Goal: Complete application form: Complete application form

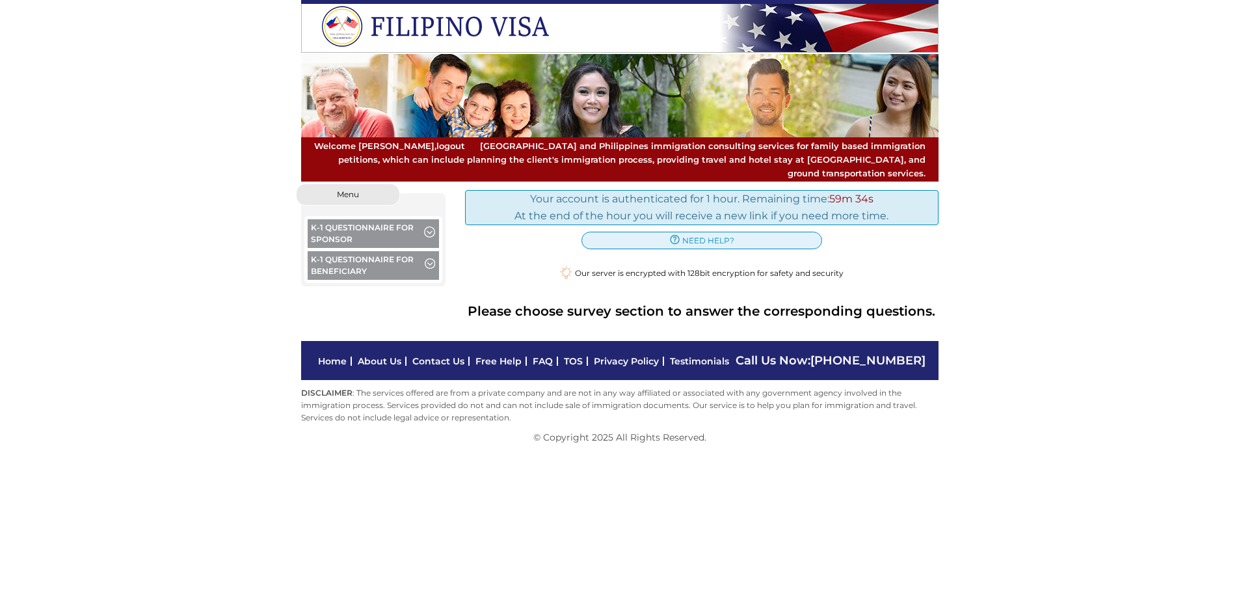
click at [349, 252] on button "K-1 Questionnaire for Beneficiary" at bounding box center [374, 267] width 132 height 32
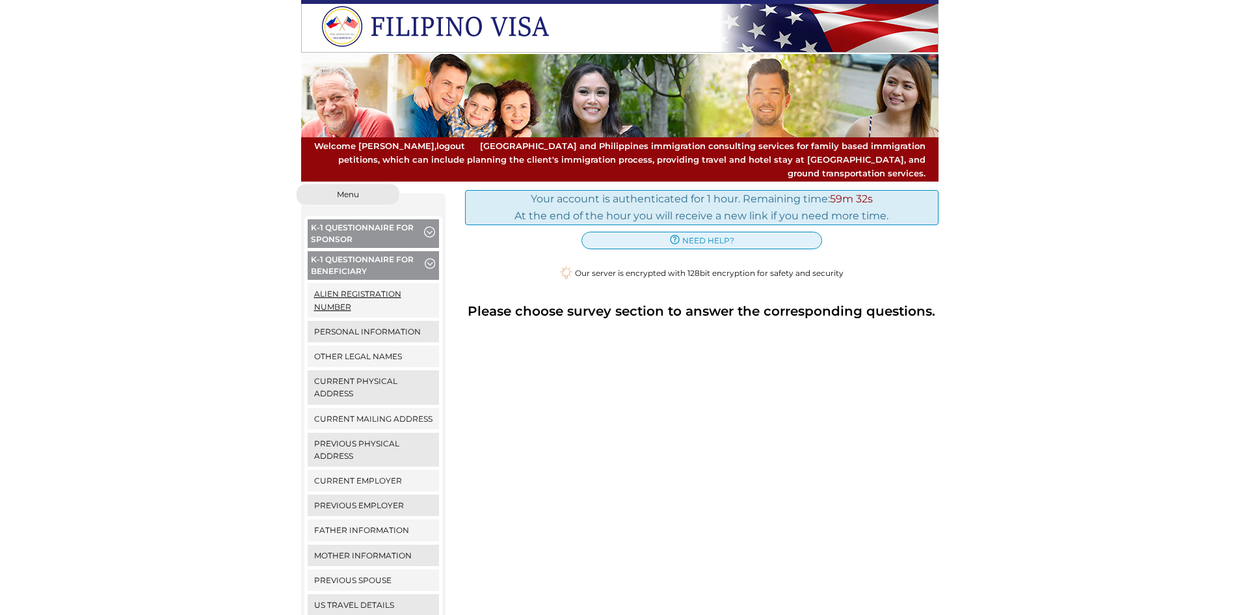
click at [349, 283] on link "Alien Registration Number" at bounding box center [374, 300] width 132 height 34
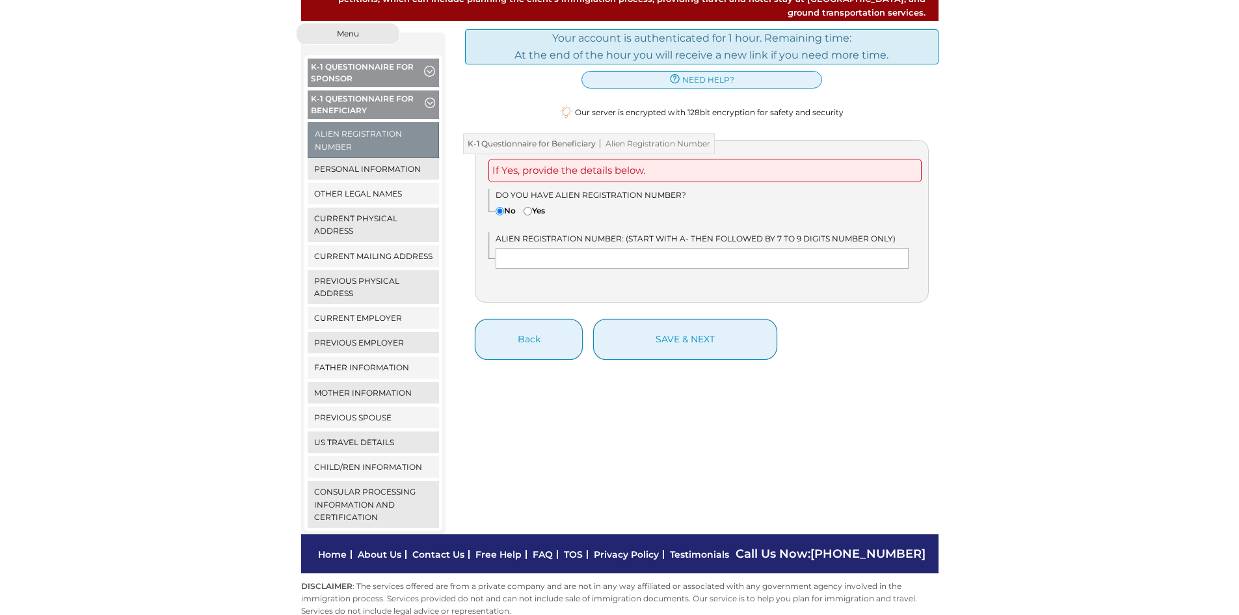
scroll to position [170, 0]
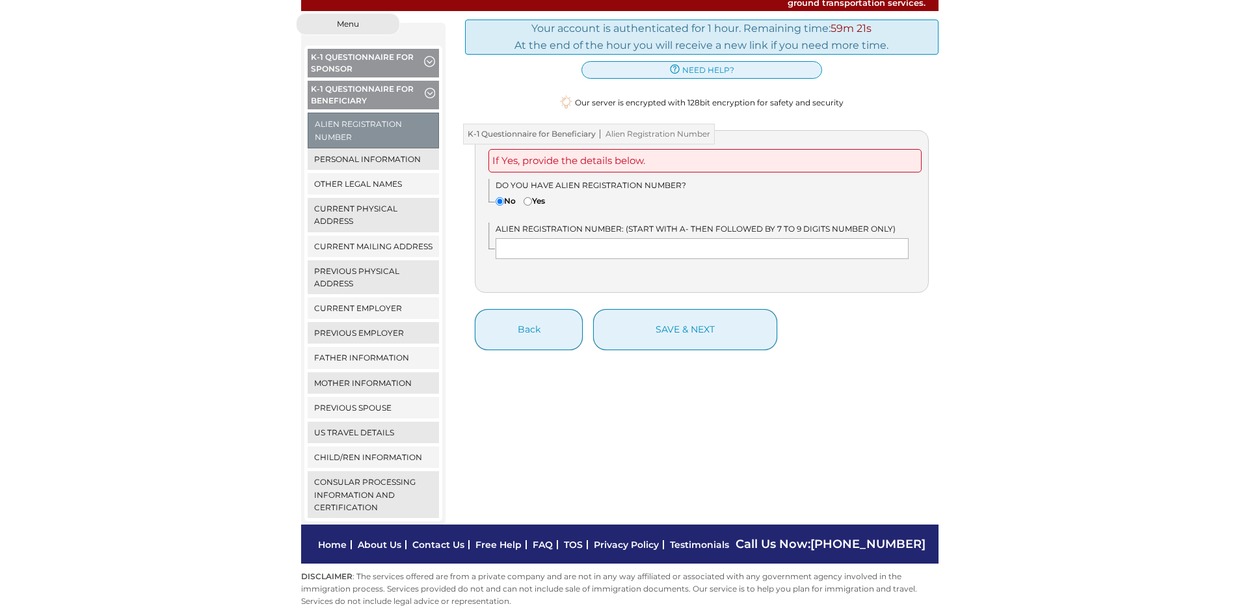
click at [542, 194] on label "Yes" at bounding box center [534, 200] width 21 height 12
click at [532, 197] on input"] "Yes" at bounding box center [528, 201] width 8 height 8
radio input"] "true"
click at [505, 194] on label "No" at bounding box center [506, 200] width 20 height 12
click at [504, 197] on input"] "No" at bounding box center [500, 201] width 8 height 8
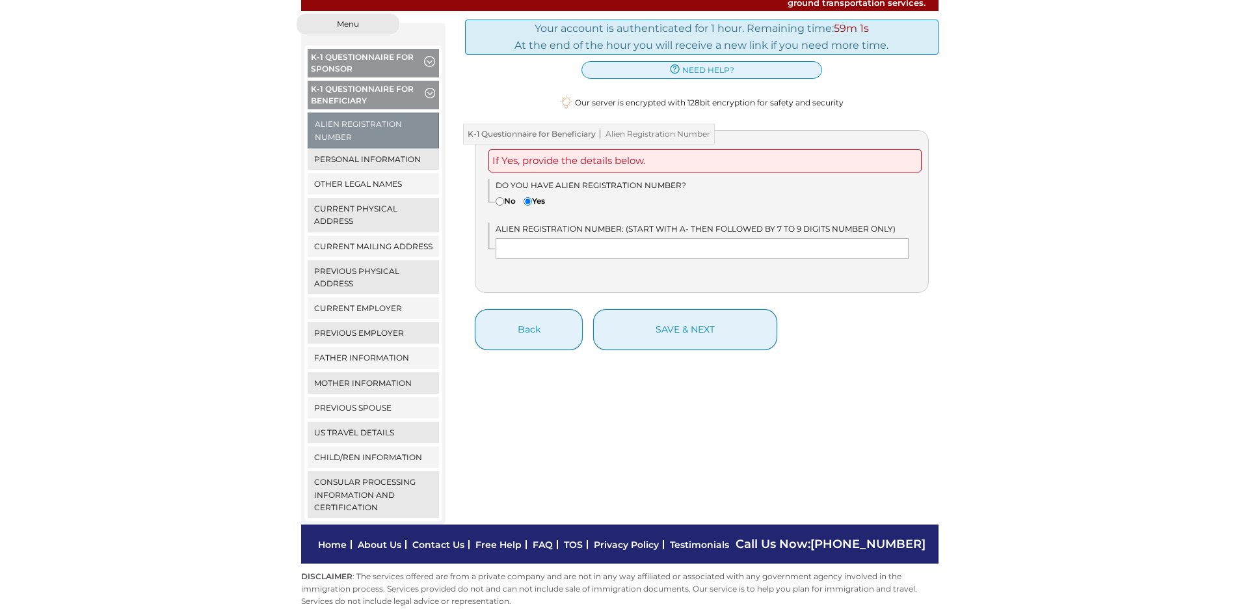
radio input"] "true"
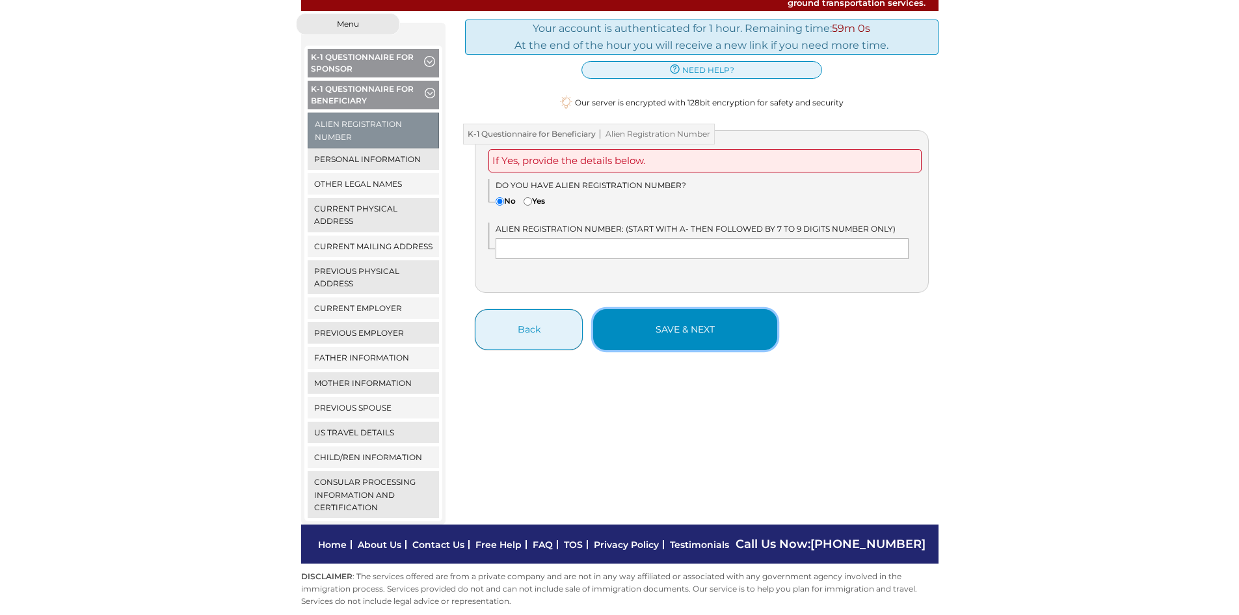
click at [637, 318] on button "save & next" at bounding box center [685, 329] width 184 height 41
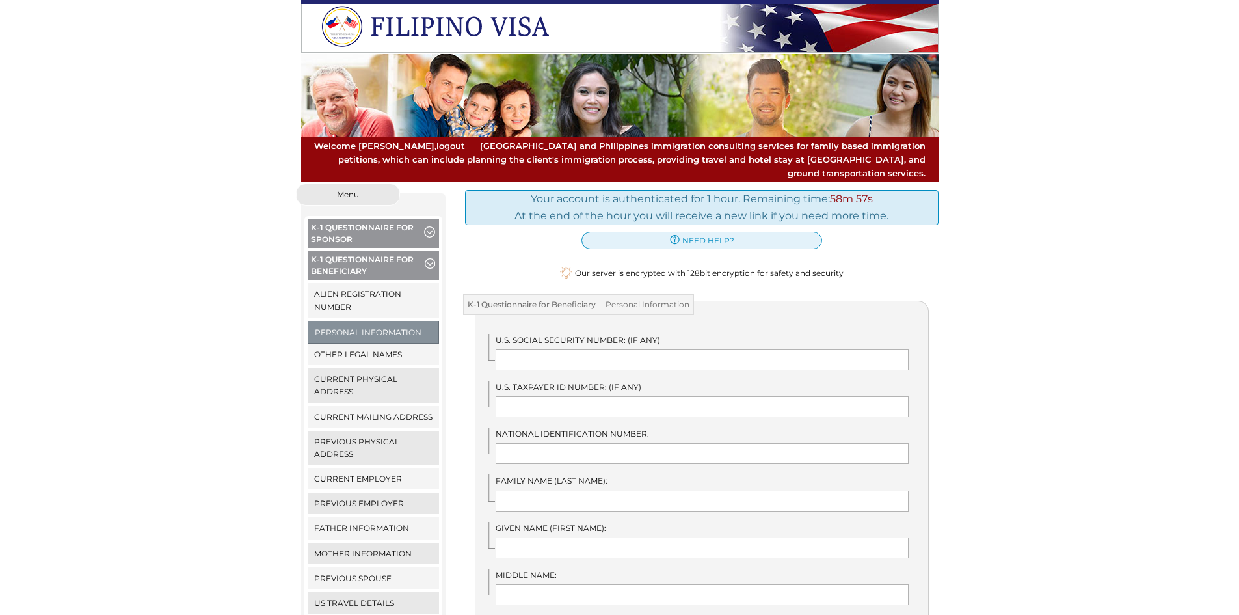
scroll to position [260, 0]
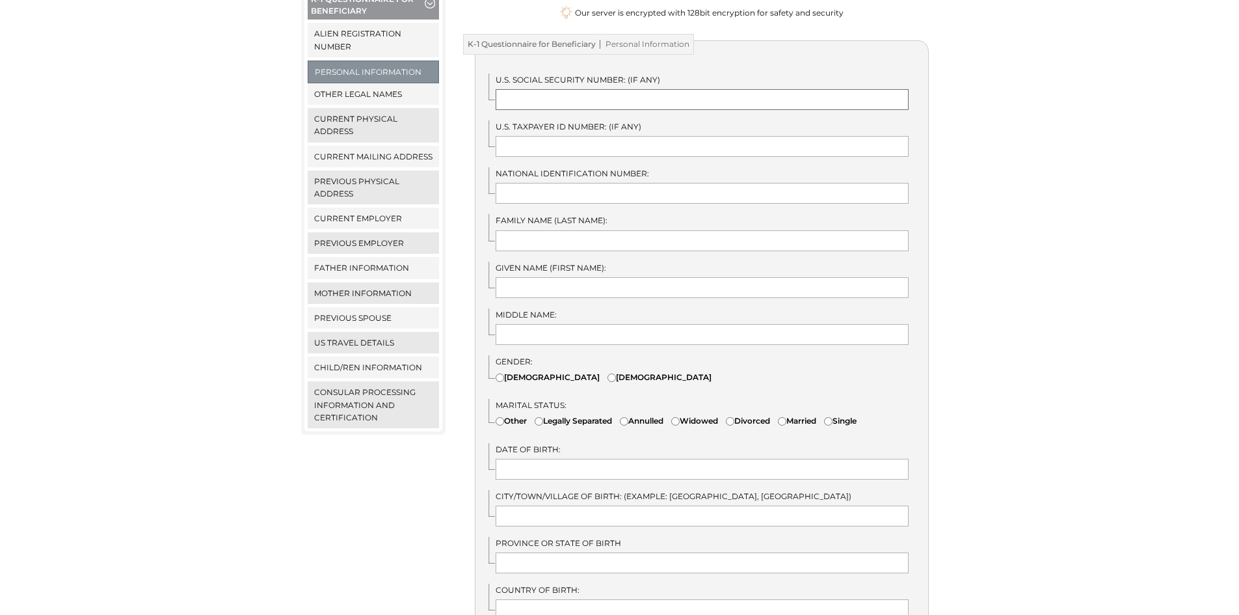
click at [570, 89] on input "text" at bounding box center [702, 99] width 413 height 21
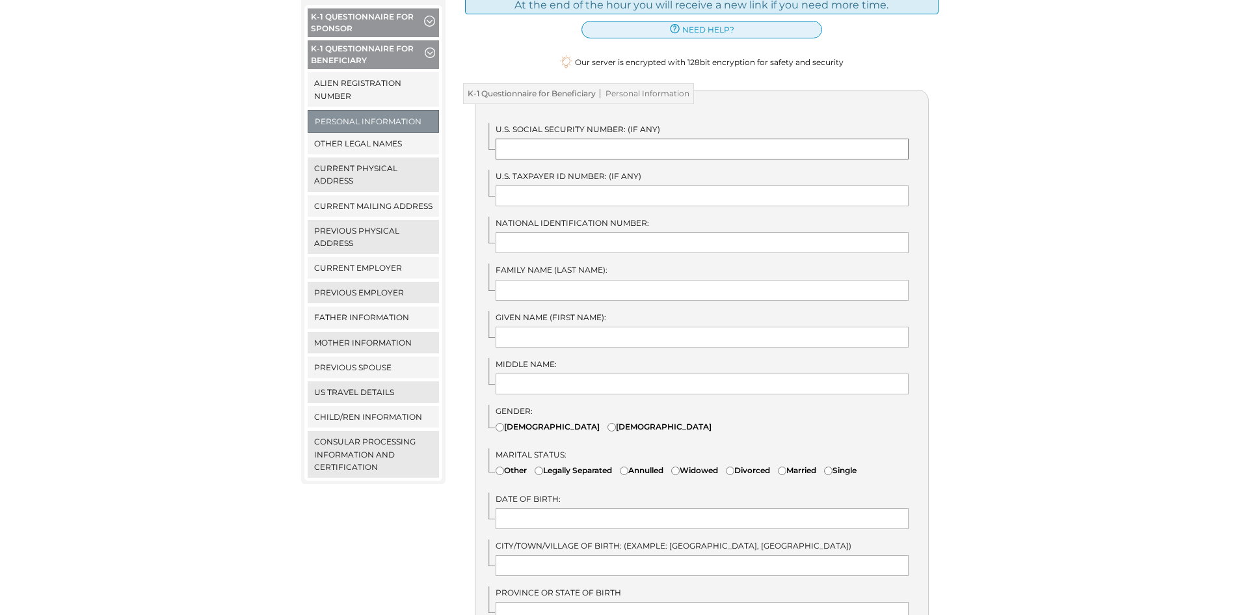
scroll to position [130, 0]
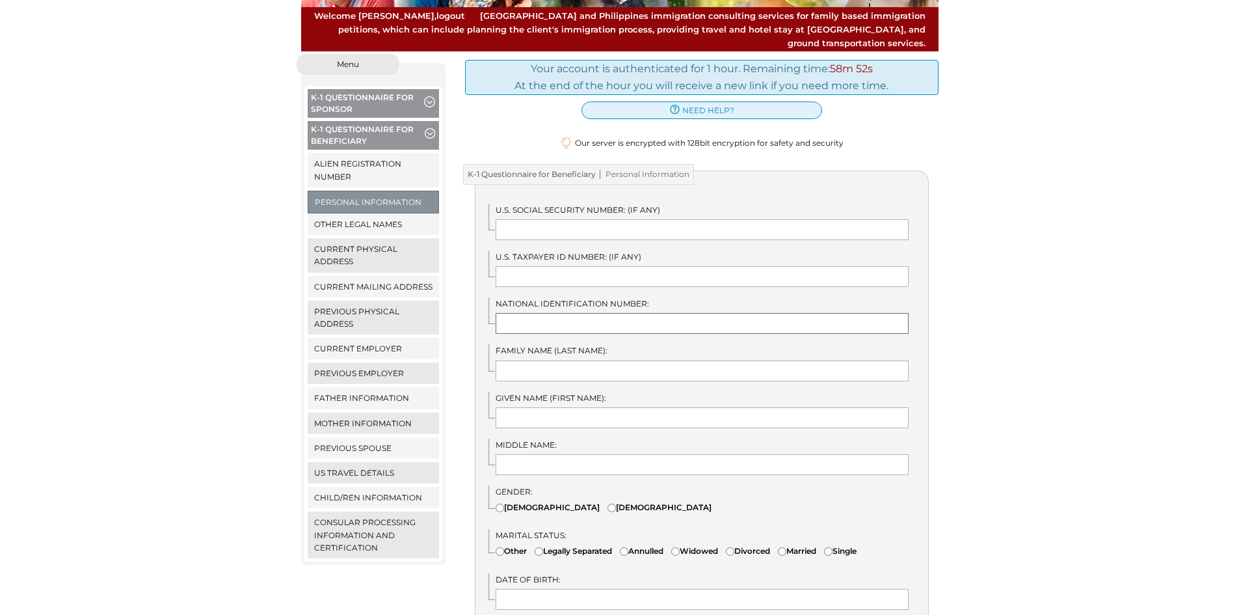
click at [529, 313] on input "text" at bounding box center [702, 323] width 413 height 21
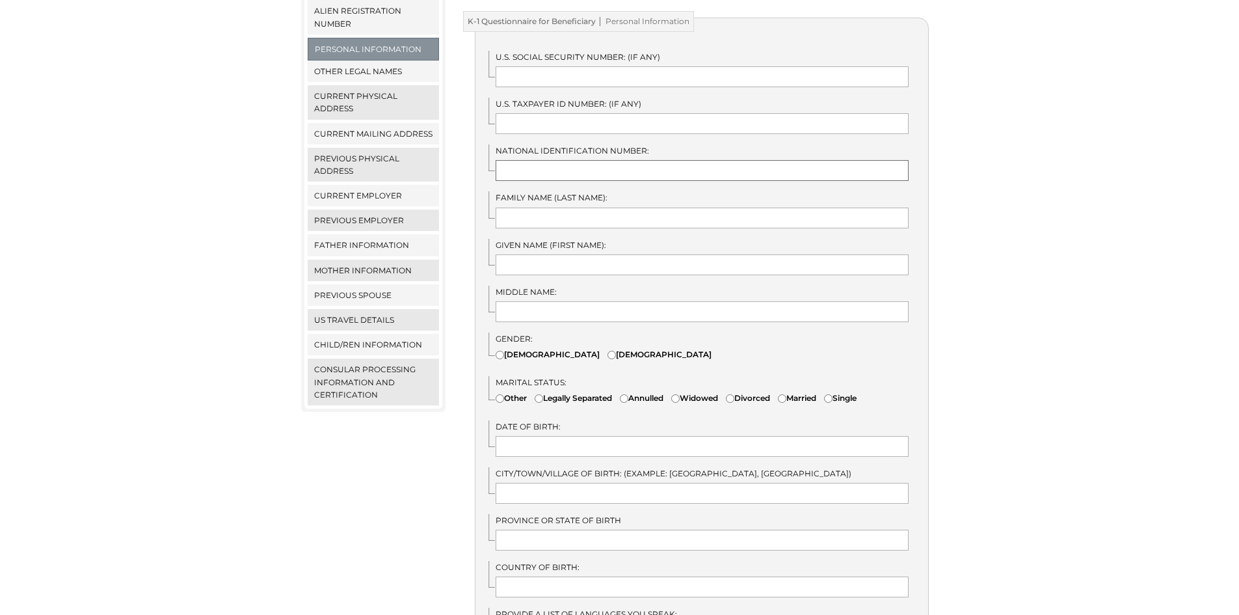
scroll to position [325, 0]
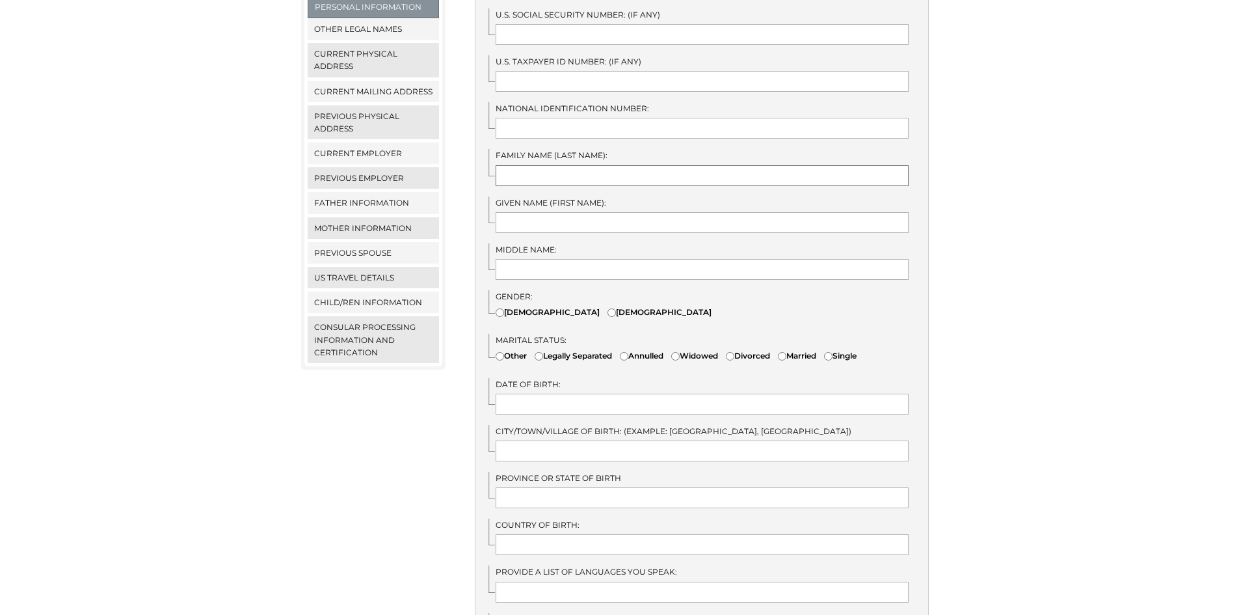
click at [642, 165] on input "text" at bounding box center [702, 175] width 413 height 21
type input "Catingub"
type input "Jeahein"
type input "Pabon"
click at [608, 306] on label "Female" at bounding box center [660, 312] width 104 height 12
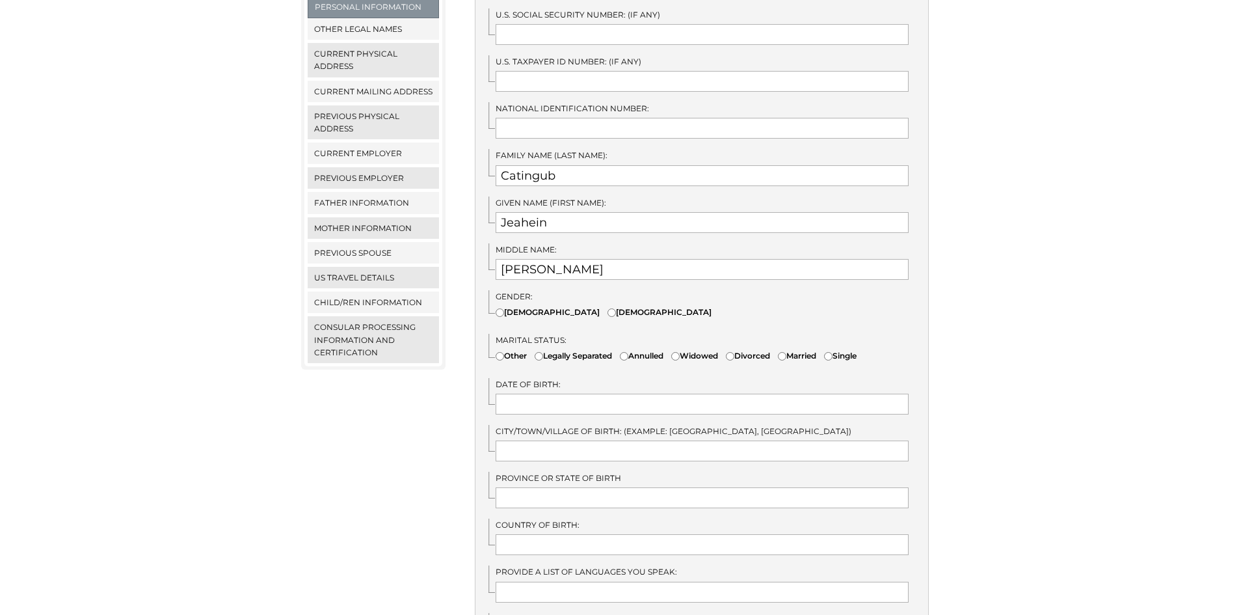
click at [608, 308] on input"] "Female" at bounding box center [612, 312] width 8 height 8
radio input"] "true"
click at [881, 345] on div "Marital Status: Other Legally Separated Annulled Widowed" at bounding box center [708, 350] width 440 height 33
click at [857, 349] on label "Single" at bounding box center [840, 355] width 33 height 12
click at [833, 352] on input"] "Single" at bounding box center [828, 356] width 8 height 8
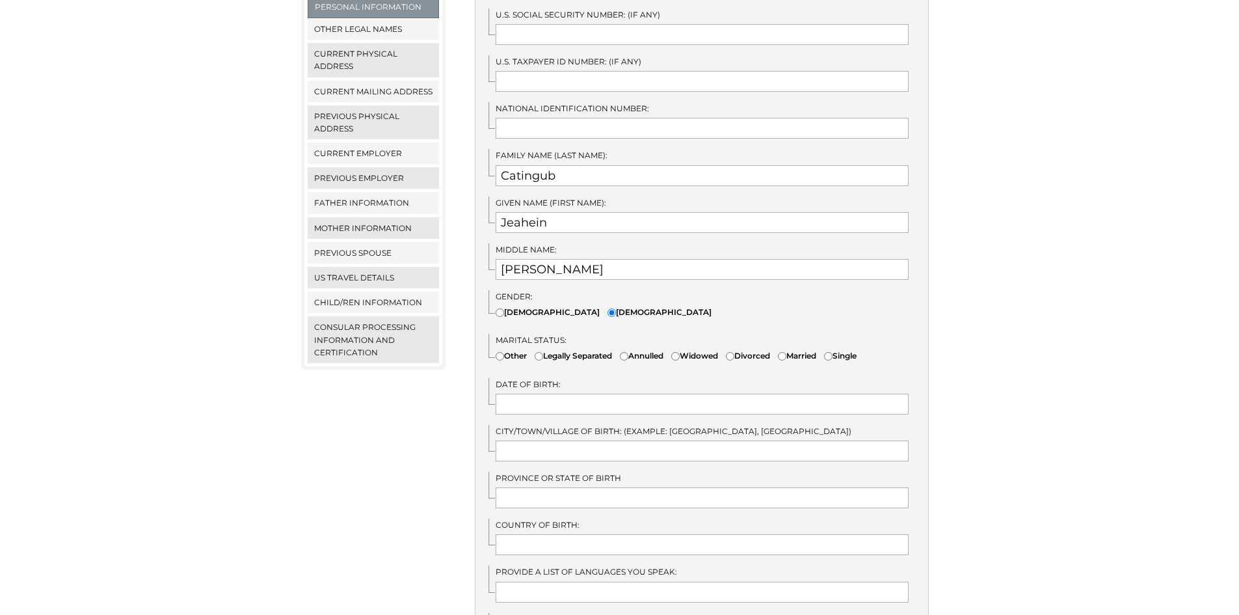
radio input"] "true"
click at [772, 379] on div "Date of Birth:" at bounding box center [708, 396] width 440 height 36
click at [769, 394] on input "text" at bounding box center [702, 404] width 413 height 21
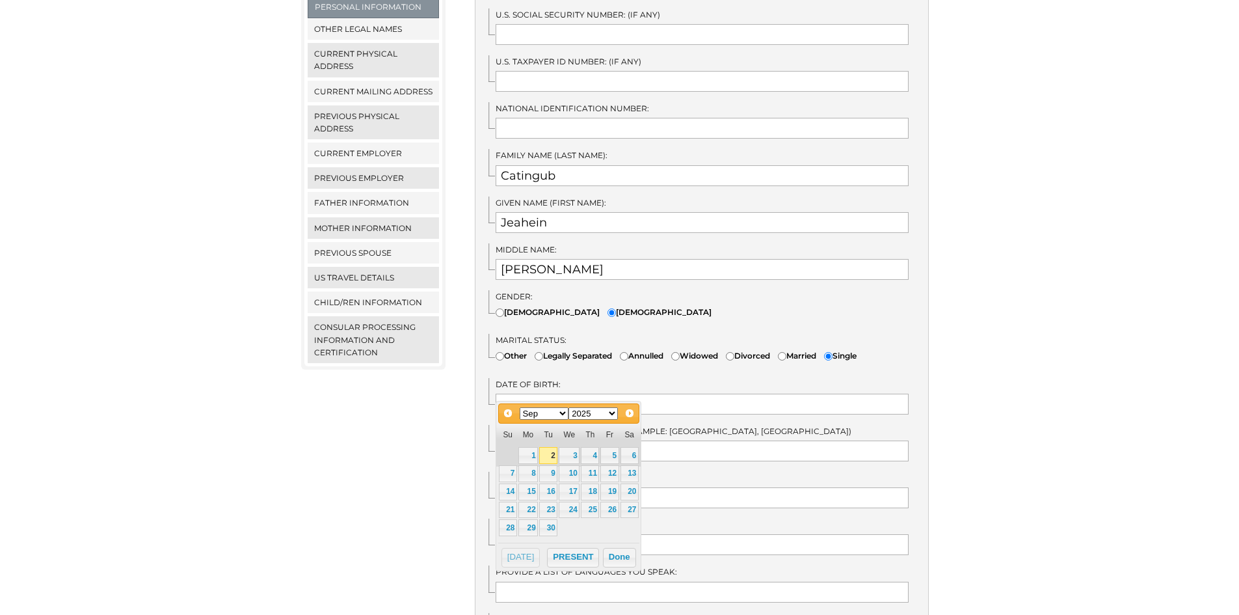
click at [593, 419] on select "1900 1901 1902 1903 1904 1905 1906 1907 1908 1909 1910 1911 1912 1913 1914 1915…" at bounding box center [592, 413] width 49 height 12
click at [545, 410] on select "Jan Feb Mar Apr May Jun [DATE] Aug Sep Oct Nov Dec" at bounding box center [544, 413] width 49 height 12
click at [509, 509] on link "22" at bounding box center [508, 509] width 18 height 17
type input "07/22/2001"
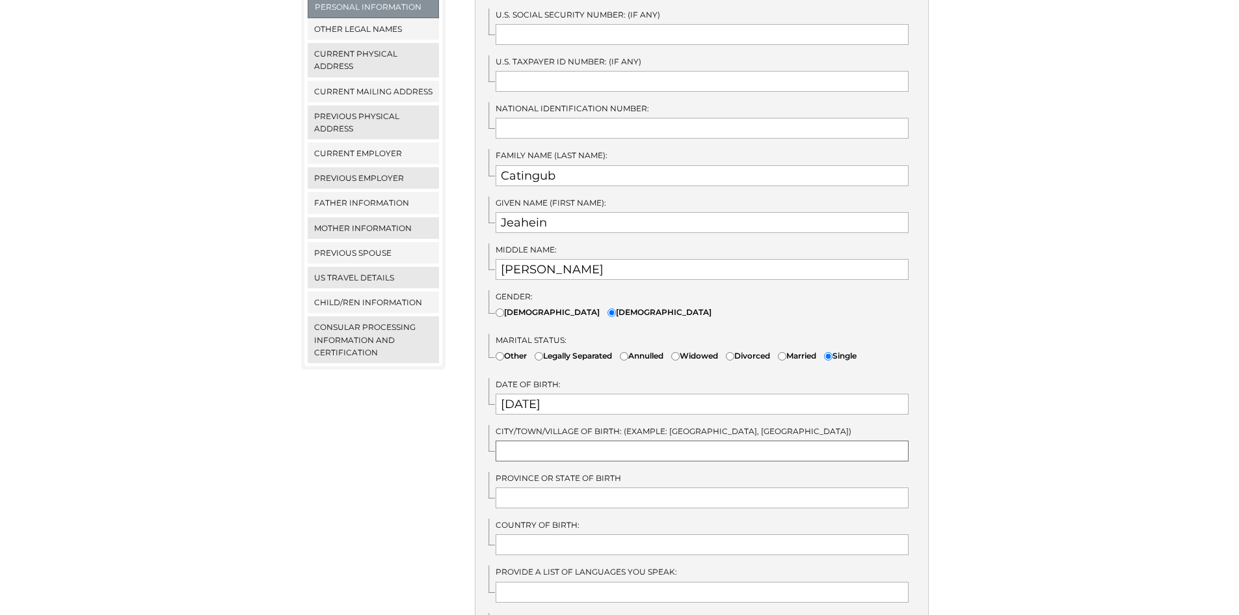
click at [550, 440] on input "text" at bounding box center [702, 450] width 413 height 21
click at [546, 440] on input "text" at bounding box center [702, 450] width 413 height 21
type input "Z"
type input "Zamboanga City"
type input "Philippines"
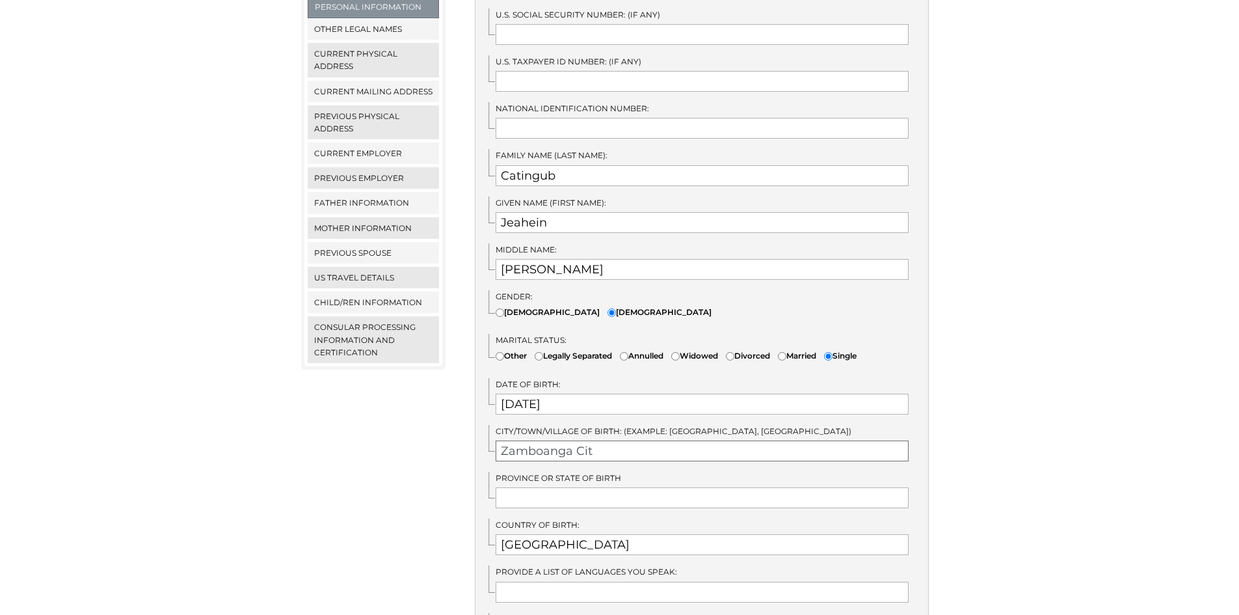
type input "Zamboanga City"
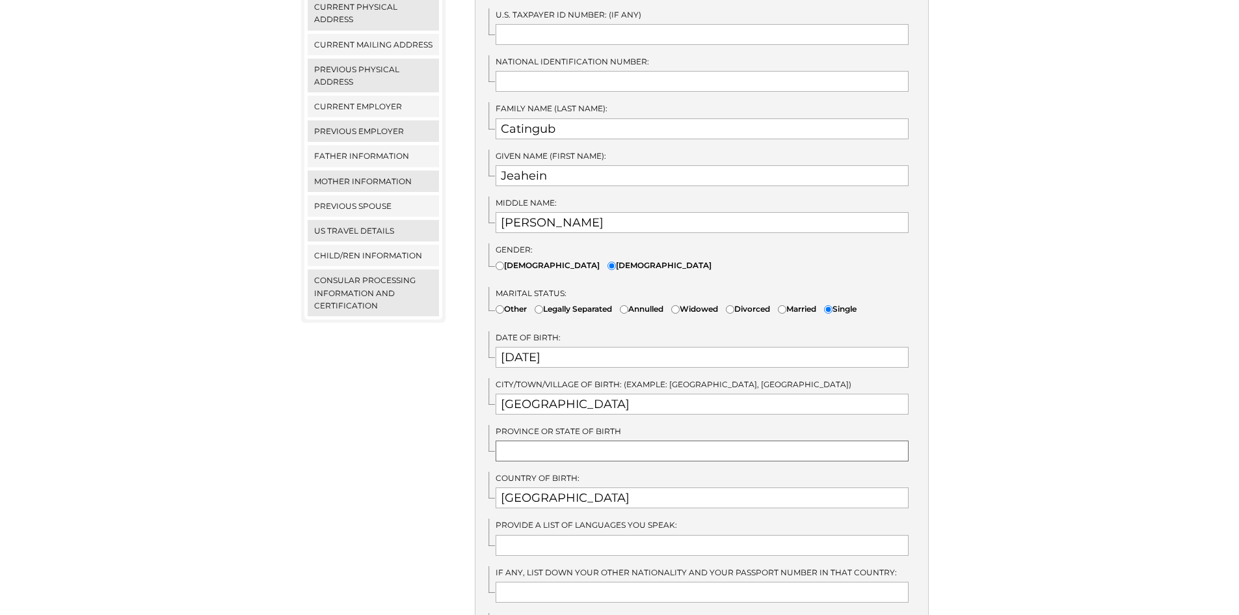
scroll to position [585, 0]
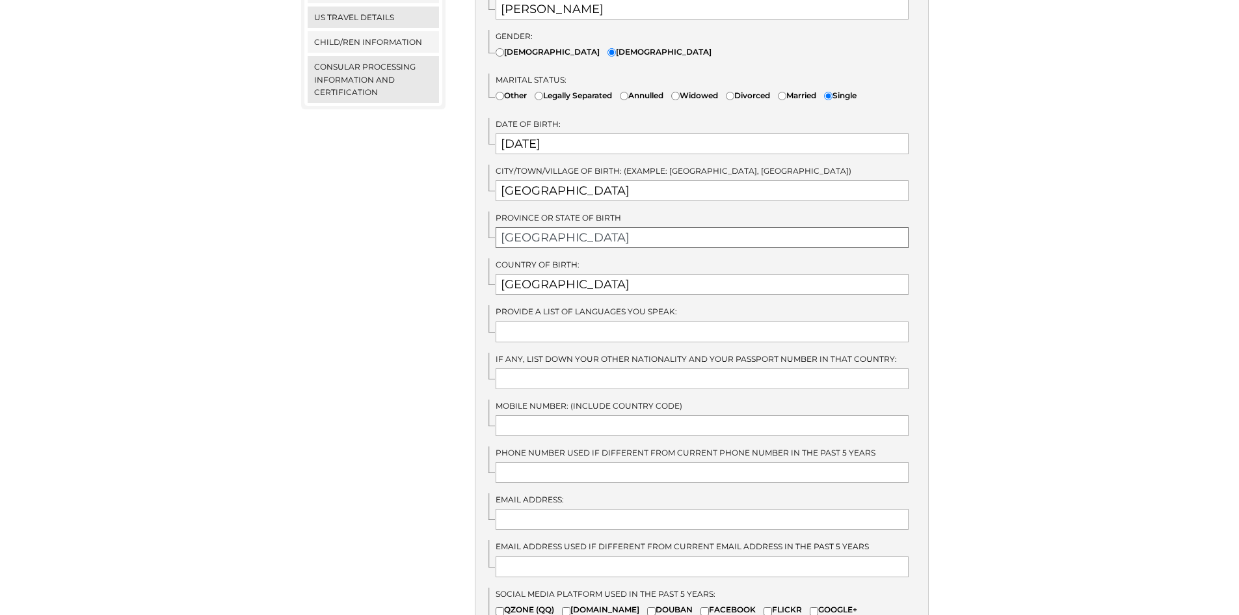
type input "Zamboanga del Sur"
drag, startPoint x: 533, startPoint y: 314, endPoint x: 471, endPoint y: 310, distance: 62.6
click at [471, 312] on div "K-1 Questionnaire for Beneficiary Personal Information U.S. Social Security Num…" at bounding box center [702, 263] width 474 height 1097
click at [522, 321] on input "Visaya, Chavacano, Tagalog, English" at bounding box center [702, 331] width 413 height 21
drag, startPoint x: 537, startPoint y: 317, endPoint x: 464, endPoint y: 315, distance: 72.9
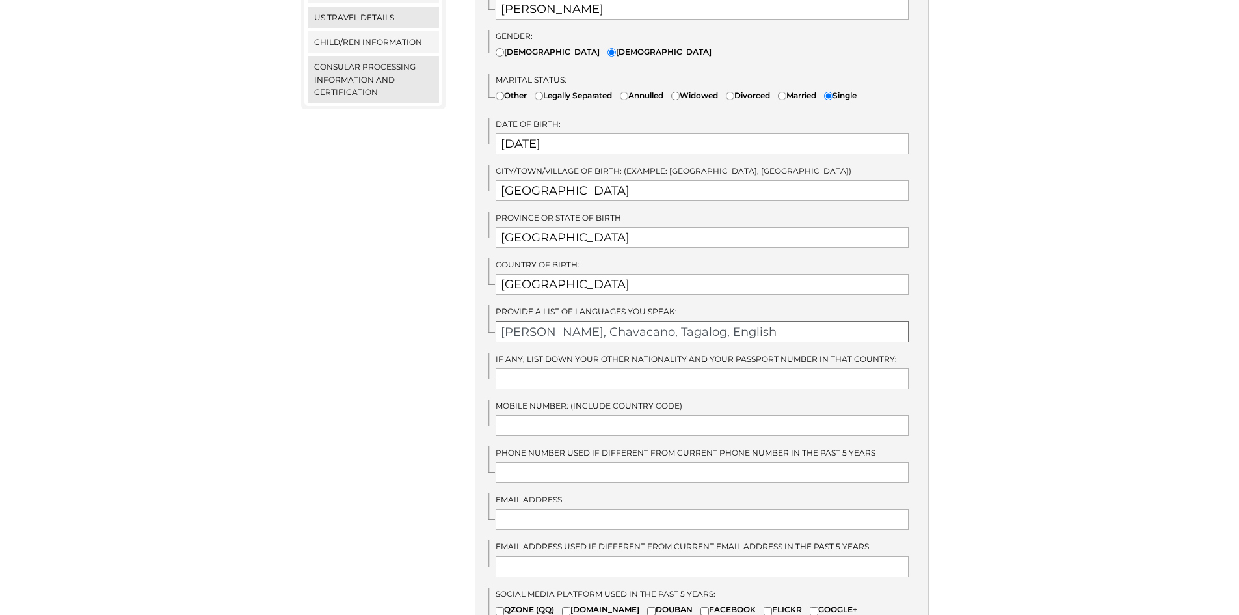
click at [465, 315] on div "K-1 Questionnaire for Beneficiary Personal Information U.S. Social Security Num…" at bounding box center [702, 263] width 474 height 1097
type input "Cebuano, Chavacano, Tagalog, English"
click at [557, 368] on input "text" at bounding box center [702, 378] width 413 height 21
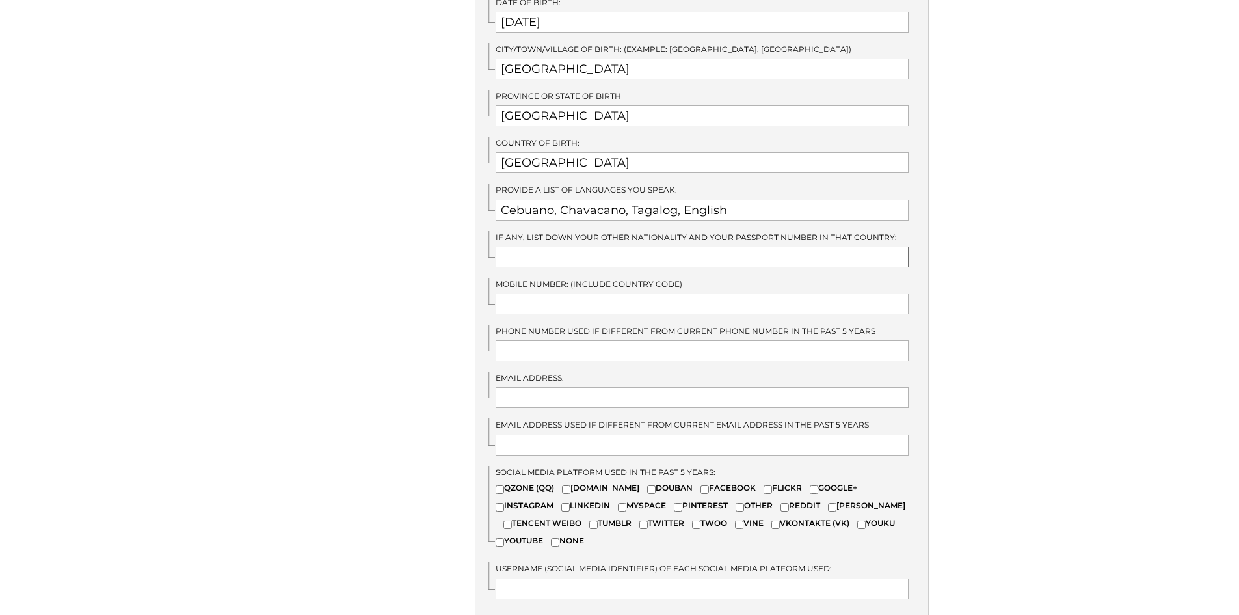
scroll to position [715, 0]
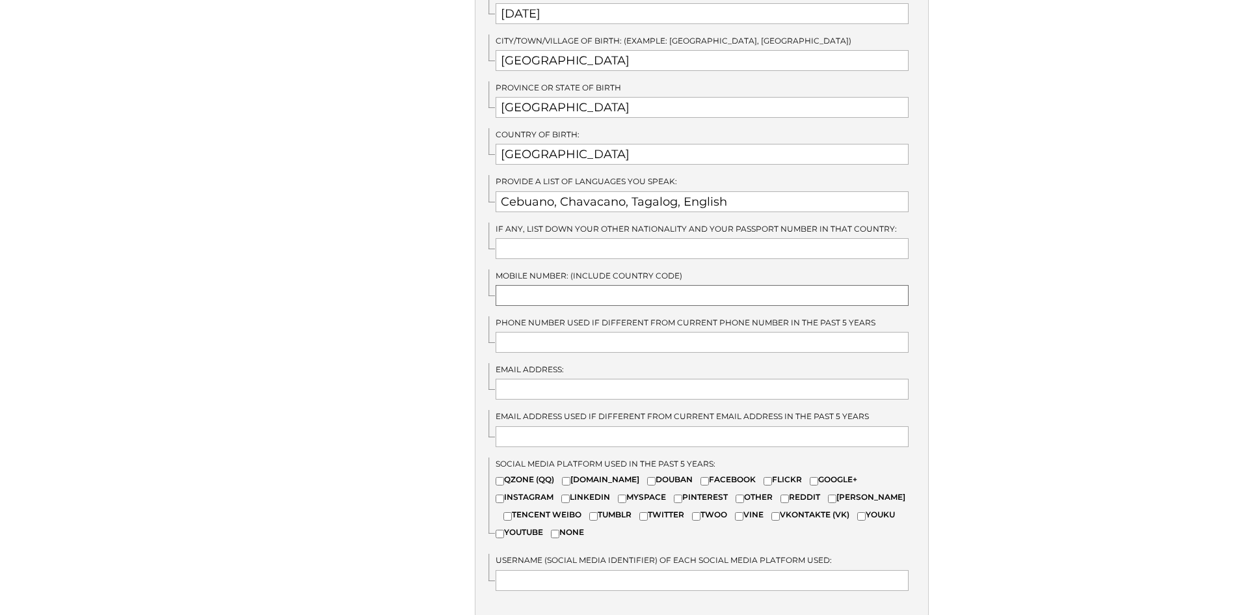
click at [515, 285] on input "text" at bounding box center [702, 295] width 413 height 21
click at [1012, 256] on div "We detected that you recently logged in a different window. Please close this w…" at bounding box center [619, 74] width 1239 height 1213
click at [727, 285] on input "text" at bounding box center [702, 295] width 413 height 21
type input "09193390071"
click at [665, 379] on input "text" at bounding box center [702, 389] width 413 height 21
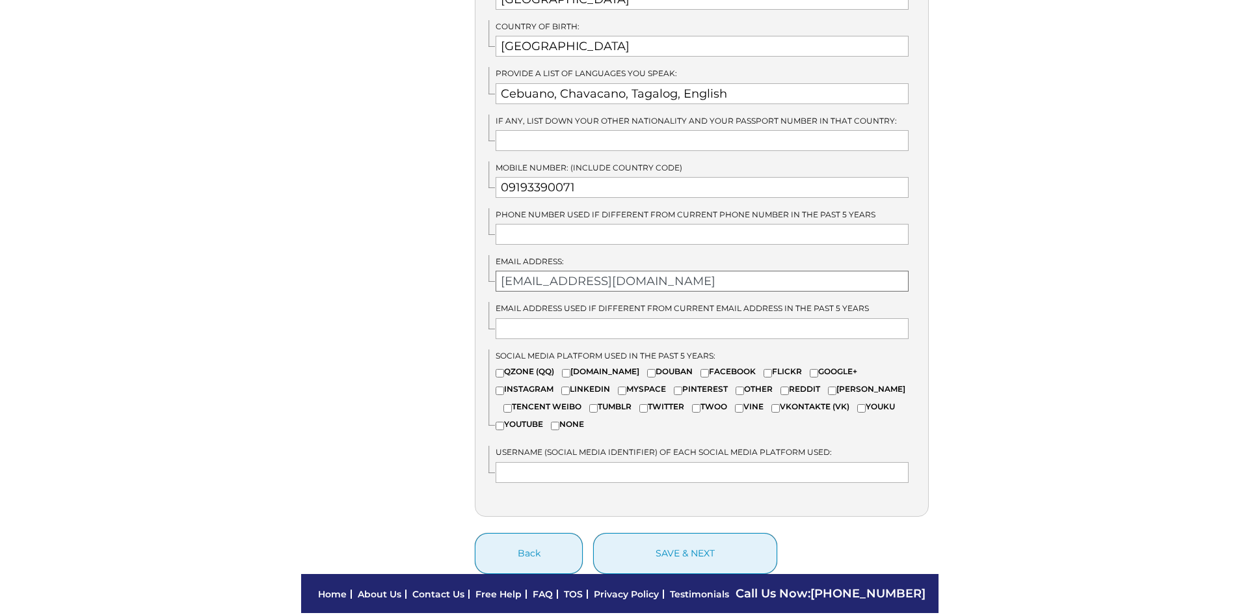
scroll to position [873, 0]
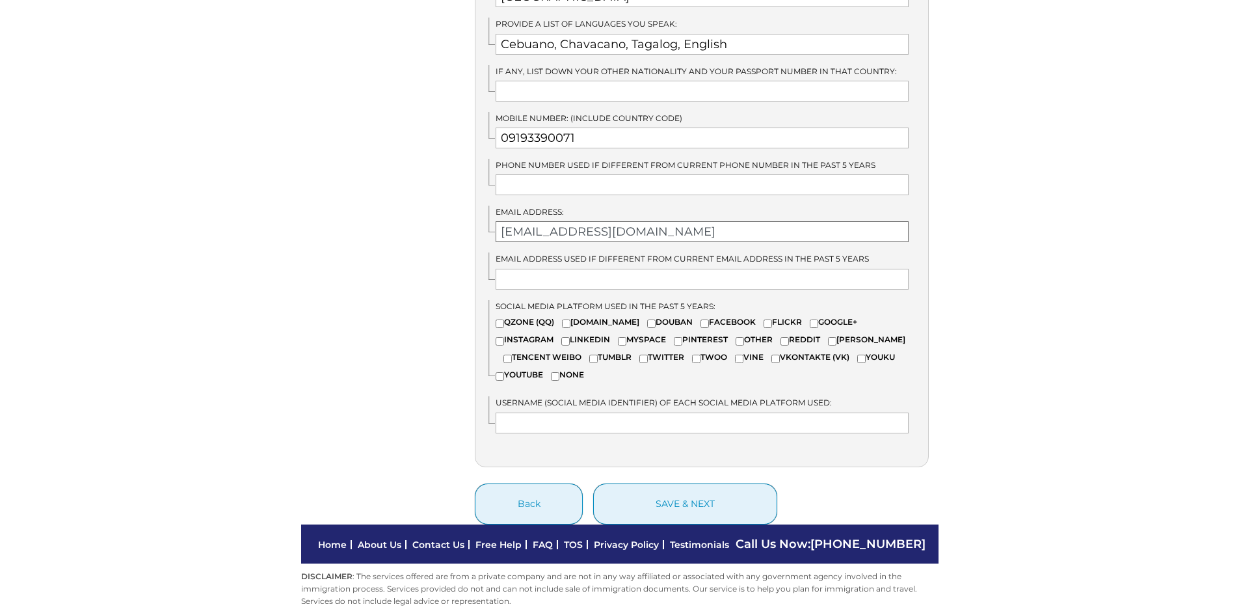
type input "jeaheincatingub@gmail.com"
click at [701, 315] on label "FACEBOOK" at bounding box center [728, 321] width 55 height 12
click at [701, 319] on input"] "FACEBOOK" at bounding box center [705, 323] width 8 height 8
checkbox input"] "true"
click at [554, 333] on label "INSTAGRAM" at bounding box center [525, 339] width 58 height 12
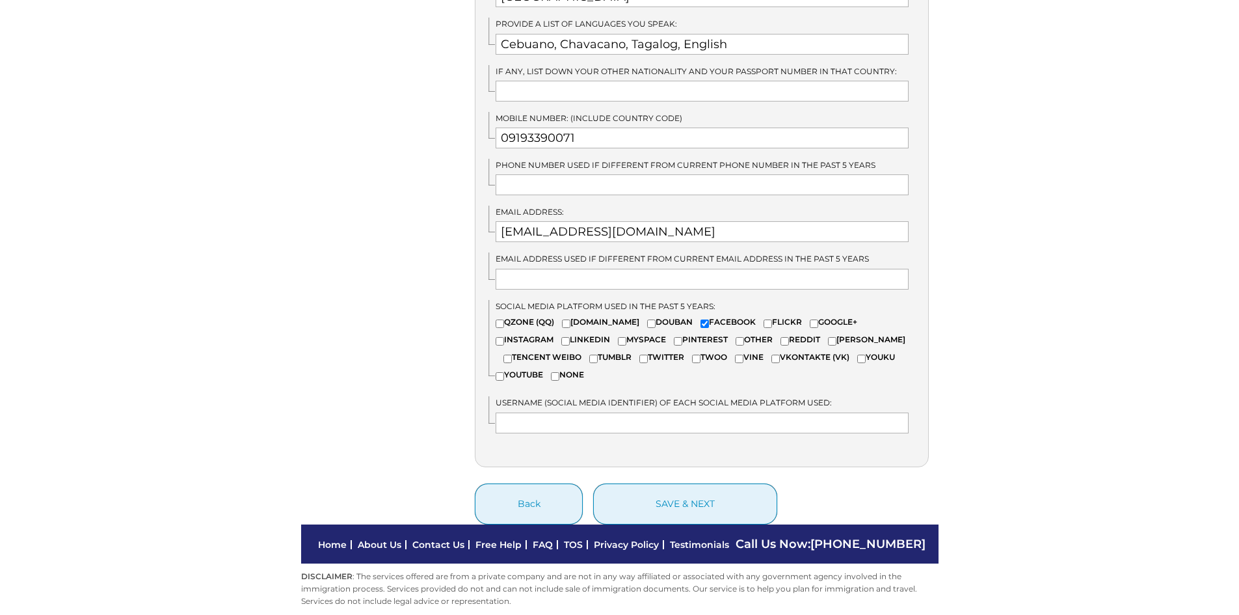
click at [504, 337] on input"] "INSTAGRAM" at bounding box center [500, 341] width 8 height 8
checkbox input"] "true"
click at [531, 368] on label "YOUTUBE" at bounding box center [519, 374] width 47 height 12
click at [504, 372] on input"] "YOUTUBE" at bounding box center [500, 376] width 8 height 8
checkbox input"] "true"
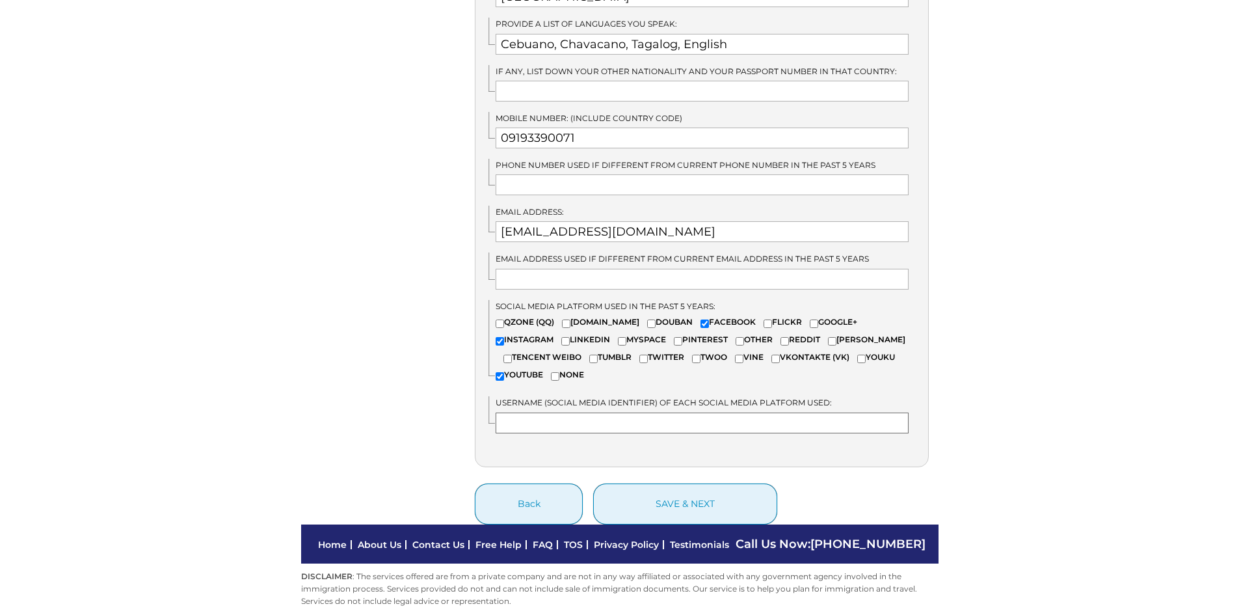
click at [758, 418] on input "text" at bounding box center [702, 422] width 413 height 21
click at [762, 412] on input "text" at bounding box center [702, 422] width 413 height 21
click at [769, 412] on input "text" at bounding box center [702, 422] width 413 height 21
click at [782, 412] on input "text" at bounding box center [702, 422] width 413 height 21
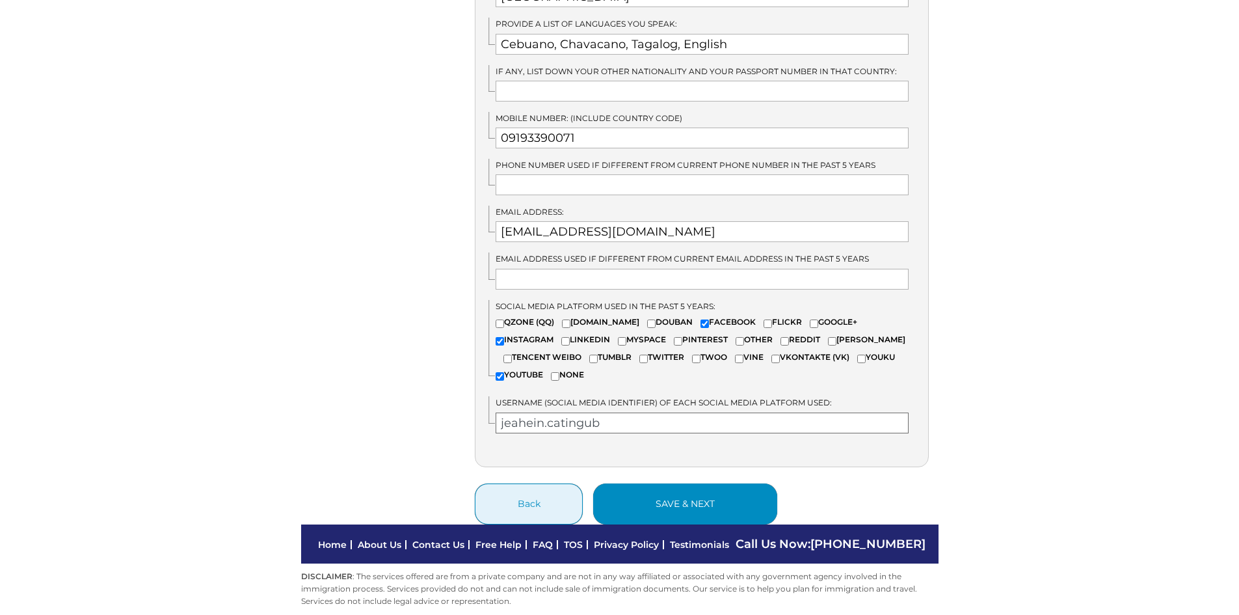
type input "jeahein.catingub"
click at [701, 484] on button "save & next" at bounding box center [685, 503] width 184 height 41
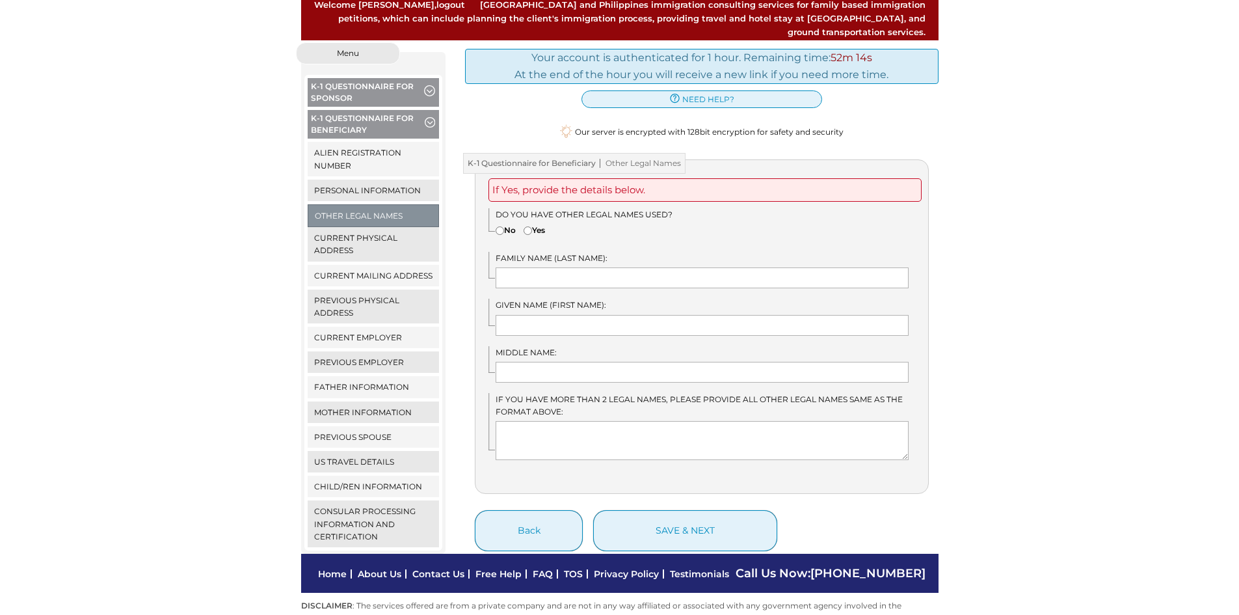
scroll to position [170, 0]
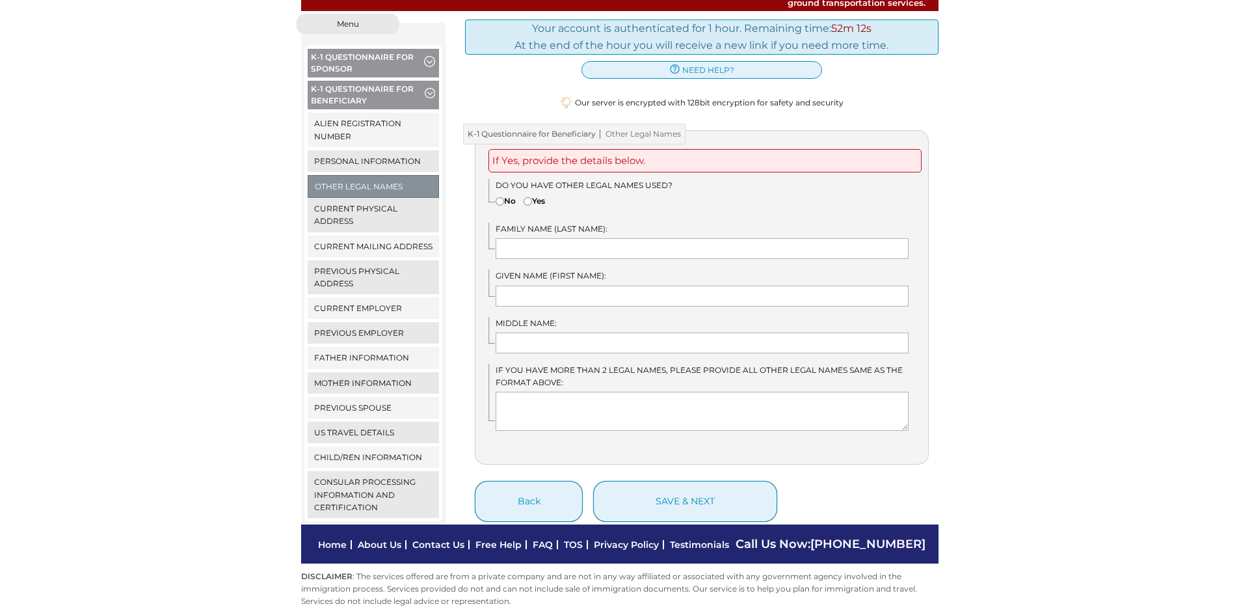
click at [504, 194] on label "No" at bounding box center [506, 200] width 20 height 12
click at [504, 197] on input"] "No" at bounding box center [500, 201] width 8 height 8
radio input"] "true"
click at [501, 197] on input"] "No" at bounding box center [500, 201] width 8 height 8
click at [696, 481] on button "save & next" at bounding box center [685, 501] width 184 height 41
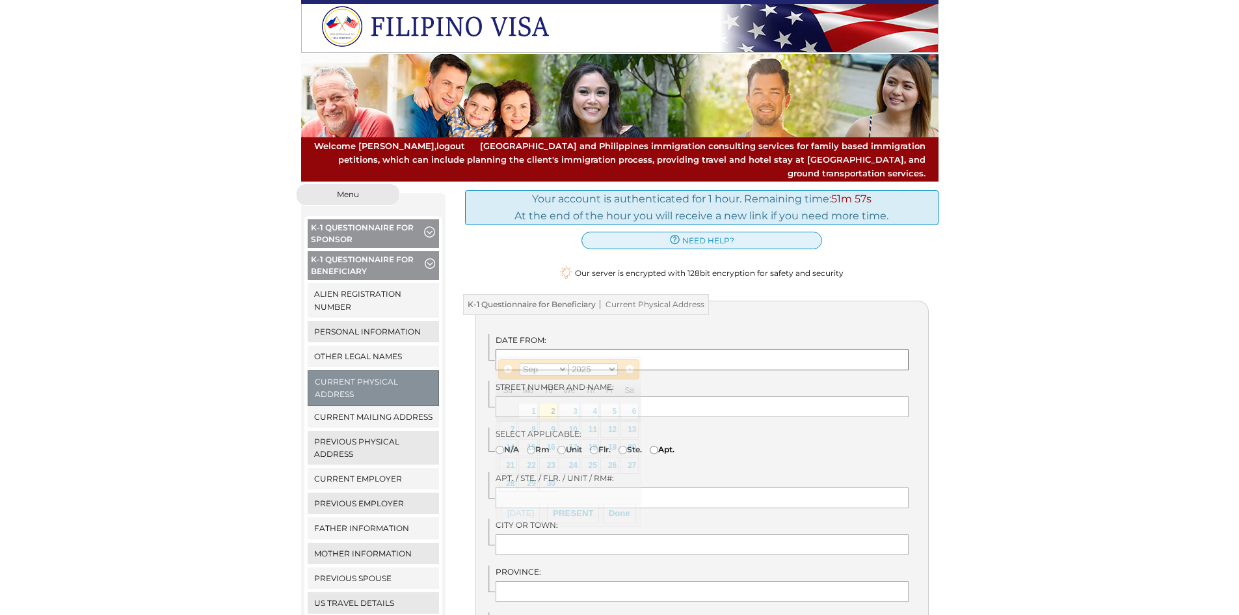
click at [577, 349] on input "text" at bounding box center [702, 359] width 413 height 21
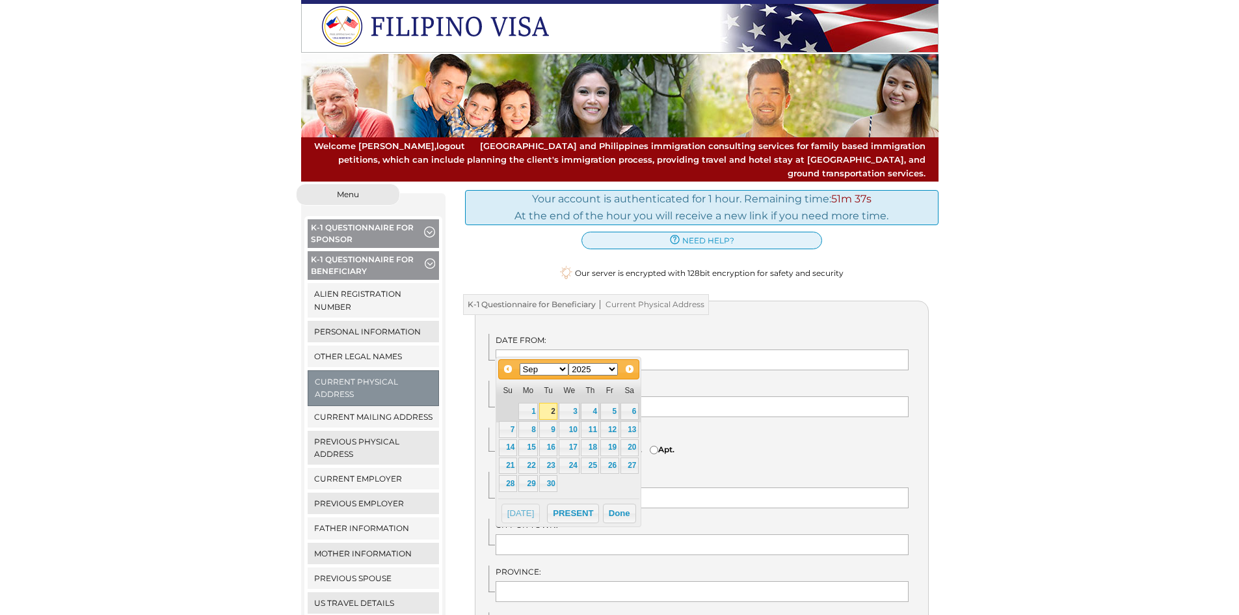
click at [635, 310] on div "Date from: Street Number and Name: Select Applicable:" at bounding box center [702, 515] width 454 height 429
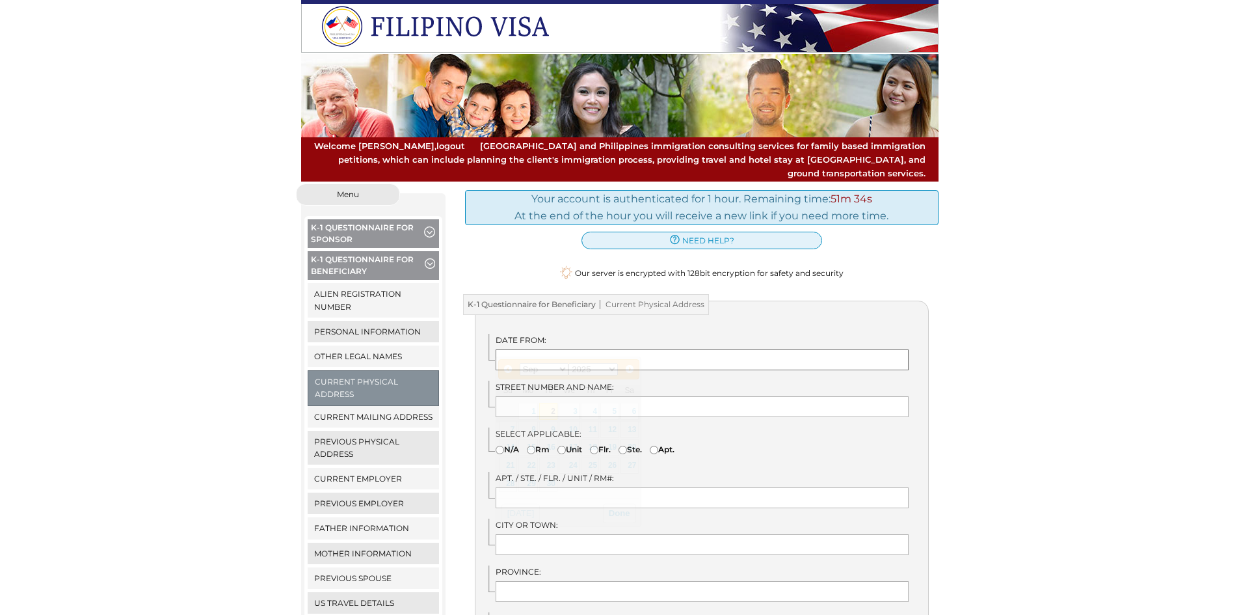
click at [611, 349] on input "text" at bounding box center [702, 359] width 413 height 21
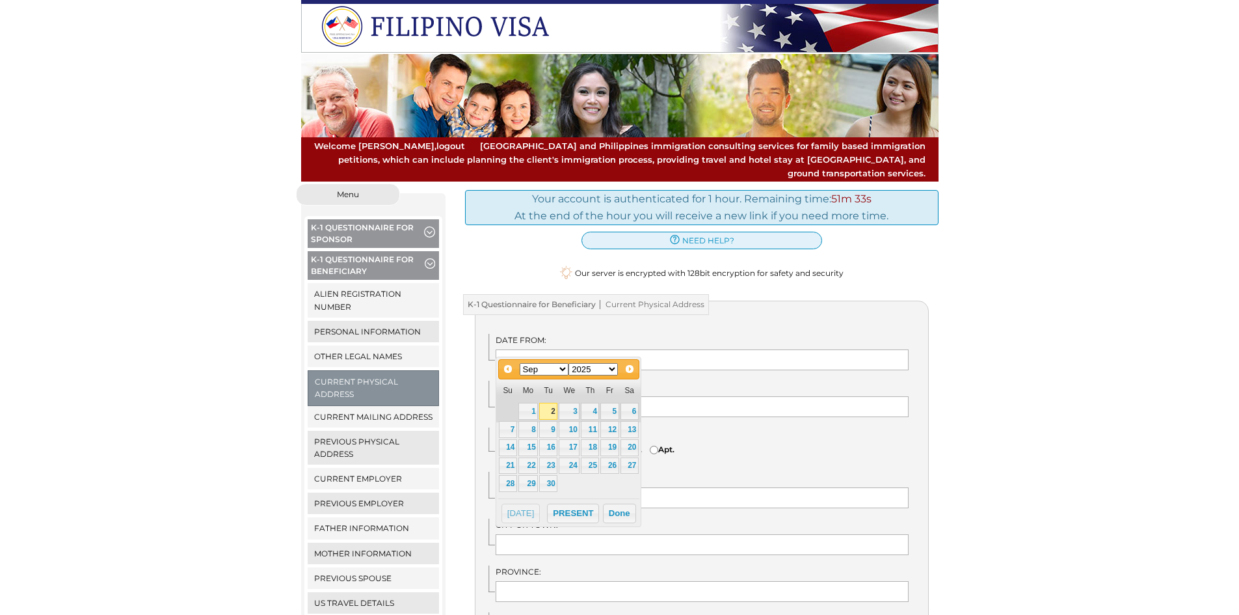
click at [547, 367] on select "Jan Feb Mar Apr May Jun Jul Aug Sep Oct Nov Dec" at bounding box center [544, 369] width 49 height 12
click at [527, 442] on link "10" at bounding box center [528, 447] width 20 height 17
type input "[DATE]"
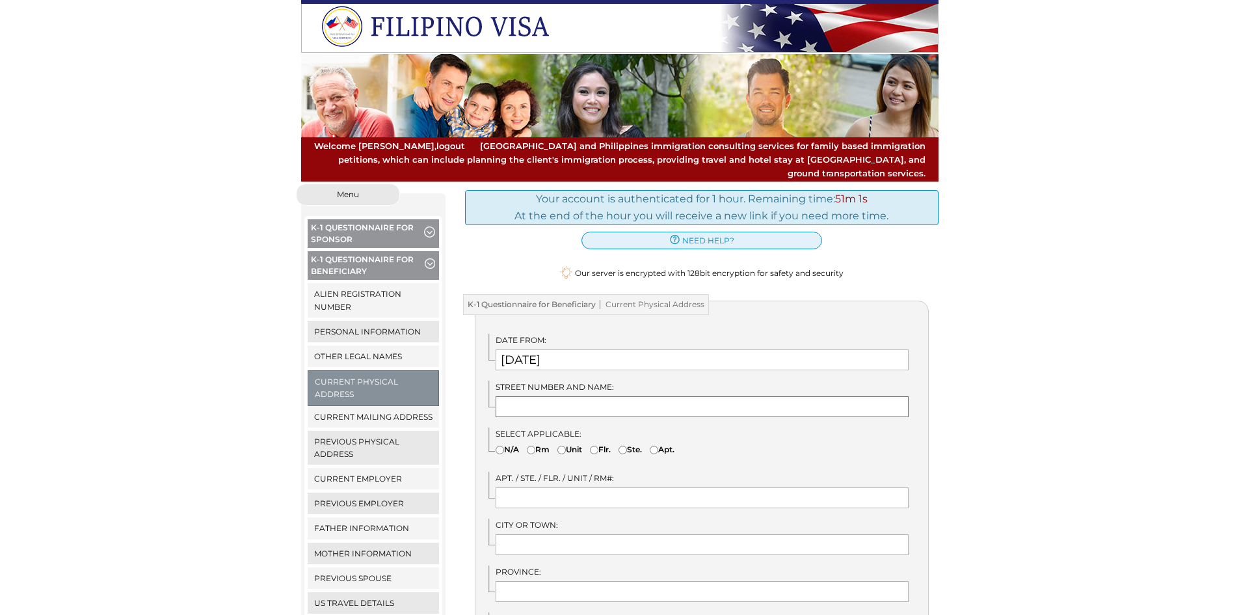
click at [536, 396] on input "text" at bounding box center [702, 406] width 413 height 21
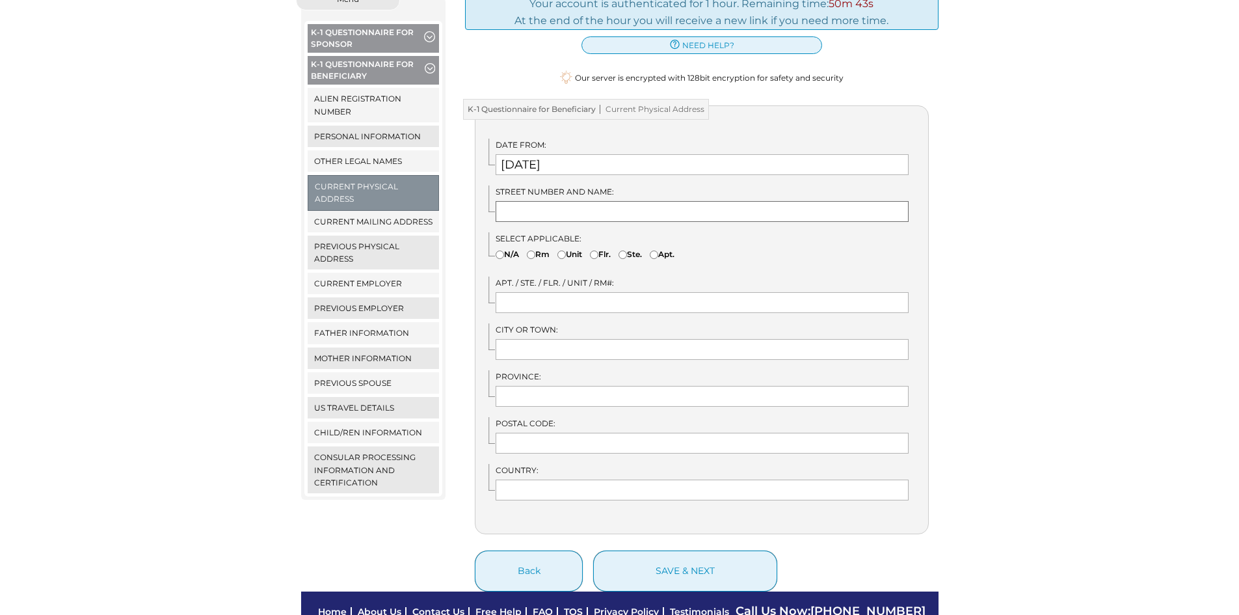
scroll to position [130, 0]
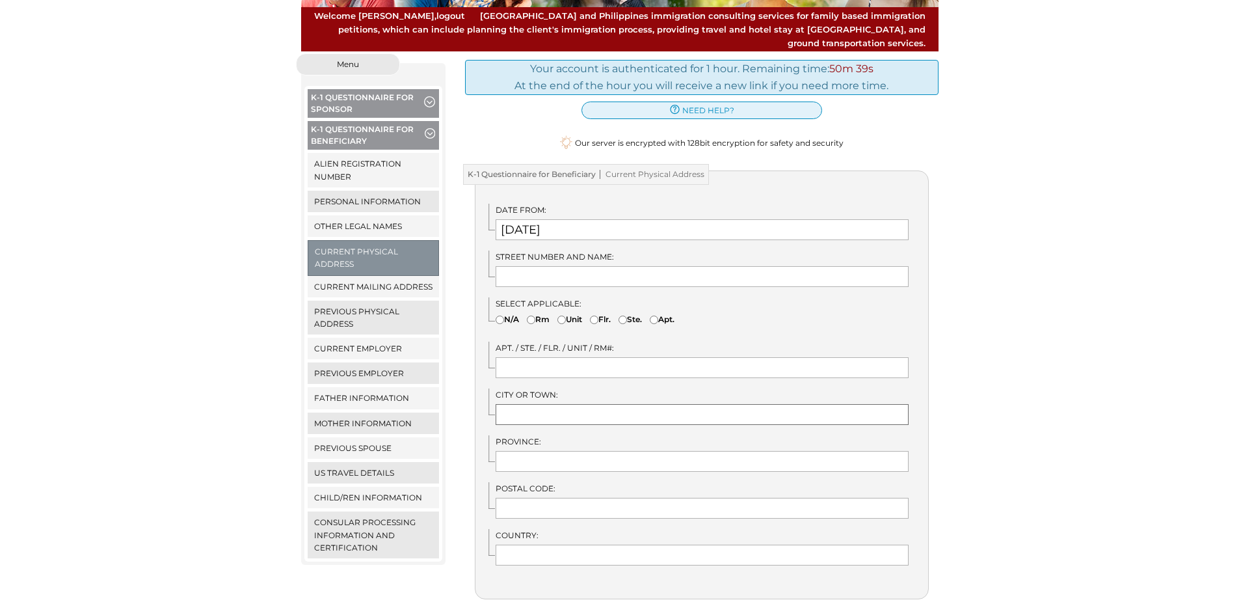
click at [524, 404] on input "text" at bounding box center [702, 414] width 413 height 21
click at [549, 252] on span "Street Number and Name:" at bounding box center [555, 257] width 118 height 10
click at [555, 277] on div "Date from: 02/10/2025 Street Number and Name: Select Applicable:" at bounding box center [702, 384] width 454 height 429
click at [531, 357] on input "text" at bounding box center [702, 367] width 413 height 21
click at [533, 404] on input "text" at bounding box center [702, 414] width 413 height 21
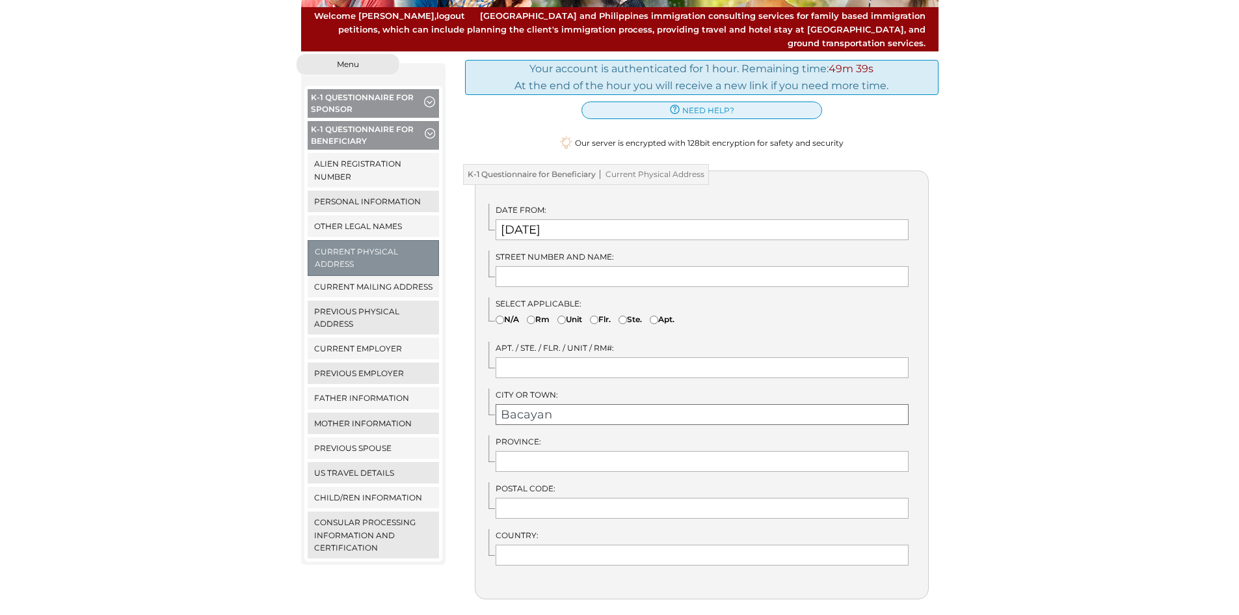
type input "Bacayan"
click at [588, 461] on div "Date from: 02/10/2025 Street Number and Name: Select Applicable:" at bounding box center [702, 384] width 454 height 429
click at [596, 451] on input "text" at bounding box center [702, 461] width 413 height 21
type input "Cebu City"
click at [591, 498] on input "text" at bounding box center [702, 508] width 413 height 21
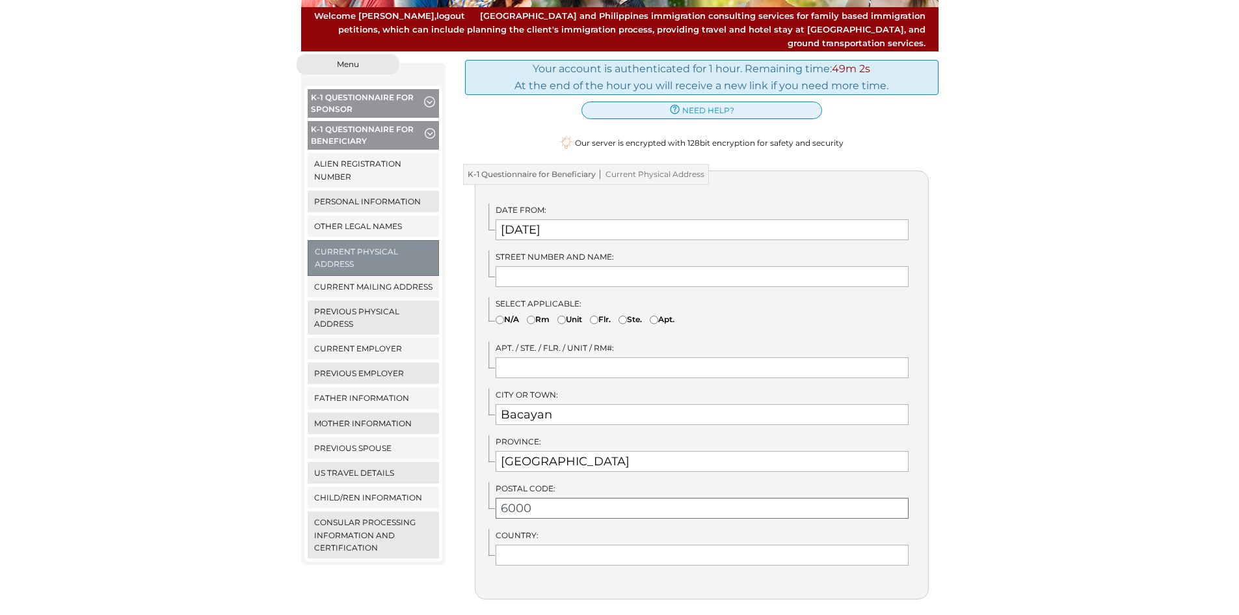
type input "6000"
click at [530, 266] on input "text" at bounding box center [702, 276] width 413 height 21
click at [515, 357] on input "text" at bounding box center [702, 367] width 413 height 21
click at [609, 266] on input "Blk 19 lot 20" at bounding box center [702, 276] width 413 height 21
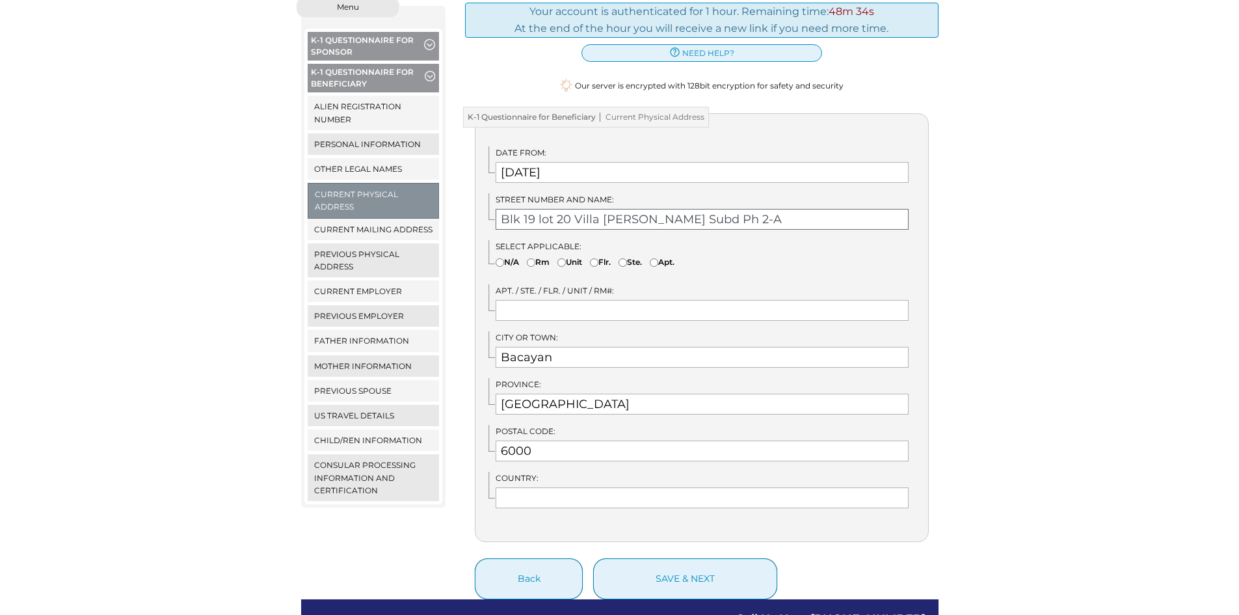
scroll to position [263, 0]
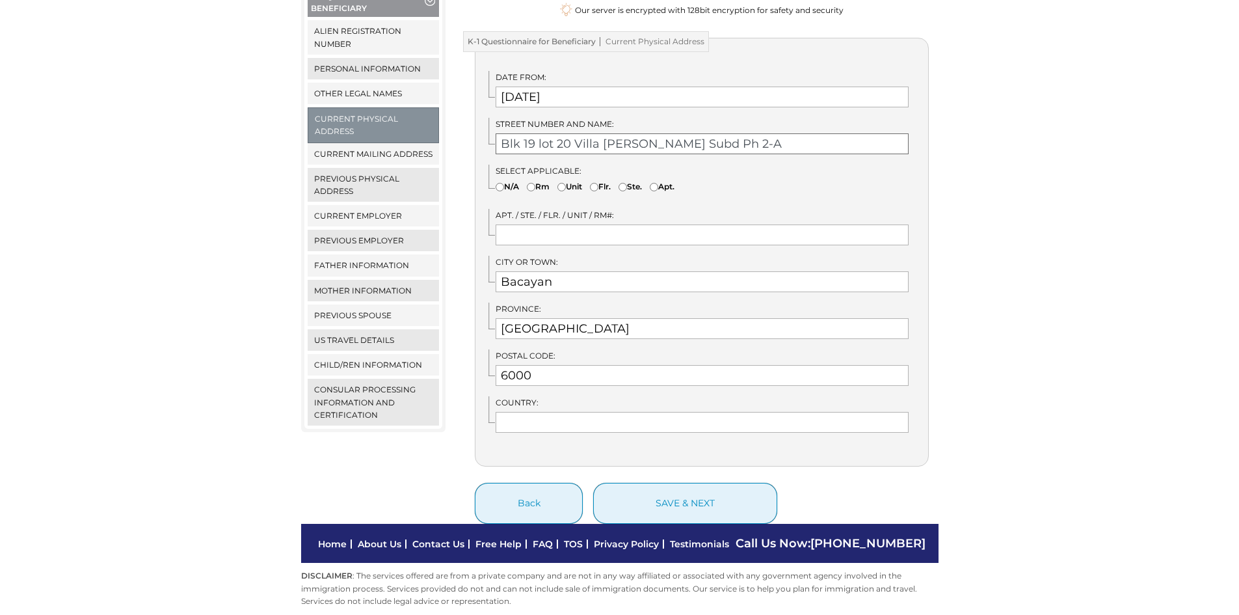
type input "Blk 19 lot 20 Villa Leyson Subd Ph 2-A"
click at [634, 414] on input "text" at bounding box center [702, 422] width 413 height 21
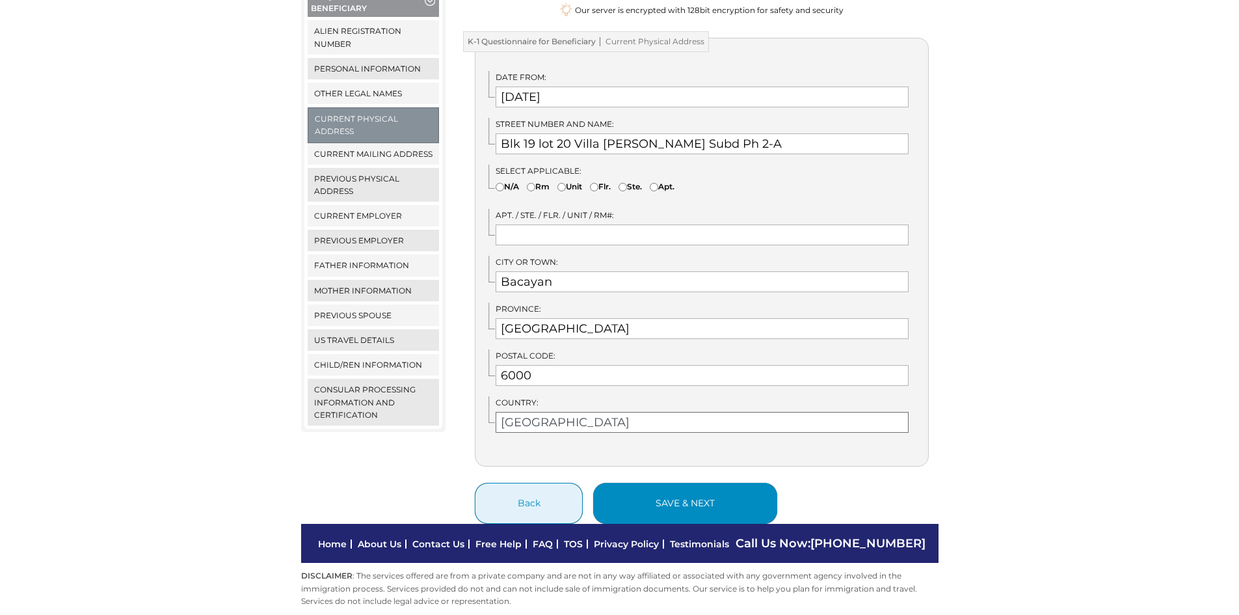
type input "Philippines"
click at [652, 483] on button "save & next" at bounding box center [685, 503] width 184 height 41
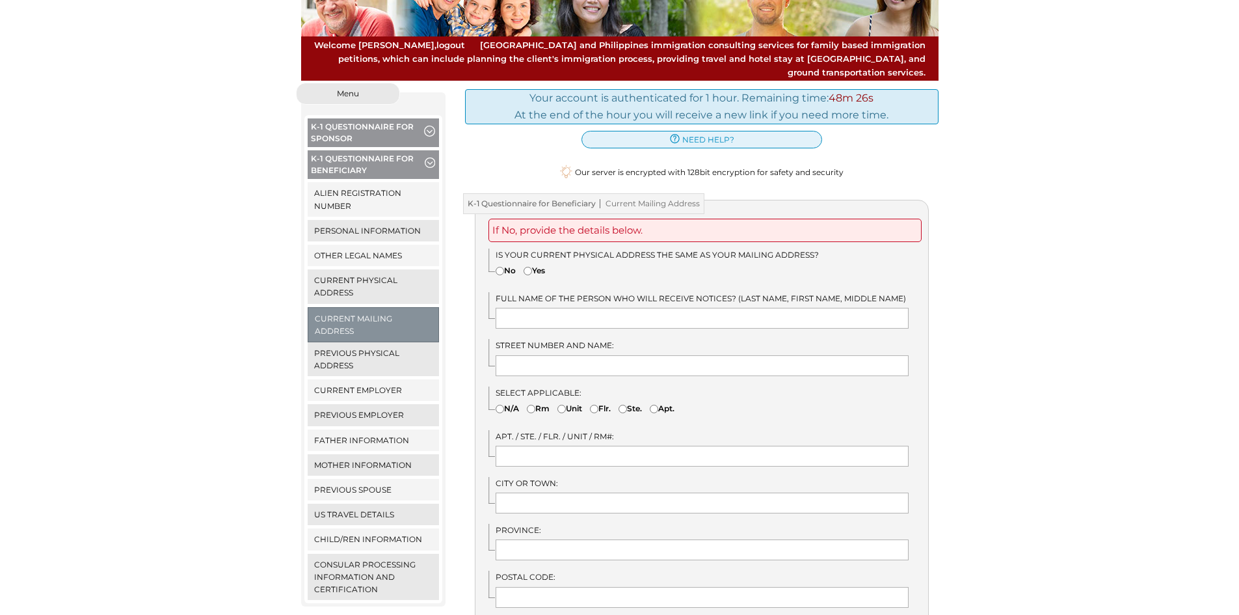
scroll to position [195, 0]
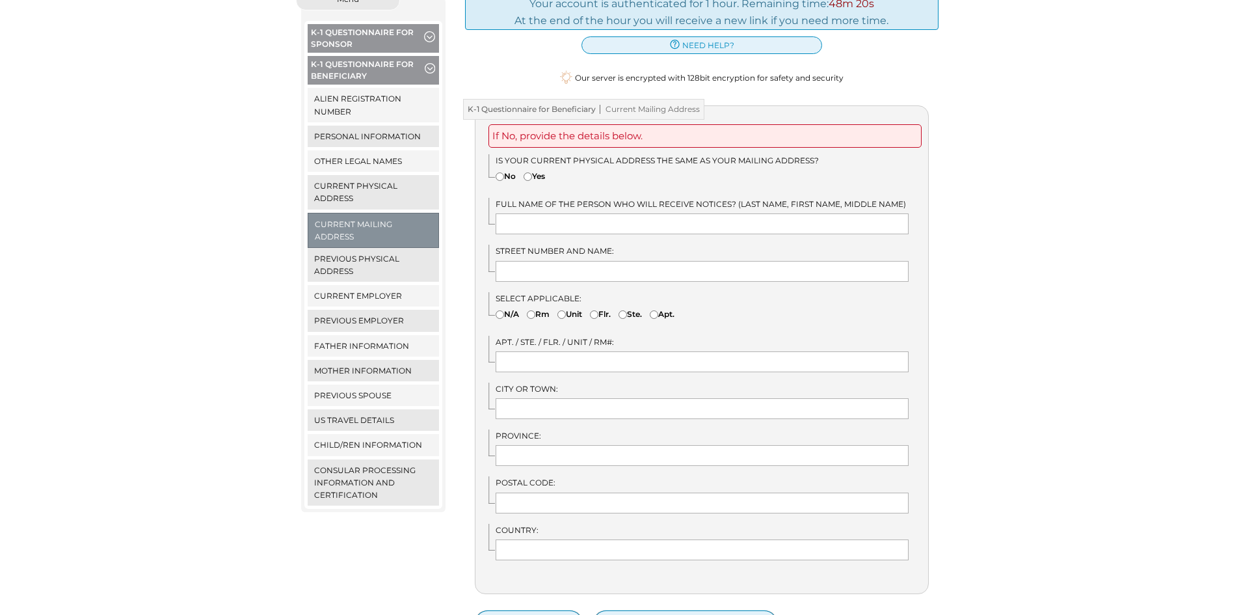
click at [540, 170] on label "Yes" at bounding box center [534, 176] width 21 height 12
click at [532, 172] on input"] "Yes" at bounding box center [528, 176] width 8 height 8
radio input"] "true"
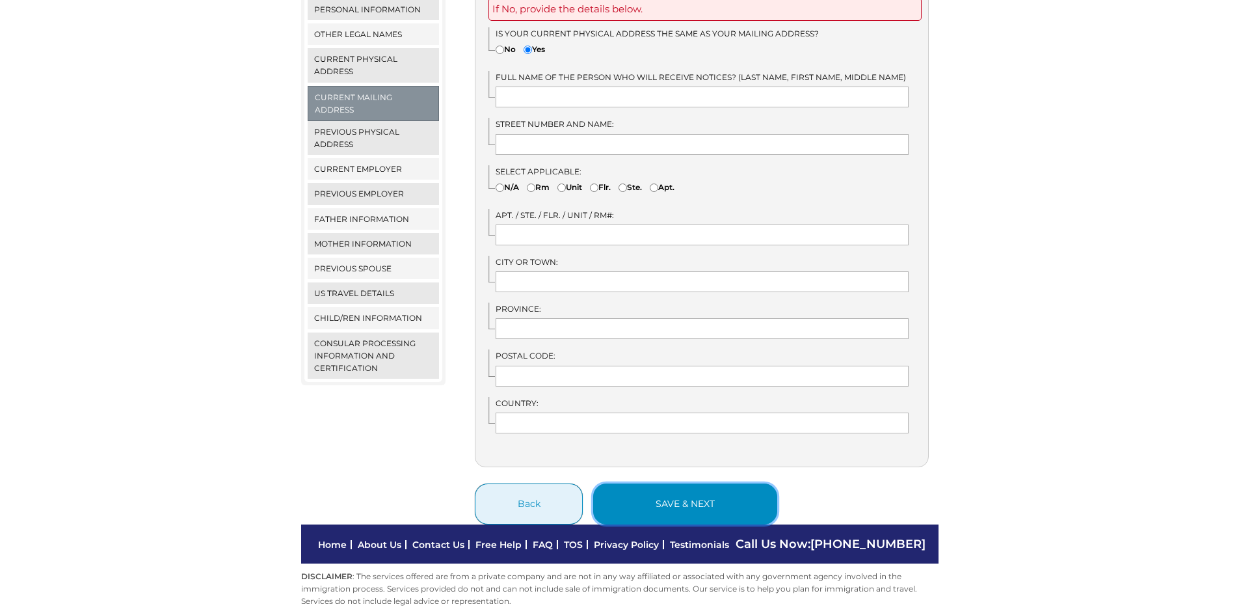
click at [668, 483] on button "save & next" at bounding box center [685, 503] width 184 height 41
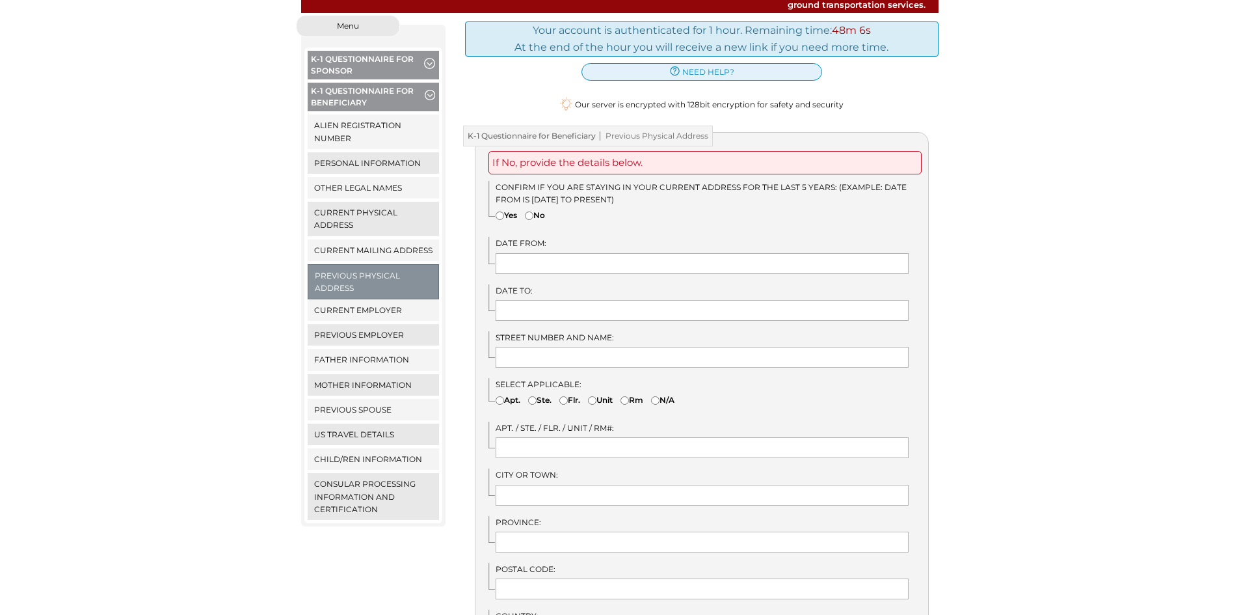
scroll to position [195, 0]
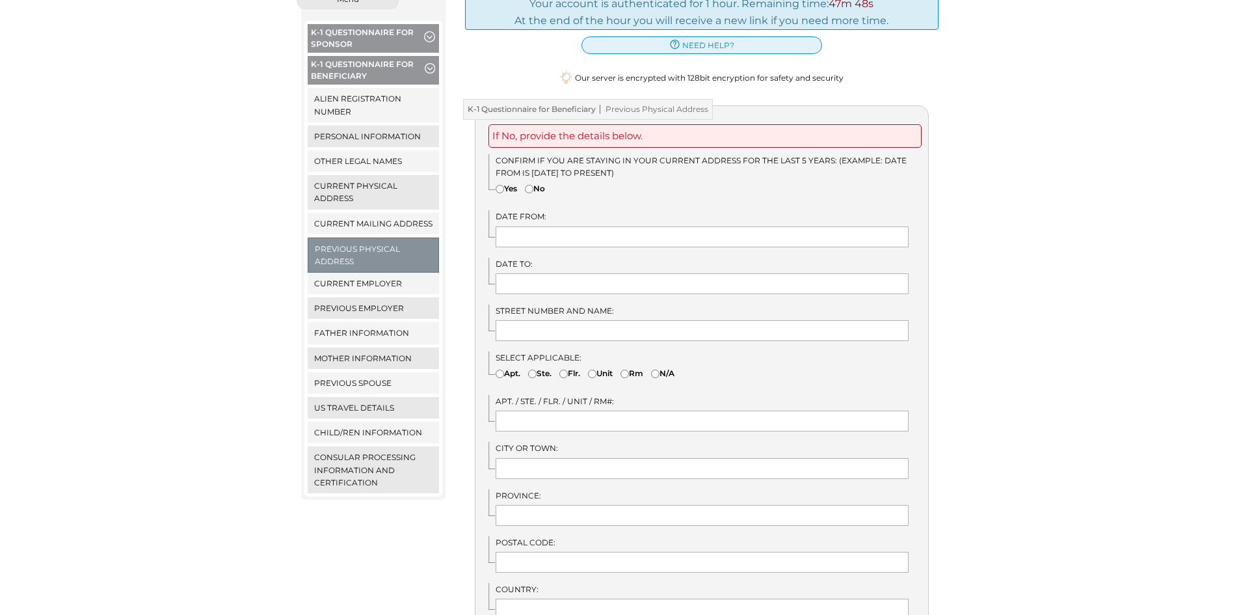
click at [537, 182] on label "No" at bounding box center [535, 188] width 20 height 12
click at [533, 185] on input"] "No" at bounding box center [529, 189] width 8 height 8
radio input"] "true"
click at [541, 226] on input "text" at bounding box center [702, 236] width 413 height 21
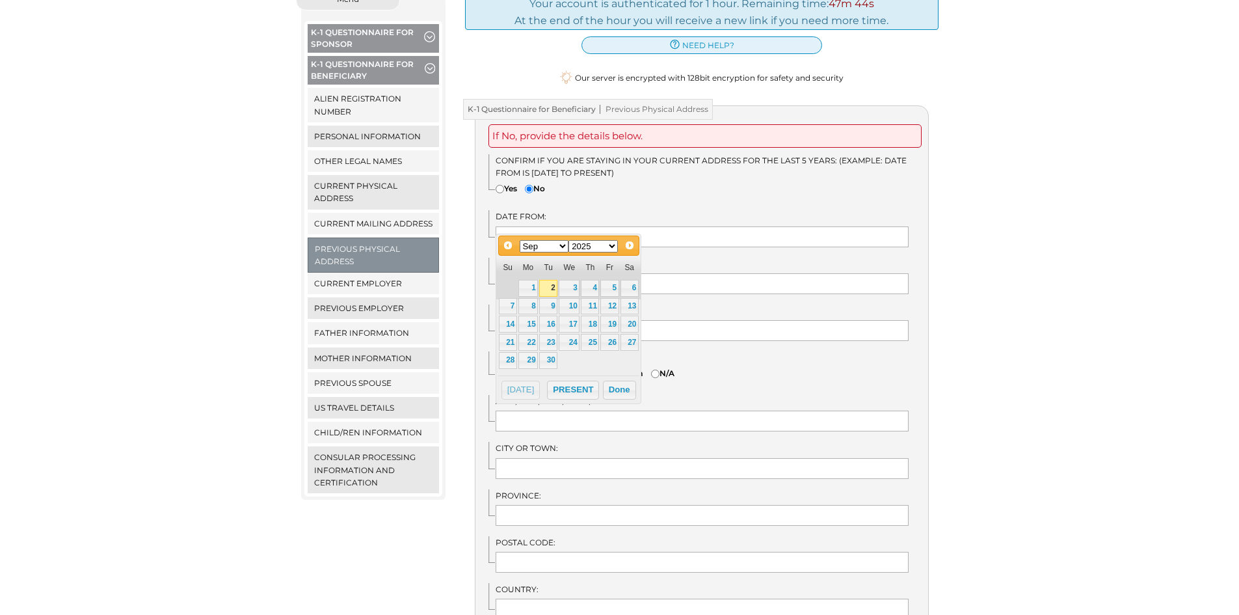
click at [722, 180] on div "Confirm if you are staying in your current address for the last 5 years: (Examp…" at bounding box center [708, 177] width 440 height 46
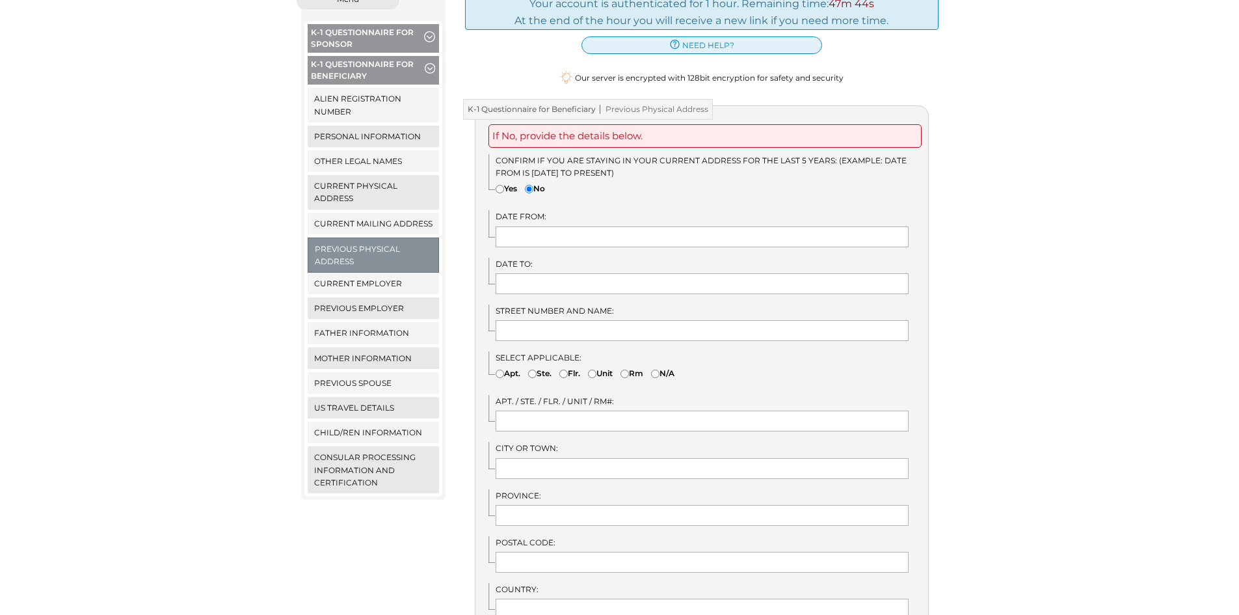
click at [656, 258] on label "Date to:" at bounding box center [702, 264] width 413 height 12
click at [659, 288] on div "If No, provide the details below. Confirm if you are staying in your current ad…" at bounding box center [702, 528] width 454 height 846
click at [663, 275] on input "text" at bounding box center [702, 283] width 413 height 21
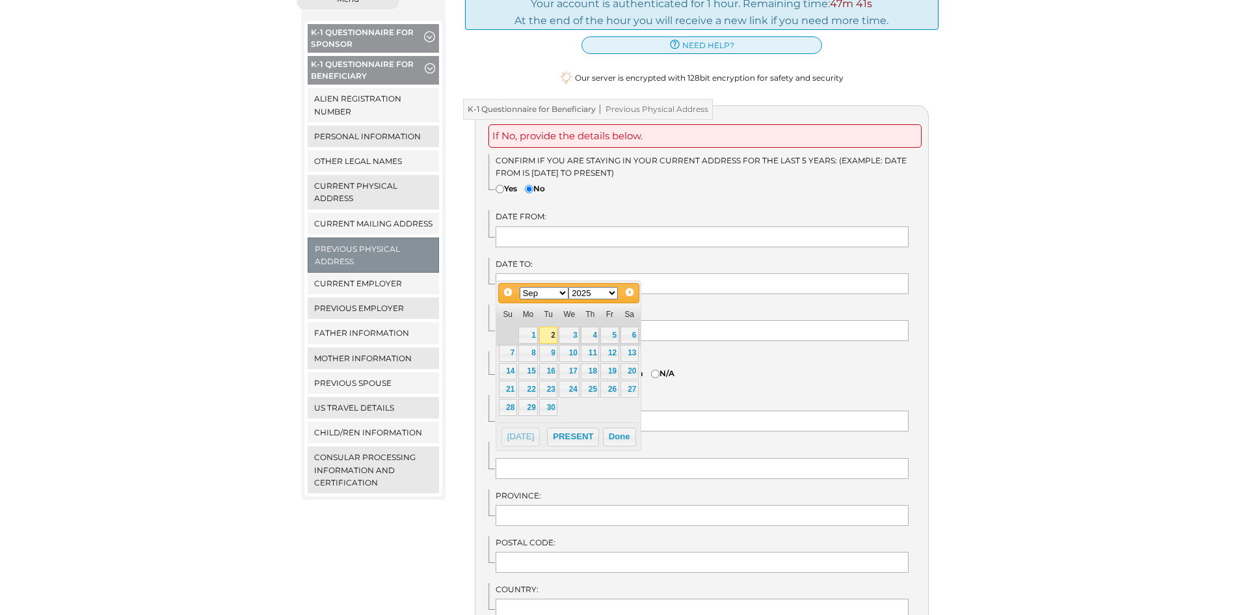
click at [526, 297] on select "Jan Feb Mar Apr May Jun [DATE] Aug Sep Oct Nov Dec" at bounding box center [544, 293] width 49 height 12
click at [535, 365] on link "10" at bounding box center [528, 371] width 20 height 17
type input "[DATE]"
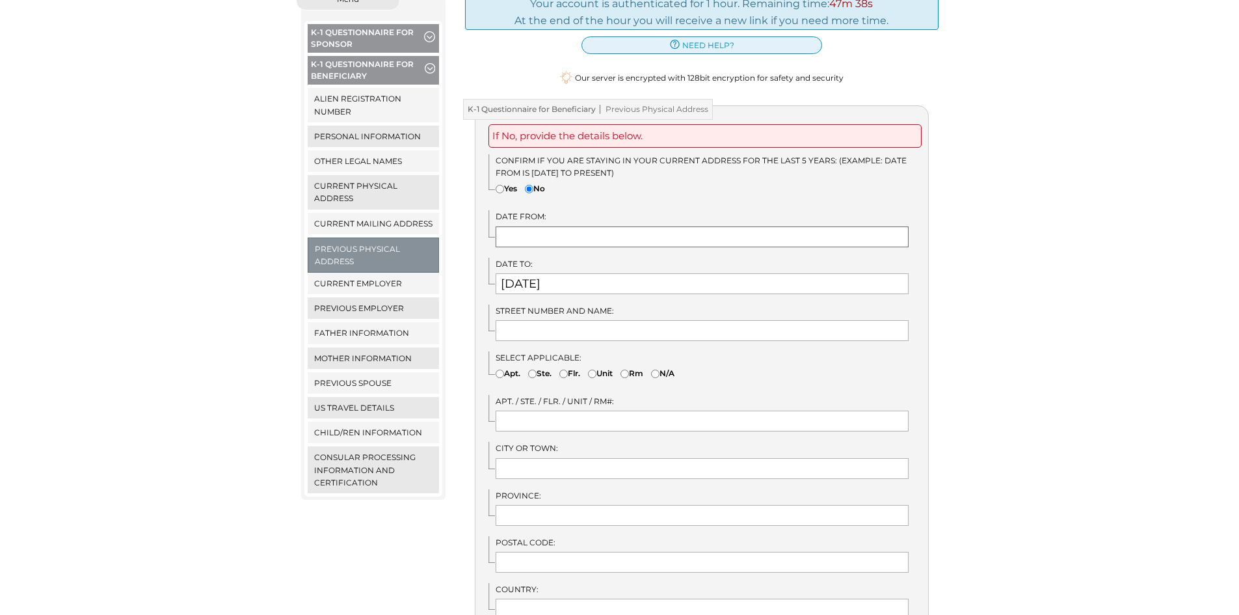
click at [540, 228] on input "text" at bounding box center [702, 236] width 413 height 21
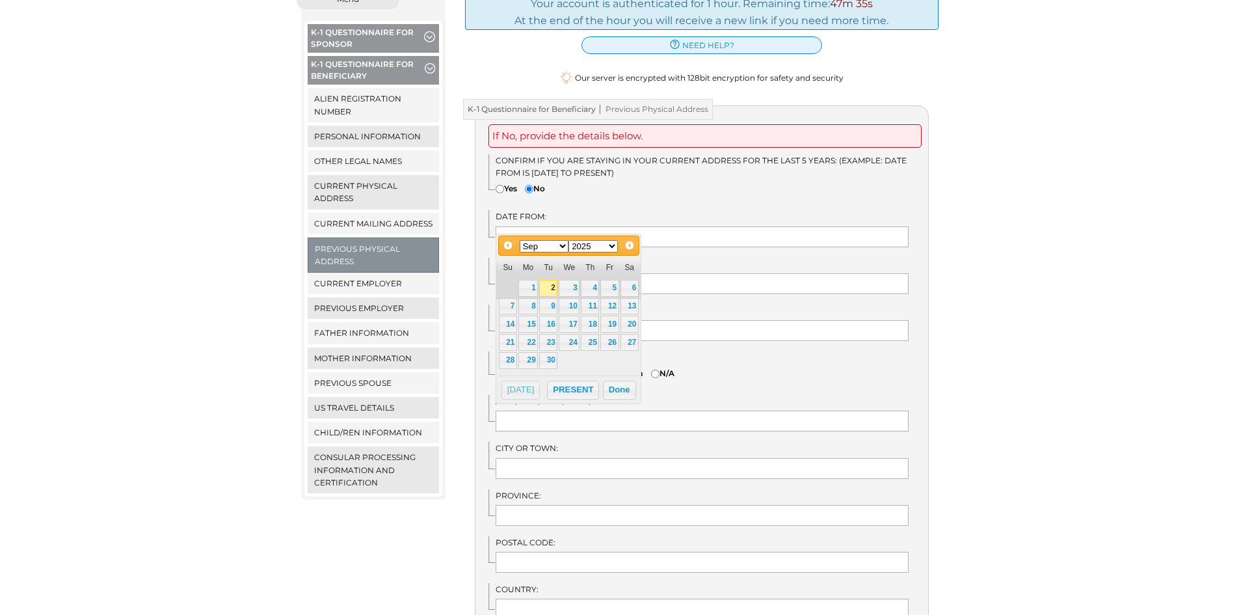
click at [991, 264] on div "We detected that you recently logged in a different window. Please close this w…" at bounding box center [619, 498] width 1239 height 1020
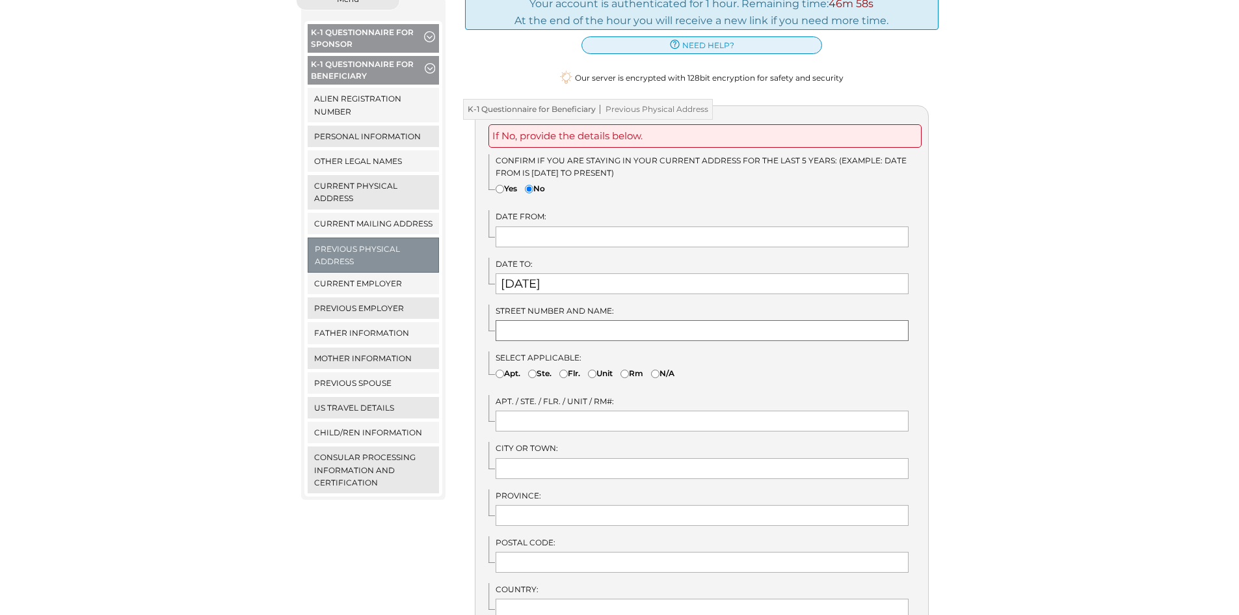
click at [540, 320] on input "text" at bounding box center [702, 330] width 413 height 21
click at [515, 410] on input "text" at bounding box center [702, 420] width 413 height 21
click at [514, 458] on input "text" at bounding box center [702, 468] width 413 height 21
click at [515, 458] on input "text" at bounding box center [702, 468] width 413 height 21
click at [535, 226] on input "text" at bounding box center [702, 236] width 413 height 21
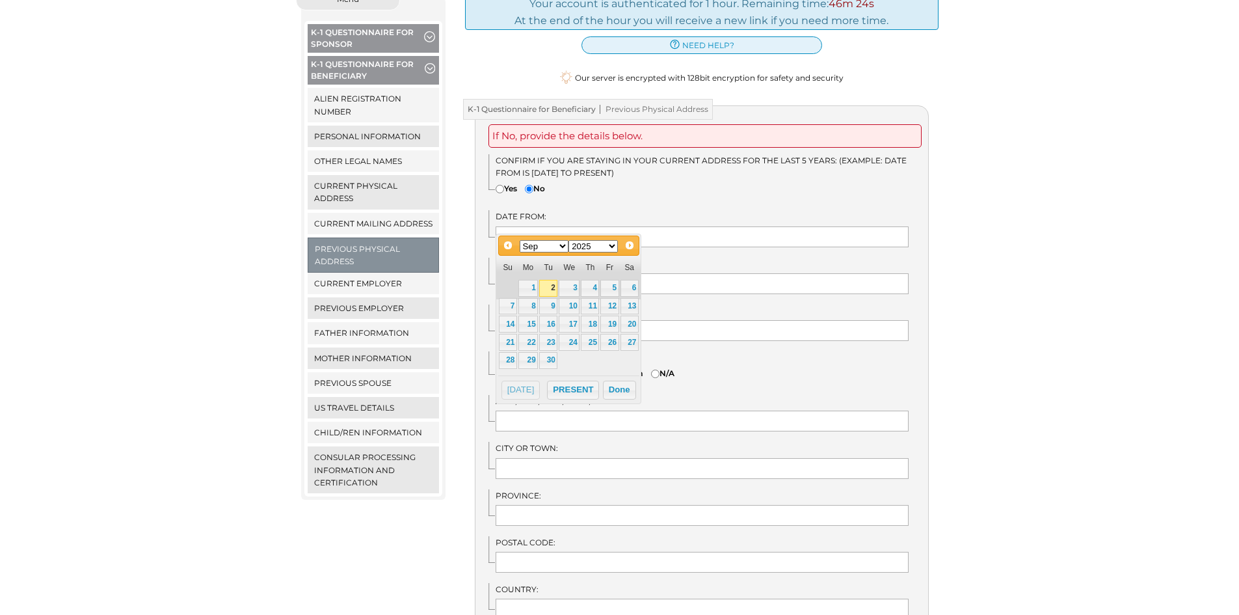
click at [590, 245] on select "1900 1901 1902 1903 1904 1905 1906 1907 1908 1909 1910 1911 1912 1913 1914 1915…" at bounding box center [592, 246] width 49 height 12
click at [958, 157] on div "We detected that you recently logged in a different window. Please close this w…" at bounding box center [619, 498] width 1239 height 1020
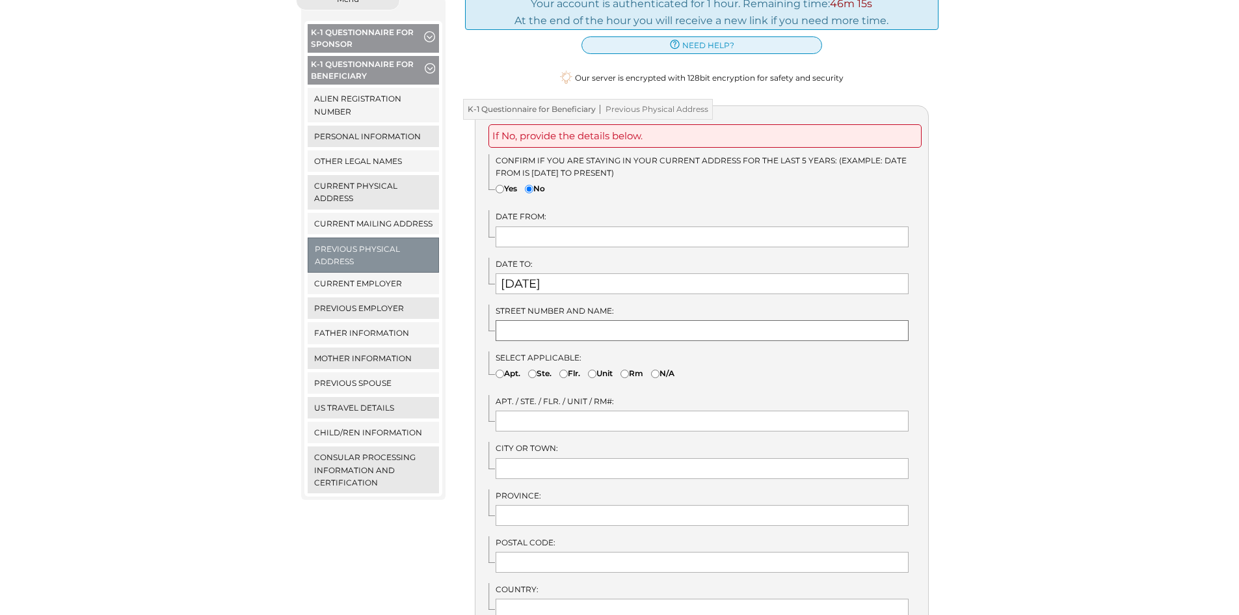
click at [534, 320] on input "text" at bounding box center [702, 330] width 413 height 21
type input "San Vicente Chapel"
type input "Minglanilla Poblacion Ward 1"
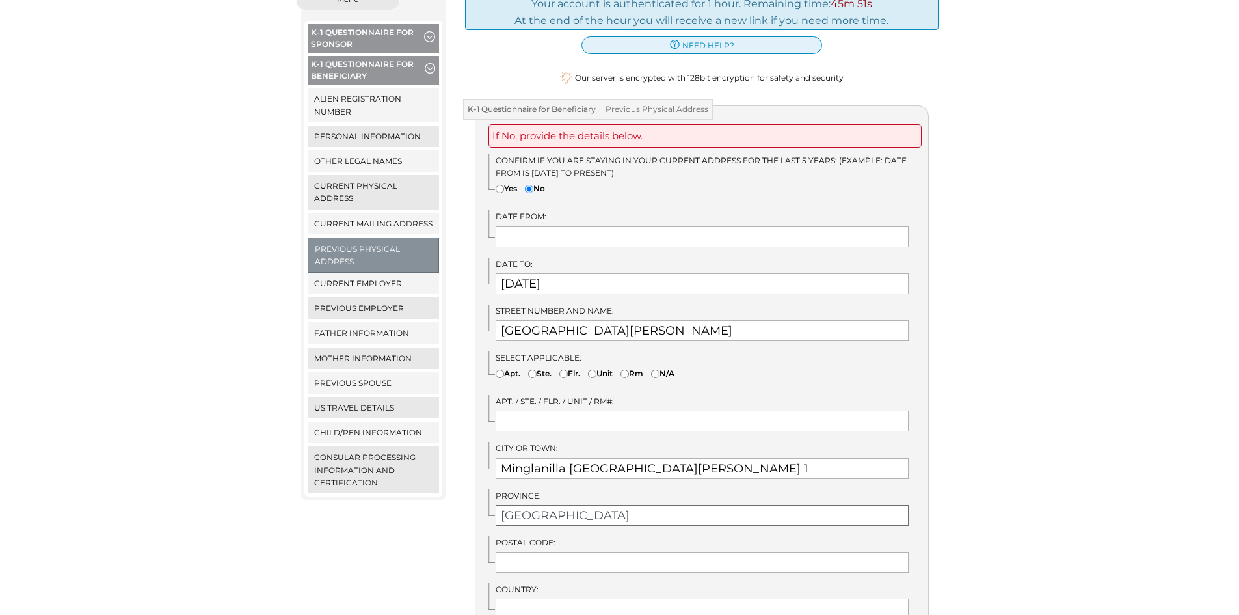
type input "[GEOGRAPHIC_DATA]"
type input "6046"
click at [526, 226] on input "text" at bounding box center [702, 236] width 413 height 21
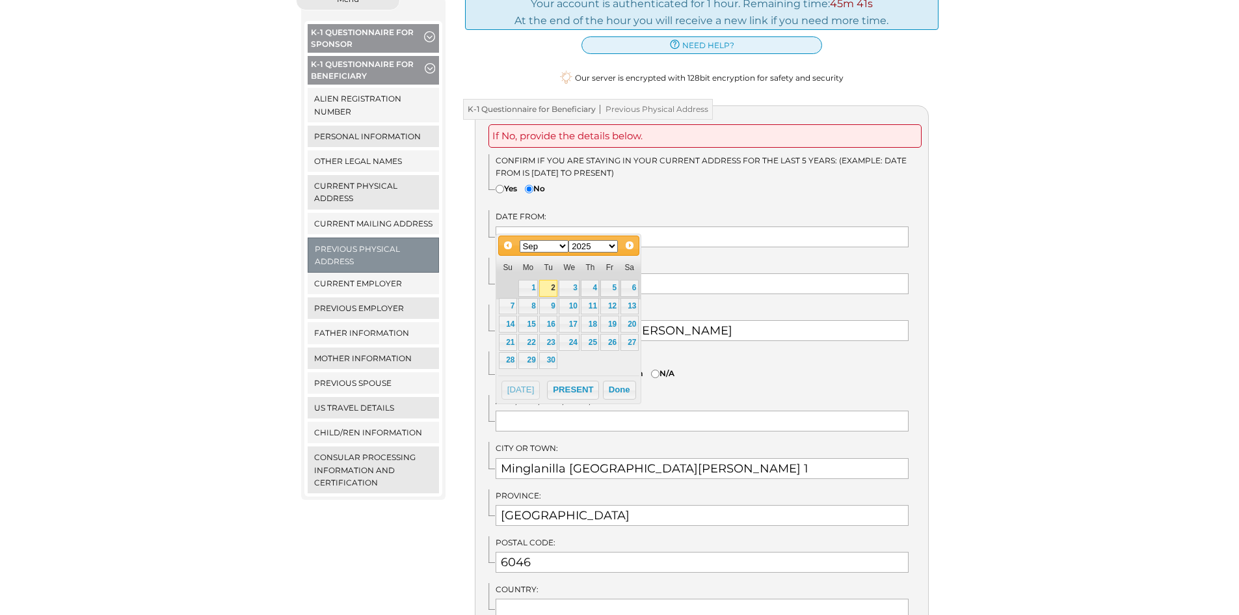
click at [596, 243] on select "1900 1901 1902 1903 1904 1905 1906 1907 1908 1909 1910 1911 1912 1913 1914 1915…" at bounding box center [592, 246] width 49 height 12
click at [548, 245] on select "Jan Feb Mar Apr May Jun [DATE] Aug Sep Oct Nov Dec" at bounding box center [544, 246] width 49 height 12
click at [514, 323] on link "15" at bounding box center [508, 323] width 18 height 17
type input "06/15/2008"
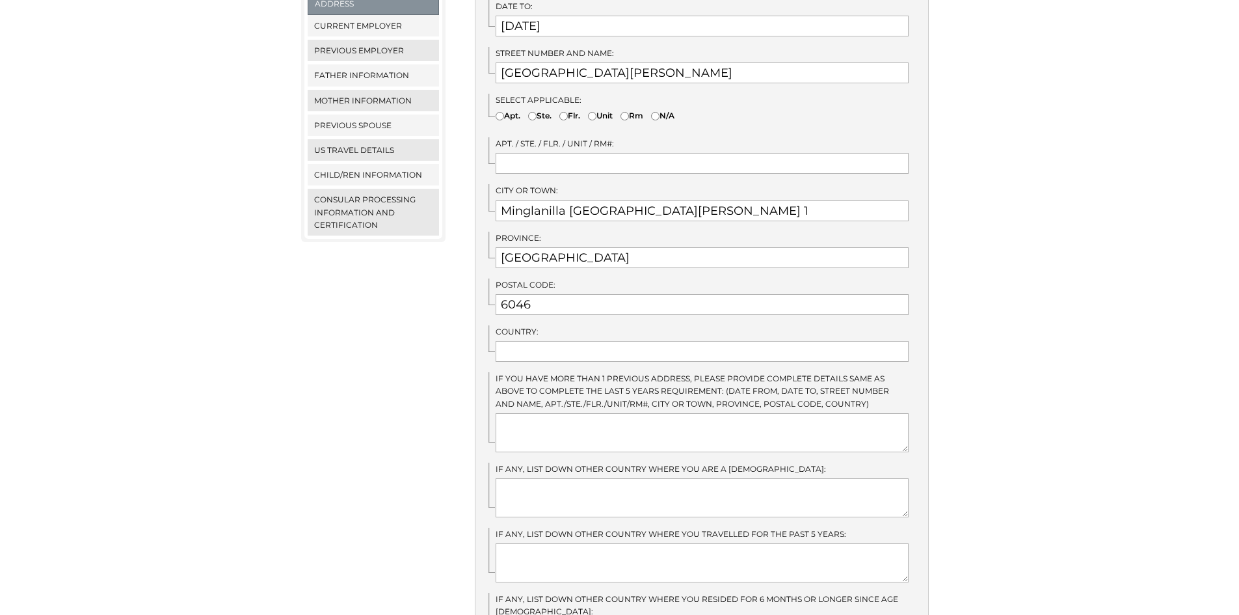
scroll to position [667, 0]
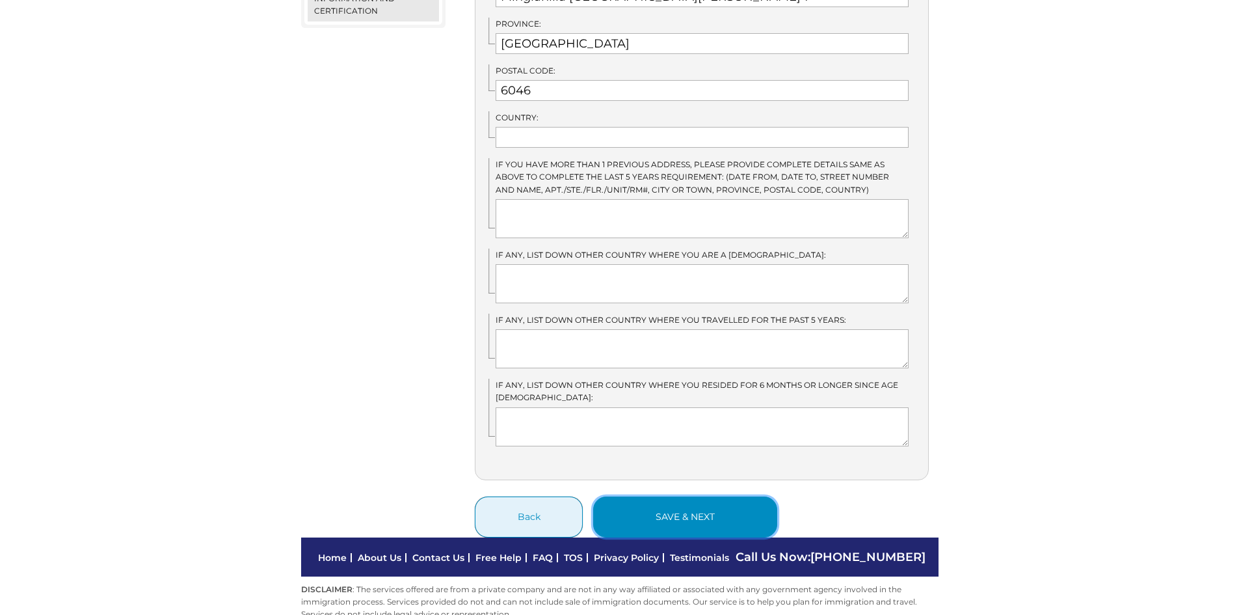
click at [687, 496] on button "save & next" at bounding box center [685, 516] width 184 height 41
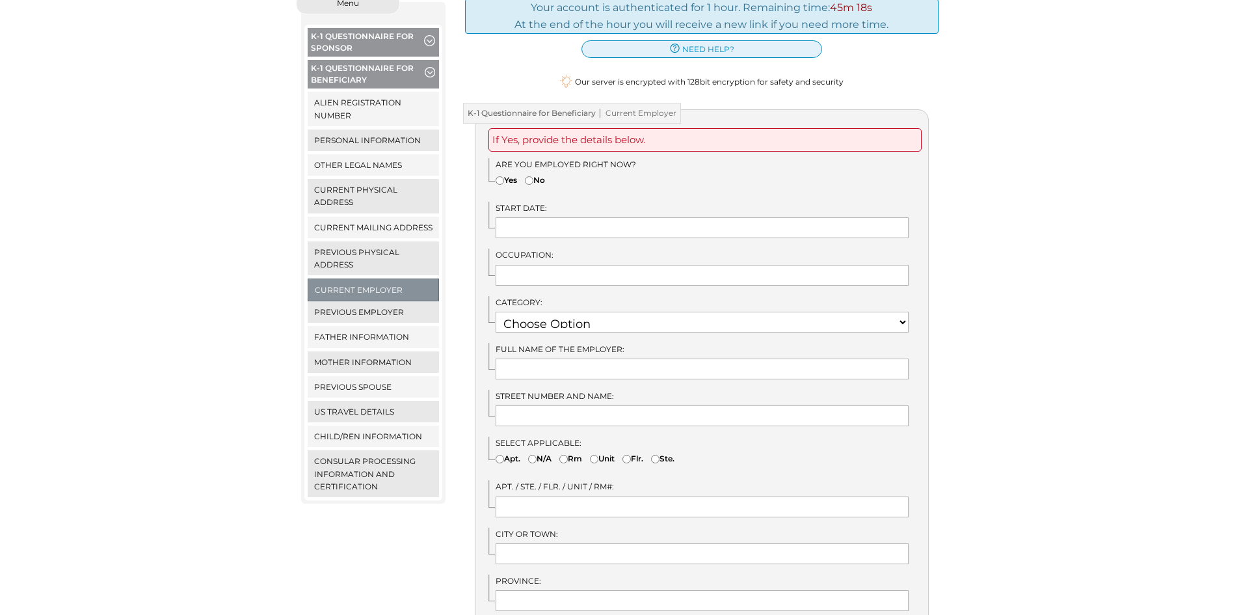
scroll to position [195, 0]
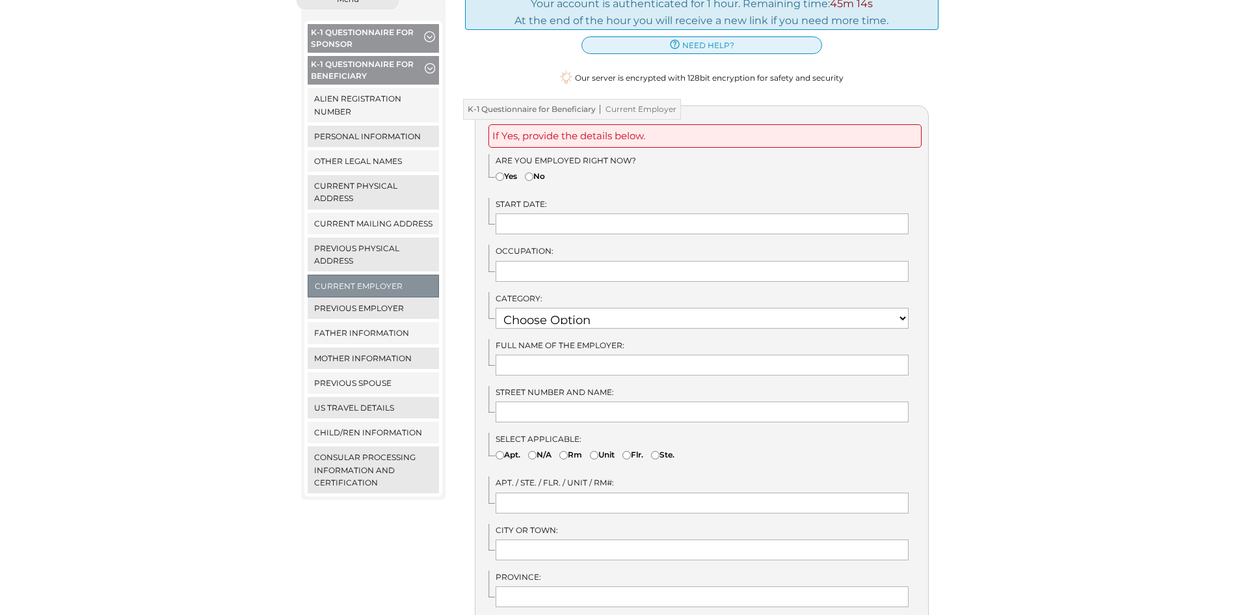
click at [509, 170] on label "Yes" at bounding box center [506, 176] width 21 height 12
click at [504, 172] on input"] "Yes" at bounding box center [500, 176] width 8 height 8
radio input"] "true"
click at [537, 213] on input "text" at bounding box center [702, 223] width 413 height 21
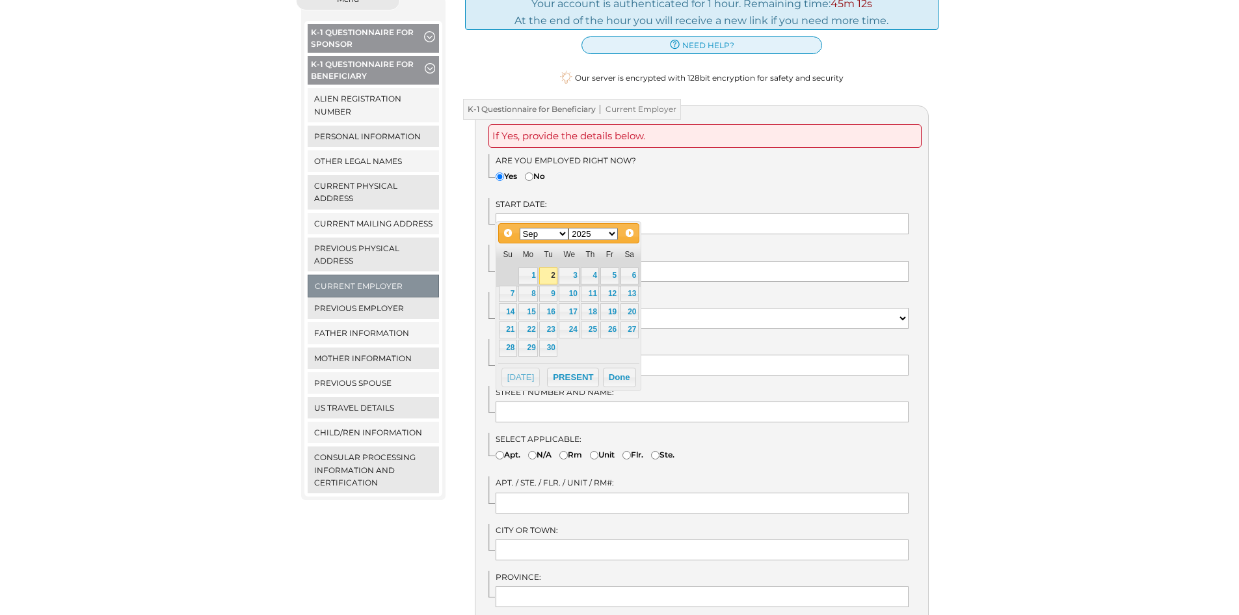
click at [558, 230] on select "Jan Feb Mar Apr May Jun [DATE] Aug Sep Oct Nov Dec" at bounding box center [544, 234] width 49 height 12
click at [571, 273] on link "3" at bounding box center [569, 275] width 21 height 17
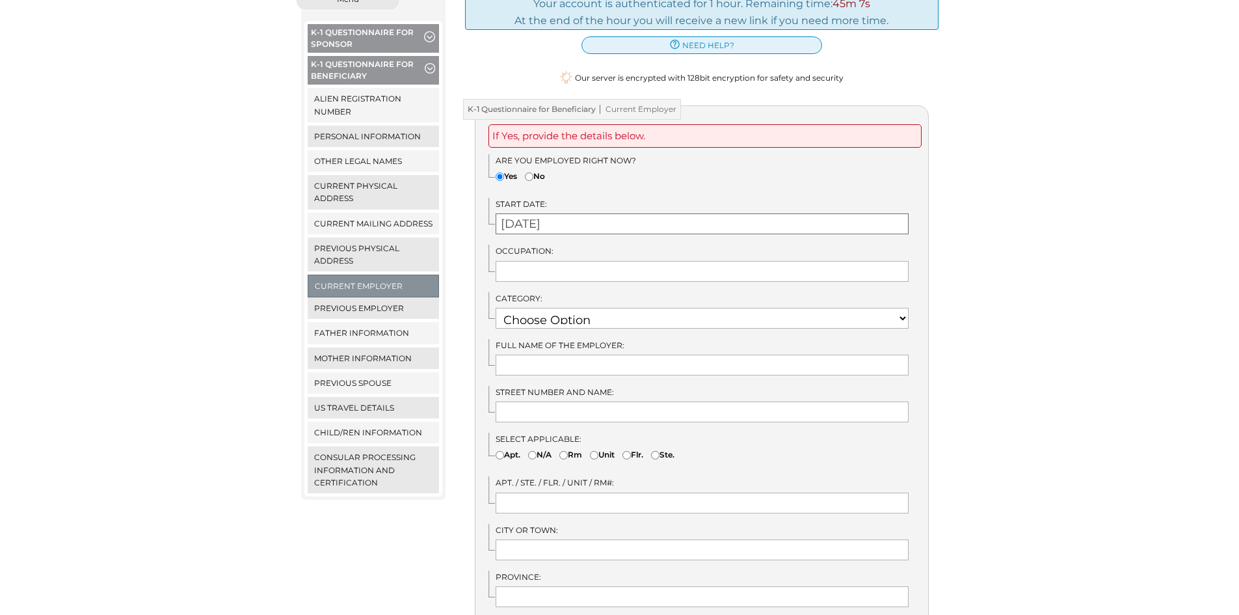
click at [575, 213] on input "[DATE]" at bounding box center [702, 223] width 413 height 21
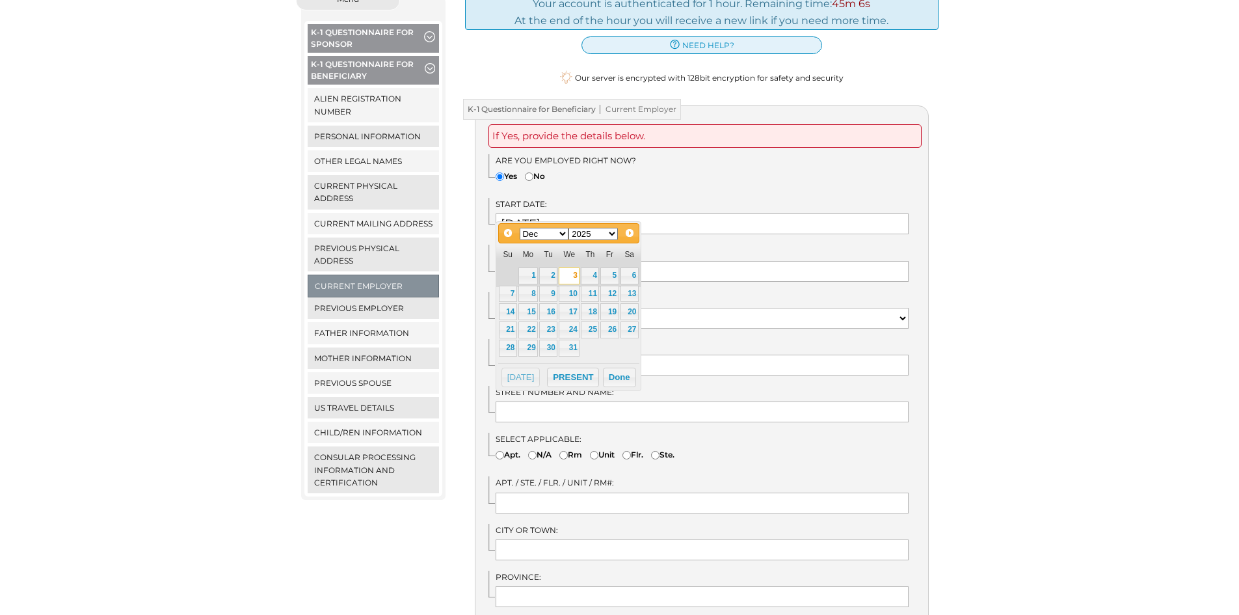
click at [614, 232] on select "1900 1901 1902 1903 1904 1905 1906 1907 1908 1909 1910 1911 1912 1913 1914 1915…" at bounding box center [592, 234] width 49 height 12
click at [544, 274] on link "3" at bounding box center [548, 275] width 18 height 17
type input "[DATE]"
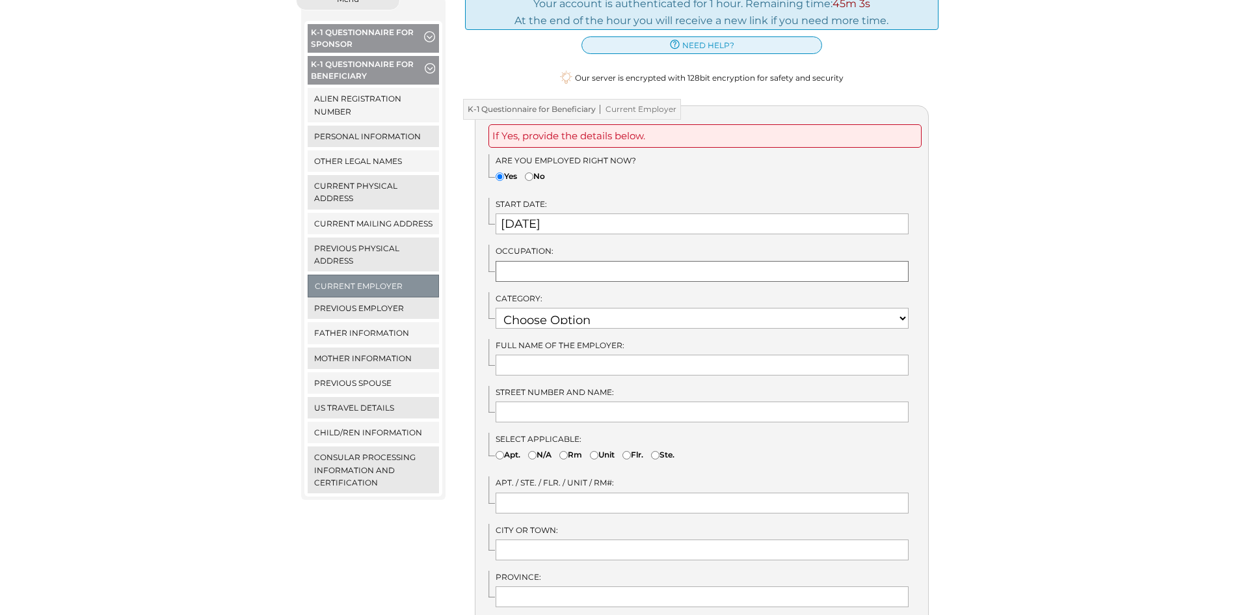
click at [542, 261] on input "text" at bounding box center [702, 271] width 413 height 21
type input "Content Moderator"
click at [572, 314] on select "Choose Option RELIGIOUS VOCATION RETIRED PHYSICAL SCIENCES NOT EMPLOYED NATURAL…" at bounding box center [702, 318] width 413 height 21
select select "4"
click at [496, 308] on select "Choose Option RELIGIOUS VOCATION RETIRED PHYSICAL SCIENCES NOT EMPLOYED NATURAL…" at bounding box center [702, 318] width 413 height 21
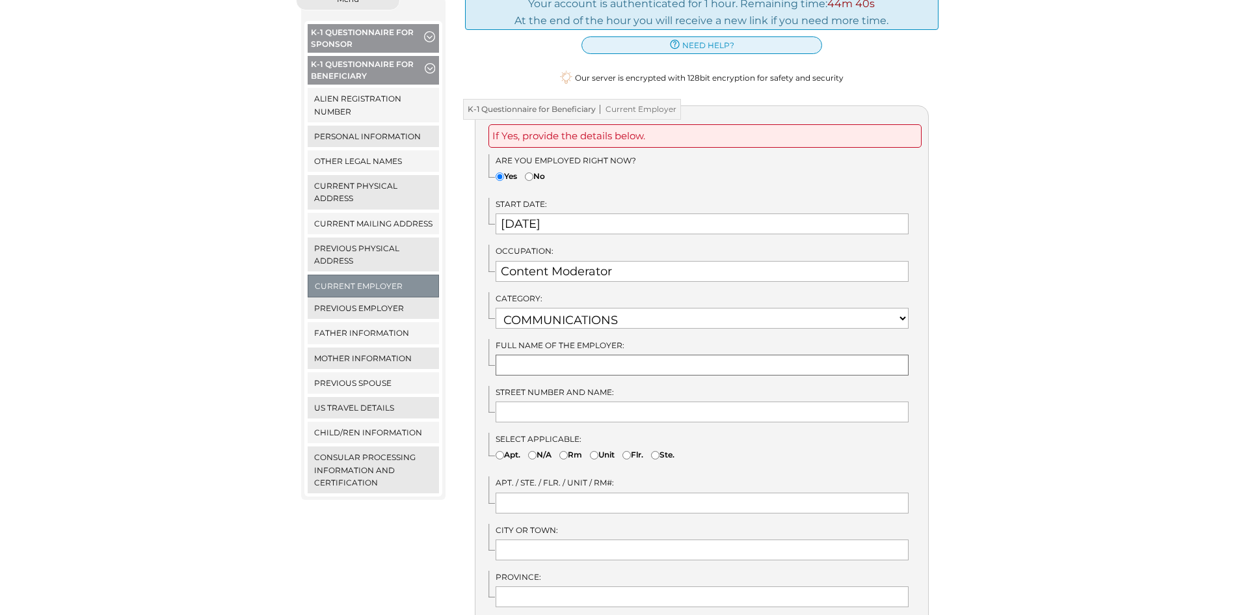
click at [548, 354] on input "text" at bounding box center [702, 364] width 413 height 21
type input "S"
type input "Alorica"
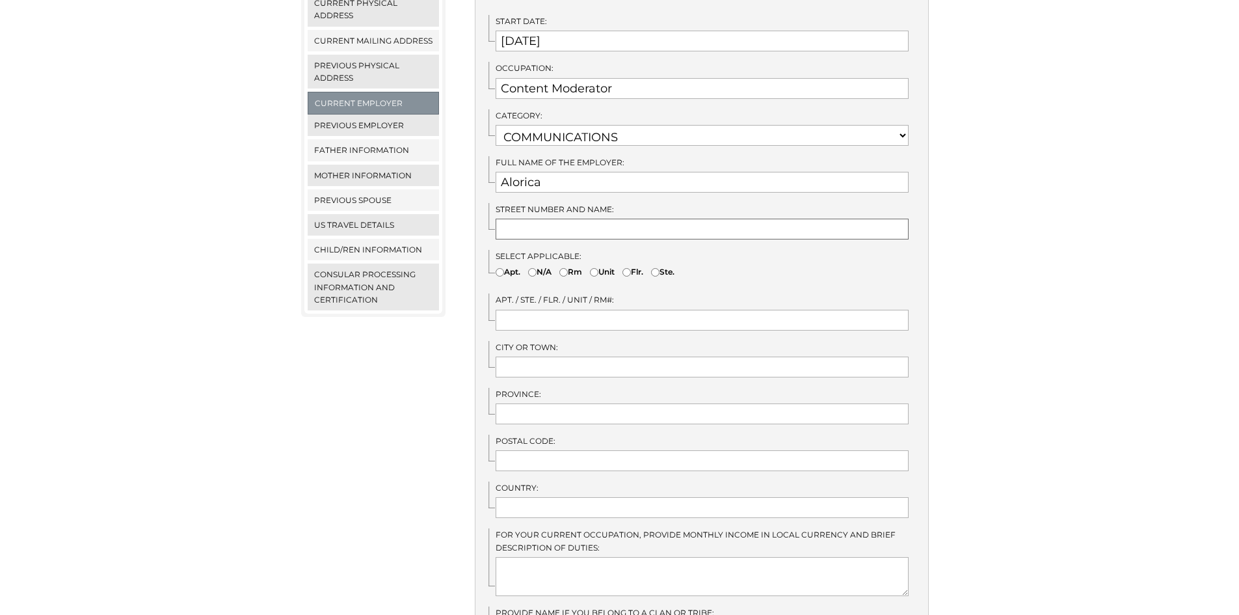
scroll to position [390, 0]
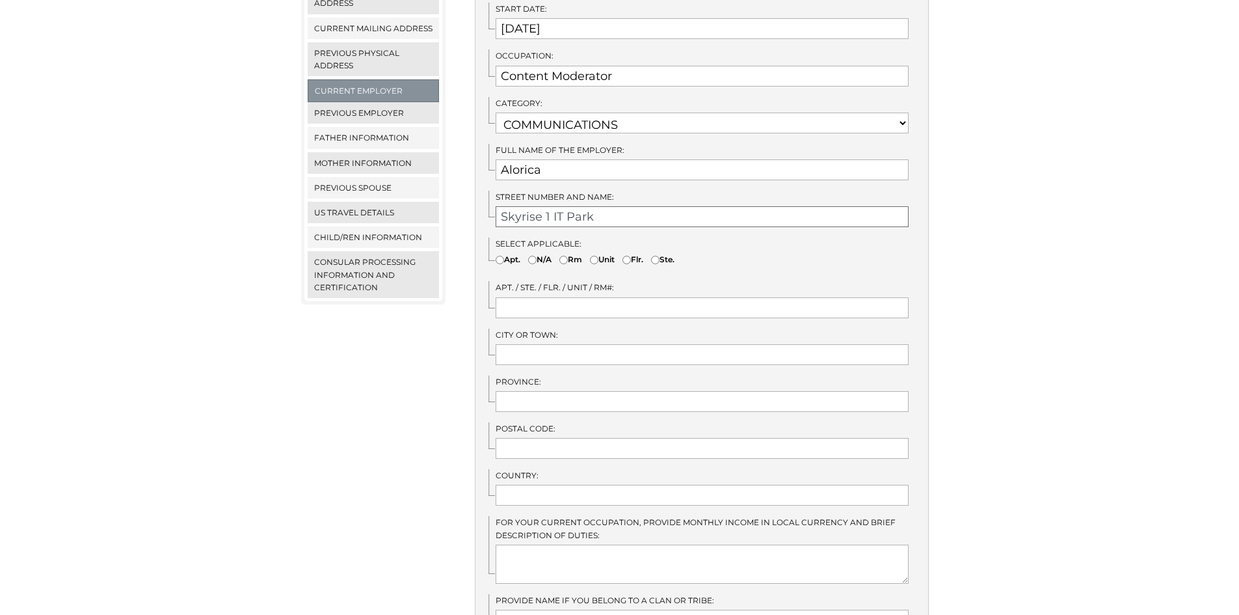
type input "Skyrise 1 IT Park"
type input "V"
type input "Cebu City"
type input "Cebu"
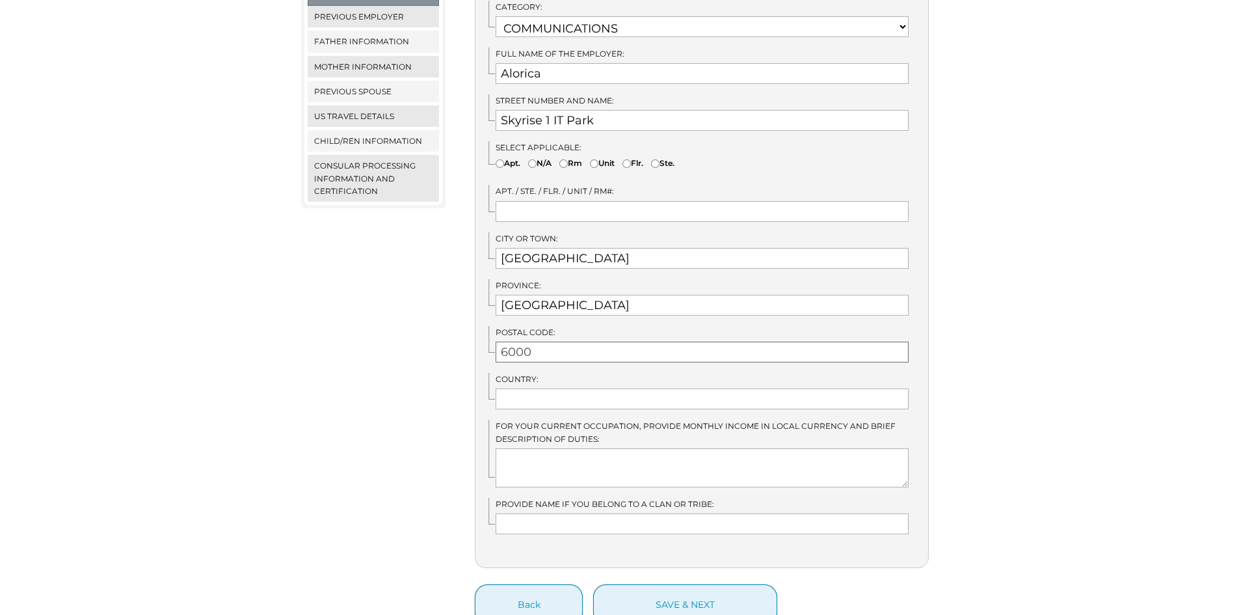
scroll to position [455, 0]
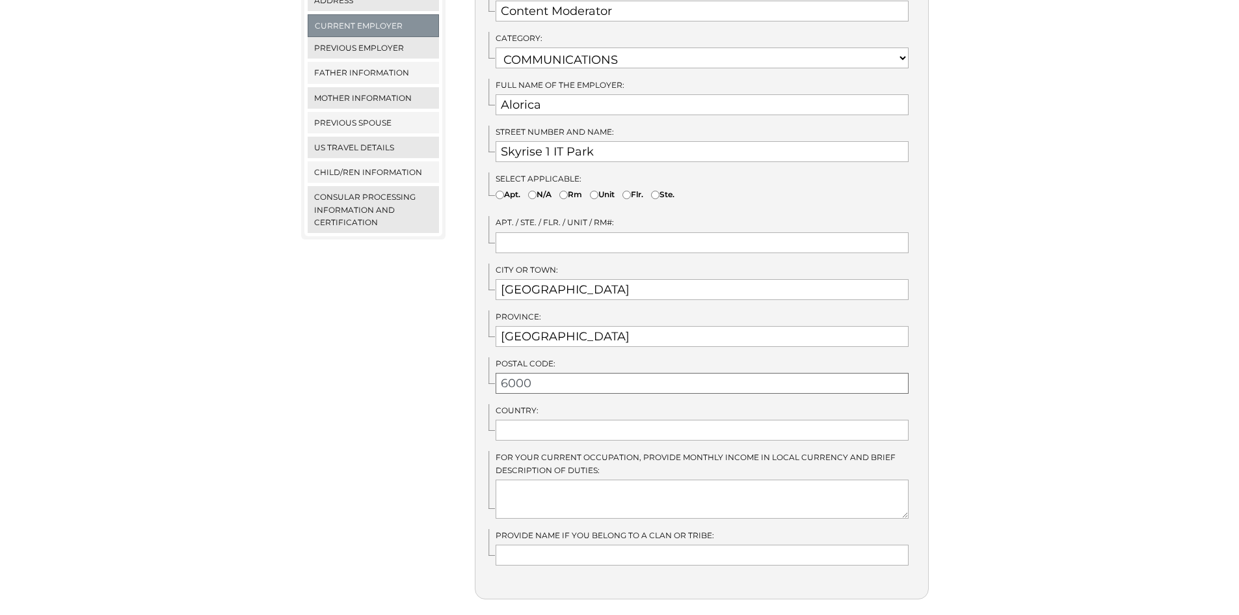
type input "6000"
click at [503, 141] on input "Skyrise 1 IT Park" at bounding box center [702, 151] width 413 height 21
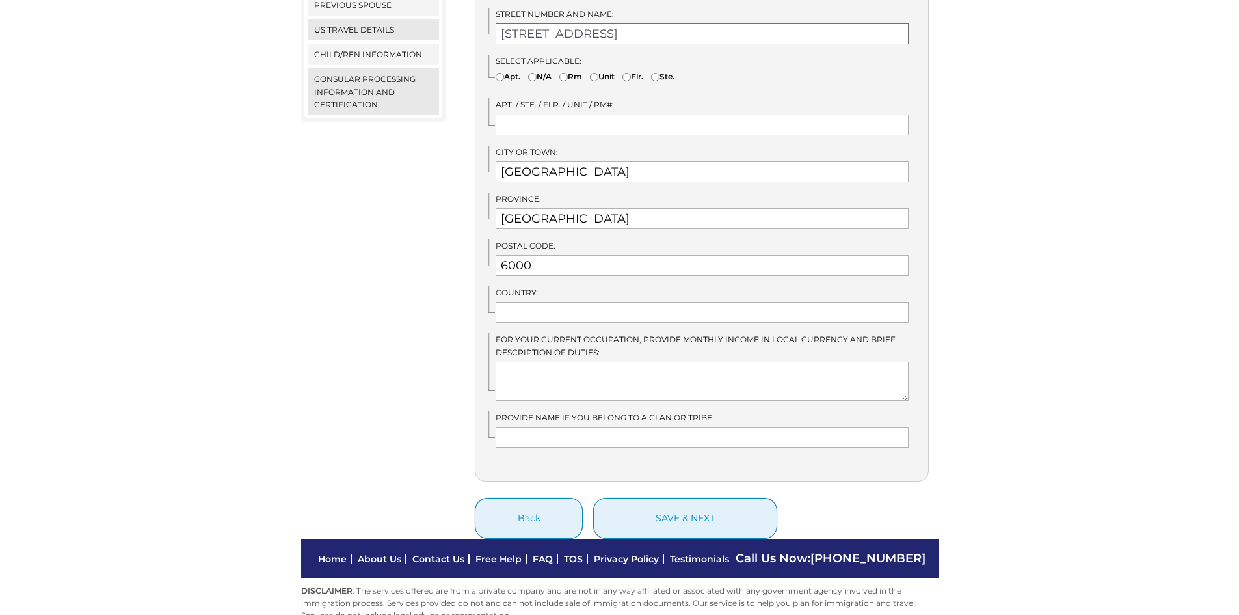
scroll to position [587, 0]
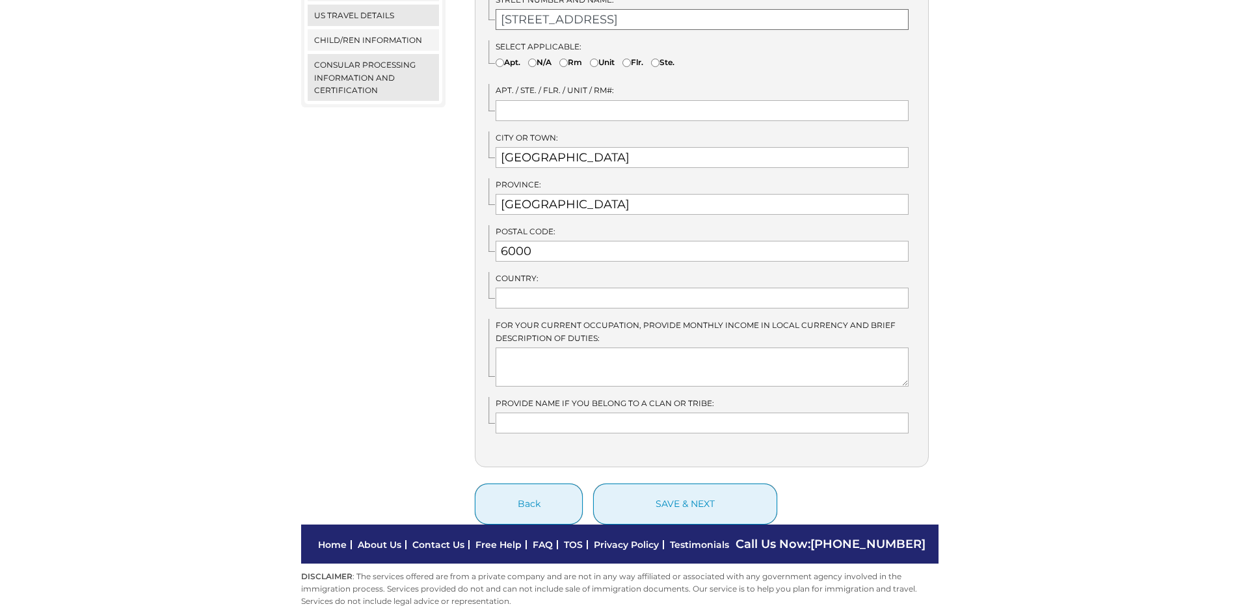
type input "1 Villa Street, Skyrise 1 IT Park"
click at [532, 347] on textarea at bounding box center [702, 366] width 413 height 39
click at [537, 288] on input "text" at bounding box center [702, 298] width 413 height 21
type input "[GEOGRAPHIC_DATA]"
type textarea "M"
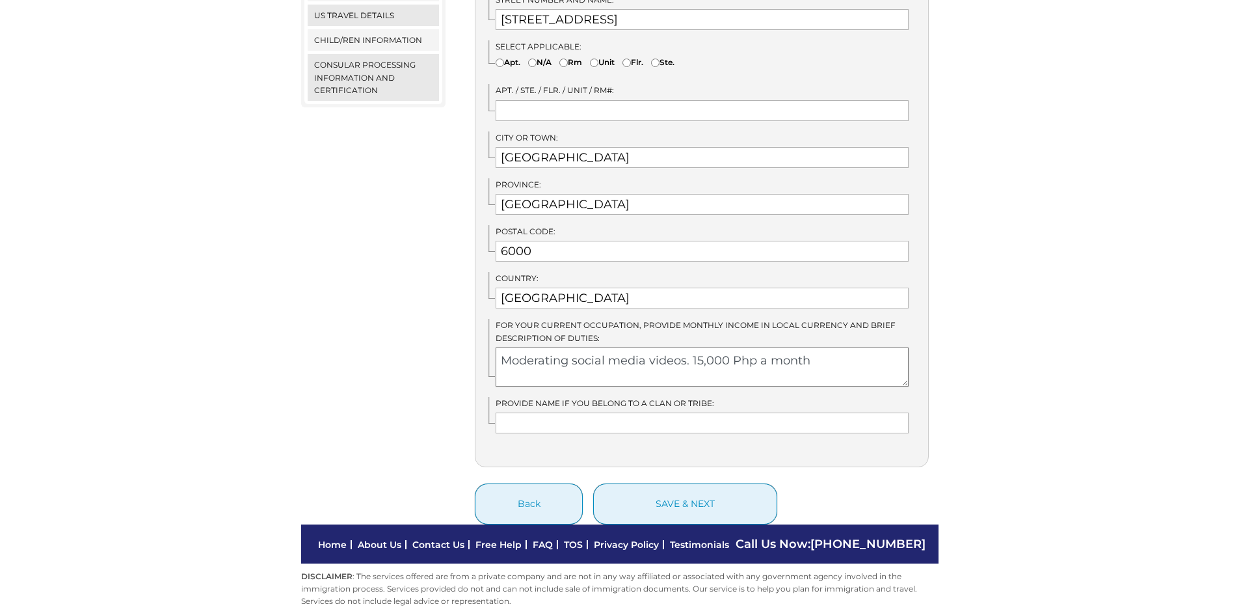
drag, startPoint x: 700, startPoint y: 345, endPoint x: 688, endPoint y: 343, distance: 12.5
click at [688, 347] on textarea "Moderating social media videos. 15,000 Php a month" at bounding box center [702, 366] width 413 height 39
click at [695, 347] on textarea "Moderating social media videos. 15,000 Php a month" at bounding box center [702, 366] width 413 height 39
click at [694, 347] on textarea "Moderating social media videos. 15,000 Php a month" at bounding box center [702, 366] width 413 height 39
drag, startPoint x: 691, startPoint y: 344, endPoint x: 700, endPoint y: 347, distance: 9.7
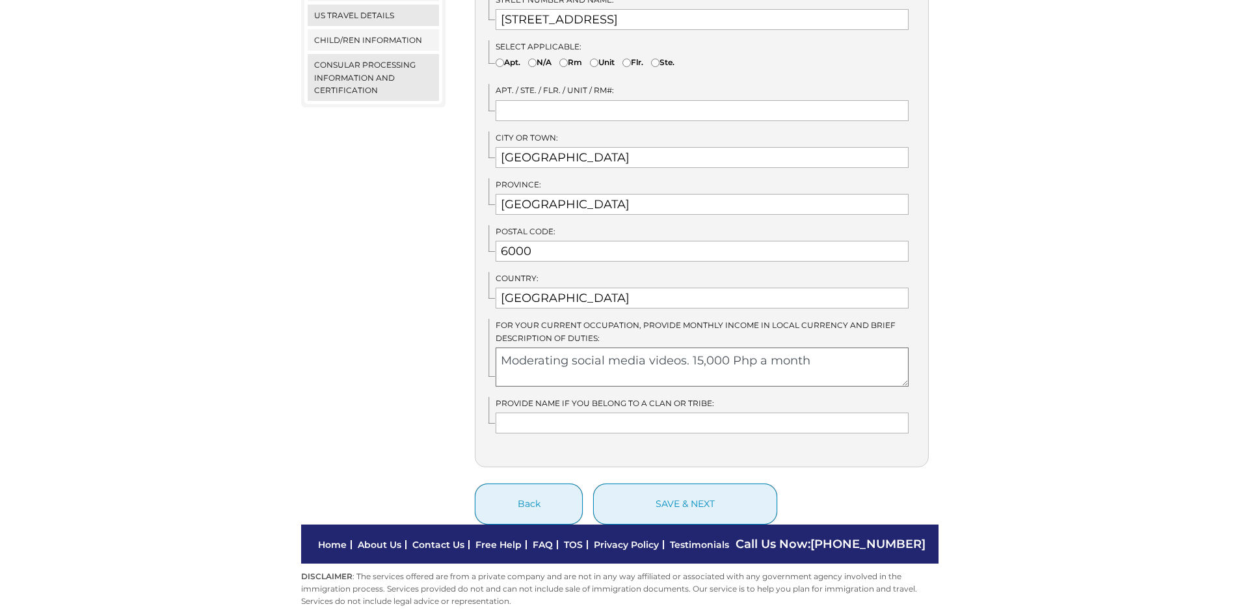
click at [700, 347] on textarea "Moderating social media videos. 15,000 Php a month" at bounding box center [702, 366] width 413 height 39
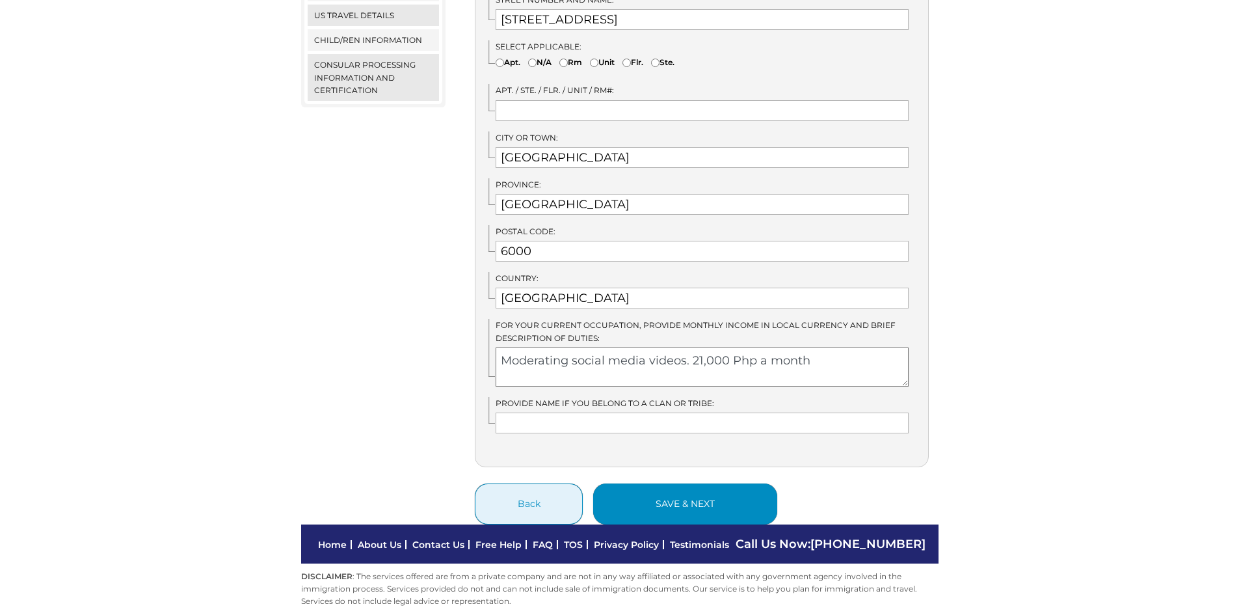
type textarea "Moderating social media videos. 21,000 Php a month"
click at [660, 494] on button "save & next" at bounding box center [685, 503] width 184 height 41
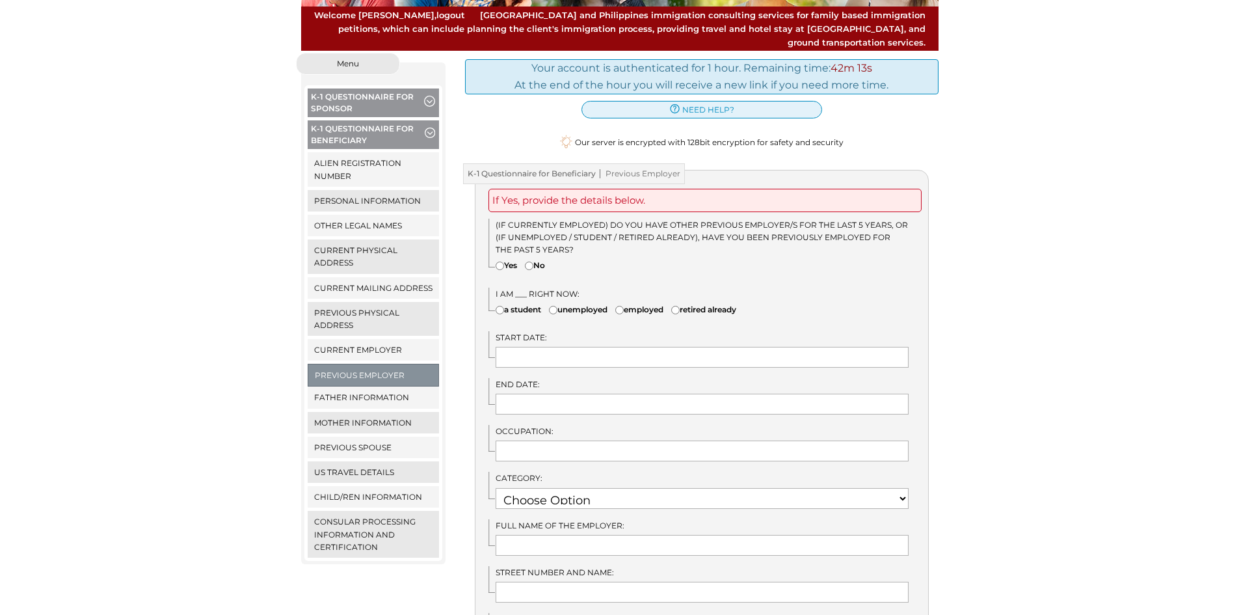
scroll to position [130, 0]
click at [511, 260] on label "Yes" at bounding box center [506, 266] width 21 height 12
click at [504, 262] on input"] "Yes" at bounding box center [500, 266] width 8 height 8
radio input"] "true"
click at [647, 304] on label "employed" at bounding box center [639, 310] width 48 height 12
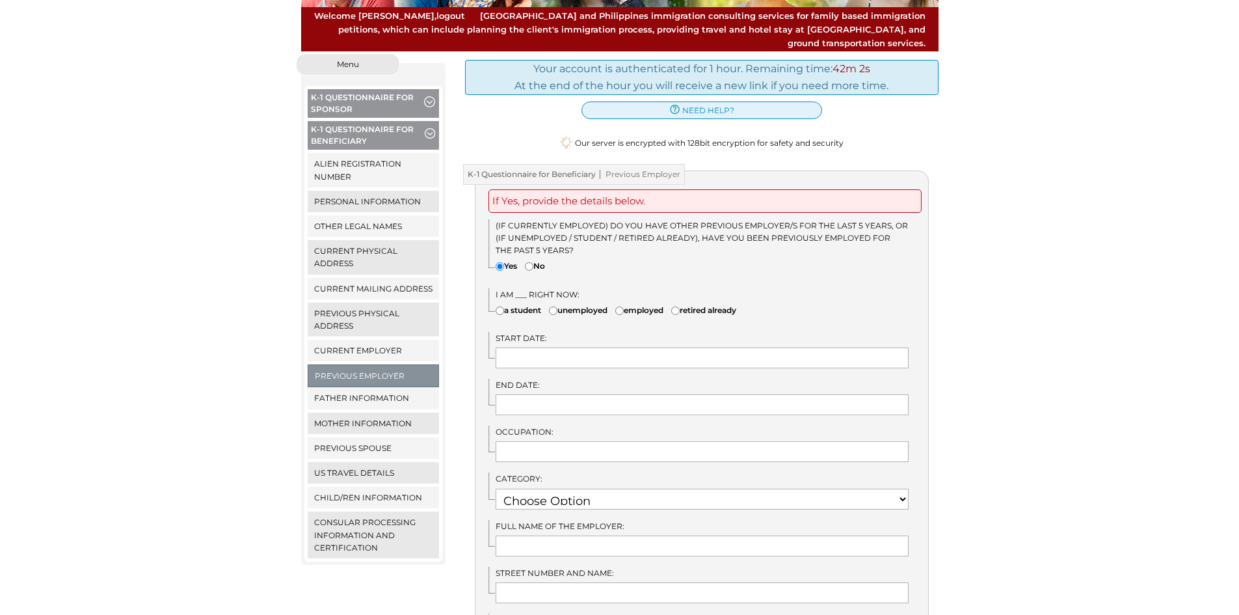
click at [624, 306] on input"] "employed" at bounding box center [619, 310] width 8 height 8
radio input"] "true"
click at [618, 347] on input "text" at bounding box center [702, 357] width 413 height 21
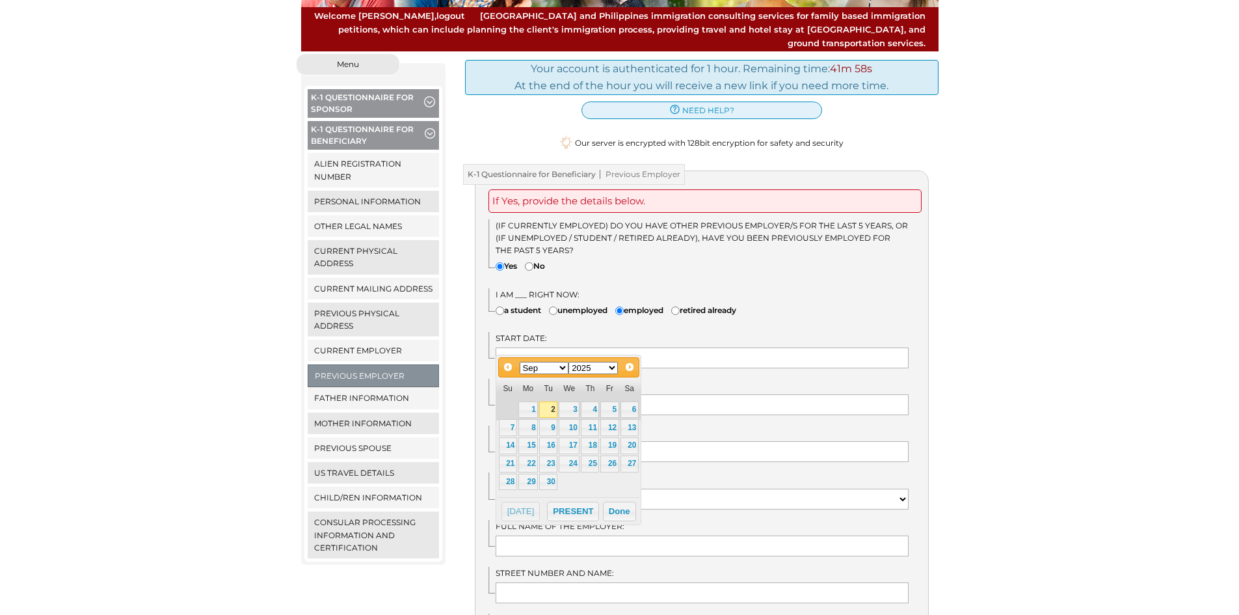
click at [598, 367] on select "1900 1901 1902 1903 1904 1905 1906 1907 1908 1909 1910 1911 1912 1913 1914 1915…" at bounding box center [592, 368] width 49 height 12
click at [542, 364] on select "Jan Feb Mar Apr May Jun [DATE] Aug Sep Oct Nov Dec" at bounding box center [544, 368] width 49 height 12
click at [520, 362] on select "Jan Feb Mar Apr May Jun [DATE] Aug Sep Oct Nov Dec" at bounding box center [544, 368] width 49 height 12
click at [523, 412] on link "2" at bounding box center [528, 409] width 20 height 17
type input "09/02/2024"
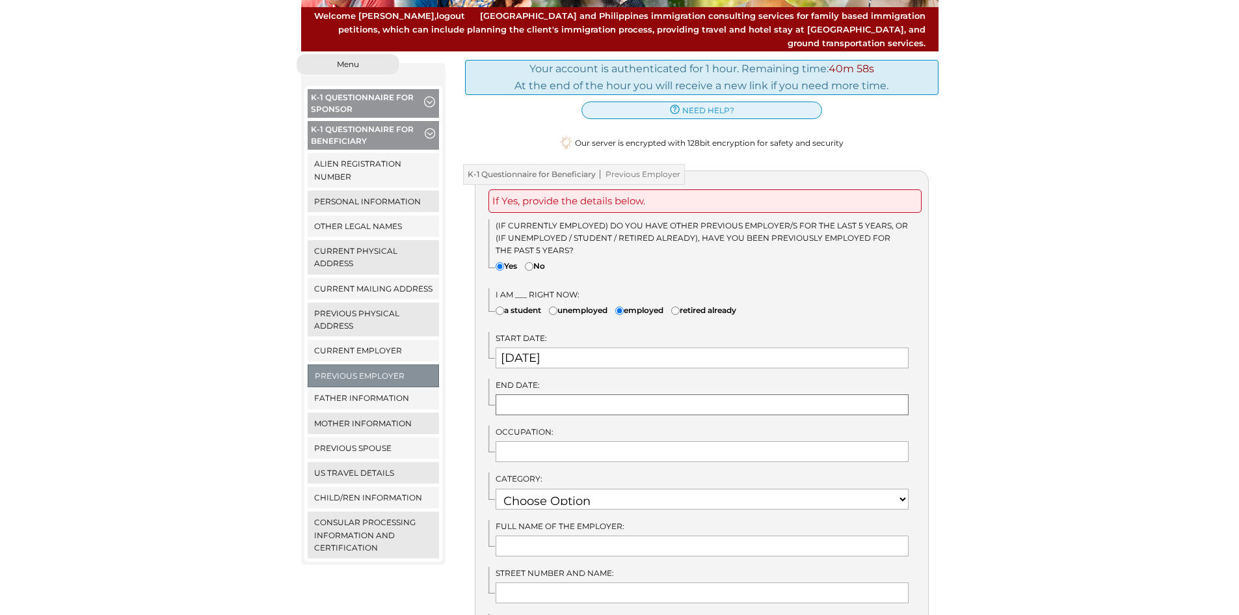
click at [524, 394] on input "text" at bounding box center [702, 404] width 413 height 21
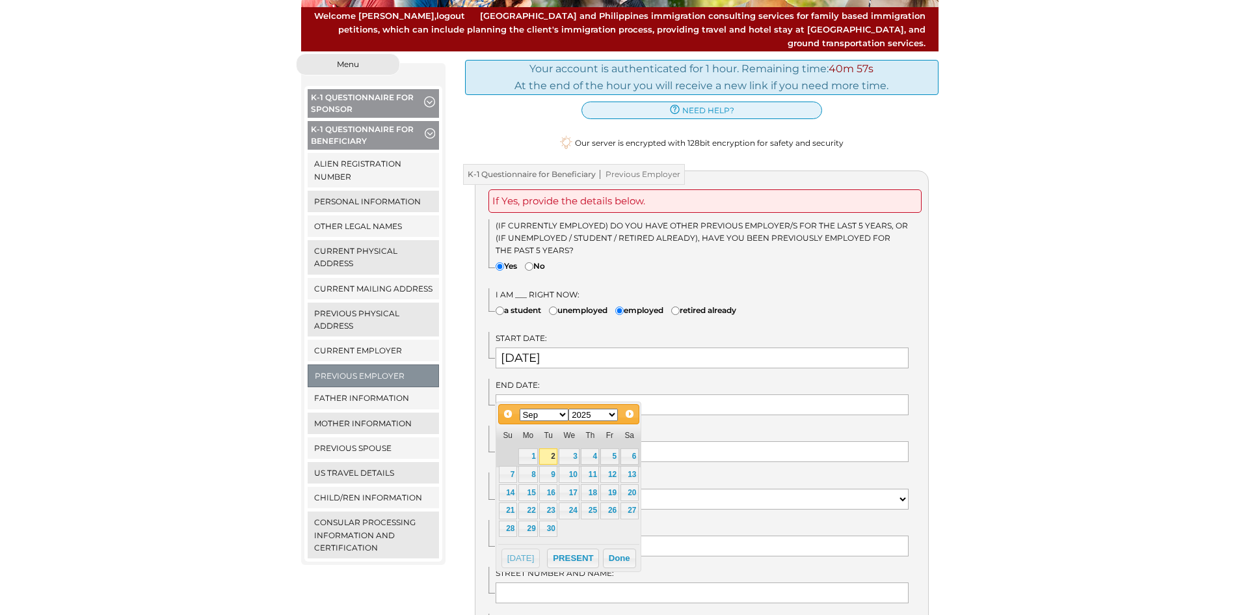
click at [546, 412] on select "Jan Feb Mar Apr May Jun [DATE] Aug Sep Oct Nov Dec" at bounding box center [544, 414] width 49 height 12
click at [596, 415] on select "1900 1901 1902 1903 1904 1905 1906 1907 1908 1909 1910 1911 1912 1913 1914 1915…" at bounding box center [592, 414] width 49 height 12
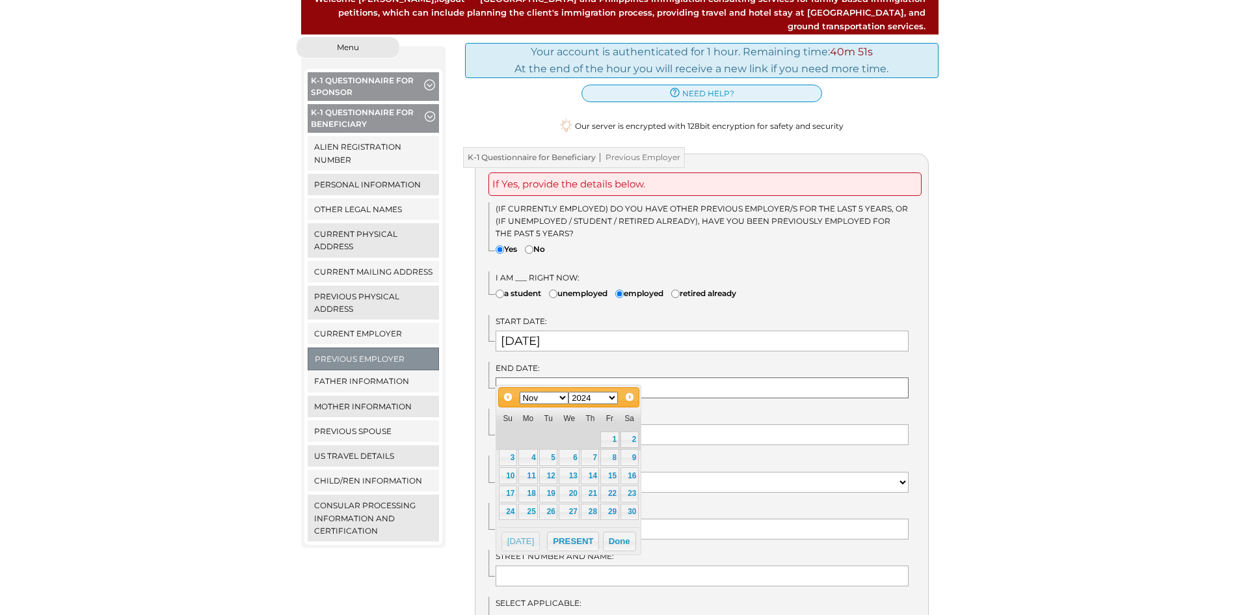
scroll to position [325, 0]
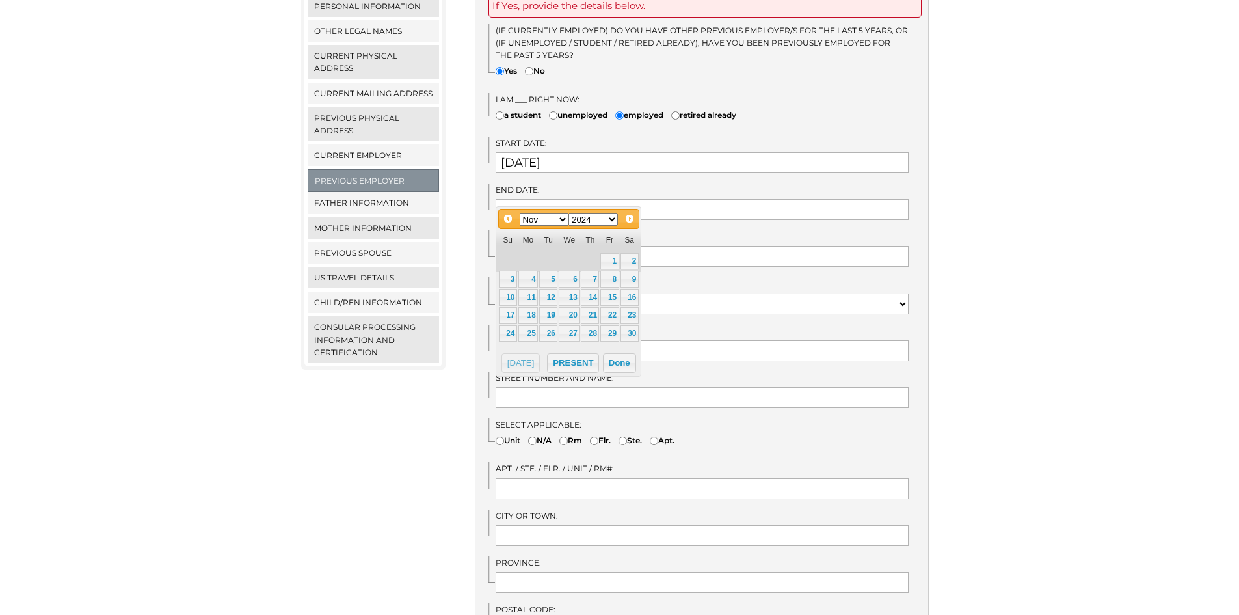
click at [555, 213] on select "Jan Feb Mar Apr May Jun [DATE] Aug Sep Oct Nov Dec" at bounding box center [544, 219] width 49 height 12
click at [550, 316] on link "24" at bounding box center [548, 315] width 18 height 17
type input "09/24/2024"
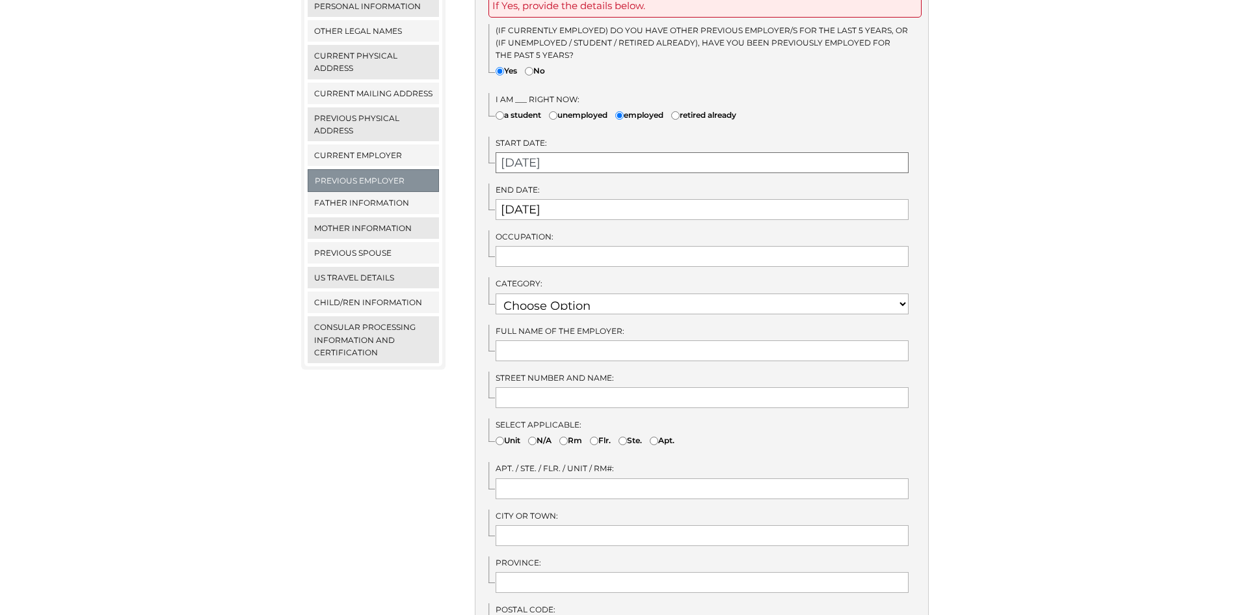
click at [535, 155] on input "09/02/2024" at bounding box center [702, 162] width 413 height 21
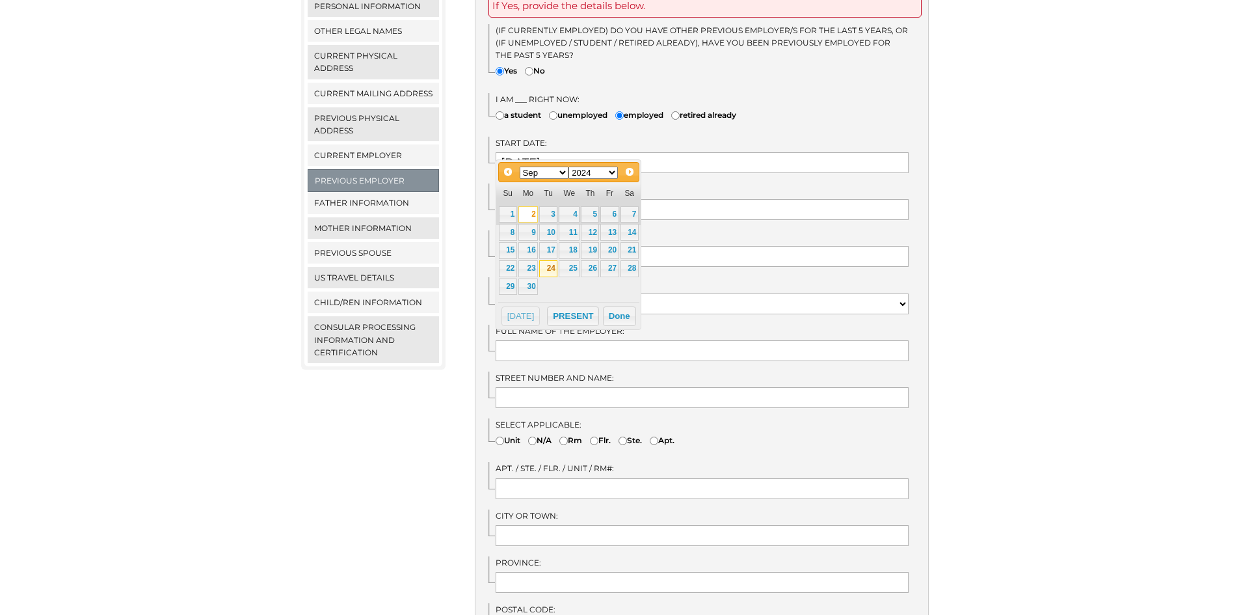
click at [546, 263] on link "24" at bounding box center [548, 268] width 18 height 17
type input "09/24/2024"
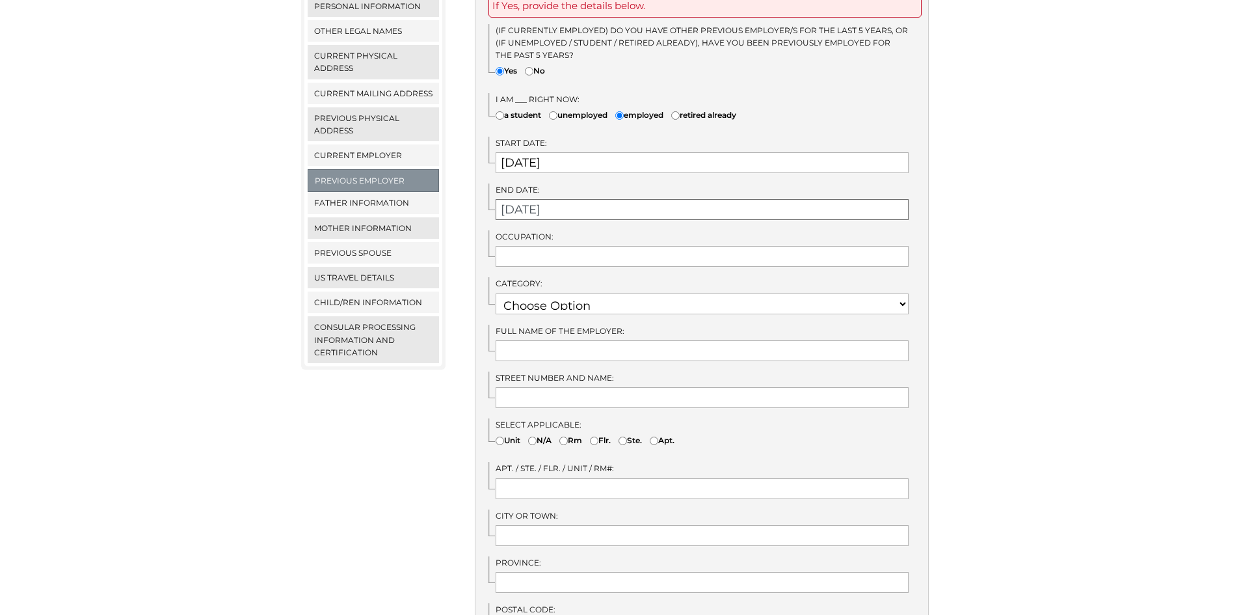
click at [532, 199] on input "09/24/2024" at bounding box center [702, 209] width 413 height 21
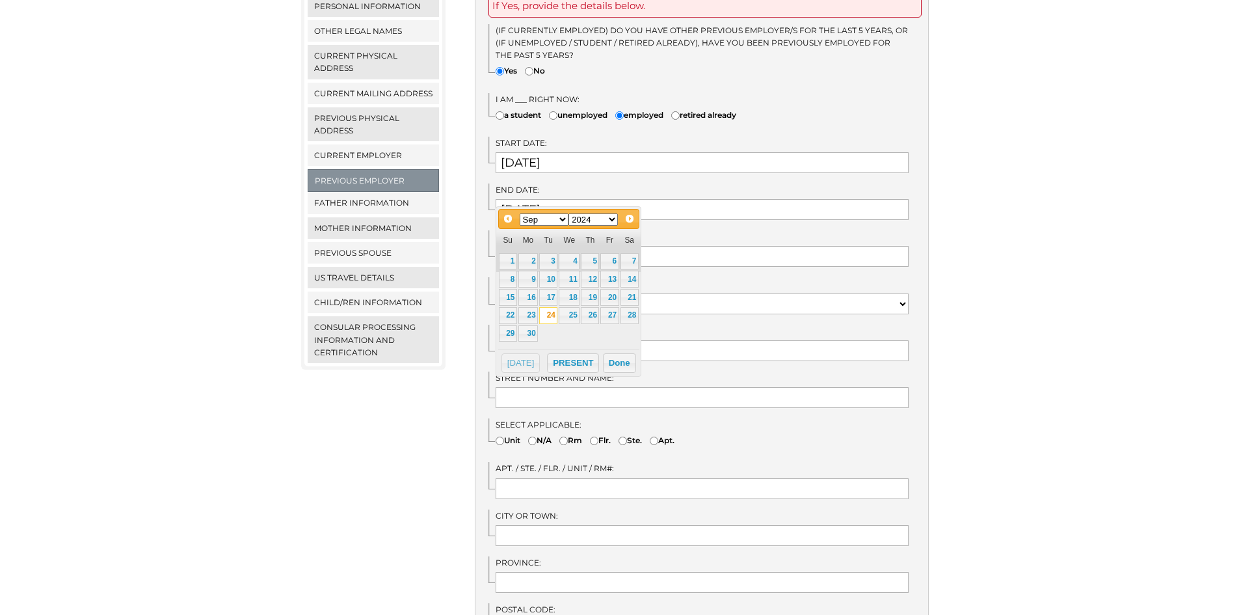
click at [550, 226] on div "Jan Feb Mar Apr May Jun Jul Aug Sep Oct Nov Dec 1900 1901 1902 1903 1904 1905 1…" at bounding box center [568, 219] width 100 height 16
click at [550, 225] on select "Jan Feb Mar Apr May Jun [DATE] Aug Sep Oct Nov Dec" at bounding box center [544, 219] width 49 height 12
click at [602, 263] on link "1" at bounding box center [609, 261] width 18 height 17
type input "11/01/2024"
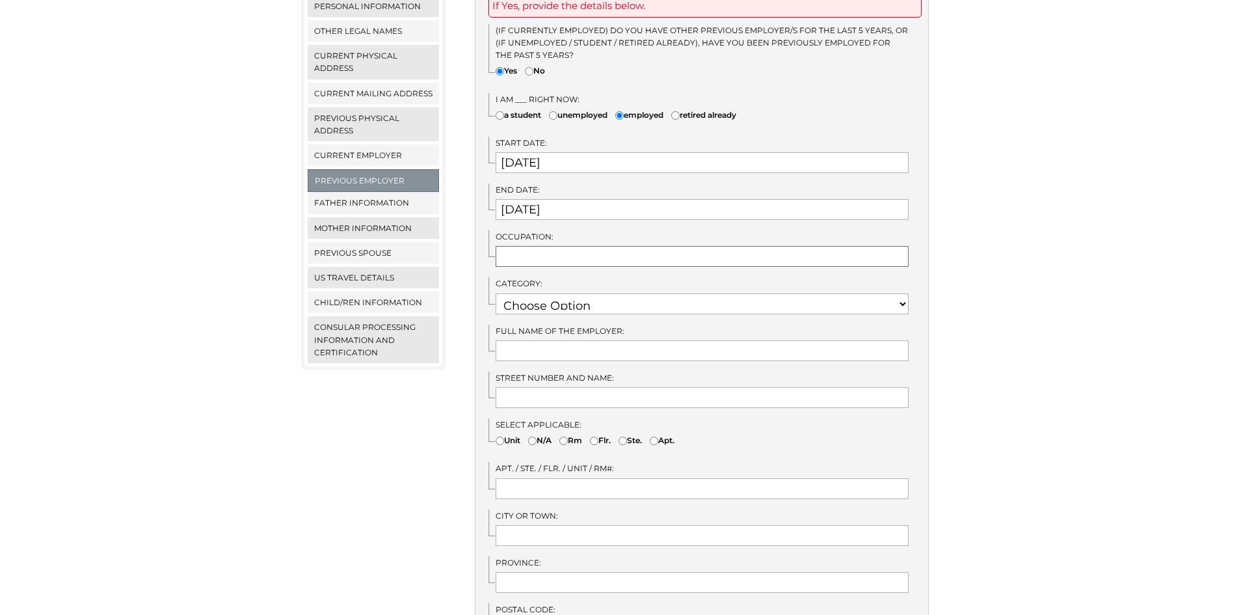
click at [539, 246] on input "text" at bounding box center [702, 256] width 413 height 21
click at [537, 246] on input "text" at bounding box center [702, 256] width 413 height 21
click at [590, 293] on select "Choose Option RETIRED RESEARCH RELIGIOUS VOCATION PHYSICAL SCIENCES NOT EMPLOYE…" at bounding box center [702, 303] width 413 height 21
select select "4"
click at [496, 293] on select "Choose Option RETIRED RESEARCH RELIGIOUS VOCATION PHYSICAL SCIENCES NOT EMPLOYE…" at bounding box center [702, 303] width 413 height 21
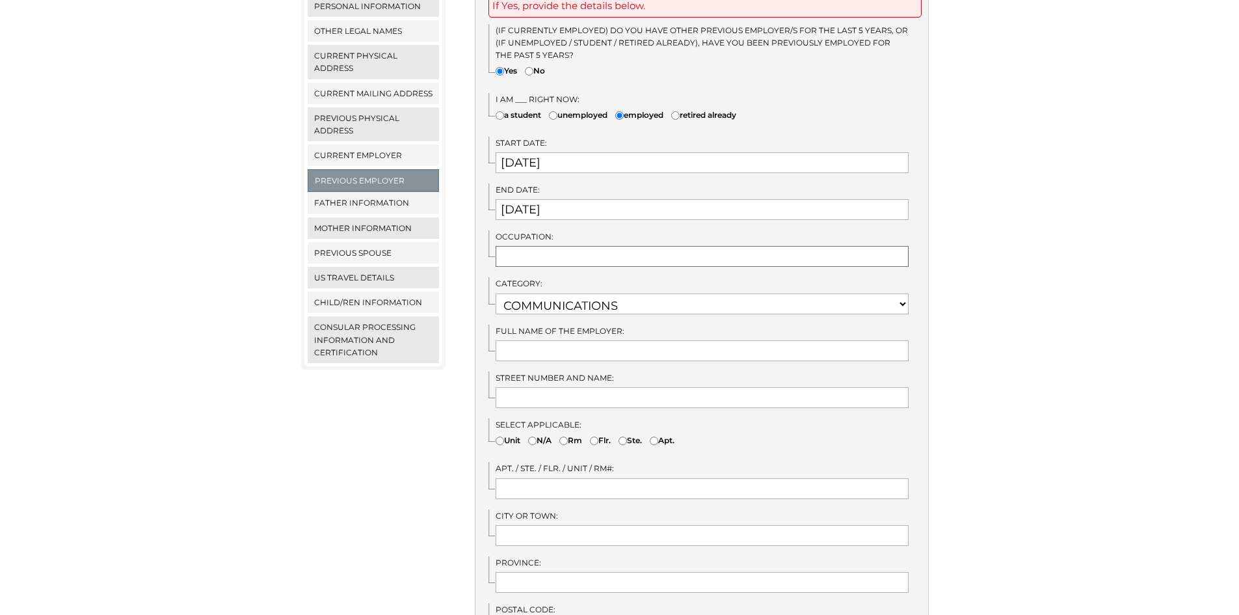
click at [564, 246] on input "text" at bounding box center [702, 256] width 413 height 21
click at [528, 152] on input "09/24/2024" at bounding box center [702, 162] width 413 height 21
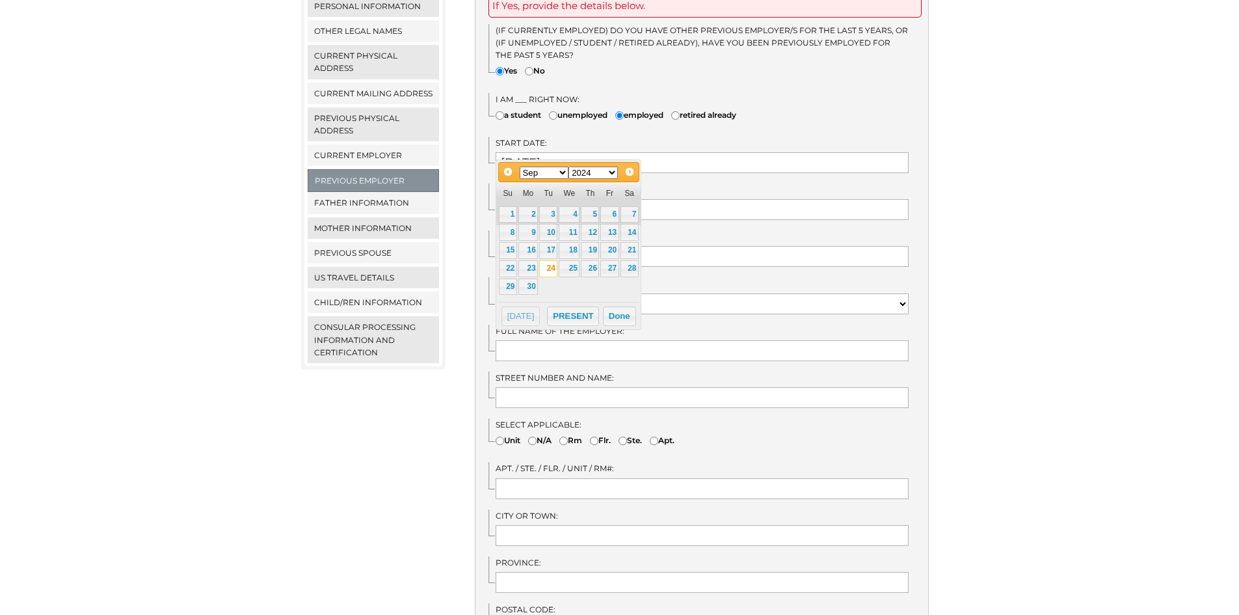
click at [529, 241] on td "16" at bounding box center [528, 250] width 21 height 18
type input "09/16/2024"
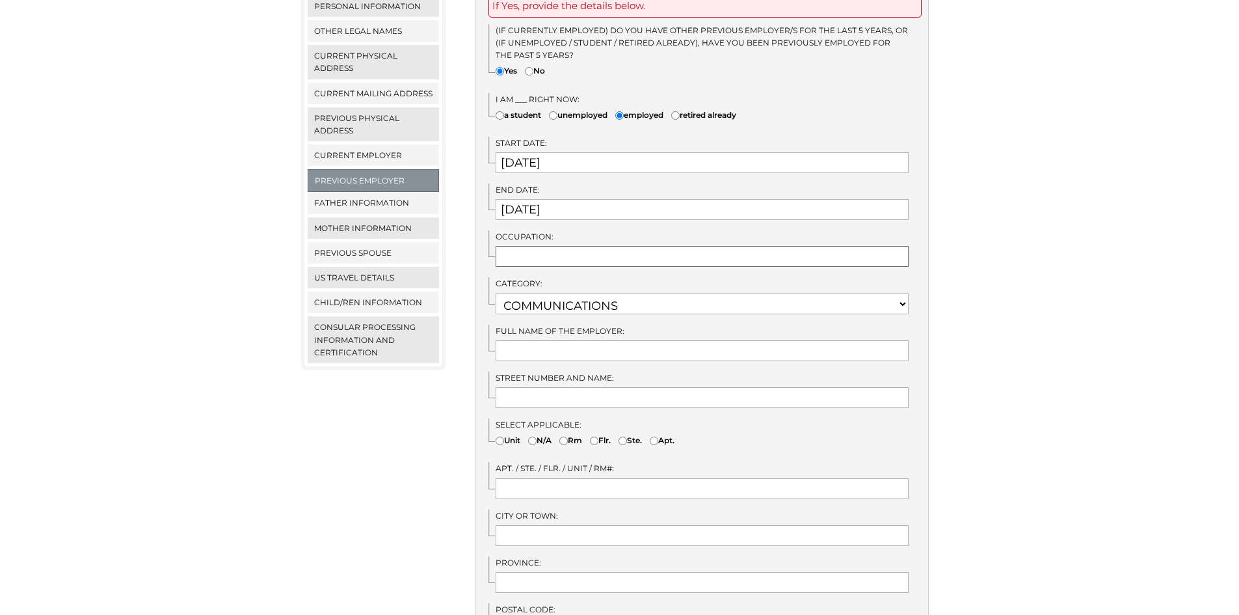
click at [531, 246] on input "text" at bounding box center [702, 256] width 413 height 21
click at [547, 246] on input "text" at bounding box center [702, 256] width 413 height 21
type input "Business Process Outsourcing"
type input "EXL"
click at [600, 373] on span "Street Number and Name:" at bounding box center [555, 378] width 118 height 10
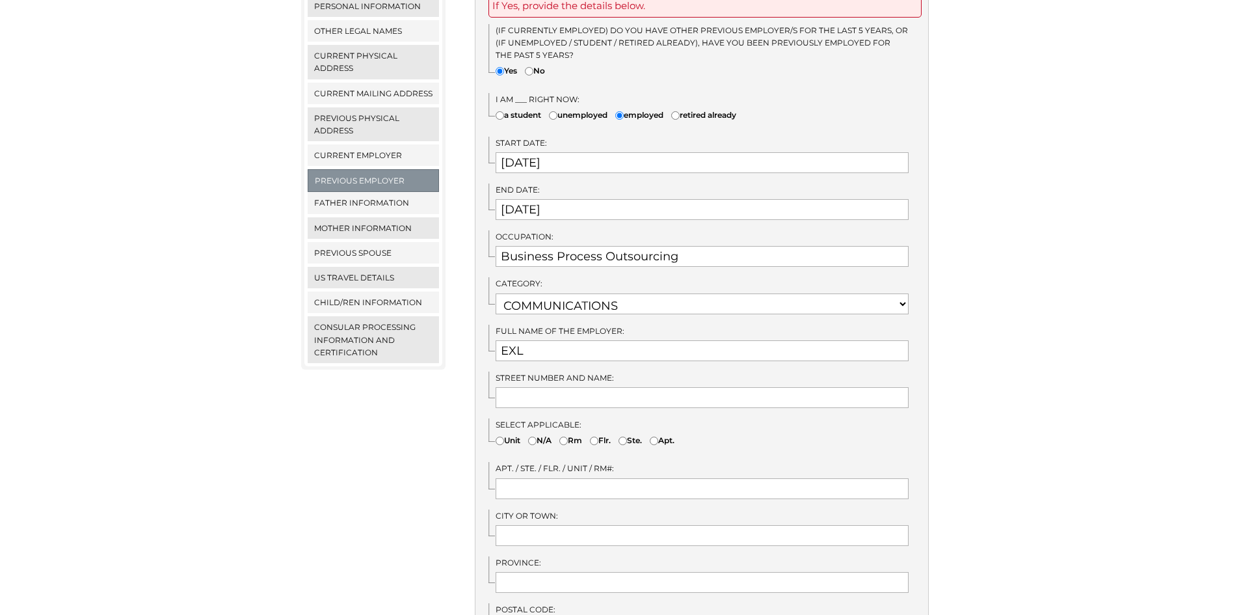
click at [622, 371] on div "Street Number and Name:" at bounding box center [708, 389] width 440 height 36
drag, startPoint x: 686, startPoint y: 382, endPoint x: 740, endPoint y: 354, distance: 59.9
click at [686, 387] on input "text" at bounding box center [702, 397] width 413 height 21
type input "2 Quad Building, Cardinal Rosales Avenue"
drag, startPoint x: 542, startPoint y: 518, endPoint x: 565, endPoint y: 511, distance: 24.1
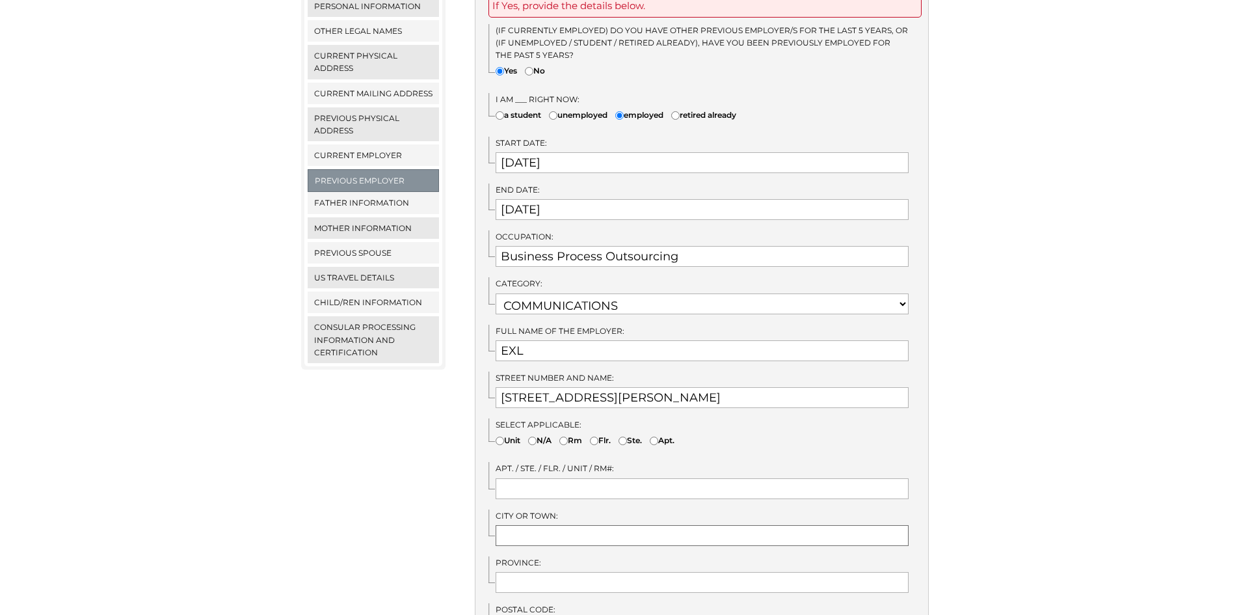
click at [542, 525] on input "text" at bounding box center [702, 535] width 413 height 21
type input "Cebu City"
type input "Cebu"
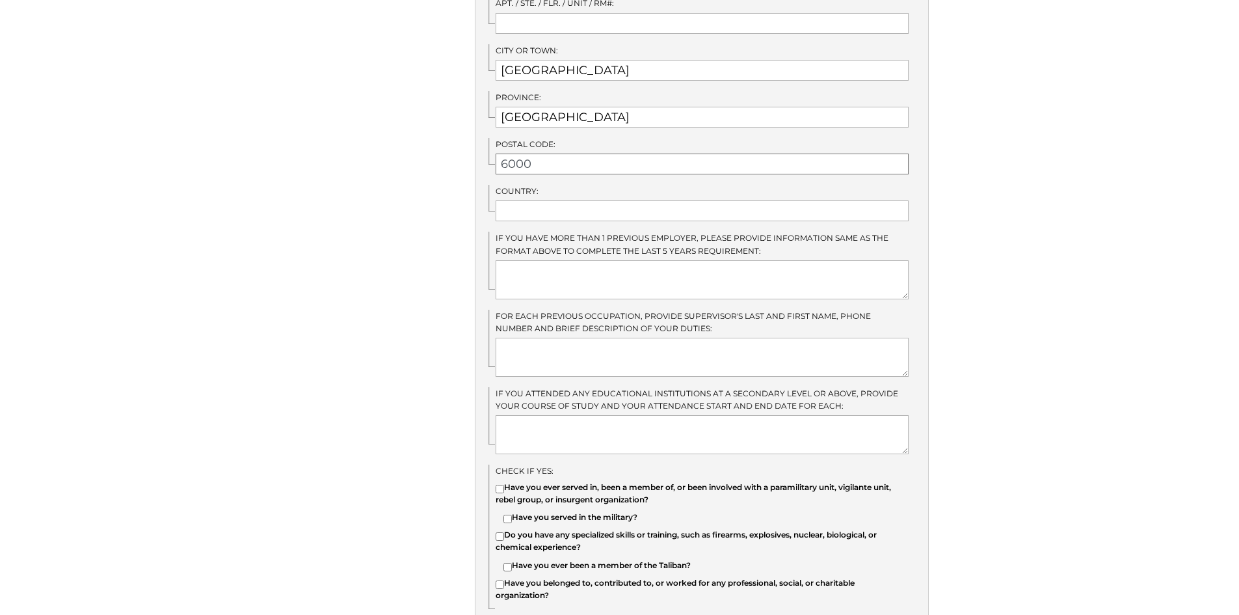
scroll to position [792, 0]
type input "6000"
click at [547, 199] on input "text" at bounding box center [702, 209] width 413 height 21
type input "Philippines"
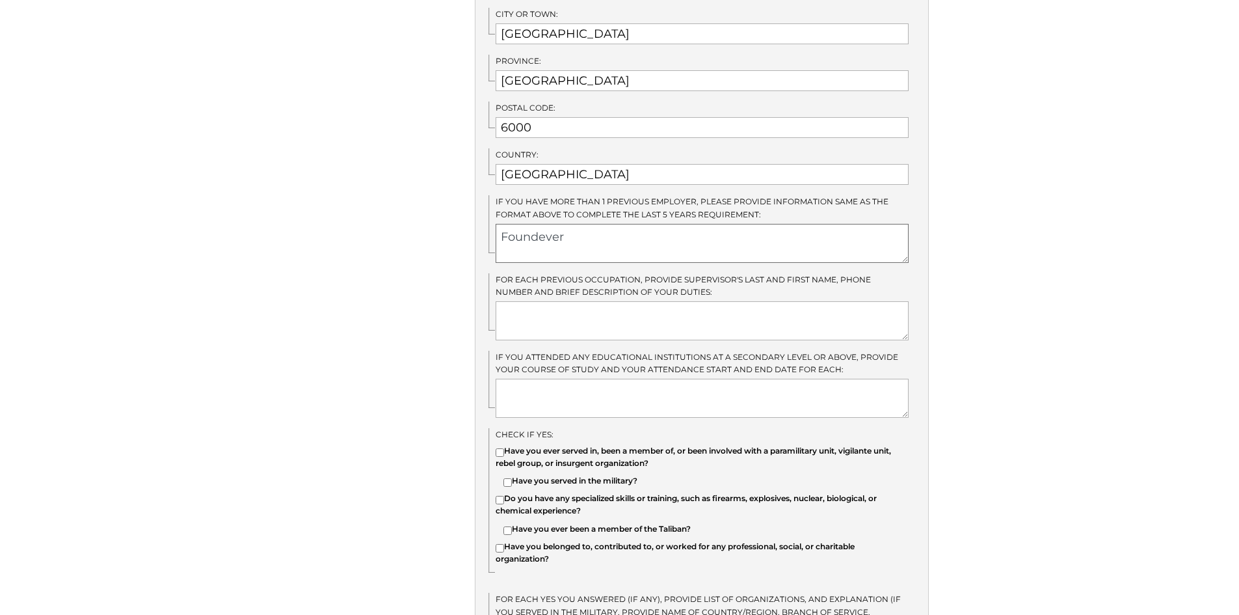
scroll to position [846, 0]
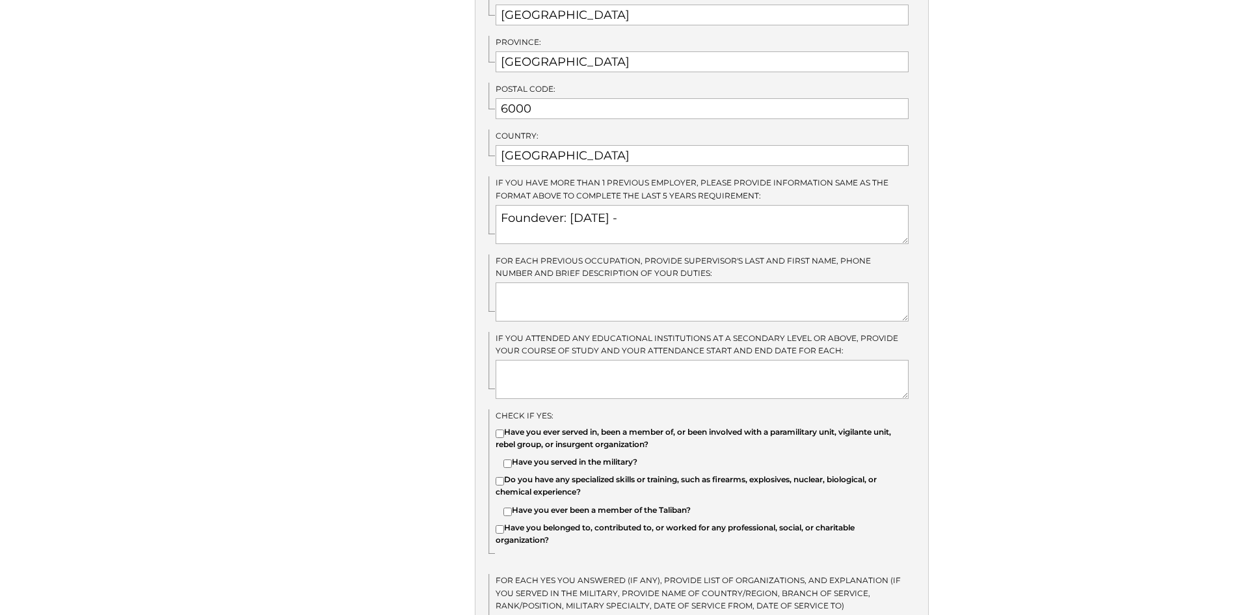
click at [994, 274] on div "We detected that you recently logged in a different window. Please close this w…" at bounding box center [619, 41] width 1239 height 1407
click at [600, 205] on textarea "Foundever: Dec. 3 2023 - Tech Mahindra" at bounding box center [702, 224] width 413 height 39
click at [652, 205] on textarea "Foundever: Dec. 4 2023 - Tech Mahindra" at bounding box center [702, 224] width 413 height 39
click at [797, 211] on textarea "Foundever: Dec. 4 2023 - Aug. 15, 2024 Tech Mahindra:" at bounding box center [702, 224] width 413 height 39
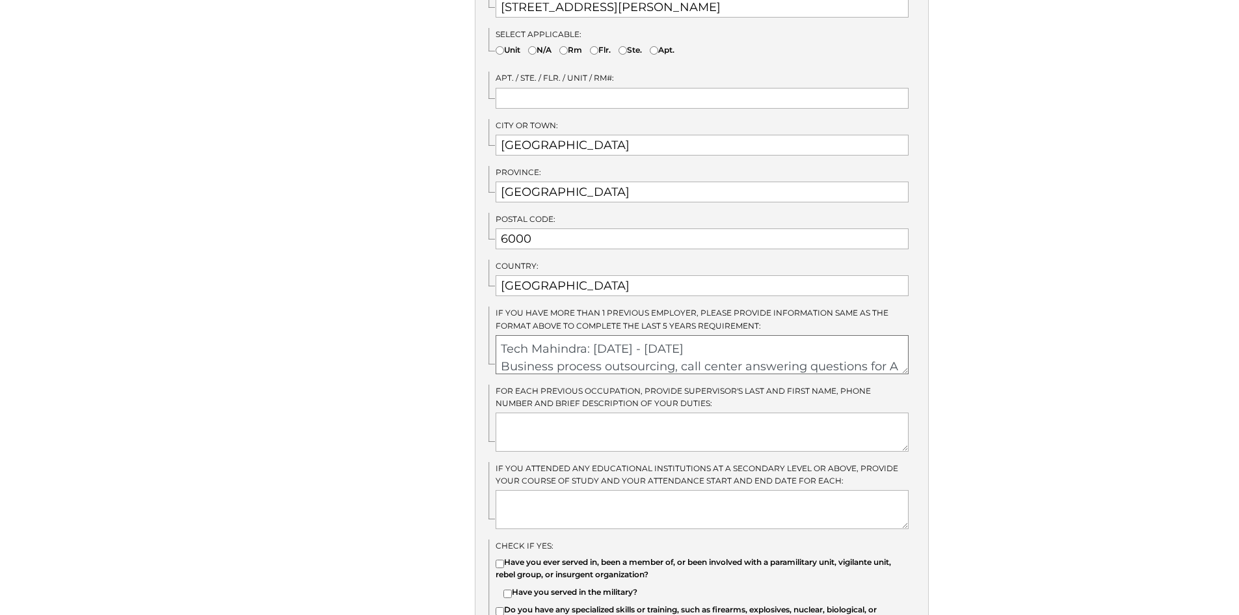
scroll to position [70, 0]
click at [717, 412] on textarea at bounding box center [702, 431] width 413 height 39
drag, startPoint x: 607, startPoint y: 351, endPoint x: 842, endPoint y: 325, distance: 236.3
click at [842, 335] on textarea "Foundever: Dec. 4 2023 - Aug. 15, 2024, Business Process Outsourcing, call cent…" at bounding box center [702, 354] width 413 height 39
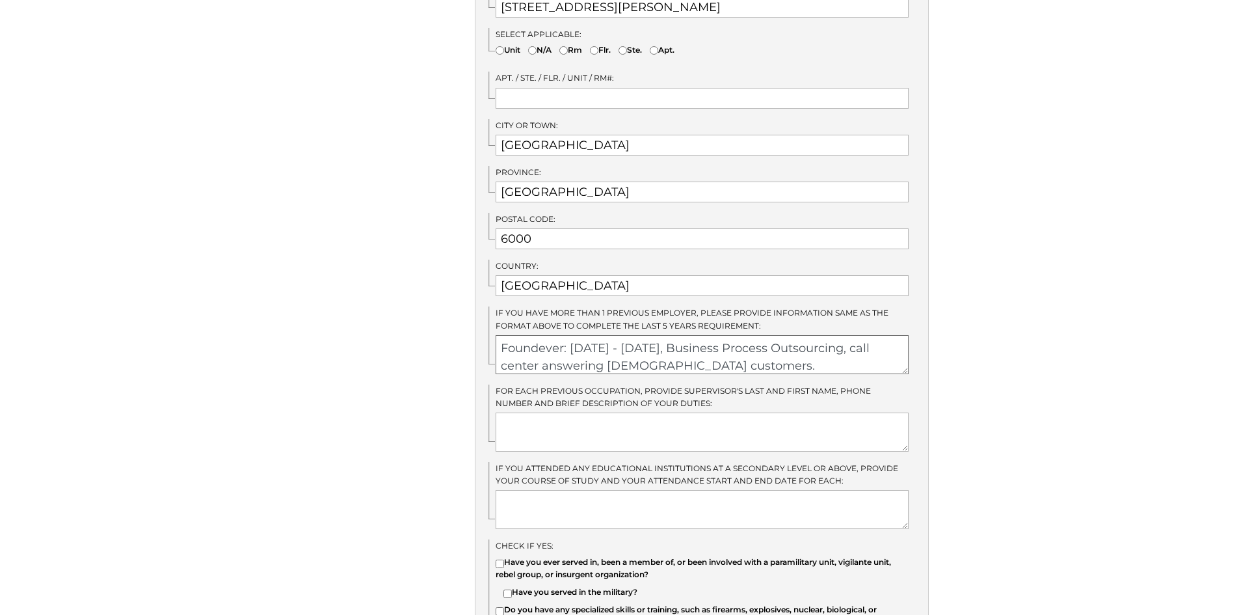
click at [833, 349] on textarea "Foundever: Dec. 4 2023 - Aug. 15, 2024, Business Process Outsourcing, call cent…" at bounding box center [702, 354] width 413 height 39
drag, startPoint x: 839, startPoint y: 352, endPoint x: 642, endPoint y: 345, distance: 197.2
click at [582, 317] on div "IF you have more than 1 previous employer, please provide information same as t…" at bounding box center [708, 339] width 440 height 67
drag, startPoint x: 825, startPoint y: 378, endPoint x: 832, endPoint y: 356, distance: 22.6
click at [825, 386] on span "For each previous occupation, provide Supervisor's Last and First Name, Phone N…" at bounding box center [683, 397] width 375 height 22
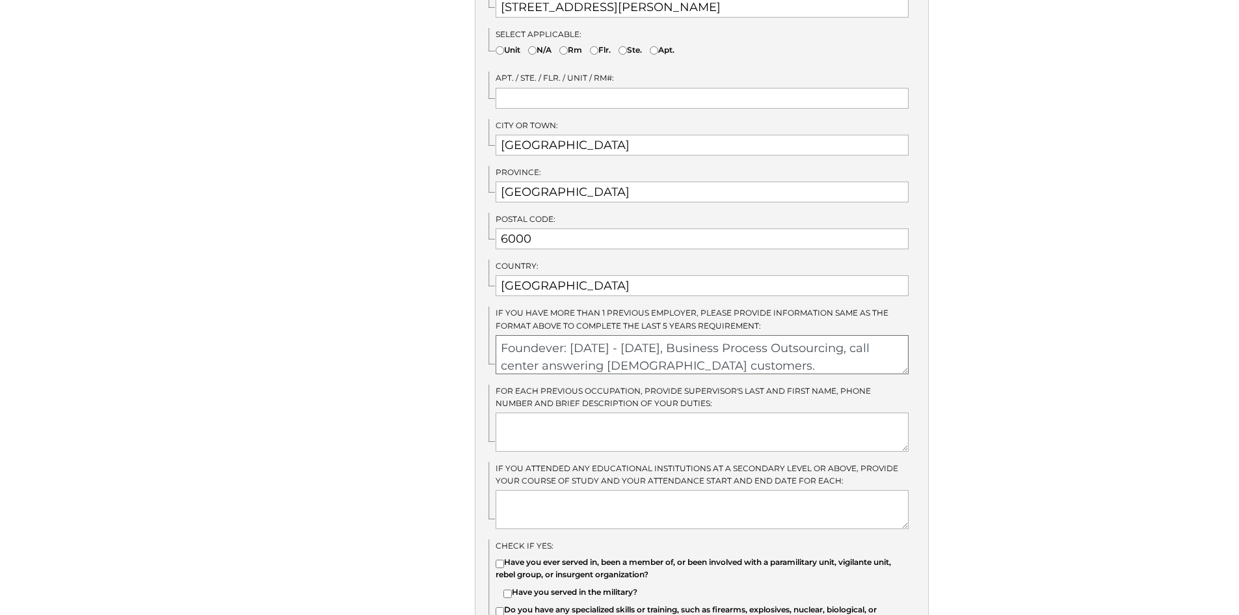
click at [833, 352] on textarea "Foundever: Dec. 4 2023 - Aug. 15, 2024, Business Process Outsourcing, call cent…" at bounding box center [702, 354] width 413 height 39
drag, startPoint x: 841, startPoint y: 349, endPoint x: 649, endPoint y: 338, distance: 192.9
click at [649, 338] on textarea "Foundever: Dec. 4 2023 - Aug. 15, 2024, Business Process Outsourcing, call cent…" at bounding box center [702, 354] width 413 height 39
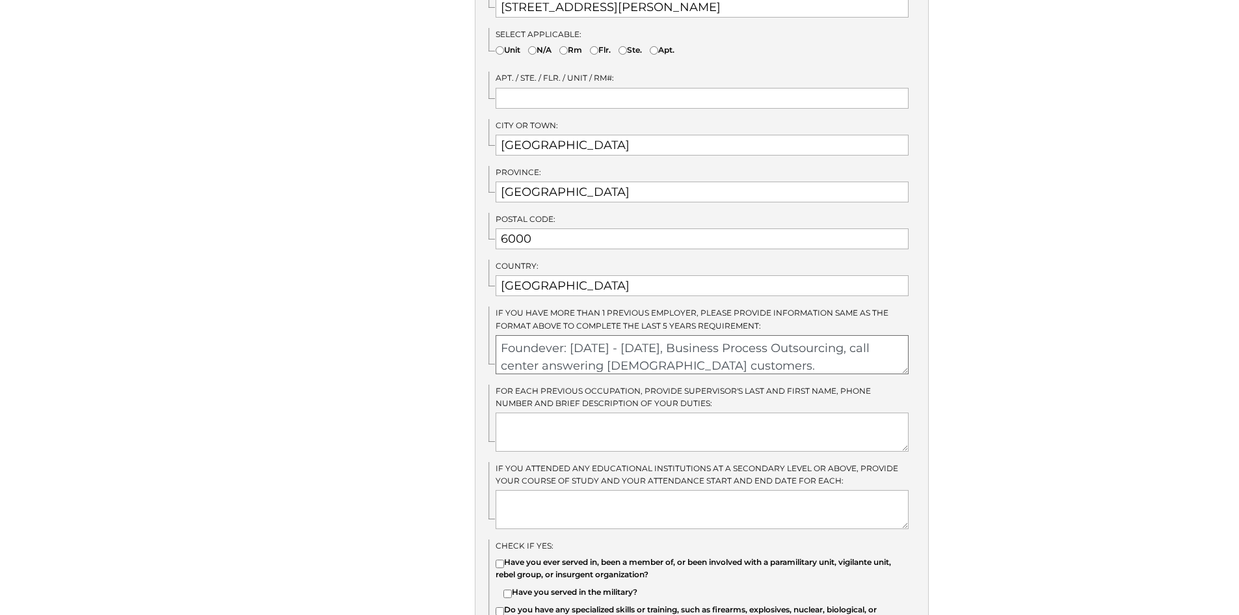
click at [502, 335] on textarea "Foundever: Dec. 4 2023 - Aug. 15, 2024, Business Process Outsourcing, call cent…" at bounding box center [702, 354] width 413 height 39
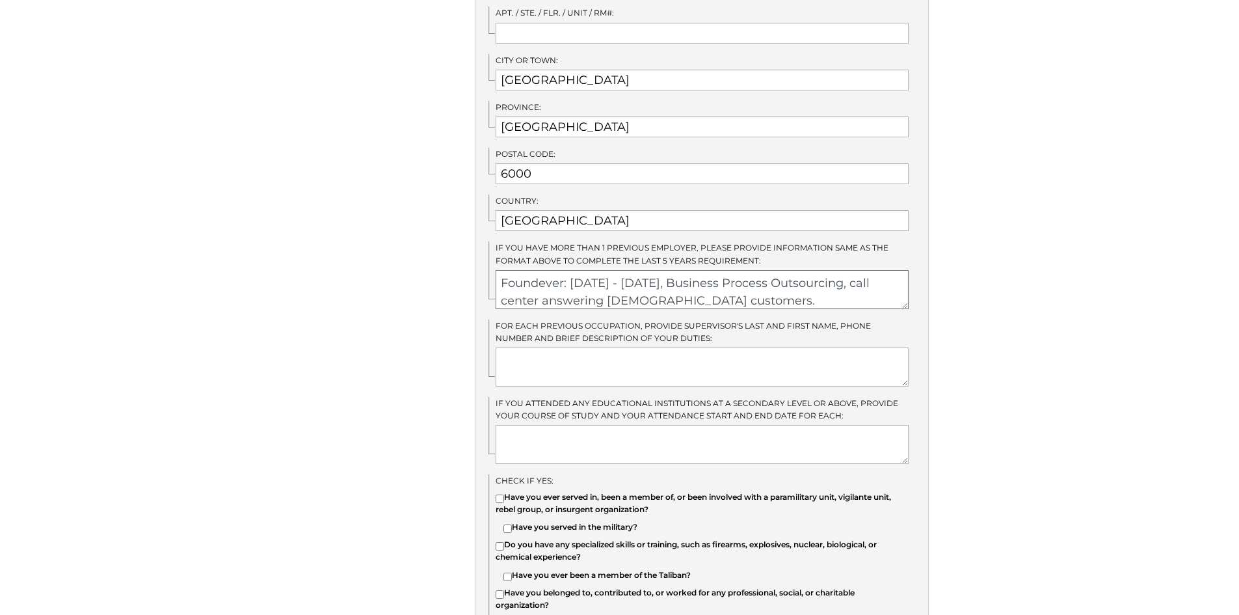
scroll to position [26, 0]
click at [844, 270] on textarea "Foundever: Dec. 4 2023 - Aug. 15, 2024, Business Process Outsourcing, call cent…" at bounding box center [702, 289] width 413 height 39
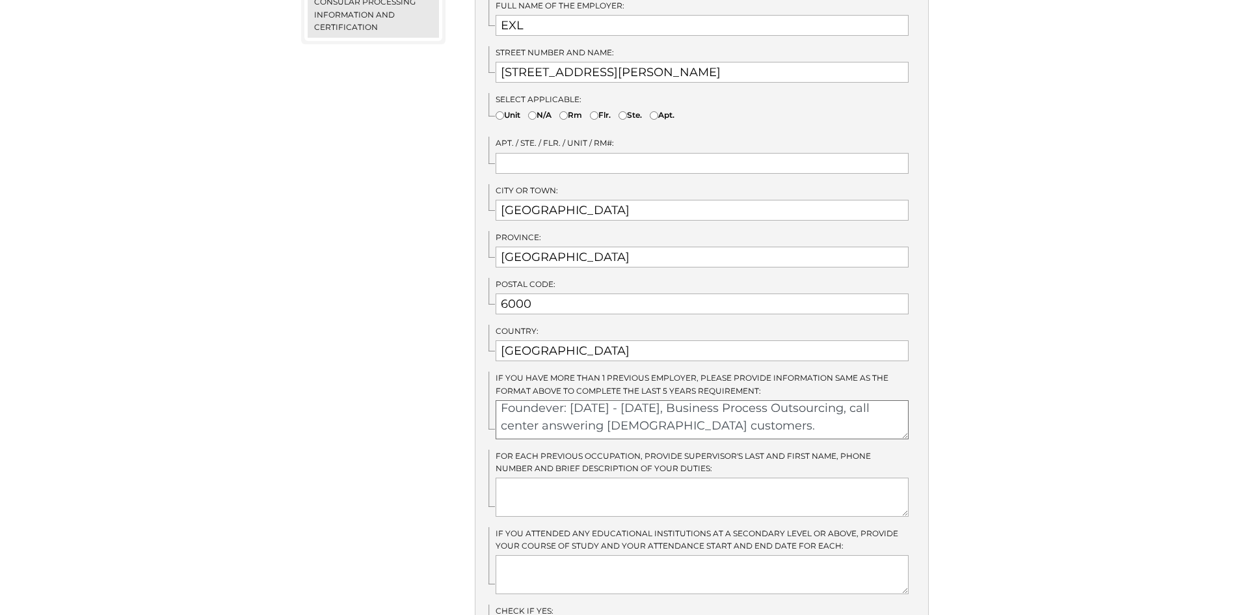
scroll to position [0, 0]
click at [582, 421] on textarea "Foundever: Dec. 4 2023 - Aug. 15, 2024, Business Process Outsourcing, call cent…" at bounding box center [702, 419] width 413 height 39
drag, startPoint x: 582, startPoint y: 417, endPoint x: 833, endPoint y: 412, distance: 251.1
click at [833, 412] on textarea "Foundever: Dec. 4 2023 - Aug. 15, 2024, Business Process Outsourcing, call cent…" at bounding box center [702, 419] width 413 height 39
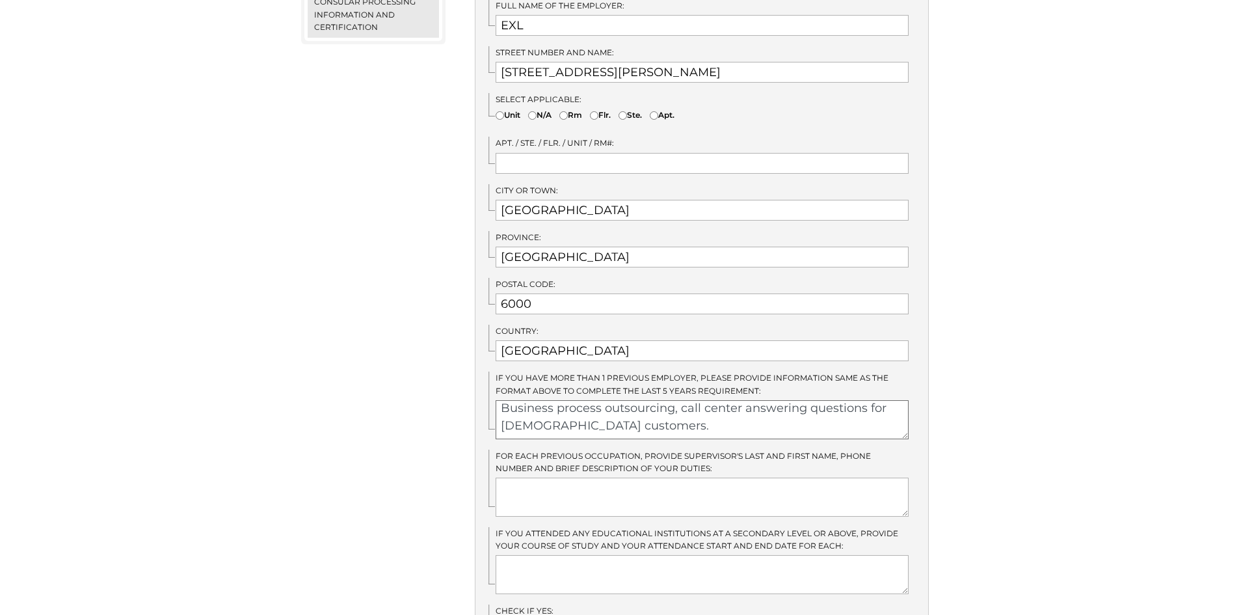
click at [675, 416] on textarea "Foundever: Dec. 4 2023 - Aug. 15, 2024, Business Process Outsourcing Tech Mahin…" at bounding box center [702, 419] width 413 height 39
type textarea "Foundever: Dec. 4 2023 - Aug. 15, 2024, Business Process Outsourcing Tech Mahin…"
drag, startPoint x: 702, startPoint y: 474, endPoint x: 710, endPoint y: 464, distance: 12.1
click at [702, 477] on textarea at bounding box center [702, 496] width 413 height 39
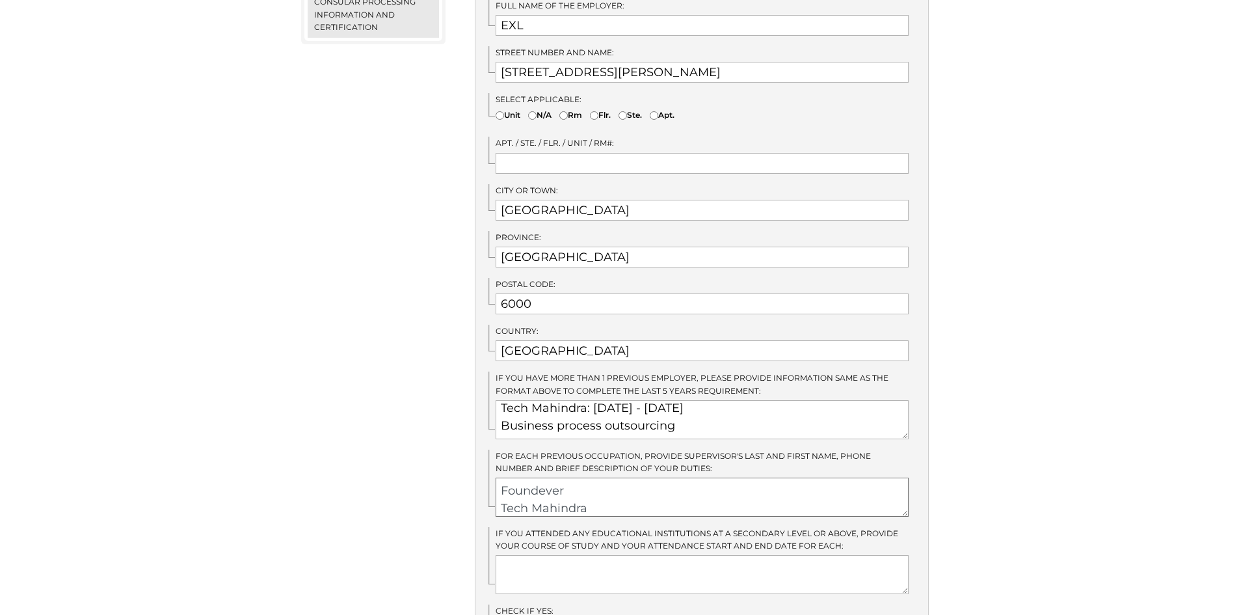
scroll to position [23, 0]
click at [583, 477] on textarea "EXL Foundever Tech Mahindra" at bounding box center [702, 496] width 413 height 39
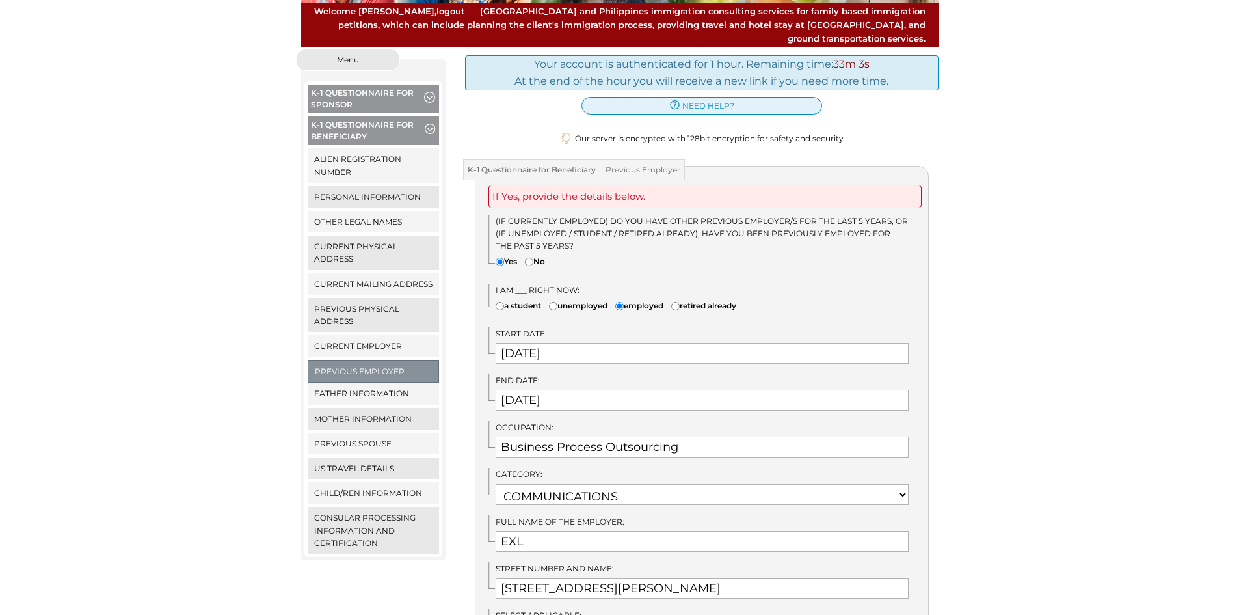
scroll to position [130, 0]
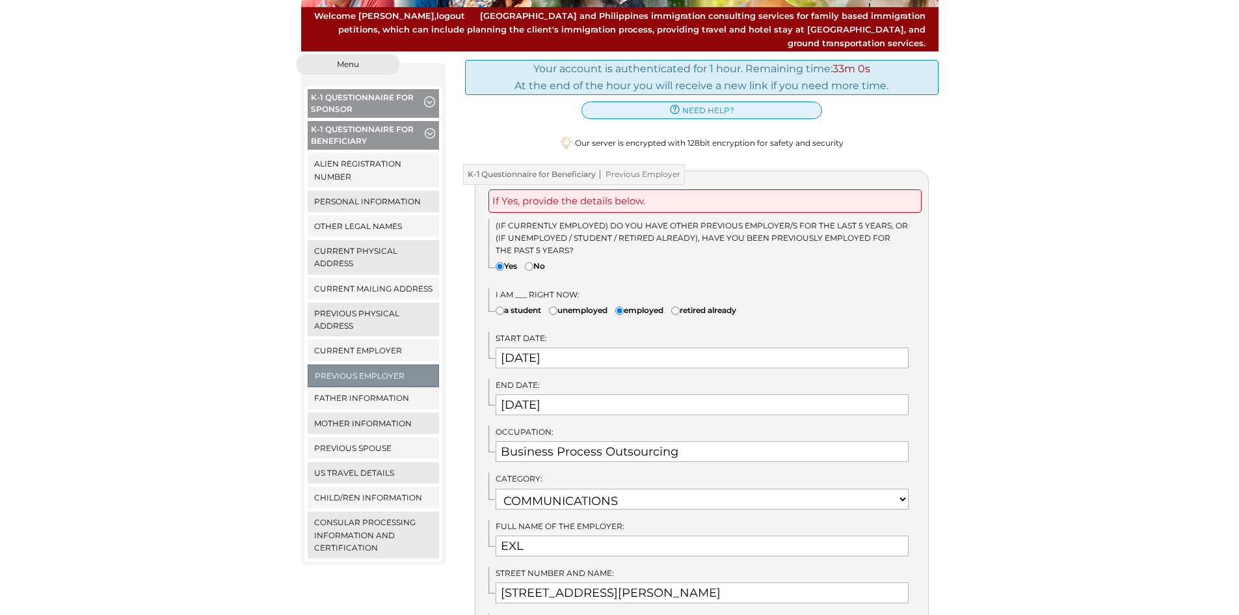
type textarea "EXL: Foundever: Tech Mahindra:"
click at [510, 347] on input "09/16/2024" at bounding box center [702, 357] width 413 height 21
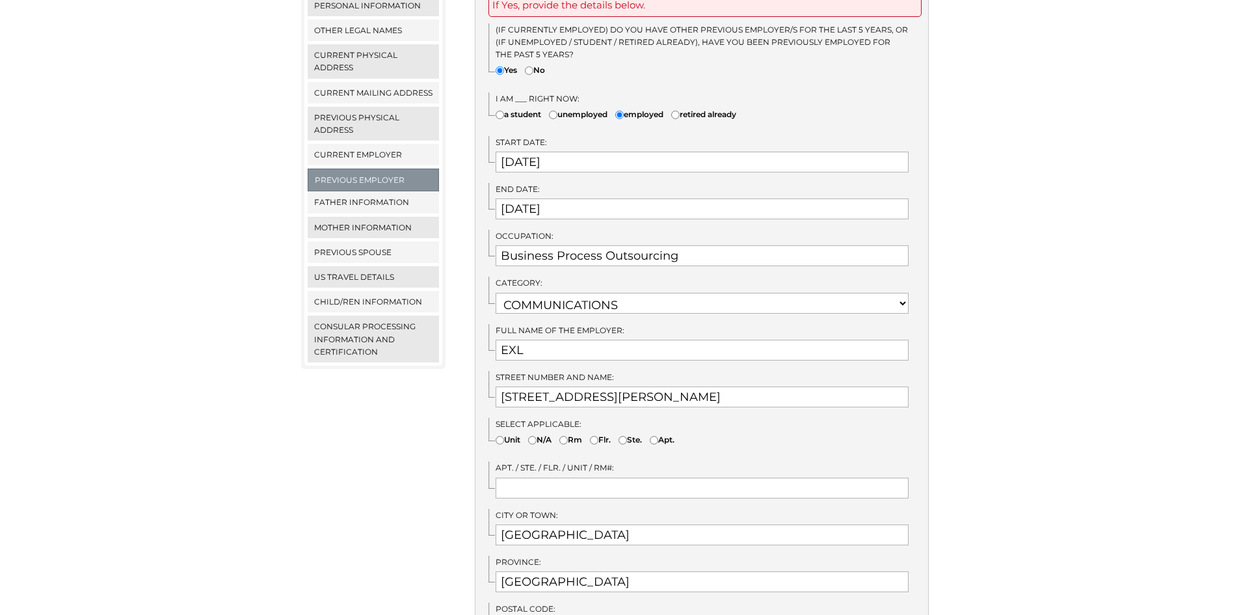
scroll to position [325, 0]
click at [545, 138] on span "Start Date:" at bounding box center [521, 143] width 51 height 10
click at [529, 152] on input "09/16/2024" at bounding box center [702, 162] width 413 height 21
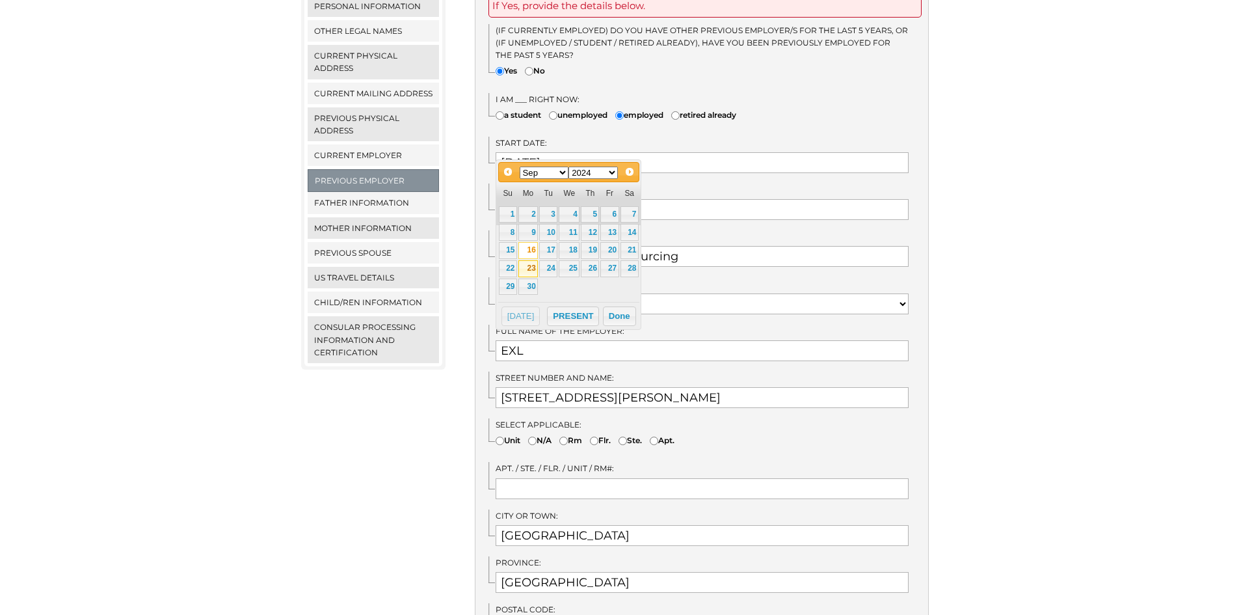
click at [533, 273] on link "23" at bounding box center [528, 268] width 20 height 17
type input "09/23/2024"
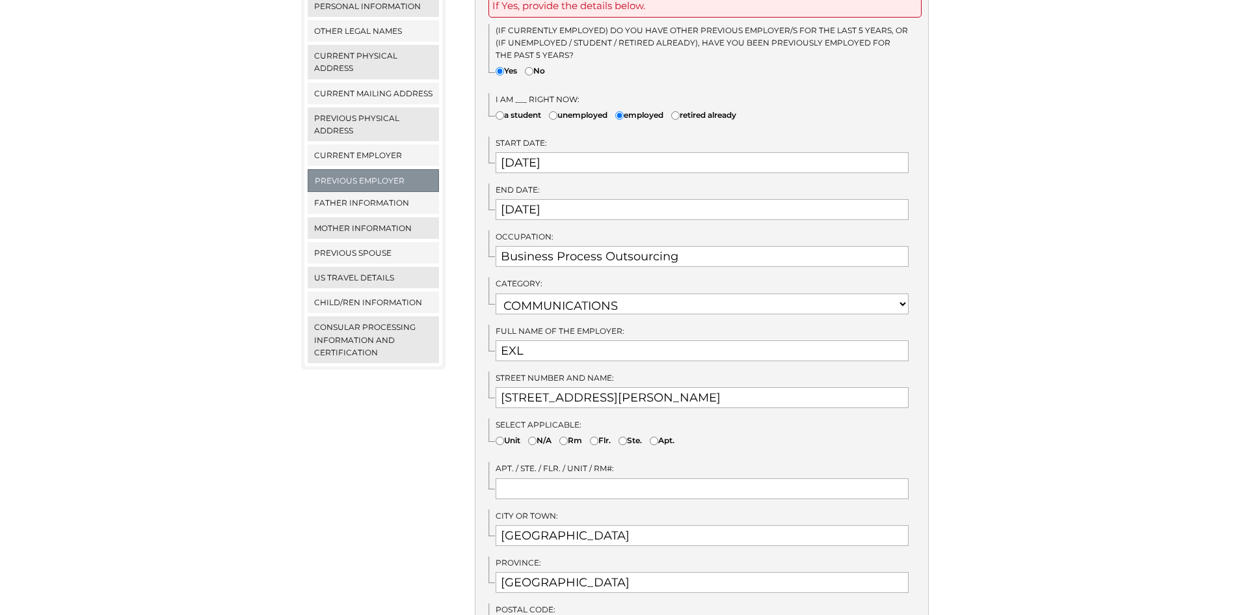
click at [980, 194] on div "We detected that you recently logged in a different window. Please close this w…" at bounding box center [619, 561] width 1239 height 1407
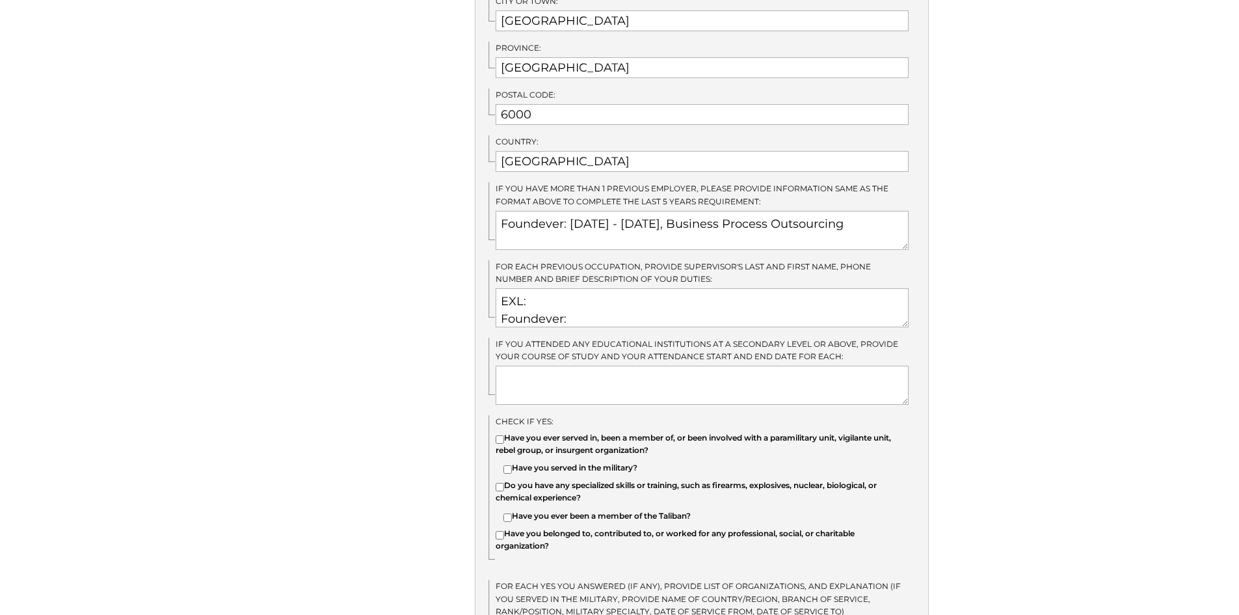
scroll to position [846, 0]
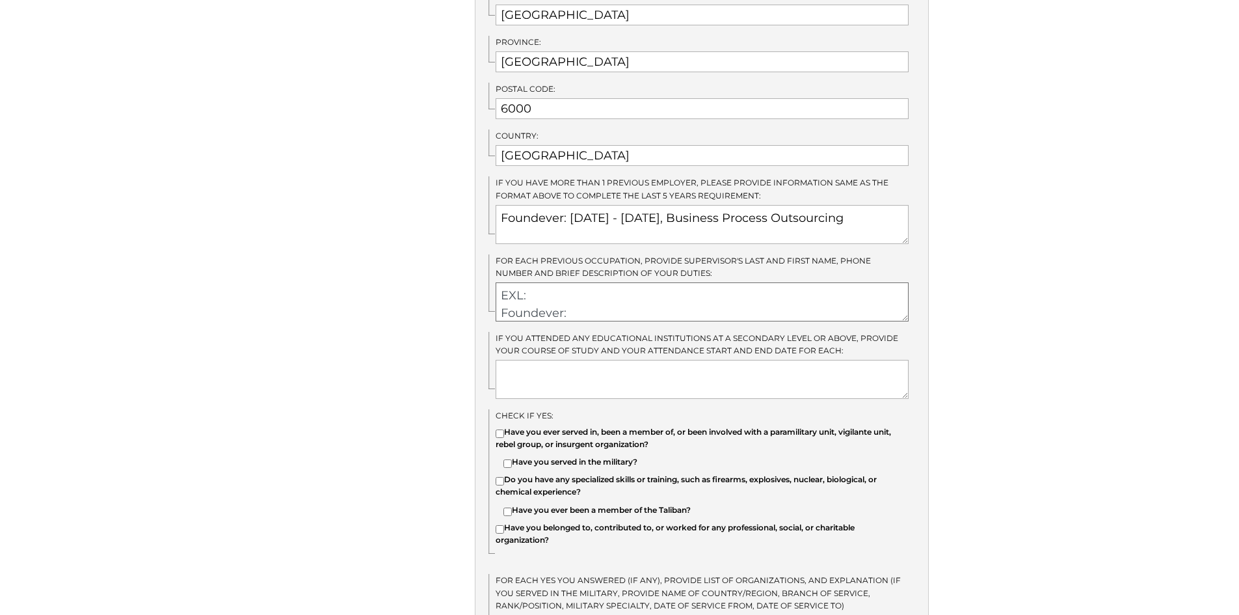
click at [574, 282] on textarea "EXL: Foundever: Tech Mahindra:" at bounding box center [702, 301] width 413 height 39
click at [575, 282] on textarea "EXL: Foundever: Tech Mahindra:" at bounding box center [702, 301] width 413 height 39
click at [598, 290] on textarea "EXL: Foundever: Tech Mahindra:" at bounding box center [702, 301] width 413 height 39
click at [619, 291] on textarea "EXL: Foundever: Tech Mahindra:" at bounding box center [702, 301] width 413 height 39
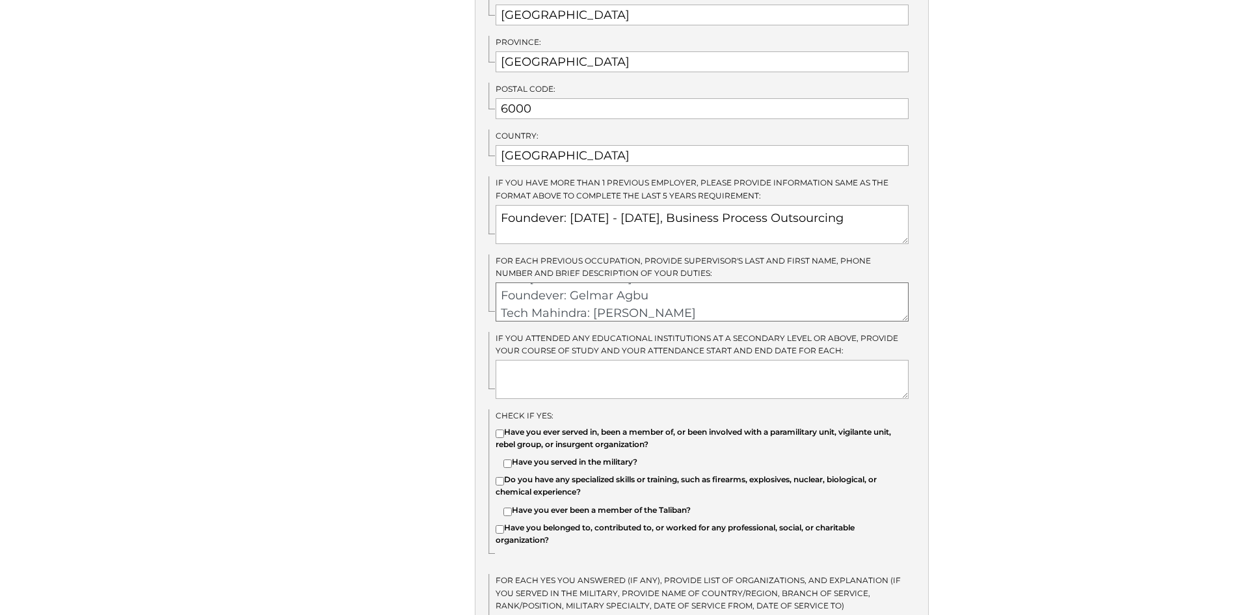
scroll to position [5, 0]
click at [632, 282] on textarea "EXL: Karen Libosada Foundever: Gelmar Agbu Tech Mahindra: Jemmarie Mah" at bounding box center [702, 301] width 413 height 39
click at [721, 283] on textarea "EXL: Karen Libosada, call center handling American customers Foundever: Gelmar …" at bounding box center [702, 301] width 413 height 39
drag, startPoint x: 727, startPoint y: 300, endPoint x: 791, endPoint y: 299, distance: 63.7
click at [729, 300] on textarea "EXL: Karen Libosada, call center handling American customers Foundever: Gelmar …" at bounding box center [702, 301] width 413 height 39
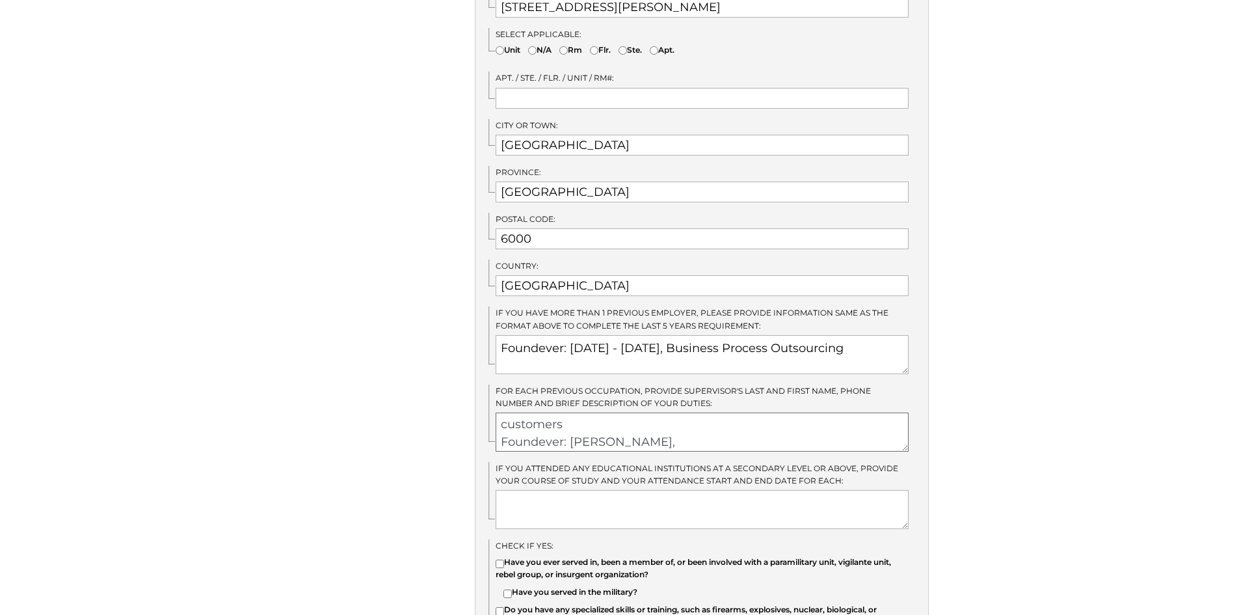
scroll to position [0, 0]
click at [667, 429] on textarea "EXL: Karen Libosada, call center handling American customers Foundever: Gelmar …" at bounding box center [702, 431] width 413 height 39
drag, startPoint x: 743, startPoint y: 405, endPoint x: 874, endPoint y: 410, distance: 131.5
click at [868, 412] on textarea "EXL: Karen Libosada, call center handling American customers Foundever: Gelmar …" at bounding box center [702, 431] width 413 height 39
click at [903, 429] on textarea "EXL: Karen Libosada, call center handling customers of pet insurance. Foundever…" at bounding box center [702, 431] width 413 height 39
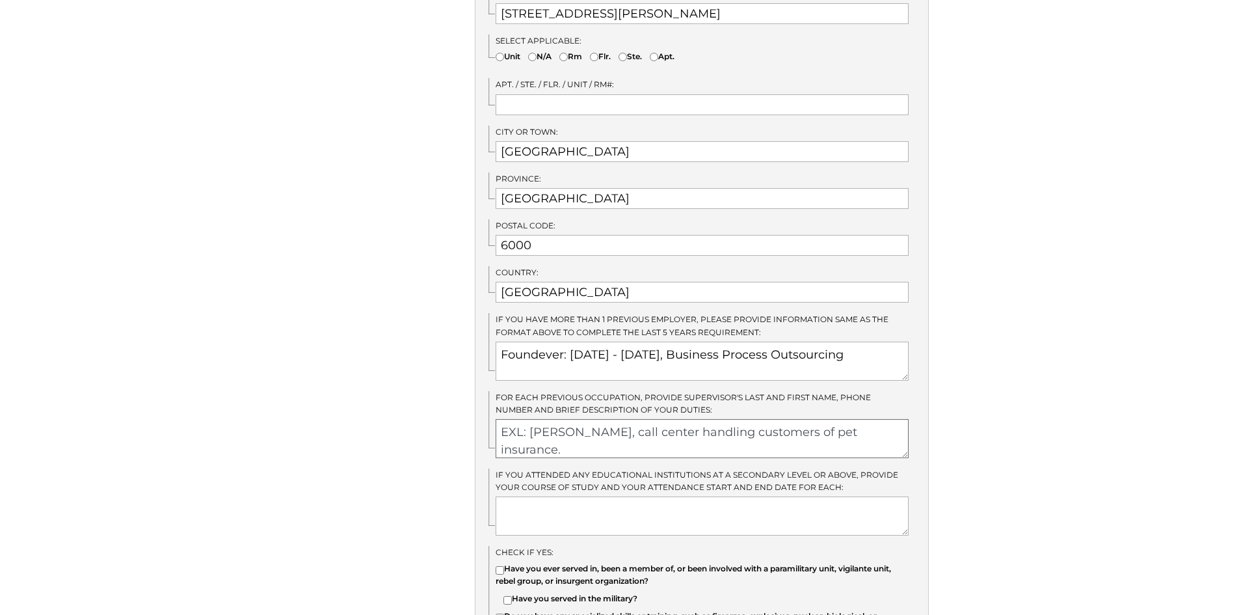
scroll to position [781, 0]
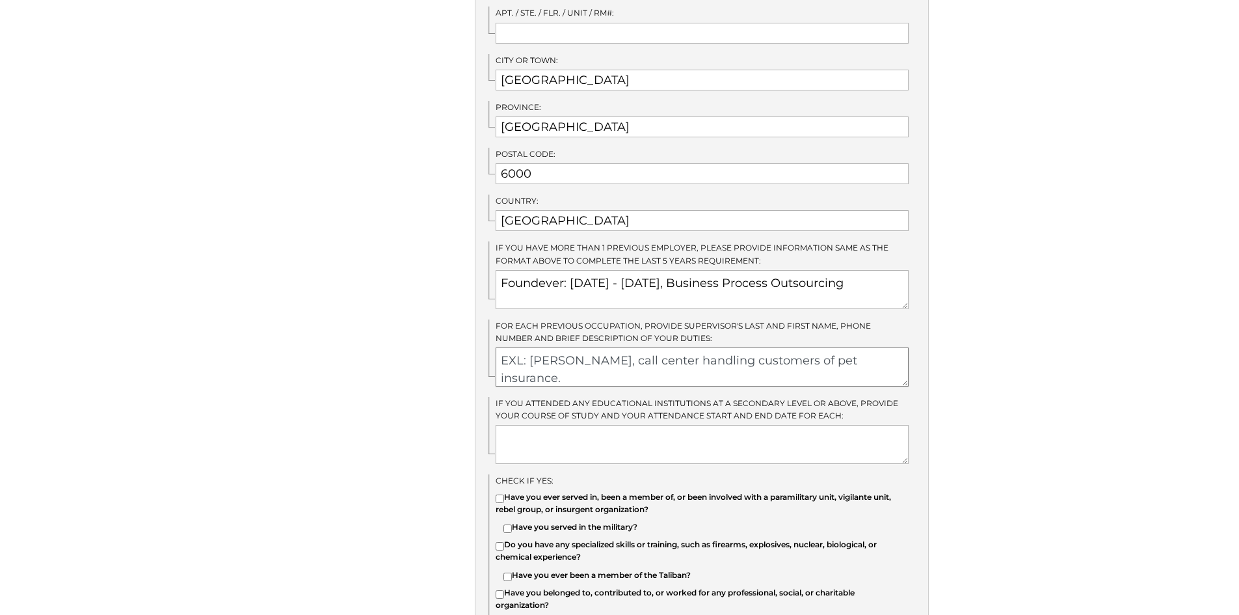
click at [809, 362] on textarea "EXL: Karen Libosada, call center handling customers of pet insurance. Foundever…" at bounding box center [702, 366] width 413 height 39
click at [626, 351] on textarea "EXL: Karen Libosada, call center handling customers of pet insurance. Foundever…" at bounding box center [702, 366] width 413 height 39
click at [654, 333] on div "For each previous occupation, provide Supervisor's Last and First Name, Phone N…" at bounding box center [708, 352] width 440 height 67
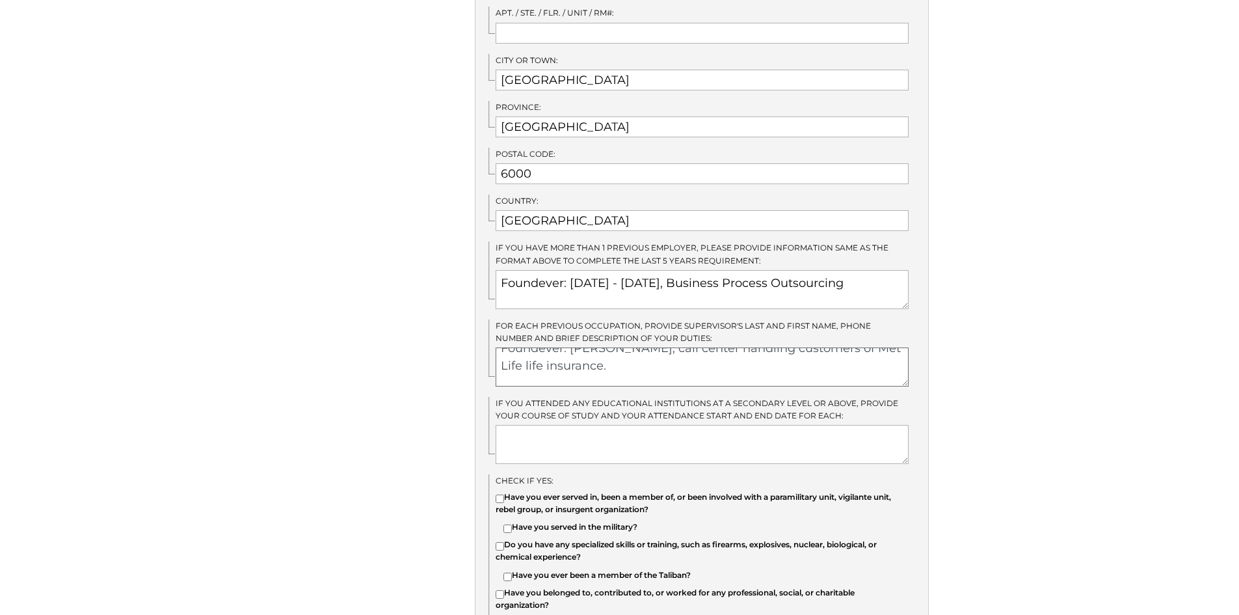
click at [654, 347] on textarea "EXL: Karen Libosada, 976-9000, call center handling customers of pet insurance.…" at bounding box center [702, 366] width 413 height 39
click at [627, 356] on textarea "EXL: Karen Libosada, 976-9000, call center handling customers of pet insurance.…" at bounding box center [702, 366] width 413 height 39
click at [690, 347] on textarea "EXL: Karen Libosada, 976-9000, call center handling customers of pet insurance.…" at bounding box center [702, 366] width 413 height 39
paste textarea "0969 470 6242"
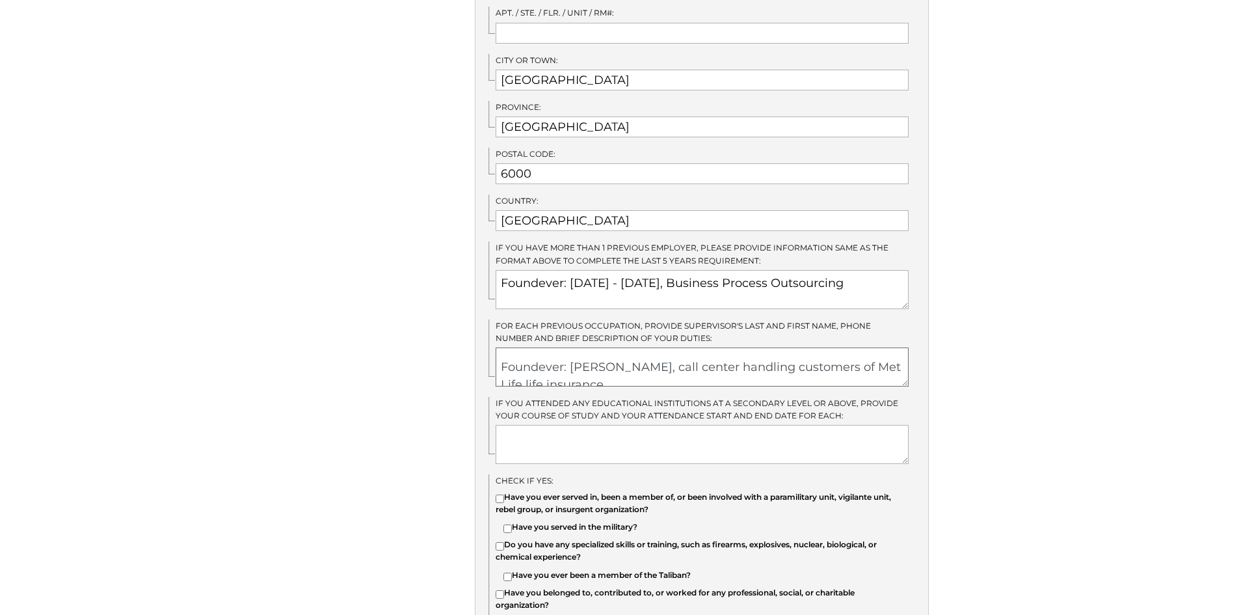
scroll to position [46, 0]
click at [656, 354] on textarea "EXL: Karen Libosada, 976-9000, call center handling customers of pet insurance.…" at bounding box center [702, 366] width 413 height 39
paste textarea "63 923 456 7894"
drag, startPoint x: 676, startPoint y: 344, endPoint x: 632, endPoint y: 345, distance: 44.9
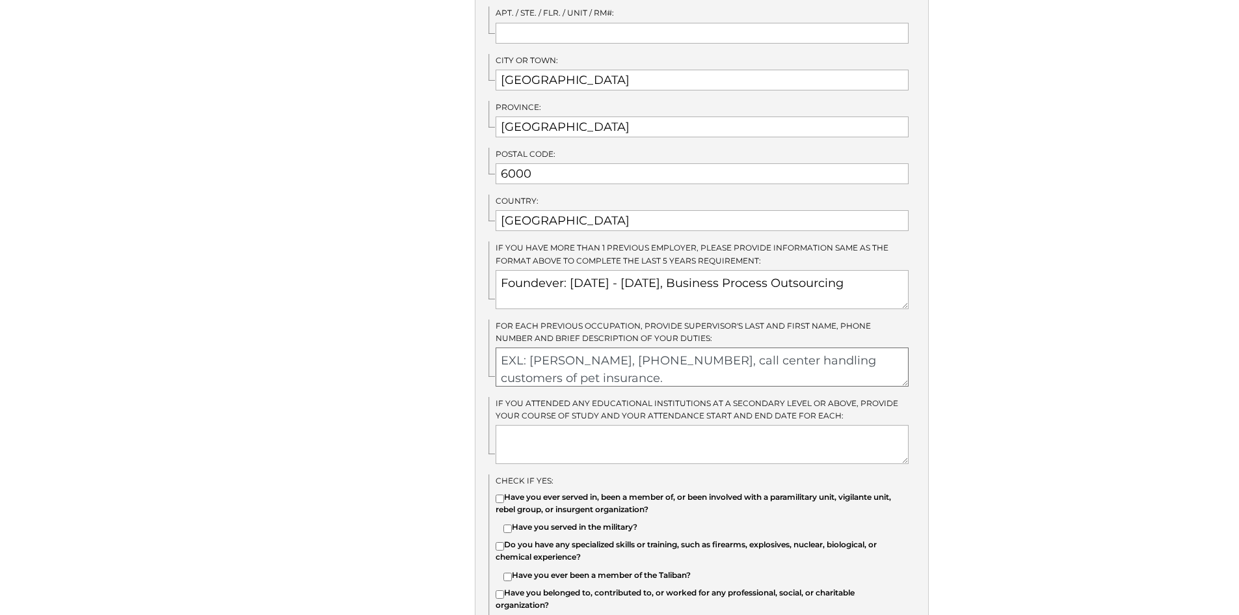
click at [632, 347] on textarea "EXL: Karen Libosada, 976-9000, call center handling customers of pet insurance.…" at bounding box center [702, 366] width 413 height 39
click at [628, 347] on textarea "EXL: Karen Libosada, 976-9000, call center handling customers of pet insurance.…" at bounding box center [702, 366] width 413 height 39
click at [633, 347] on textarea "EXL: Karen Libosada, 976-9000, call center handling customers of pet insurance.…" at bounding box center [702, 366] width 413 height 39
drag, startPoint x: 626, startPoint y: 347, endPoint x: 678, endPoint y: 348, distance: 52.7
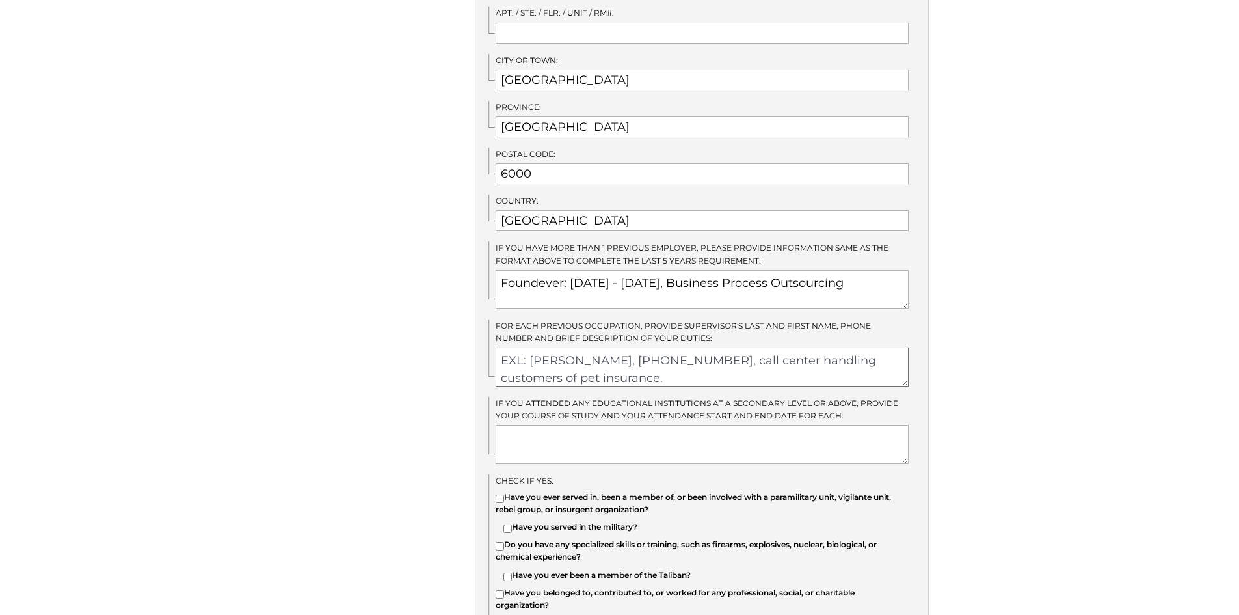
click at [678, 348] on textarea "EXL: Karen Libosada, 976-9000, call center handling customers of pet insurance.…" at bounding box center [702, 366] width 413 height 39
paste textarea "63 32 230 46"
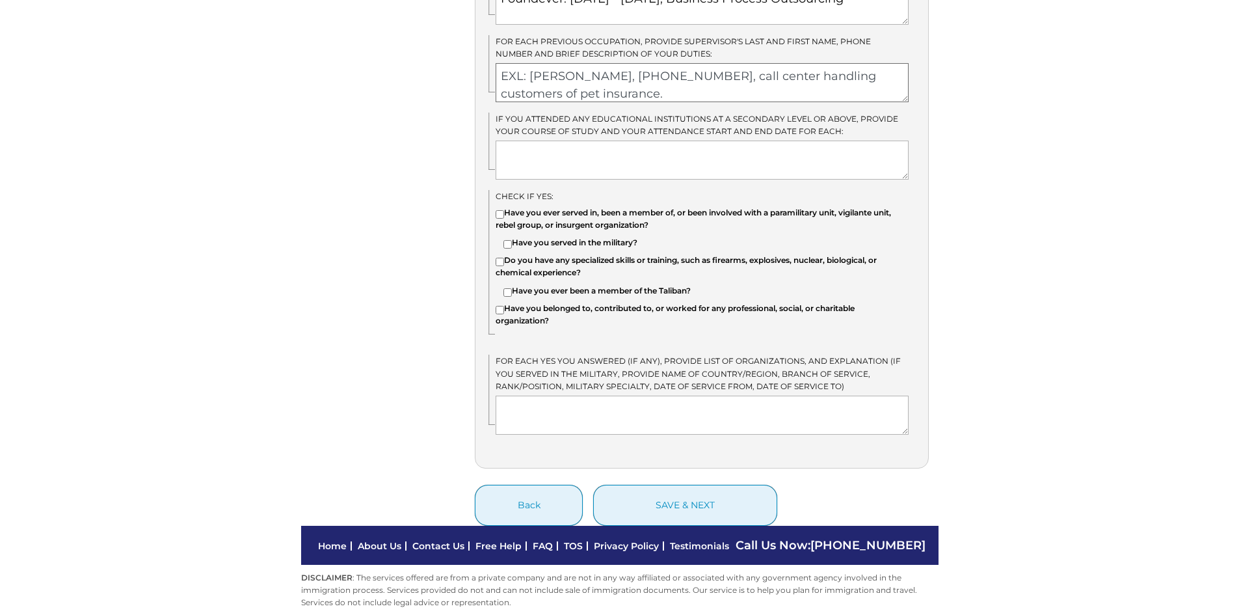
scroll to position [1066, 0]
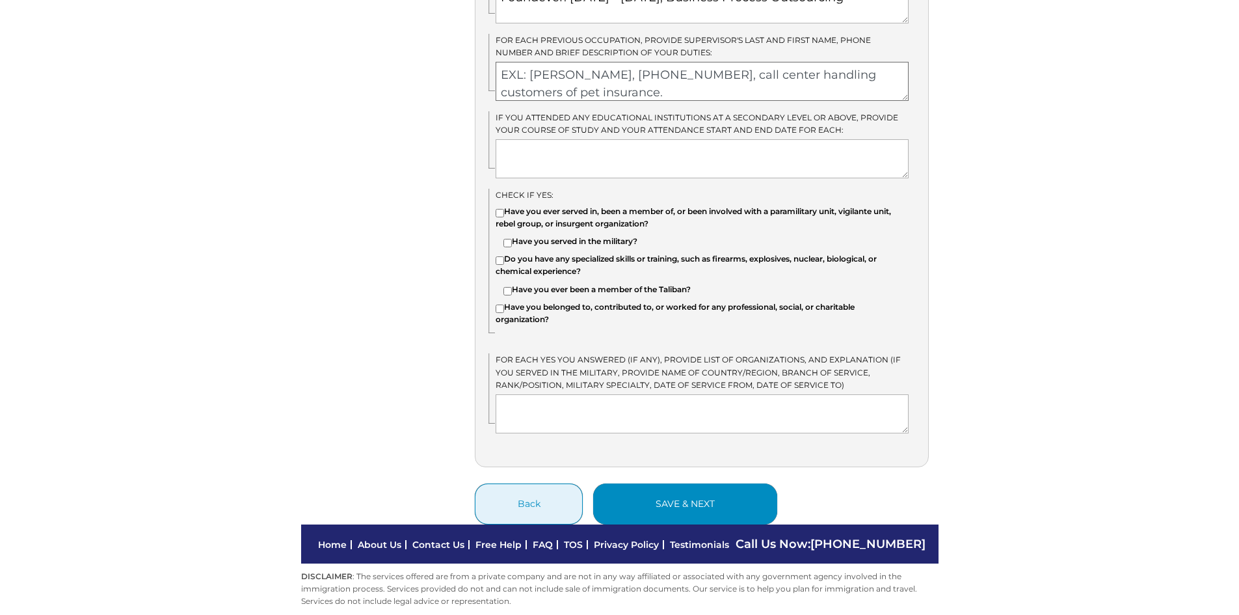
type textarea "EXL: Karen Libosada, 63 32 230 4600, call center handling customers of pet insu…"
click at [696, 484] on button "save & next" at bounding box center [685, 503] width 184 height 41
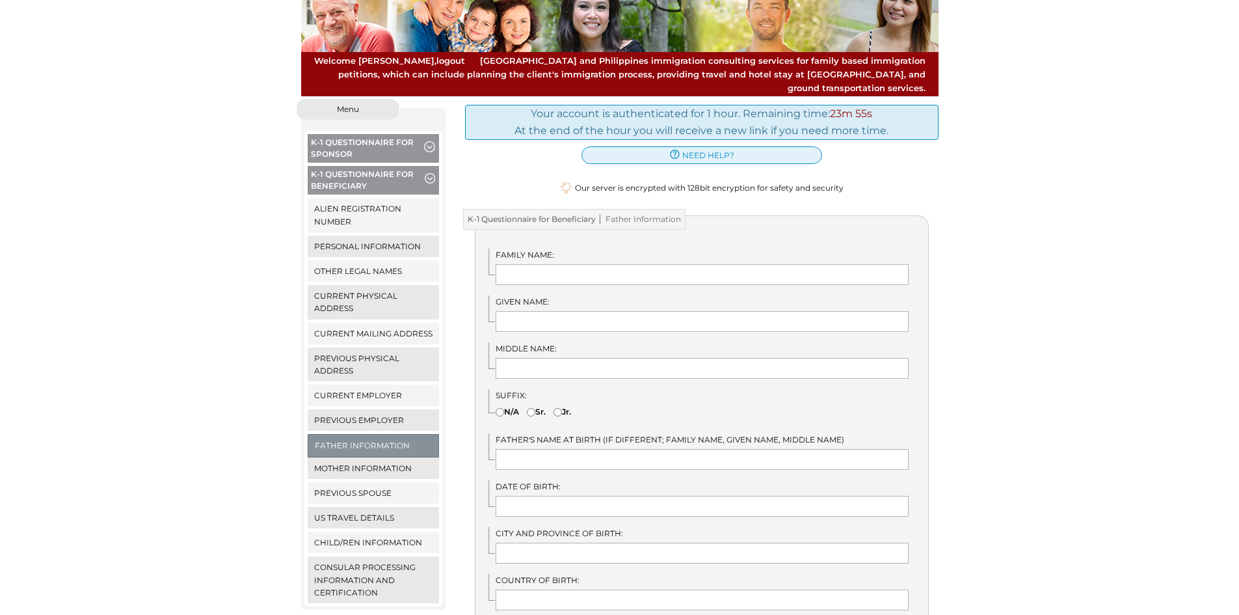
scroll to position [195, 0]
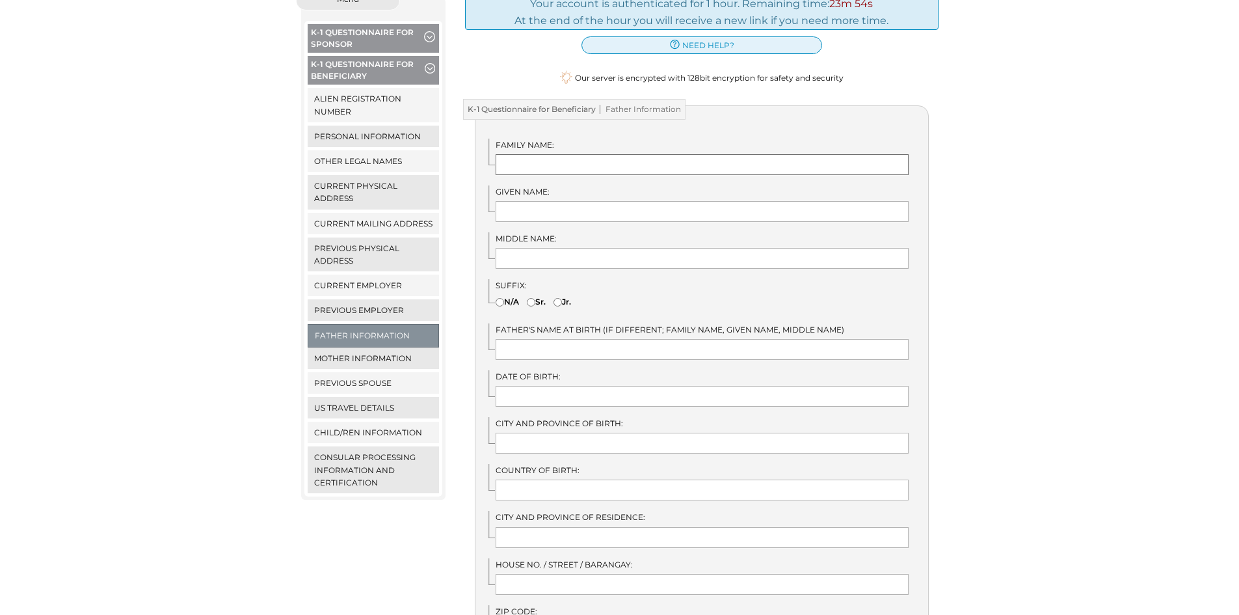
click at [560, 154] on input "text" at bounding box center [702, 164] width 413 height 21
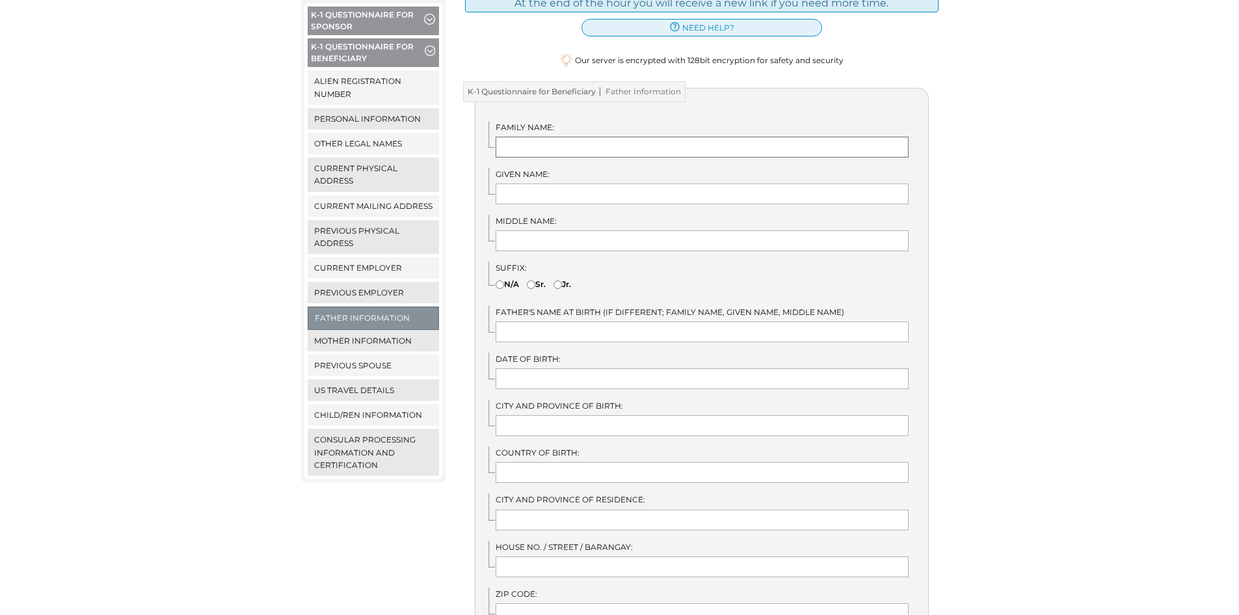
scroll to position [130, 0]
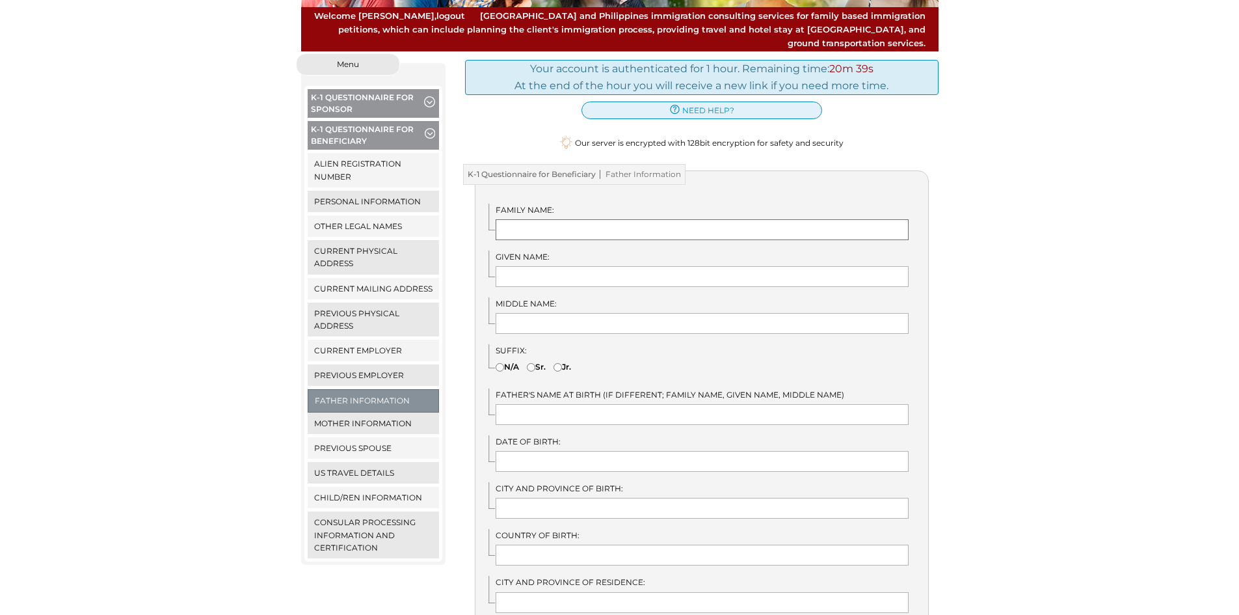
click at [643, 219] on input "text" at bounding box center [702, 229] width 413 height 21
click at [833, 175] on div "Family Name: Given Name: Middle Name: Suffix: Date of Birth:" at bounding box center [702, 577] width 454 height 814
click at [805, 219] on input "text" at bounding box center [702, 229] width 413 height 21
type input "Catingub"
click at [549, 544] on input "text" at bounding box center [702, 554] width 413 height 21
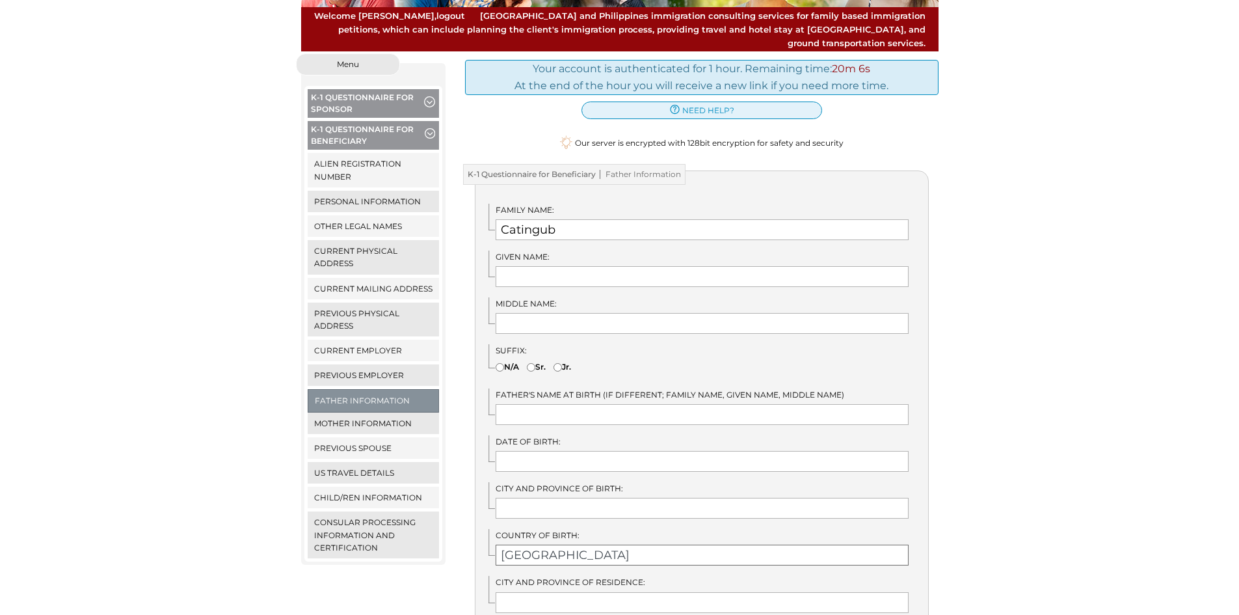
type input "[GEOGRAPHIC_DATA]"
click at [540, 266] on input "text" at bounding box center [702, 276] width 413 height 21
type input "[PERSON_NAME]"
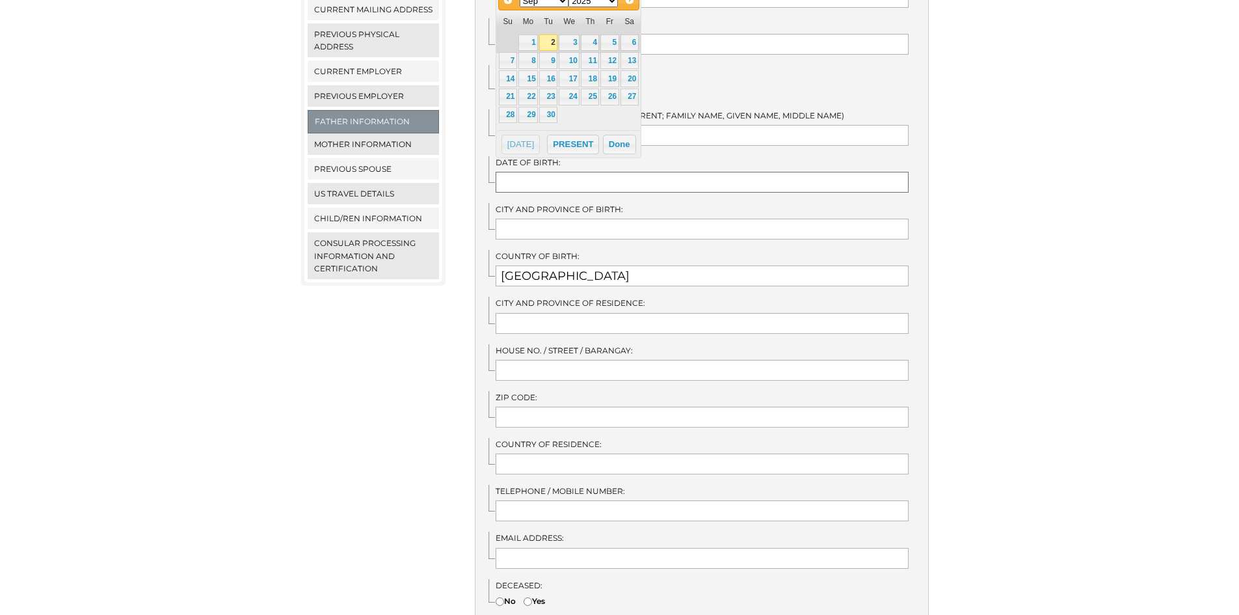
scroll to position [390, 0]
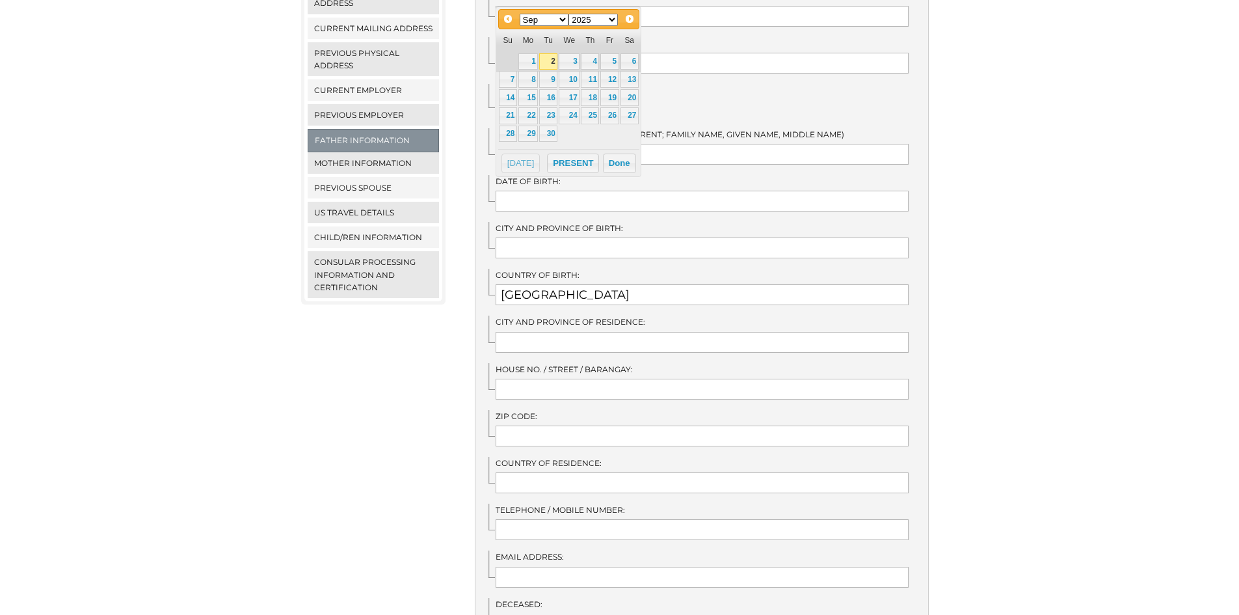
click at [978, 213] on div "We detected that you recently logged in a different window. Please close this w…" at bounding box center [619, 287] width 1239 height 988
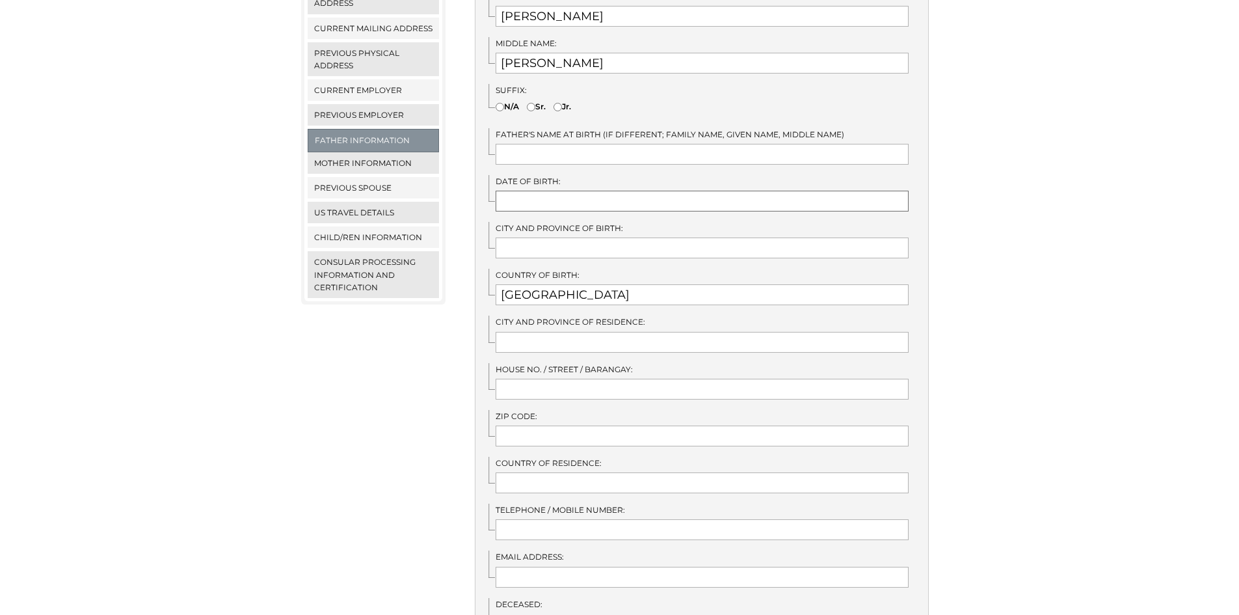
click at [595, 191] on input "text" at bounding box center [702, 201] width 413 height 21
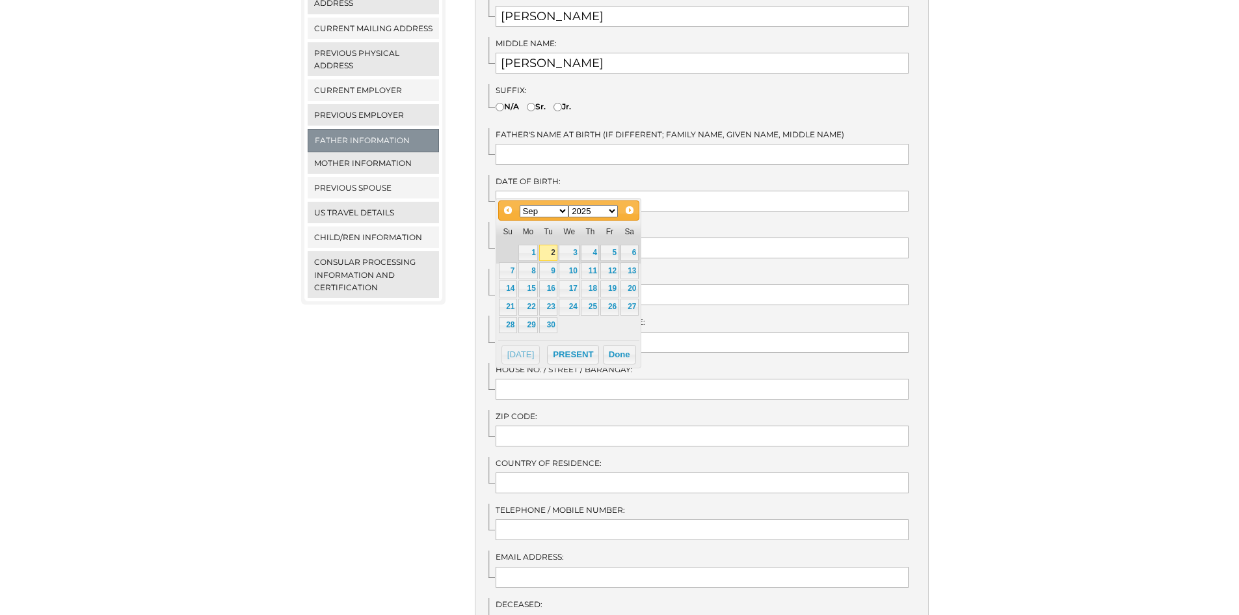
click at [554, 209] on select "Jan Feb Mar Apr May Jun [DATE] Aug Sep Oct Nov Dec" at bounding box center [544, 211] width 49 height 12
click at [588, 211] on select "1900 1901 1902 1903 1904 1905 1906 1907 1908 1909 1910 1911 1912 1913 1914 1915…" at bounding box center [592, 211] width 49 height 12
click at [567, 210] on select "Jan Feb Mar Apr May Jun [DATE] Aug Sep Oct Nov Dec" at bounding box center [544, 211] width 49 height 12
click at [572, 209] on select "1900 1901 1902 1903 1904 1905 1906 1907 1908 1909 1910 1911 1912 1913 1914 1915…" at bounding box center [592, 211] width 49 height 12
click at [608, 215] on select "1900 1901 1902 1903 1904 1905 1906 1907 1908 1909 1910 1911 1912 1913 1914 1915…" at bounding box center [592, 211] width 49 height 12
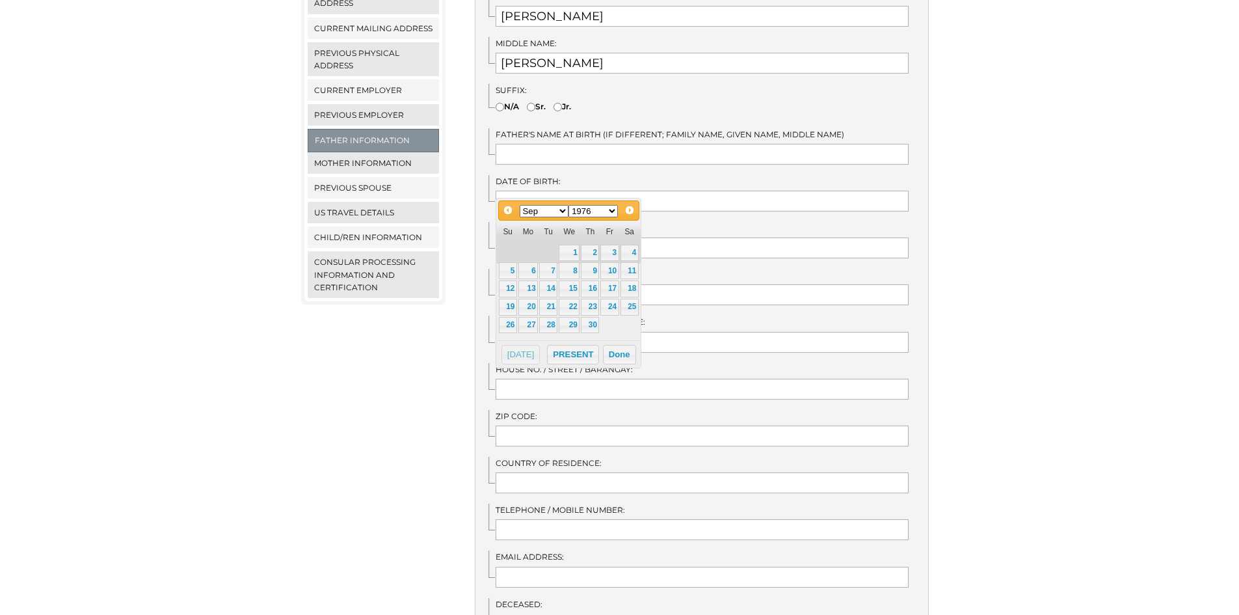
click at [561, 211] on select "Jan Feb Mar Apr May Jun [DATE] Aug Sep Oct Nov Dec" at bounding box center [544, 211] width 49 height 12
click at [565, 207] on select "Jan Feb Mar Apr May Jun [DATE] Aug Sep Oct Nov Dec" at bounding box center [544, 211] width 49 height 12
click at [985, 150] on div "We detected that you recently logged in a different window. Please close this w…" at bounding box center [619, 287] width 1239 height 988
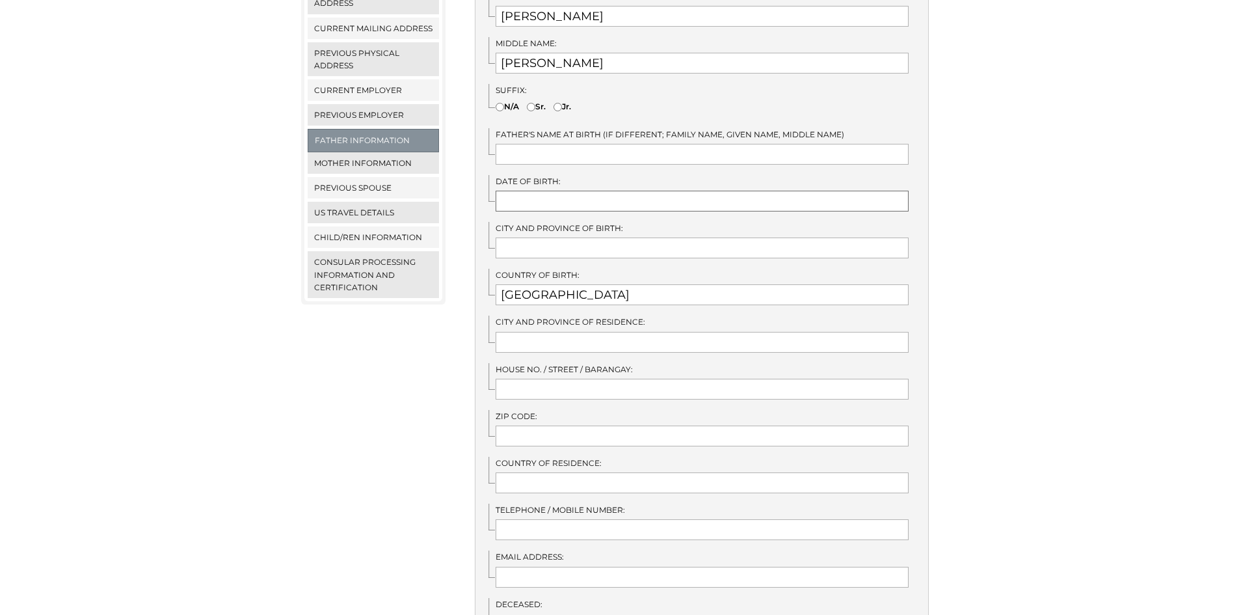
click at [609, 191] on input "text" at bounding box center [702, 201] width 413 height 21
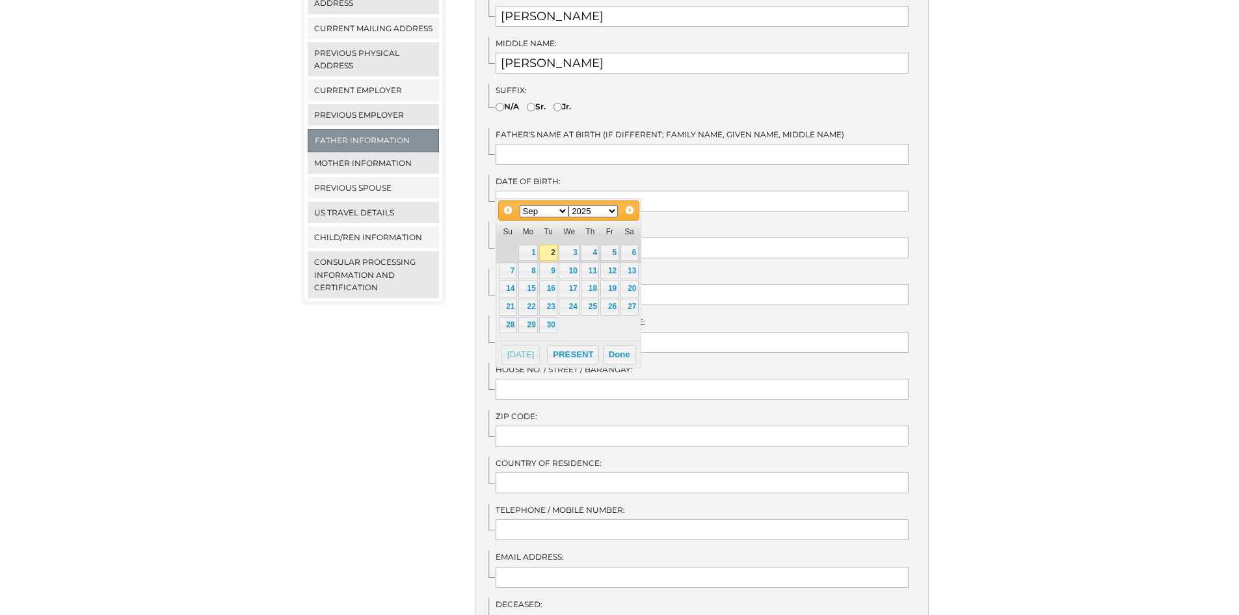
click at [593, 214] on select "1900 1901 1902 1903 1904 1905 1906 1907 1908 1909 1910 1911 1912 1913 1914 1915…" at bounding box center [592, 211] width 49 height 12
click at [553, 203] on div "Jan Feb Mar Apr May Jun Jul Aug Sep Oct Nov Dec 1900 1901 1902 1903 1904 1905 1…" at bounding box center [568, 211] width 100 height 16
click at [548, 211] on select "Jan Feb Mar Apr May Jun [DATE] Aug Sep Oct Nov Dec" at bounding box center [544, 211] width 49 height 12
click at [1000, 195] on div "We detected that you recently logged in a different window. Please close this w…" at bounding box center [619, 287] width 1239 height 988
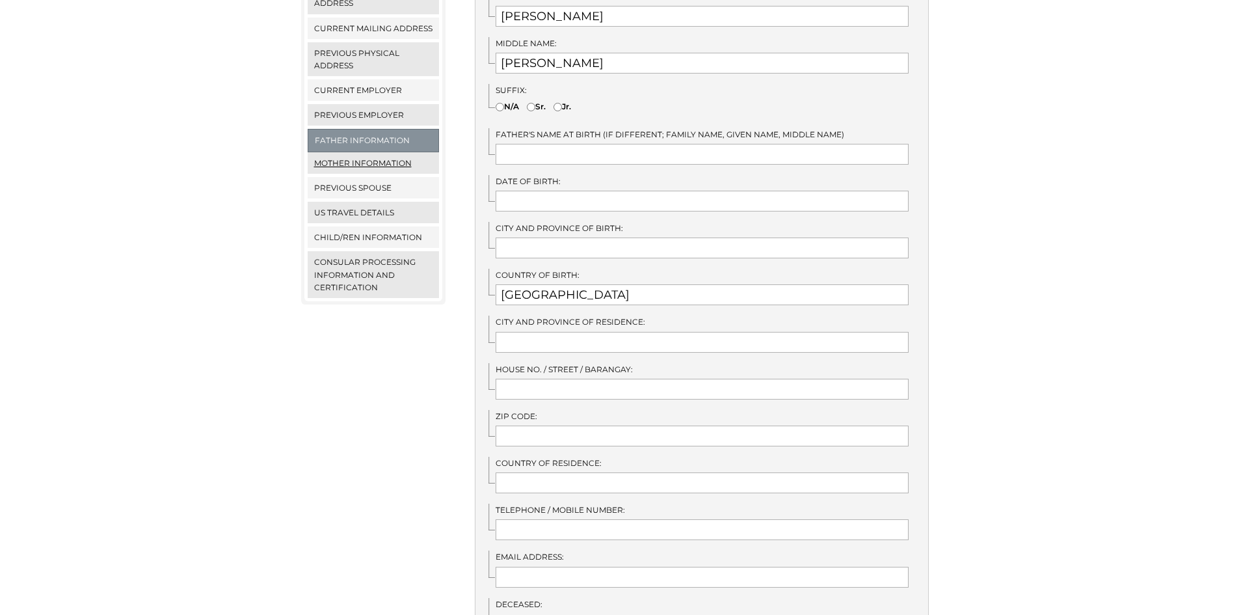
click at [330, 152] on link "Mother Information" at bounding box center [374, 162] width 132 height 21
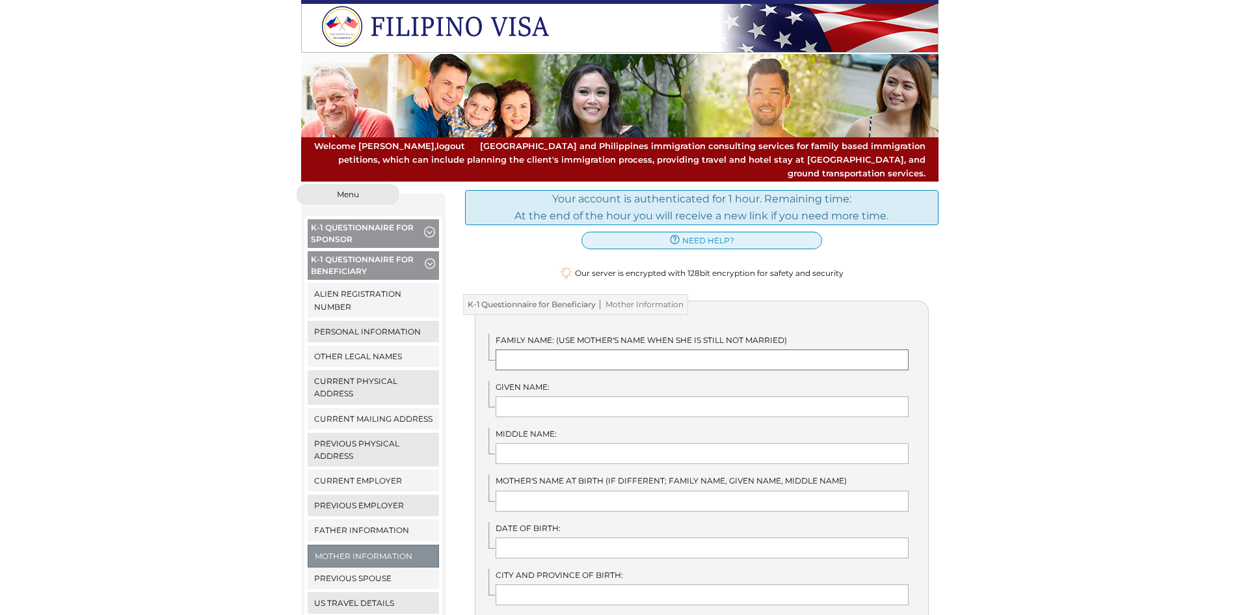
click at [568, 349] on input "text" at bounding box center [702, 359] width 413 height 21
type input "{"
type input "[PERSON_NAME]"
type input "Jaysil"
type input "[PERSON_NAME]"
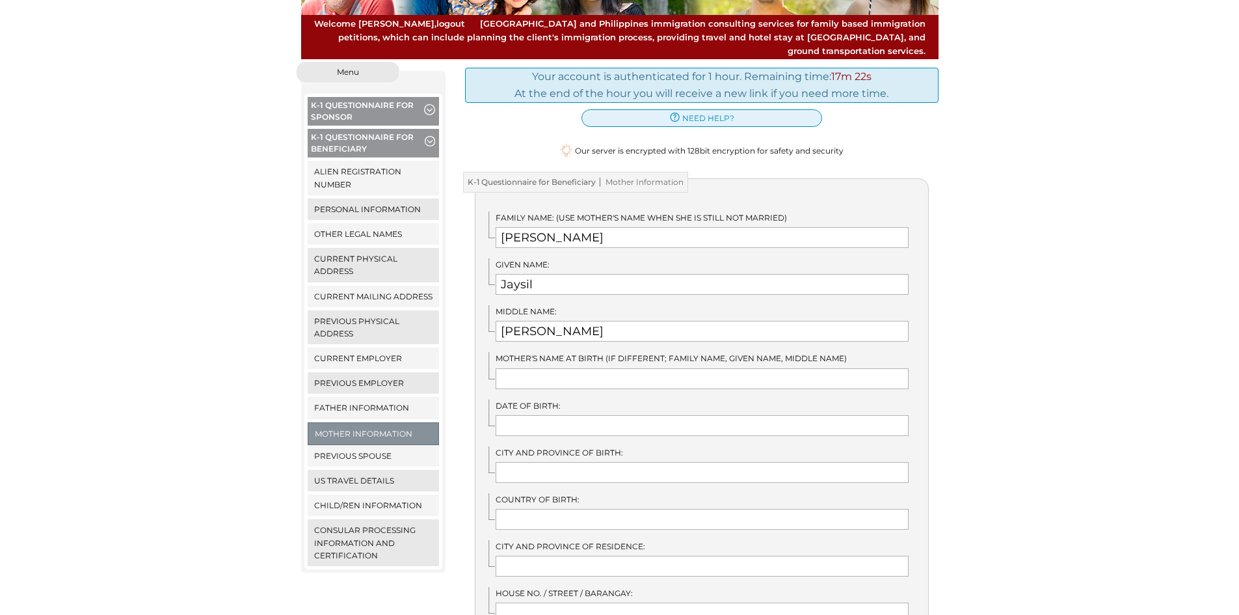
scroll to position [260, 0]
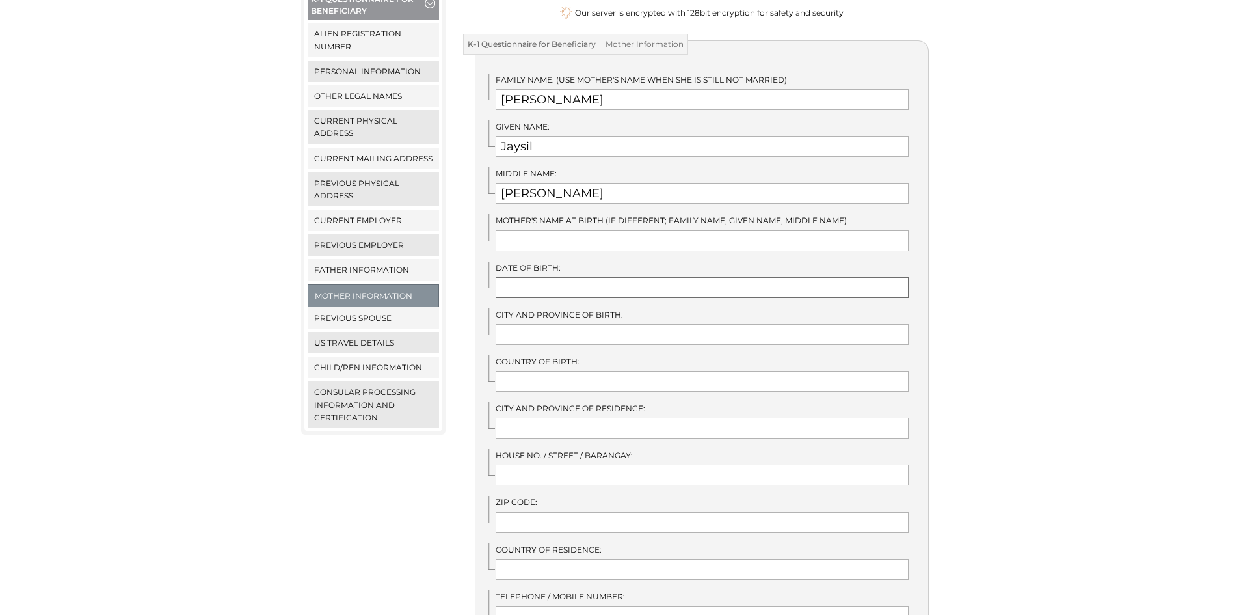
click at [578, 277] on input "text" at bounding box center [702, 287] width 413 height 21
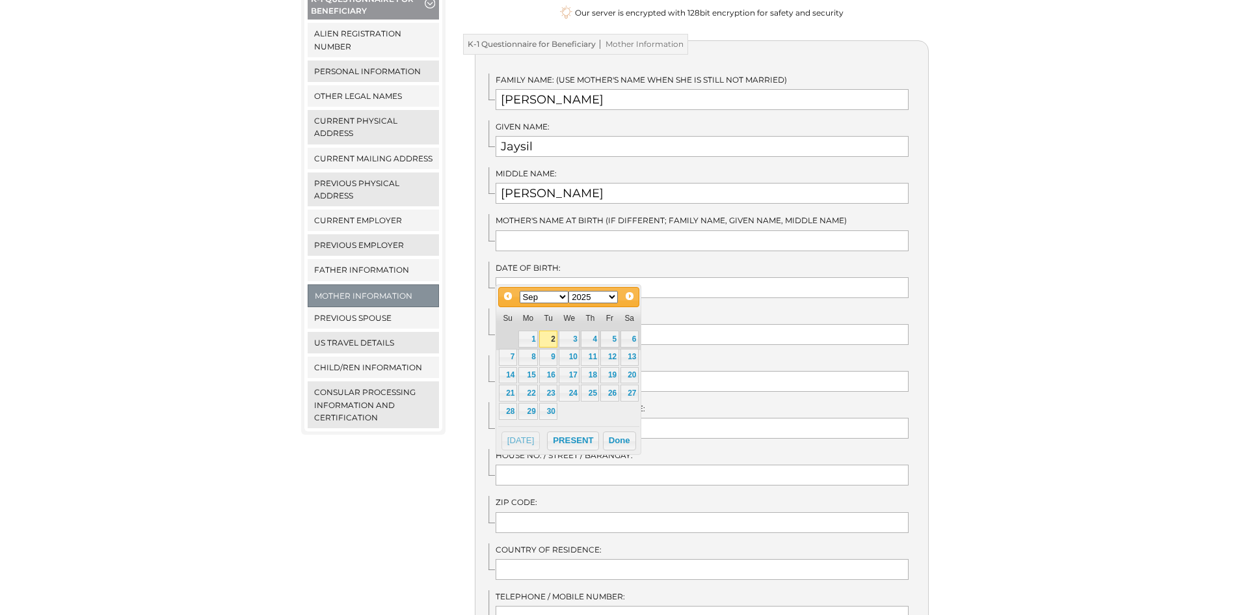
click at [552, 298] on select "Jan Feb Mar Apr May Jun Jul Aug Sep Oct Nov Dec" at bounding box center [544, 297] width 49 height 12
click at [577, 294] on select "1900 1901 1902 1903 1904 1905 1906 1907 1908 1909 1910 1911 1912 1913 1914 1915…" at bounding box center [592, 297] width 49 height 12
click at [626, 375] on link "16" at bounding box center [630, 375] width 18 height 17
type input "02/16/1980"
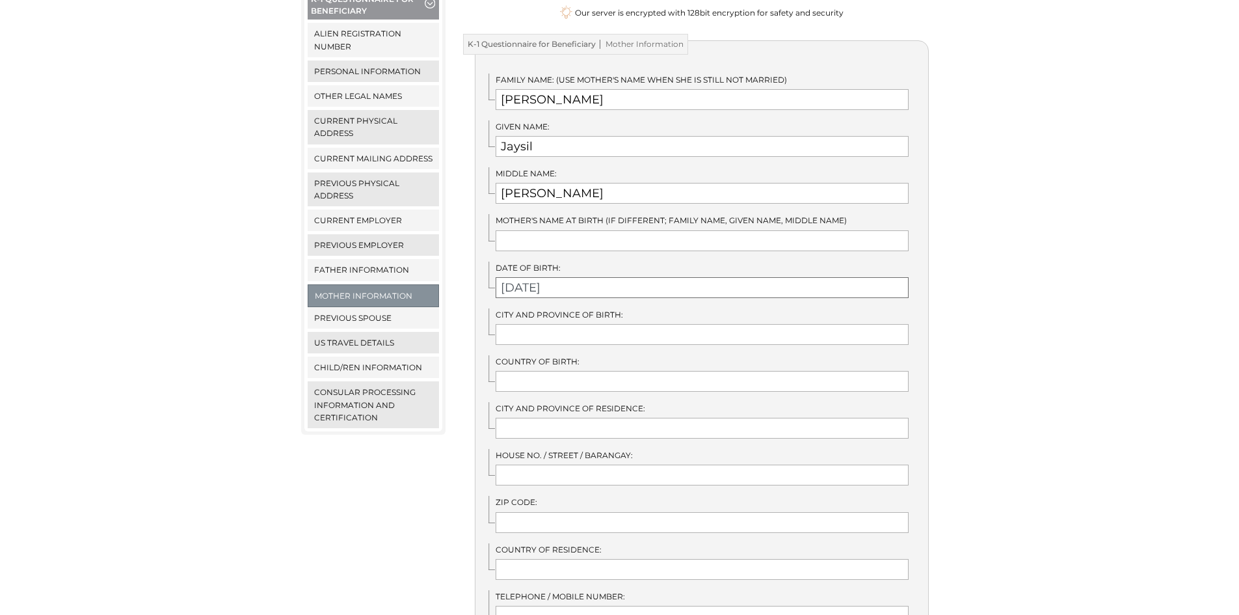
click at [563, 277] on input "02/16/1980" at bounding box center [702, 287] width 413 height 21
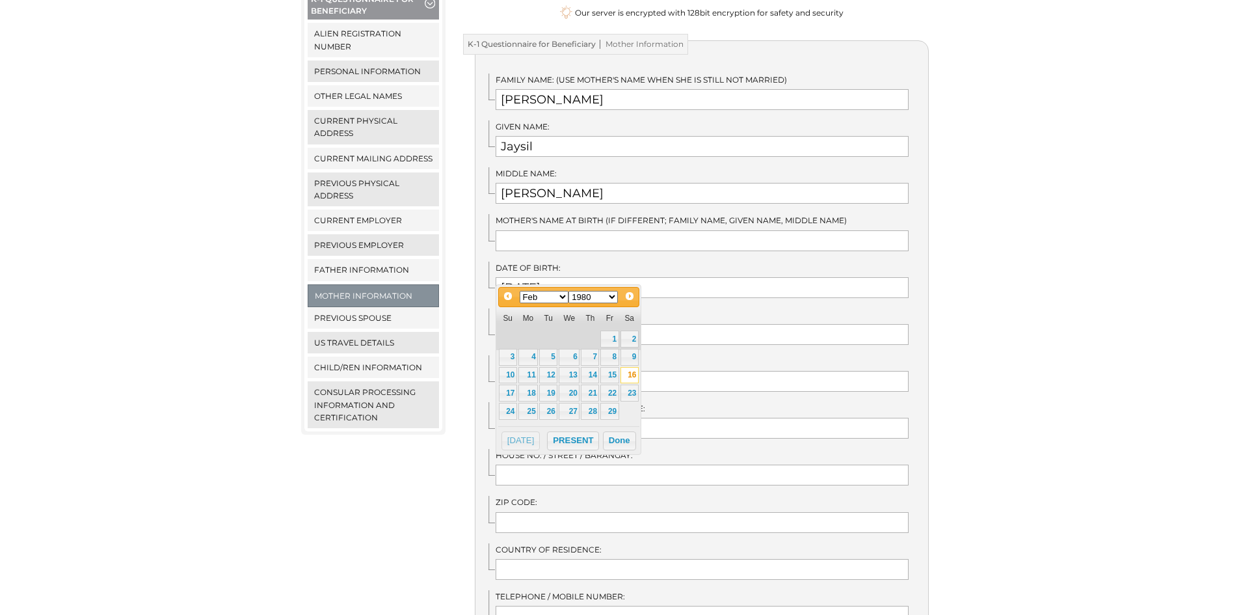
click at [606, 294] on select "1900 1901 1902 1903 1904 1905 1906 1907 1908 1909 1910 1911 1912 1913 1914 1915…" at bounding box center [592, 297] width 49 height 12
click at [604, 301] on select "1900 1901 1902 1903 1904 1905 1906 1907 1908 1909 1910 1911 1912 1913 1914 1915…" at bounding box center [592, 297] width 49 height 12
click at [625, 438] on button "Done" at bounding box center [619, 441] width 33 height 20
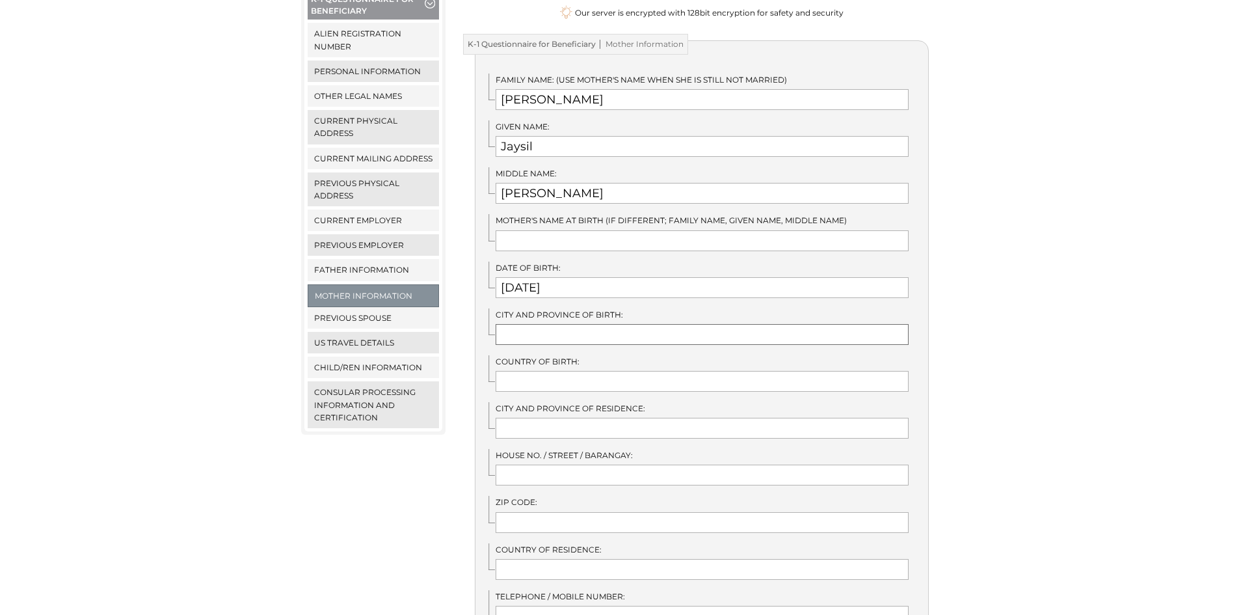
click at [591, 324] on input "text" at bounding box center [702, 334] width 413 height 21
click at [1170, 284] on div "We detected that you recently logged in a different window. Please close this w…" at bounding box center [619, 417] width 1239 height 988
click at [622, 324] on input "text" at bounding box center [702, 334] width 413 height 21
type input "[GEOGRAPHIC_DATA]"
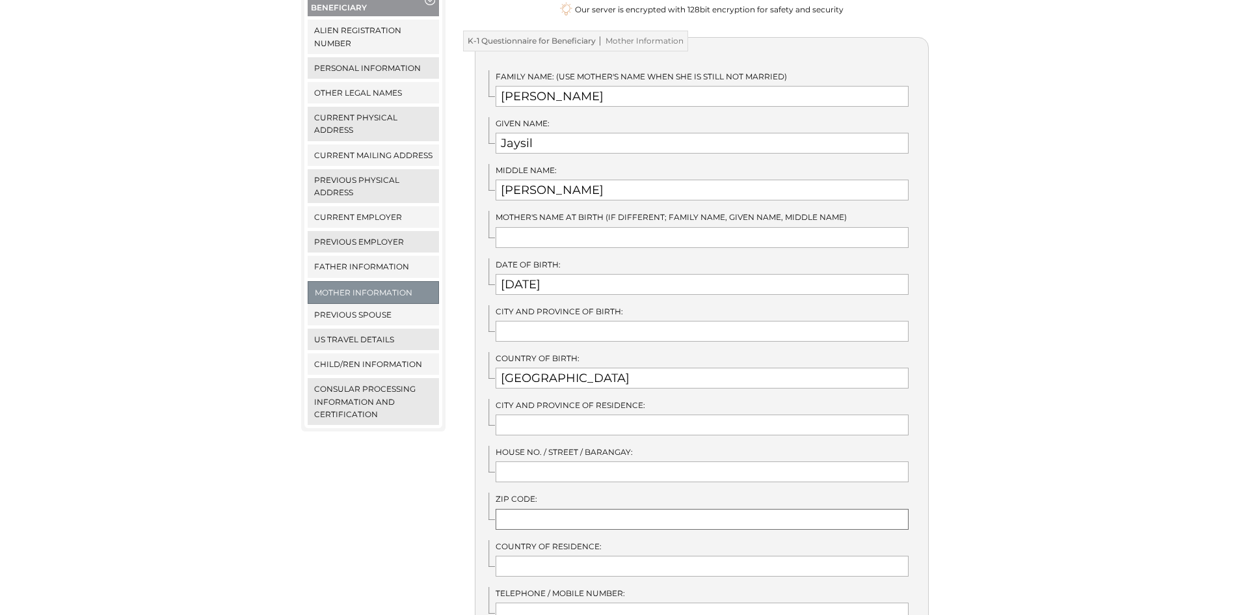
scroll to position [255, 0]
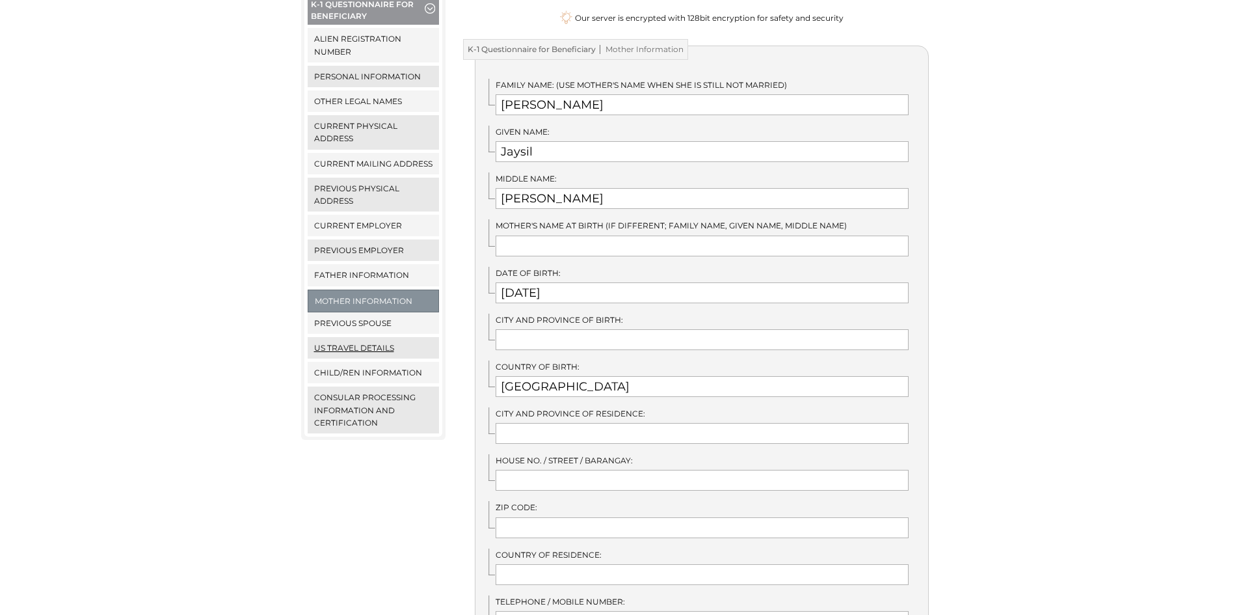
click at [369, 337] on link "US Travel Details" at bounding box center [374, 347] width 132 height 21
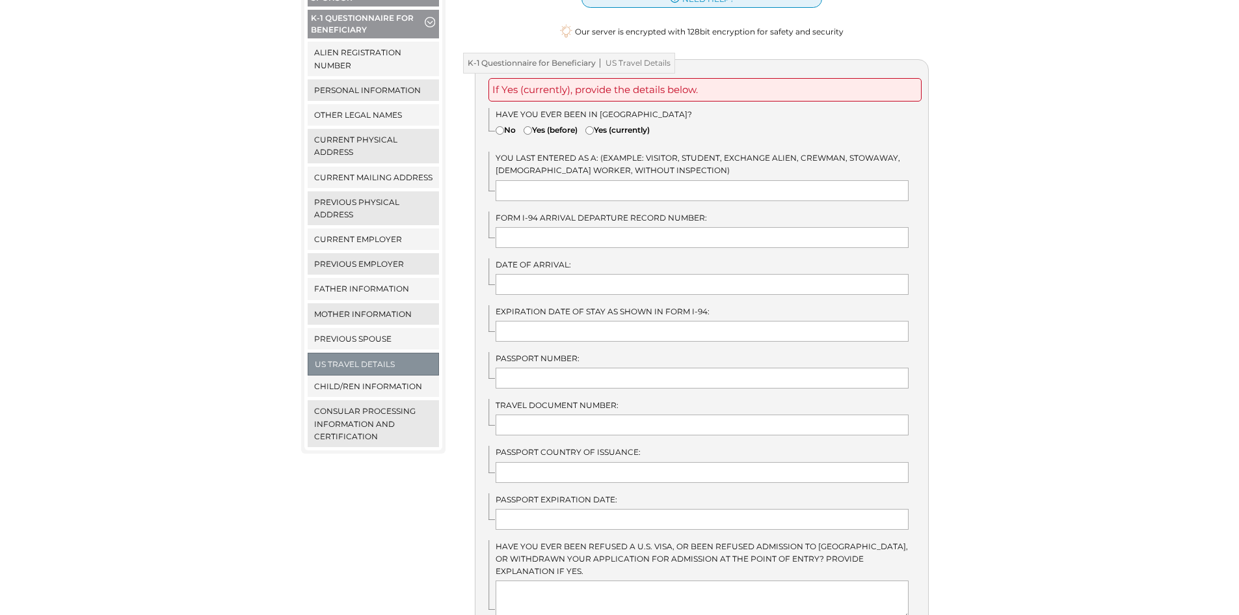
scroll to position [260, 0]
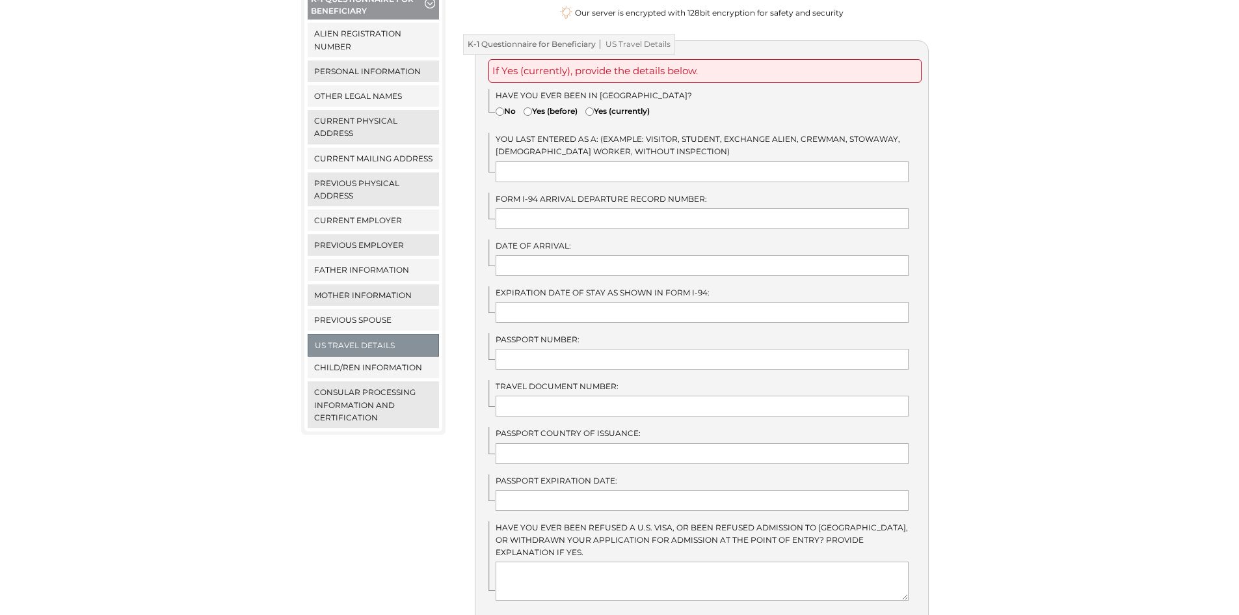
click at [503, 107] on input"] "No" at bounding box center [500, 111] width 8 height 8
radio input"] "true"
click at [388, 356] on link "Child/ren Information" at bounding box center [374, 366] width 132 height 21
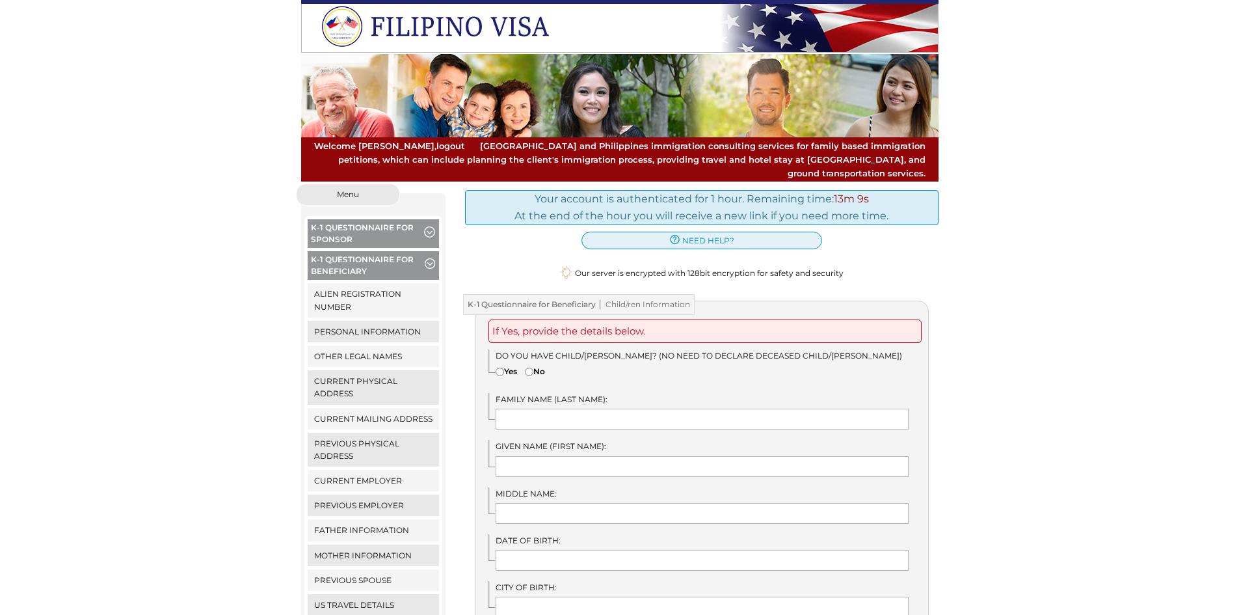
click at [545, 365] on label "No" at bounding box center [535, 371] width 20 height 12
click at [533, 368] on input"] "No" at bounding box center [529, 372] width 8 height 8
radio input"] "true"
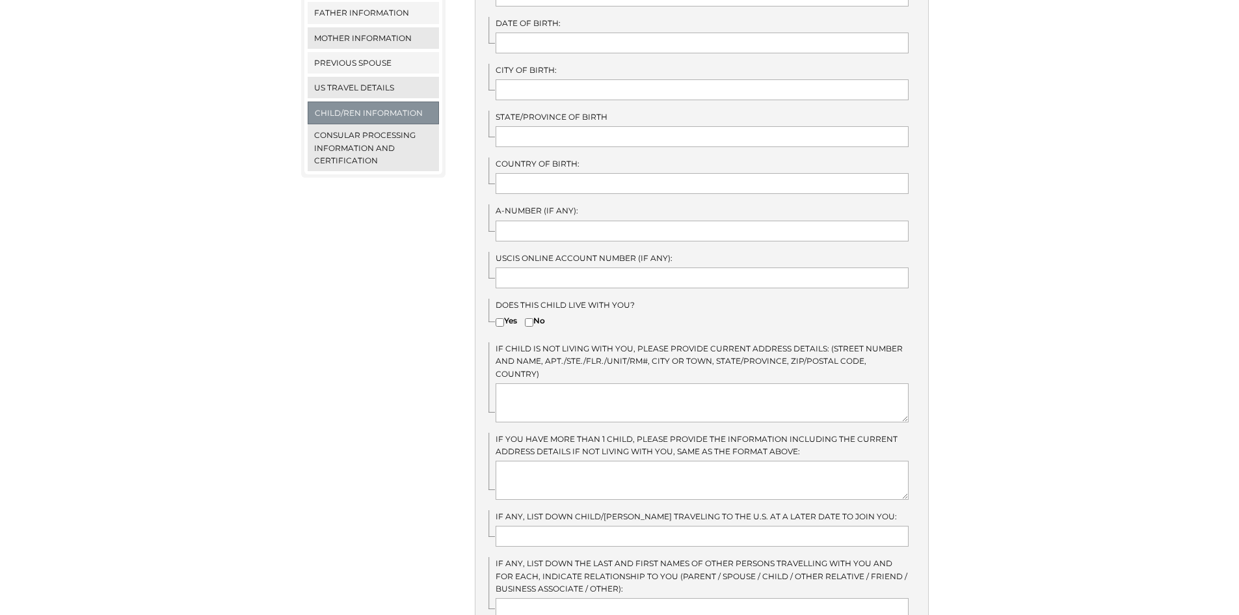
scroll to position [520, 0]
click at [391, 128] on link "Consular Processing Information and Certification" at bounding box center [374, 144] width 132 height 47
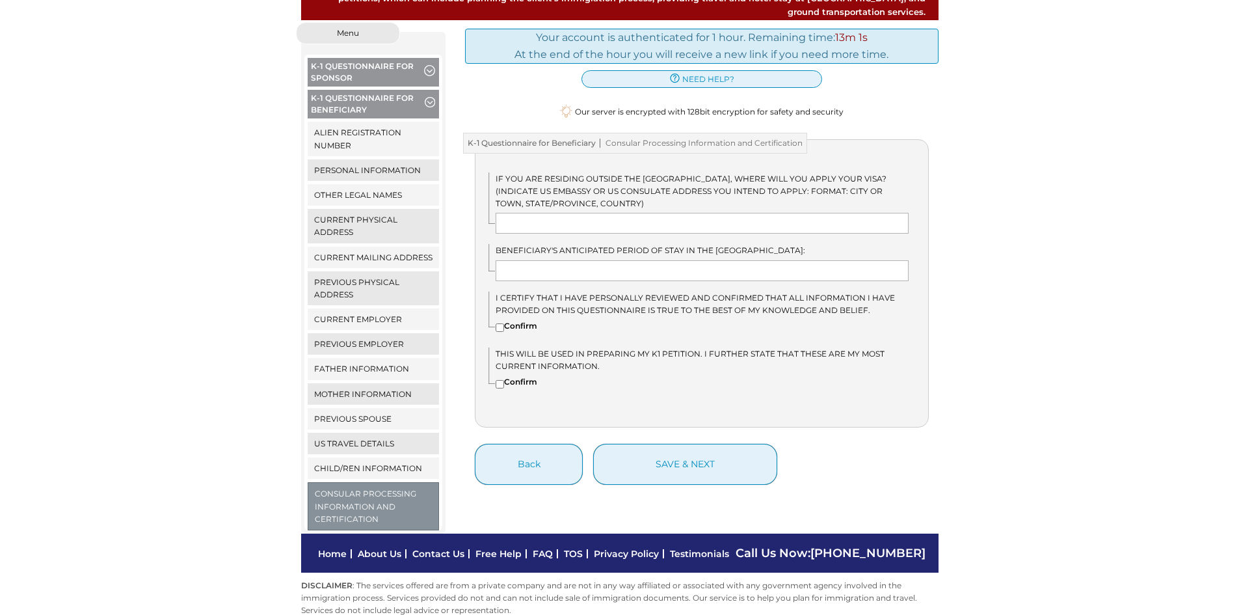
scroll to position [170, 0]
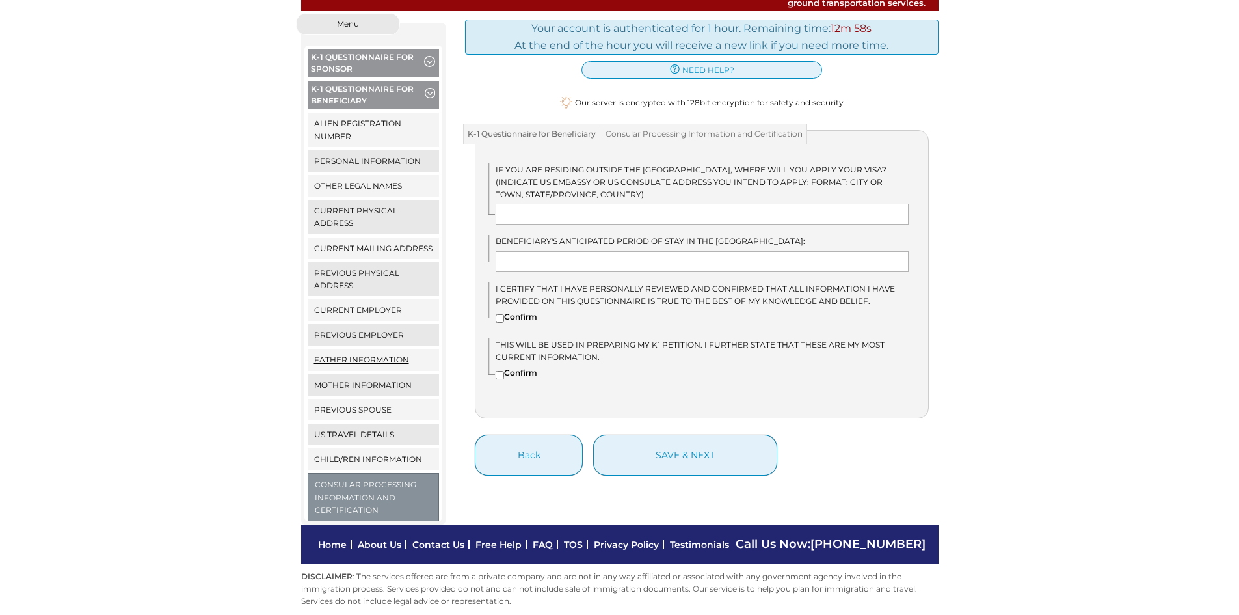
click at [384, 349] on link "Father Information" at bounding box center [374, 359] width 132 height 21
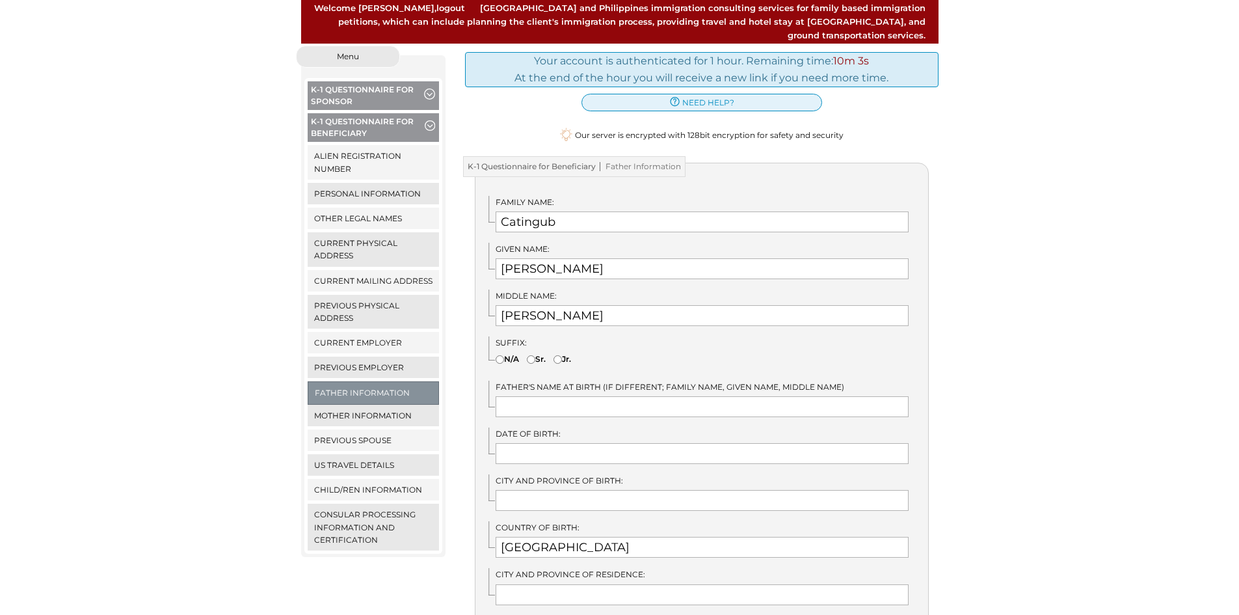
scroll to position [257, 0]
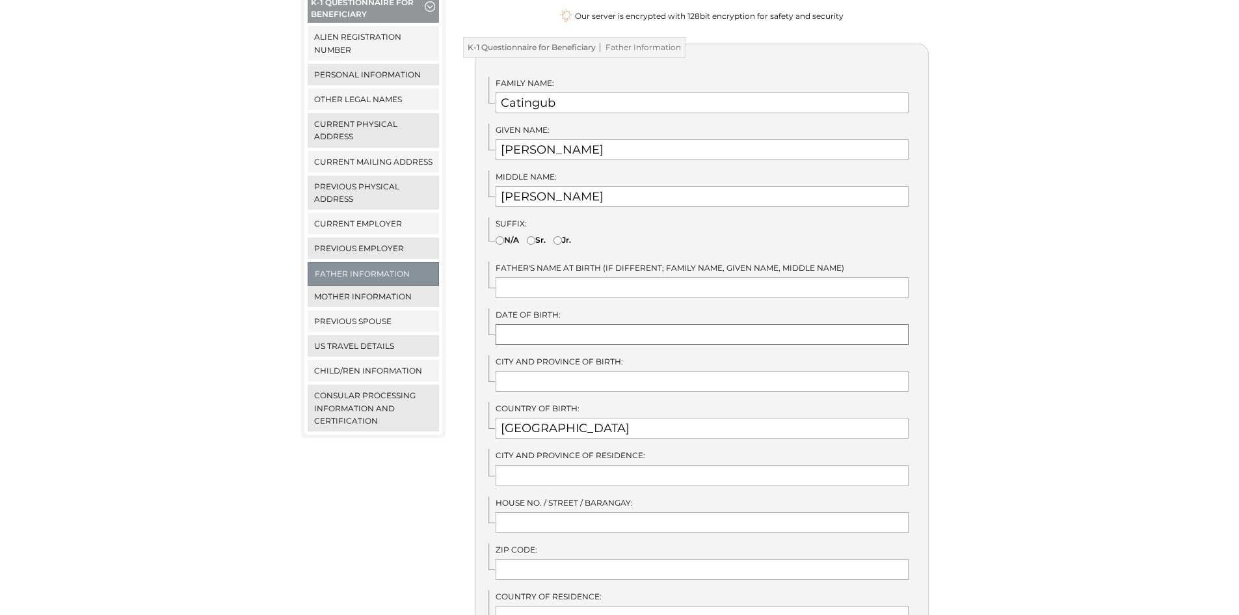
click at [565, 324] on input "text" at bounding box center [702, 334] width 413 height 21
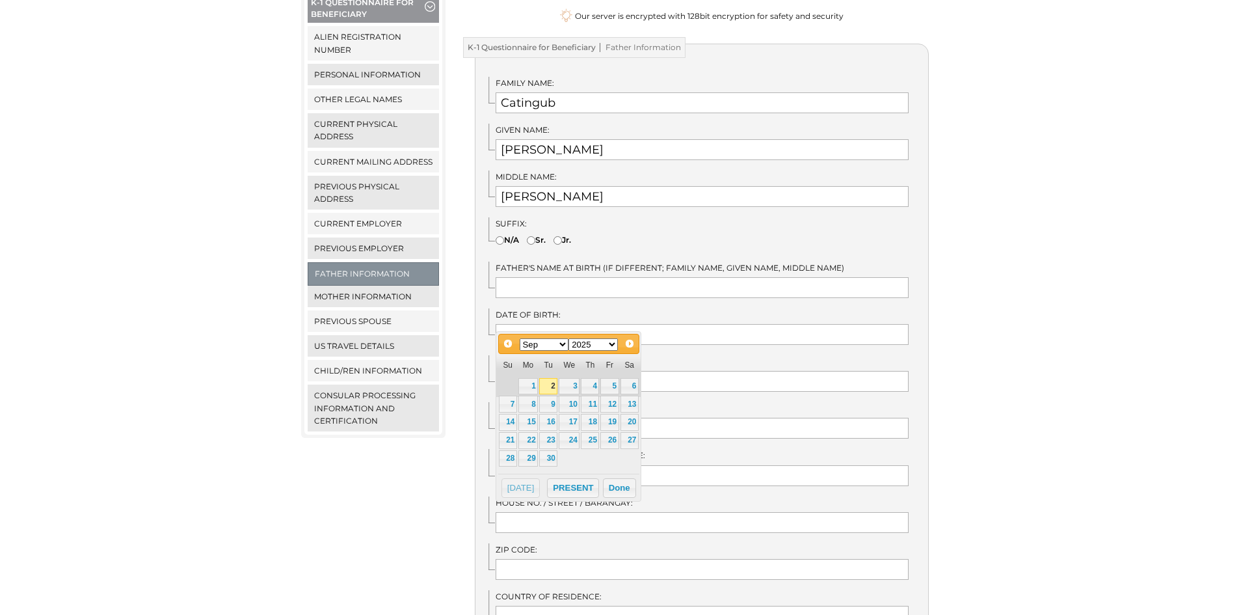
click at [559, 341] on select "Jan Feb Mar Apr May Jun Jul Aug Sep Oct Nov Dec" at bounding box center [544, 344] width 49 height 12
click at [552, 345] on select "Jan Feb Mar Apr May Jun Jul Aug Sep Oct Nov Dec" at bounding box center [544, 344] width 49 height 12
click at [604, 343] on select "1900 1901 1902 1903 1904 1905 1906 1907 1908 1909 1910 1911 1912 1913 1914 1915…" at bounding box center [592, 344] width 49 height 12
click at [526, 386] on link "1" at bounding box center [528, 386] width 20 height 17
type input "07/01/1974"
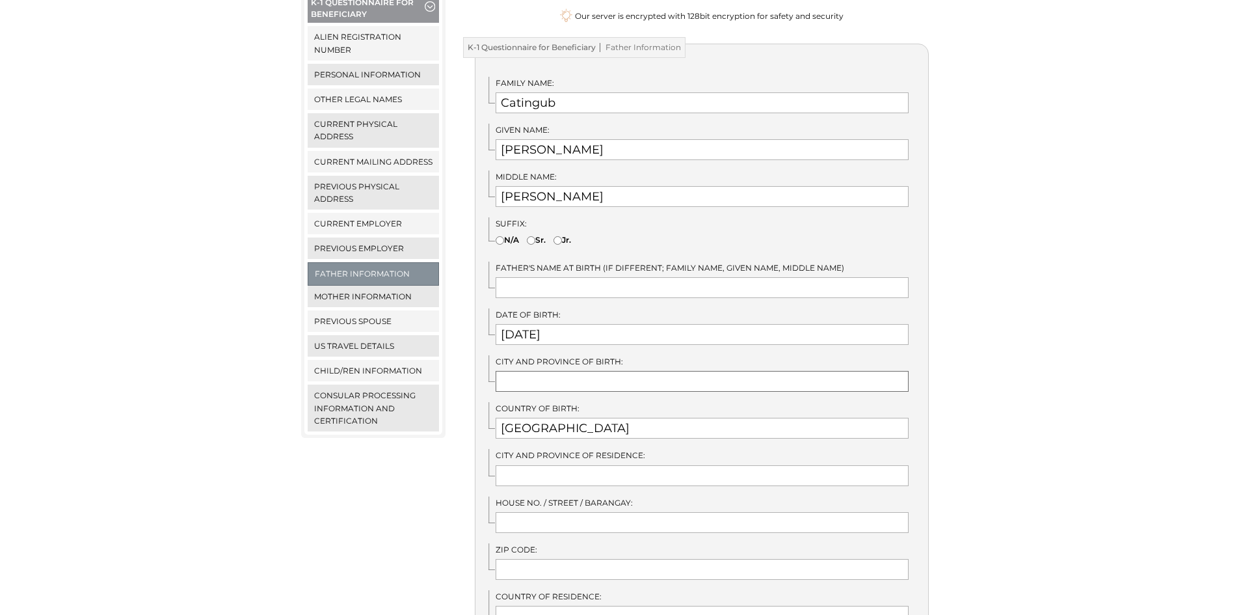
click at [545, 371] on input "text" at bounding box center [702, 381] width 413 height 21
click at [579, 371] on input "text" at bounding box center [702, 381] width 413 height 21
click at [1010, 370] on div "We detected that you recently logged in a different window. Please close this w…" at bounding box center [619, 420] width 1239 height 988
click at [704, 371] on input "text" at bounding box center [702, 381] width 413 height 21
click at [967, 278] on div "We detected that you recently logged in a different window. Please close this w…" at bounding box center [619, 420] width 1239 height 988
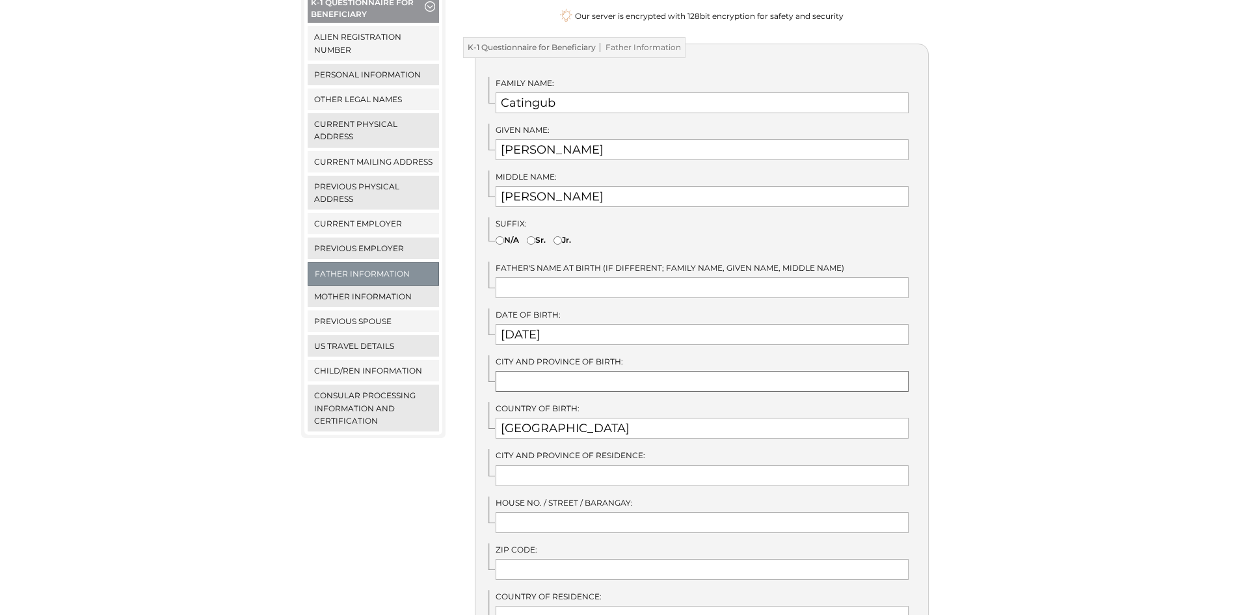
drag, startPoint x: 592, startPoint y: 368, endPoint x: 621, endPoint y: 367, distance: 29.3
click at [592, 371] on input "text" at bounding box center [702, 381] width 413 height 21
type input "Zamboanga City, Zamboanga del Sur"
click at [646, 468] on input "text" at bounding box center [702, 475] width 413 height 21
click at [974, 338] on div "We detected that you recently logged in a different window. Please close this w…" at bounding box center [619, 420] width 1239 height 988
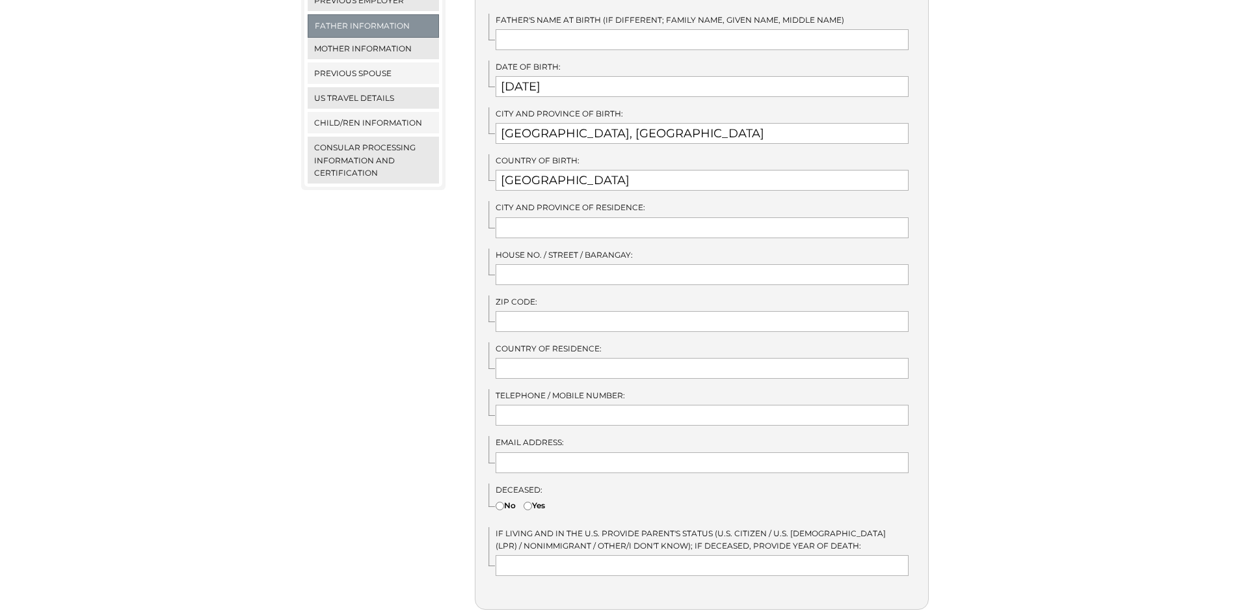
scroll to position [647, 0]
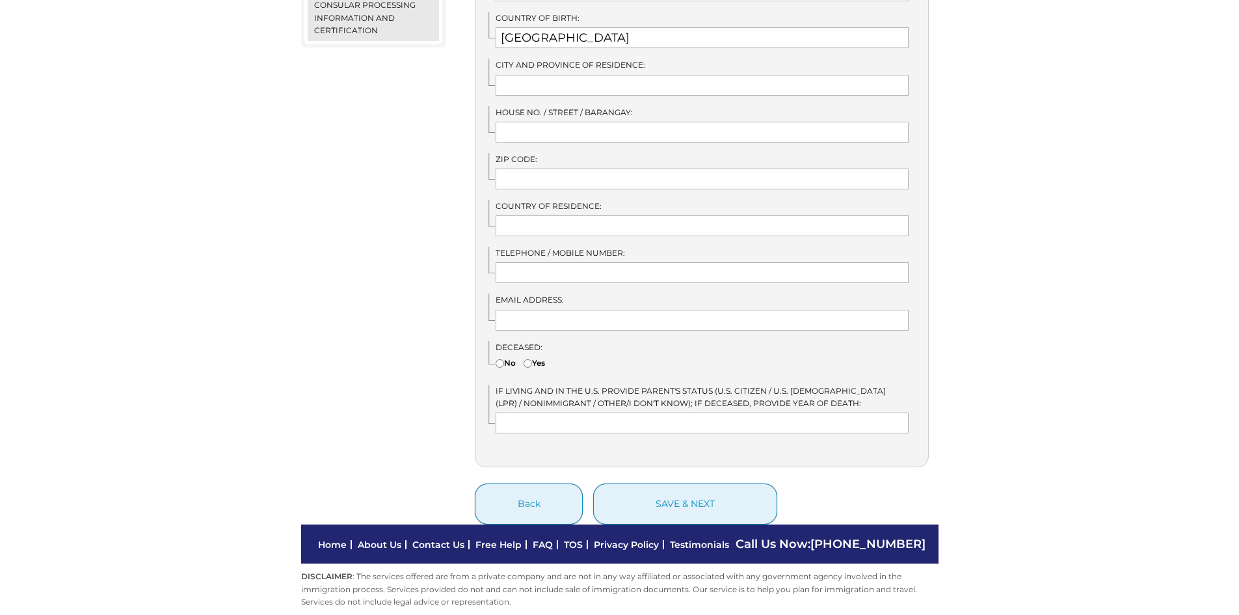
click at [511, 356] on label "No" at bounding box center [506, 362] width 20 height 12
click at [504, 359] on input"] "No" at bounding box center [500, 363] width 8 height 8
radio input"] "true"
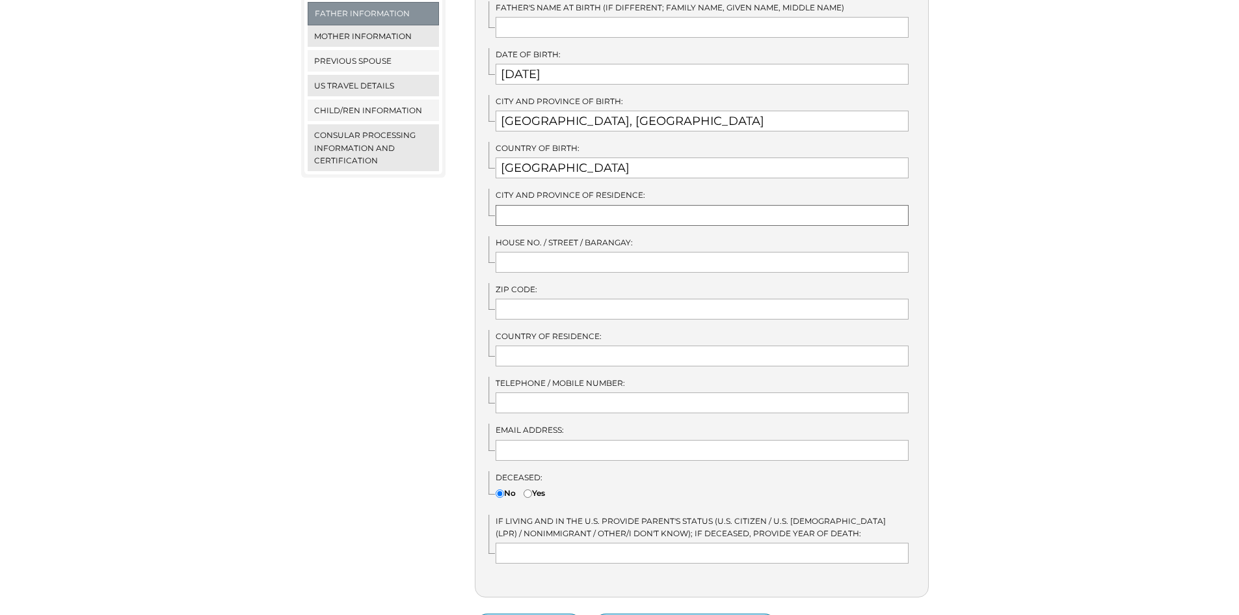
click at [549, 205] on input "text" at bounding box center [702, 215] width 413 height 21
type input "N/A"
type input "?"
type input "N/A"
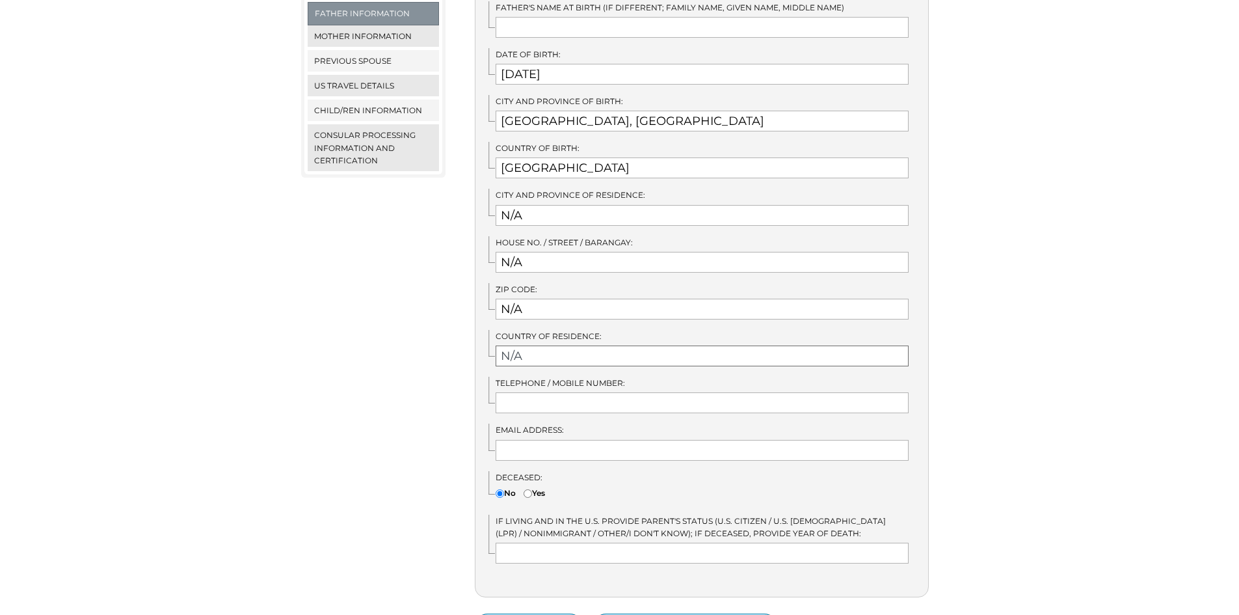
type input "N/A"
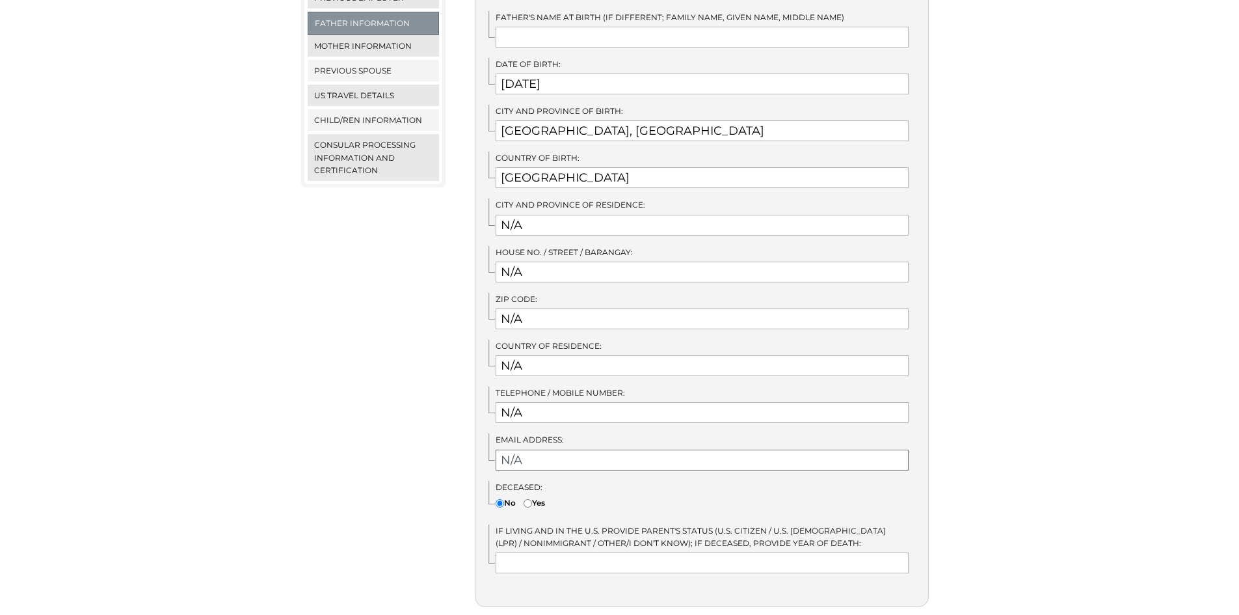
scroll to position [647, 0]
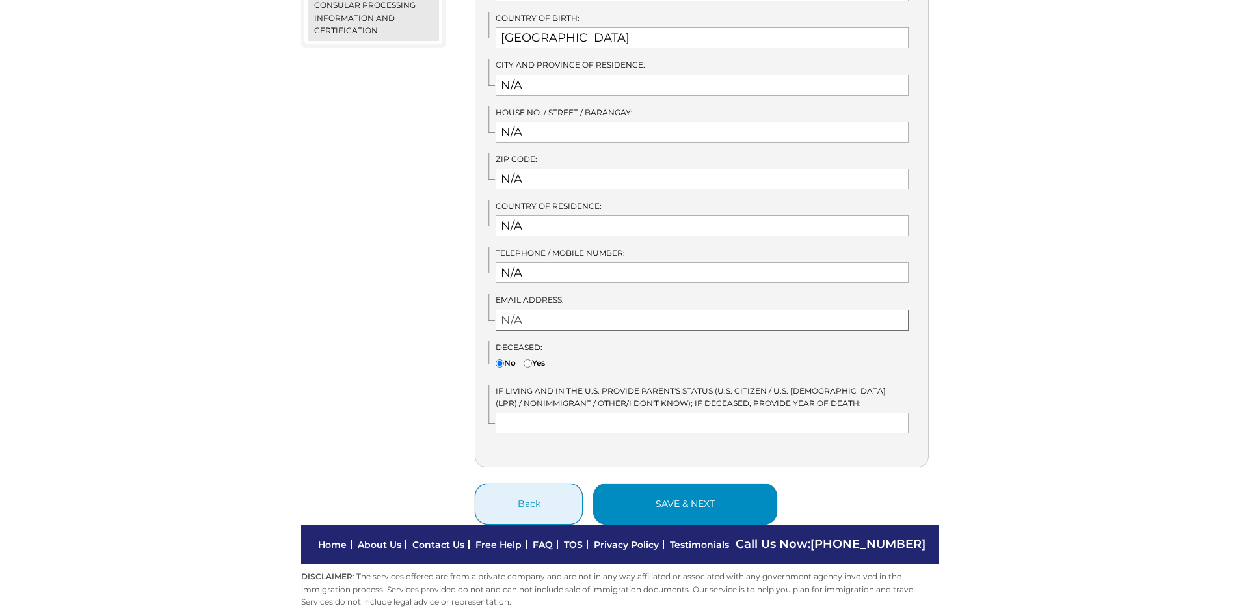
type input "N/A"
click at [757, 496] on button "save & next" at bounding box center [685, 503] width 184 height 41
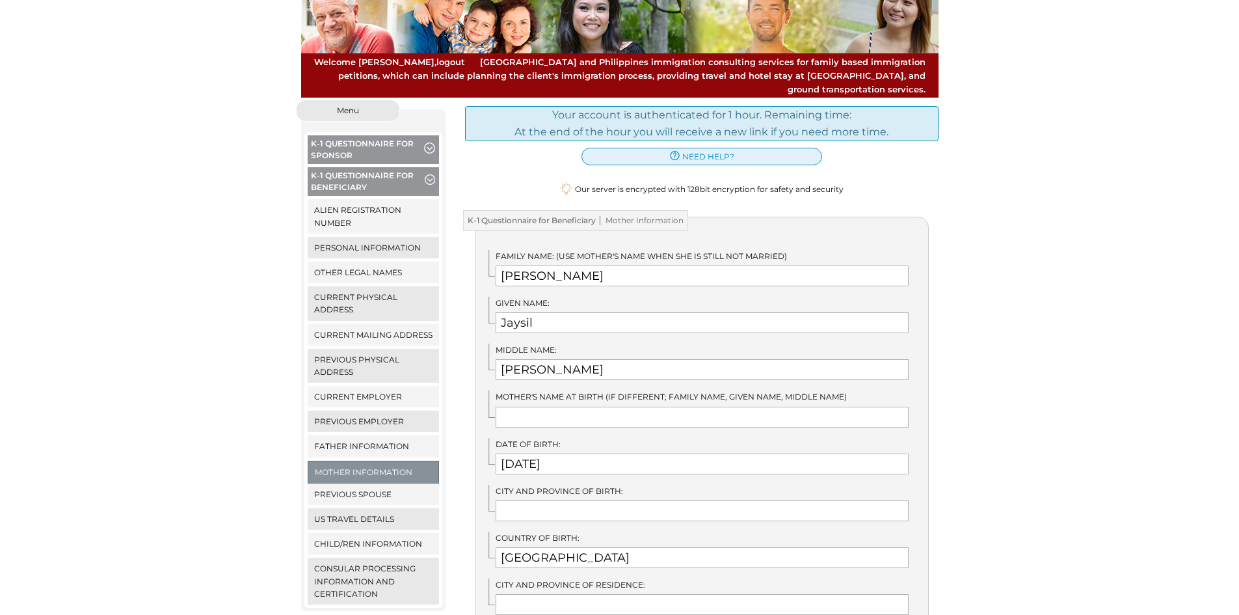
scroll to position [260, 0]
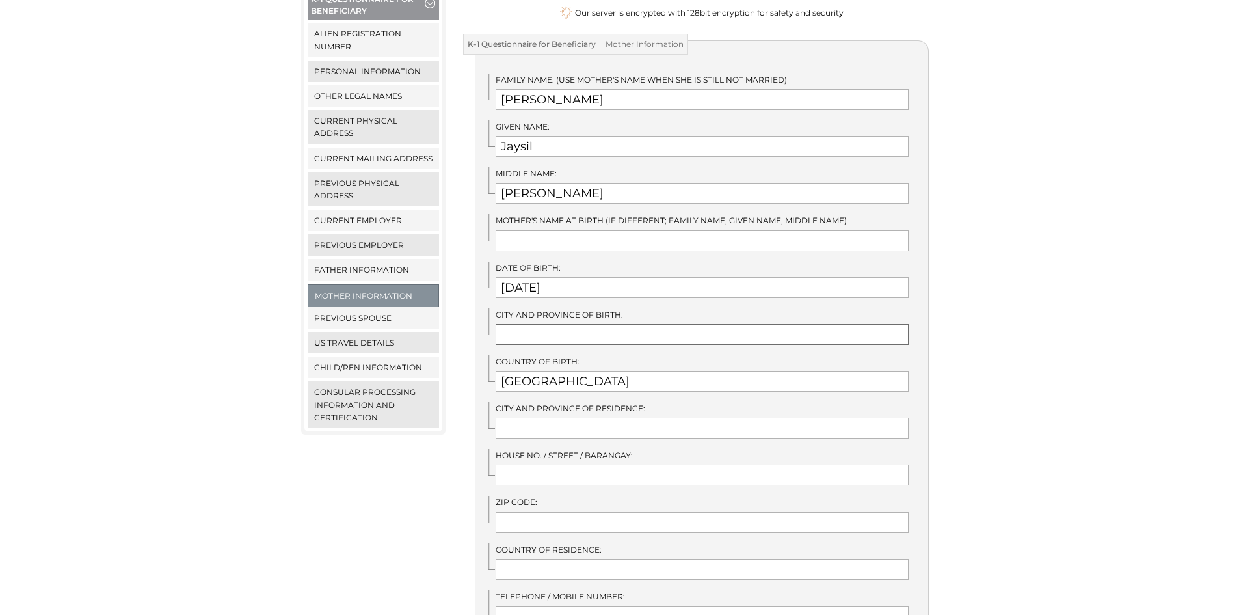
click at [559, 324] on input "text" at bounding box center [702, 334] width 413 height 21
type input "[GEOGRAPHIC_DATA], [GEOGRAPHIC_DATA]"
type input "Minglanilla, [GEOGRAPHIC_DATA]"
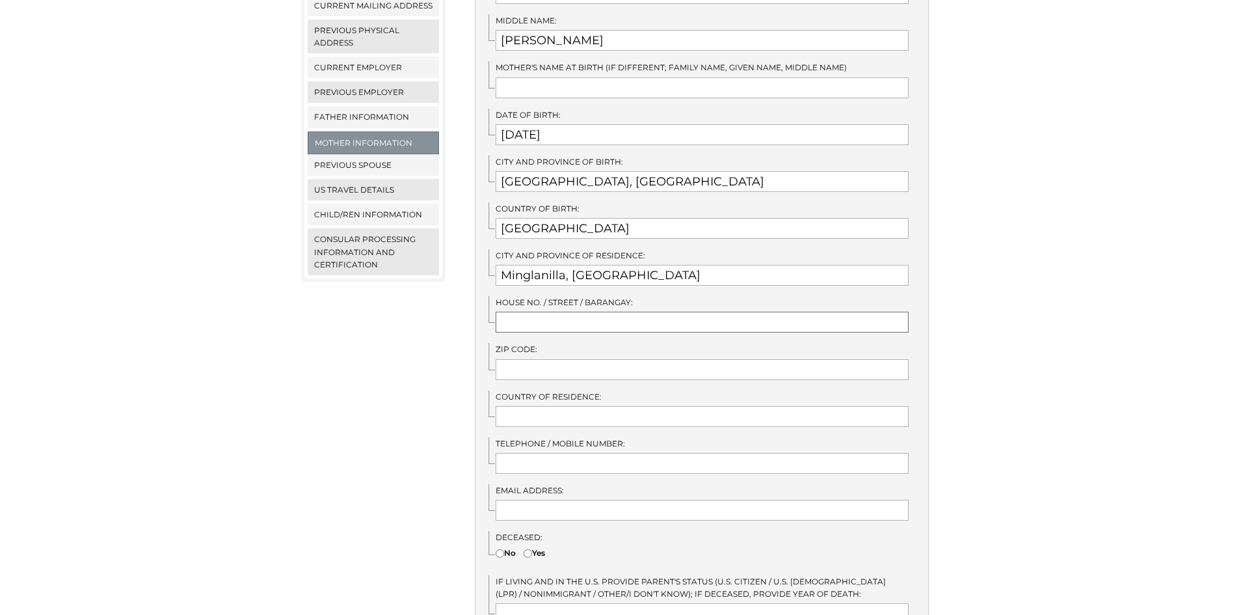
scroll to position [390, 0]
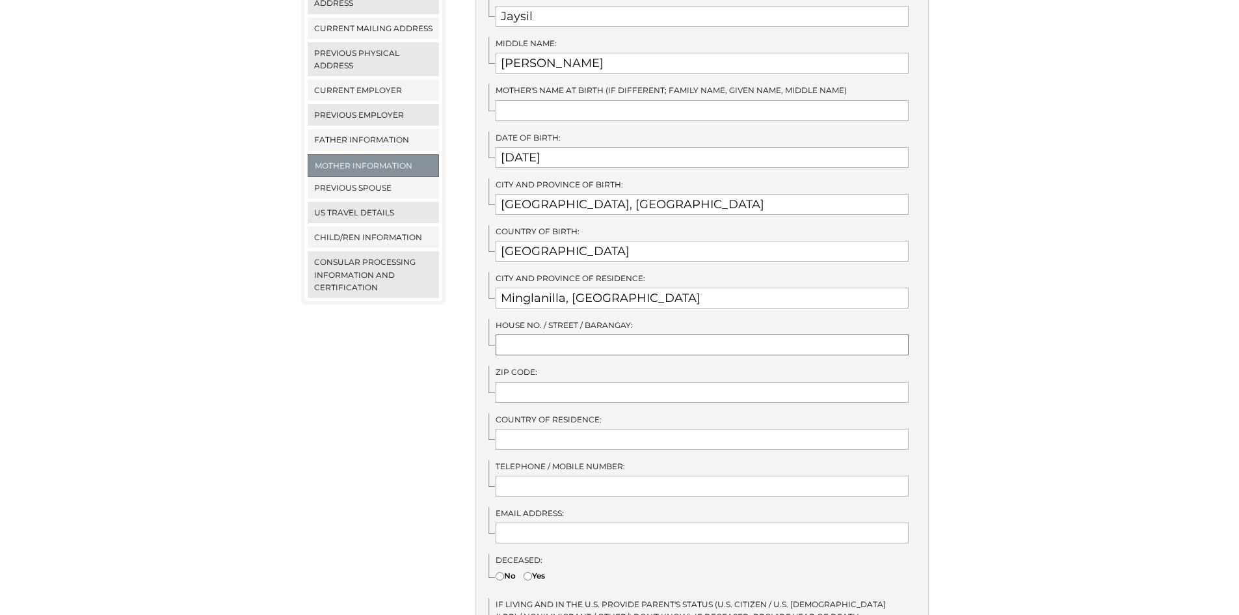
drag, startPoint x: 552, startPoint y: 327, endPoint x: 674, endPoint y: 323, distance: 122.3
click at [552, 334] on input "text" at bounding box center [702, 344] width 413 height 21
type input "[GEOGRAPHIC_DATA], [GEOGRAPHIC_DATA][PERSON_NAME] 1"
type input "6046"
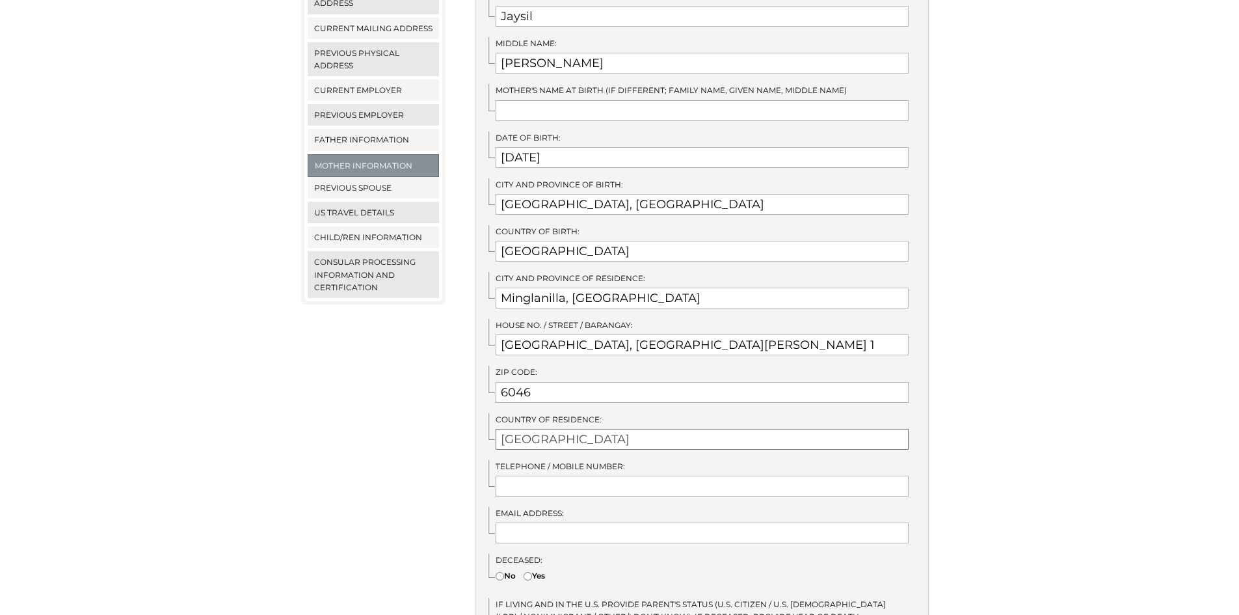
type input "[GEOGRAPHIC_DATA]"
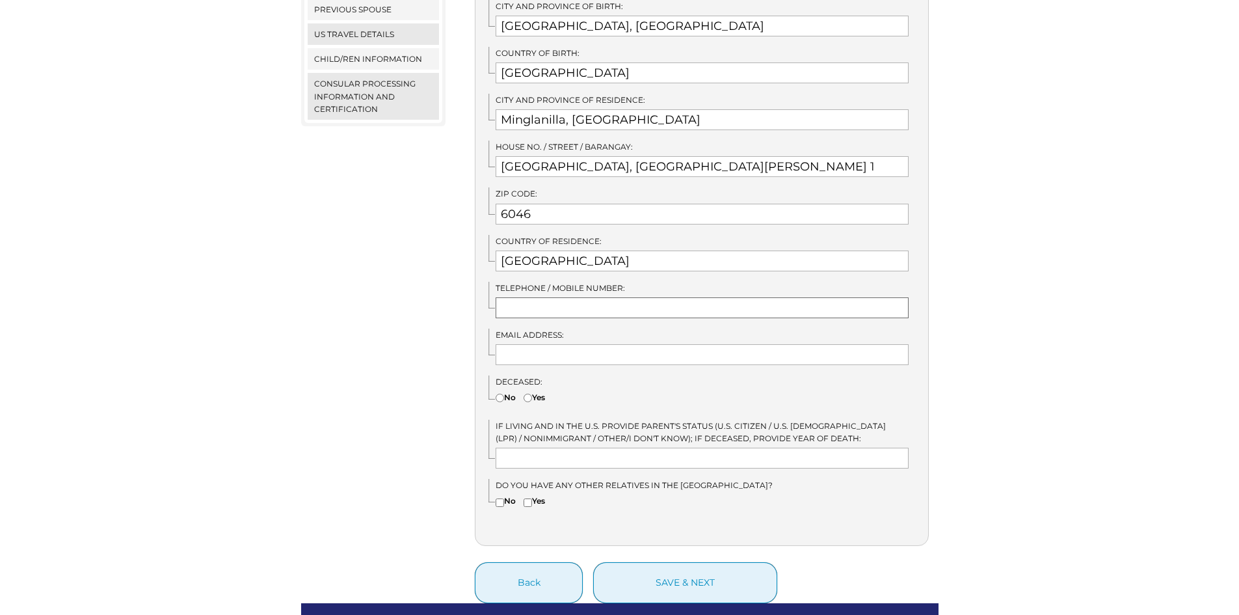
scroll to position [585, 0]
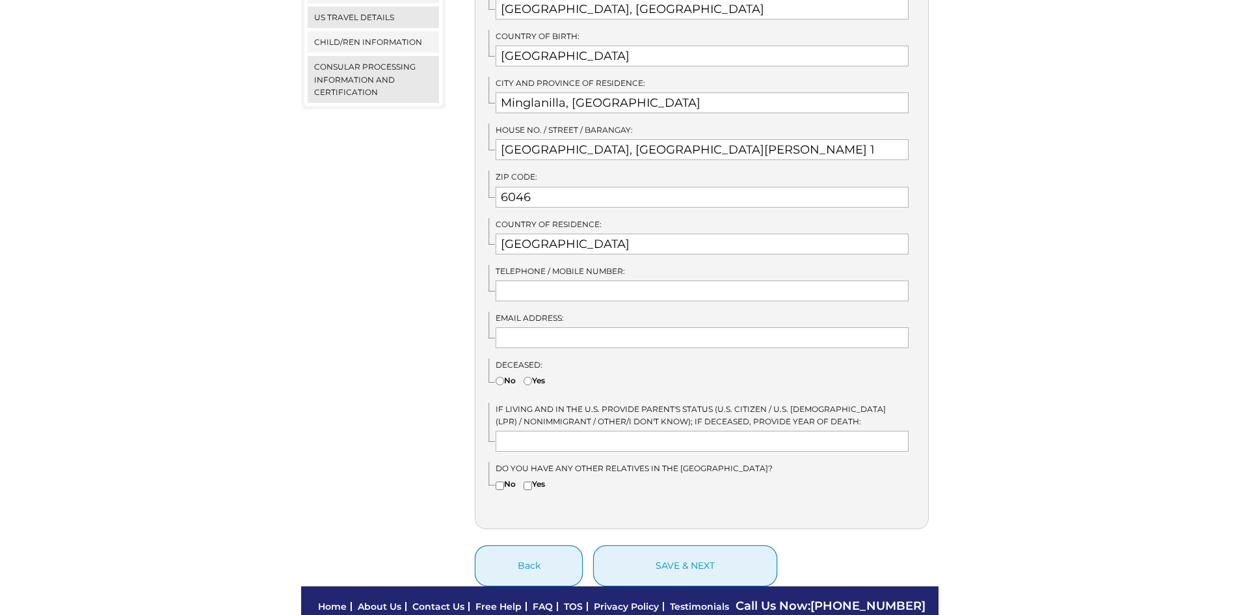
click at [506, 374] on label "No" at bounding box center [506, 380] width 20 height 12
click at [504, 377] on input"] "No" at bounding box center [500, 381] width 8 height 8
radio input"] "true"
click at [503, 481] on input"] "No" at bounding box center [500, 485] width 8 height 8
checkbox input"] "true"
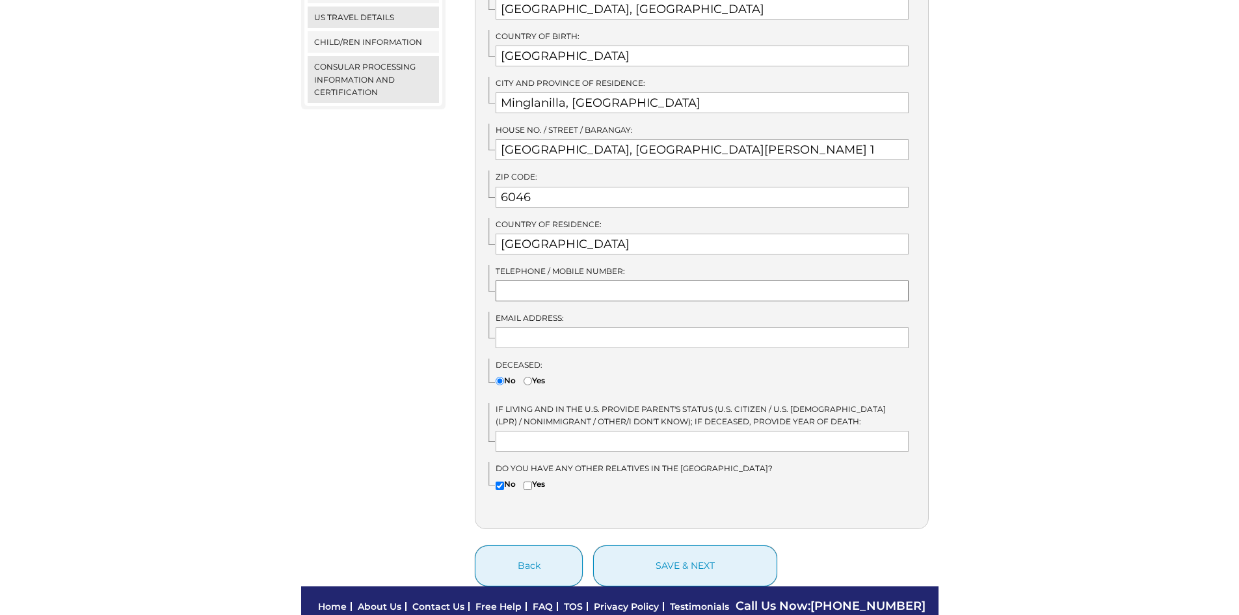
click at [537, 280] on input "text" at bounding box center [702, 290] width 413 height 21
click at [530, 327] on input "text" at bounding box center [702, 337] width 413 height 21
type input "[EMAIL_ADDRESS][DOMAIN_NAME]"
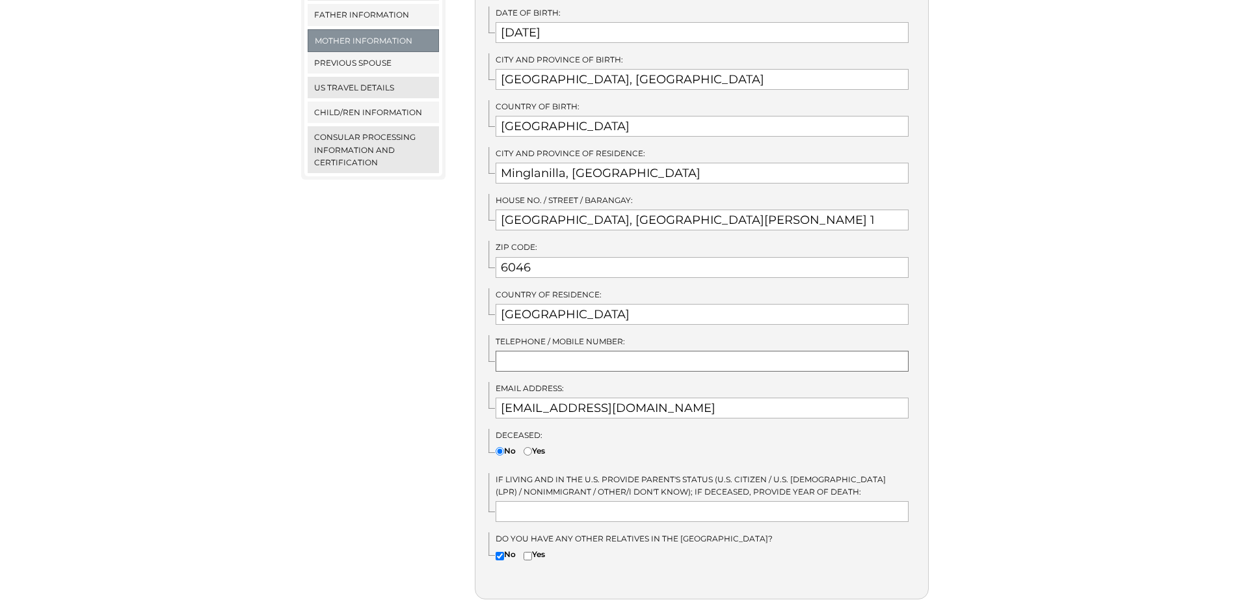
scroll to position [647, 0]
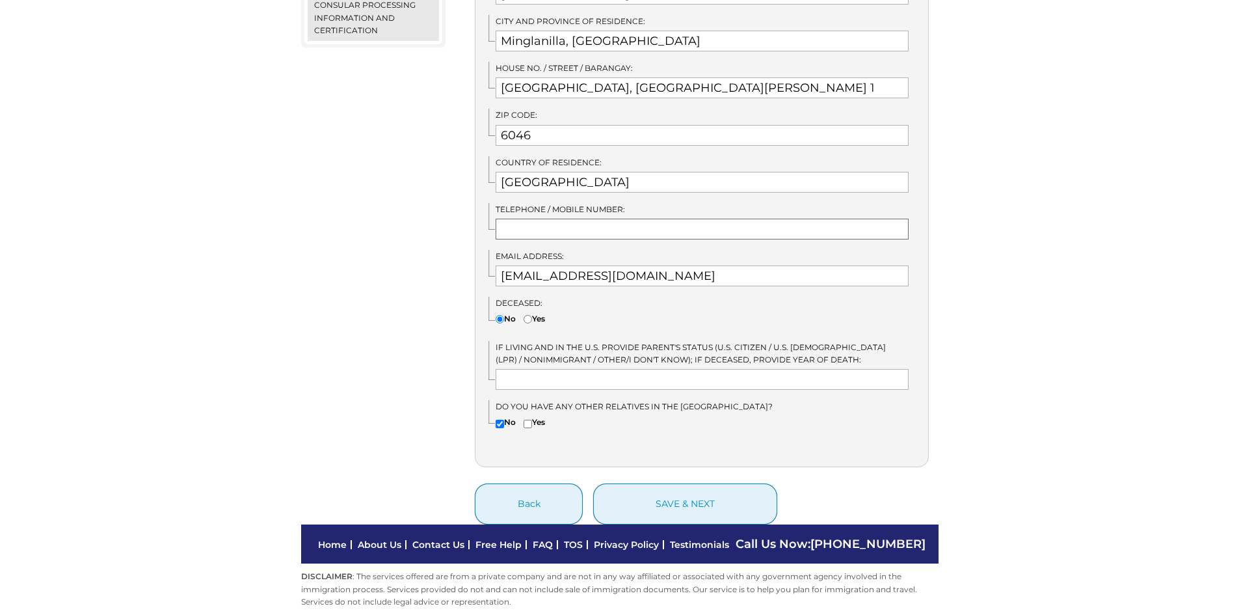
click at [568, 219] on input "text" at bounding box center [702, 229] width 413 height 21
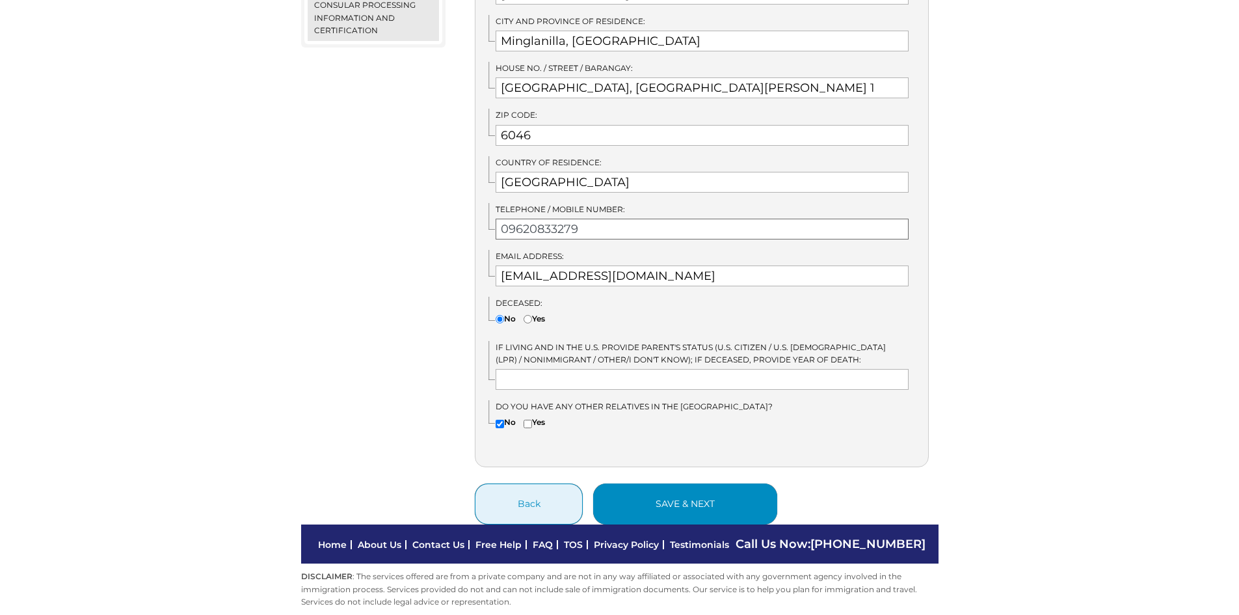
type input "09620833279"
click at [675, 492] on button "save & next" at bounding box center [685, 503] width 184 height 41
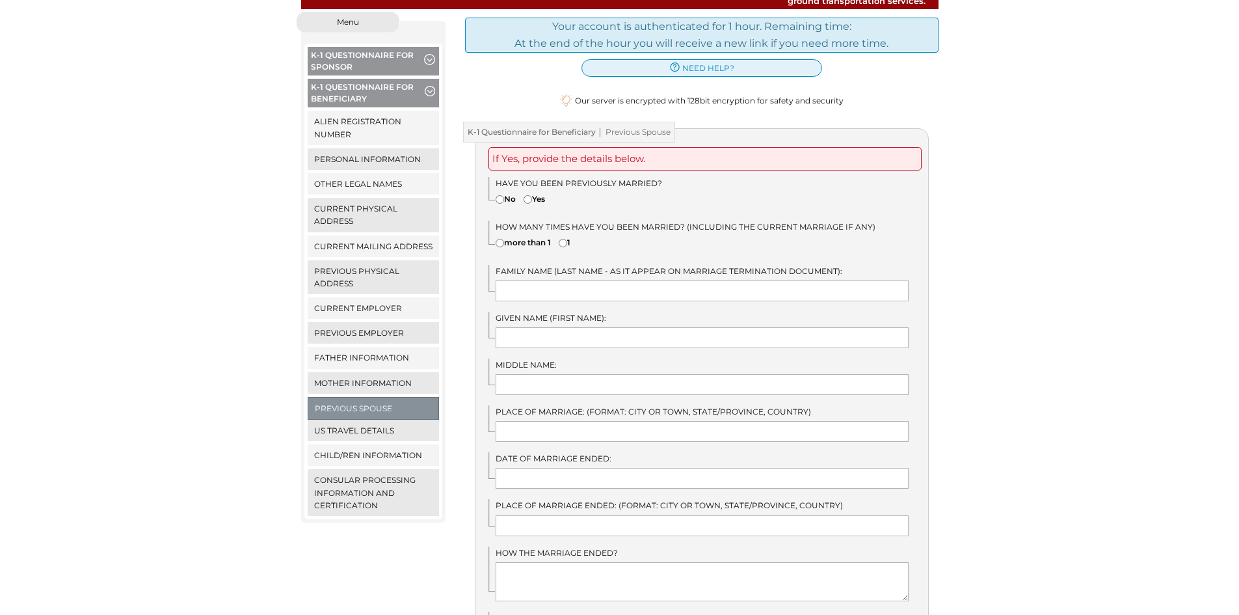
scroll to position [260, 0]
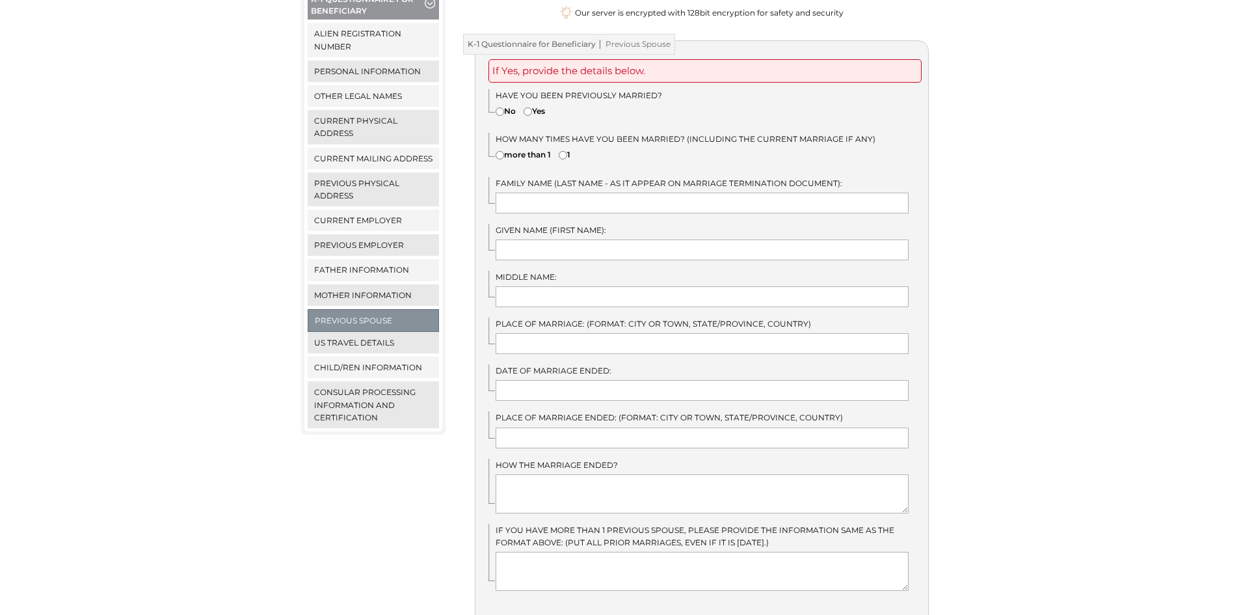
click at [508, 105] on label "No" at bounding box center [506, 111] width 20 height 12
click at [504, 107] on input"] "No" at bounding box center [500, 111] width 8 height 8
radio input"] "true"
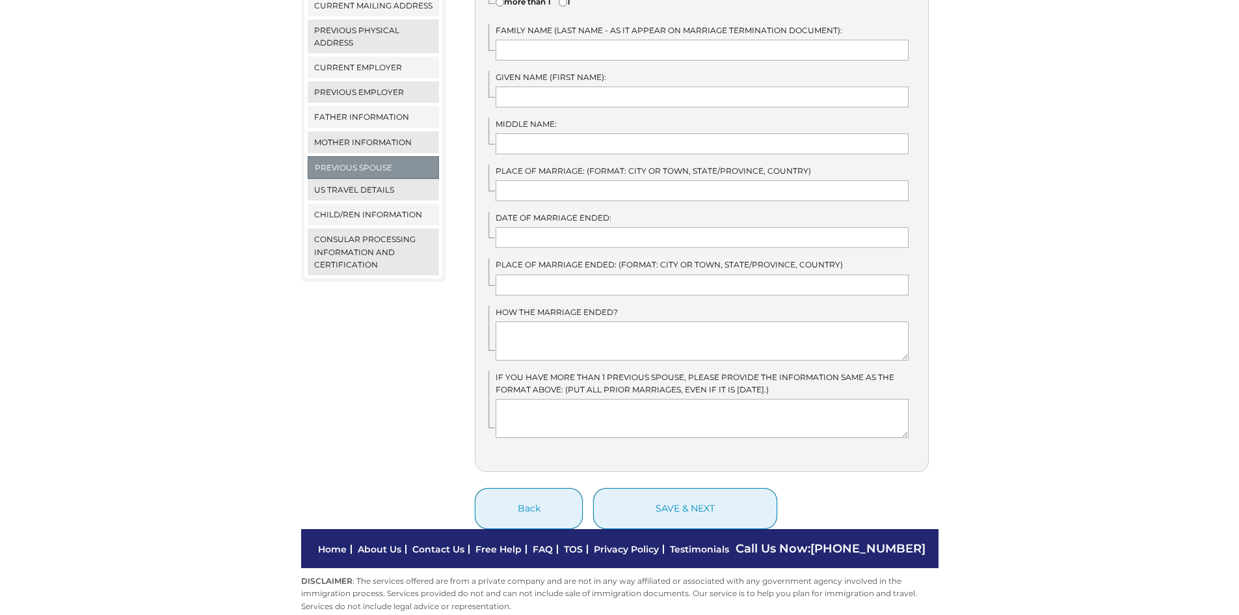
scroll to position [418, 0]
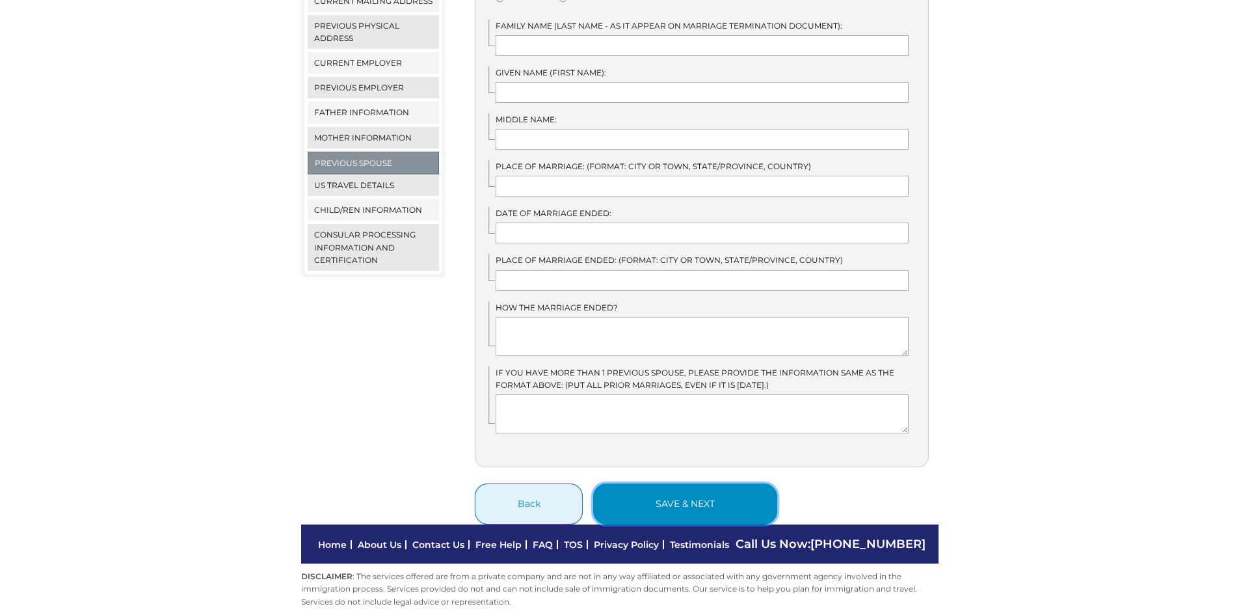
click at [687, 501] on button "save & next" at bounding box center [685, 503] width 184 height 41
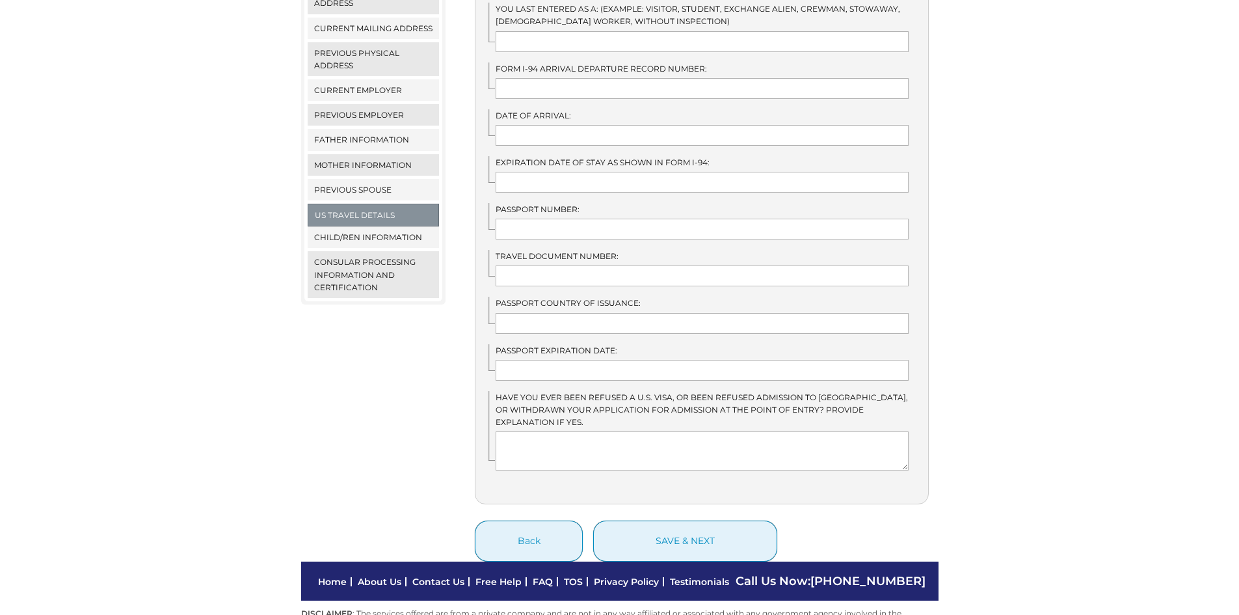
scroll to position [428, 0]
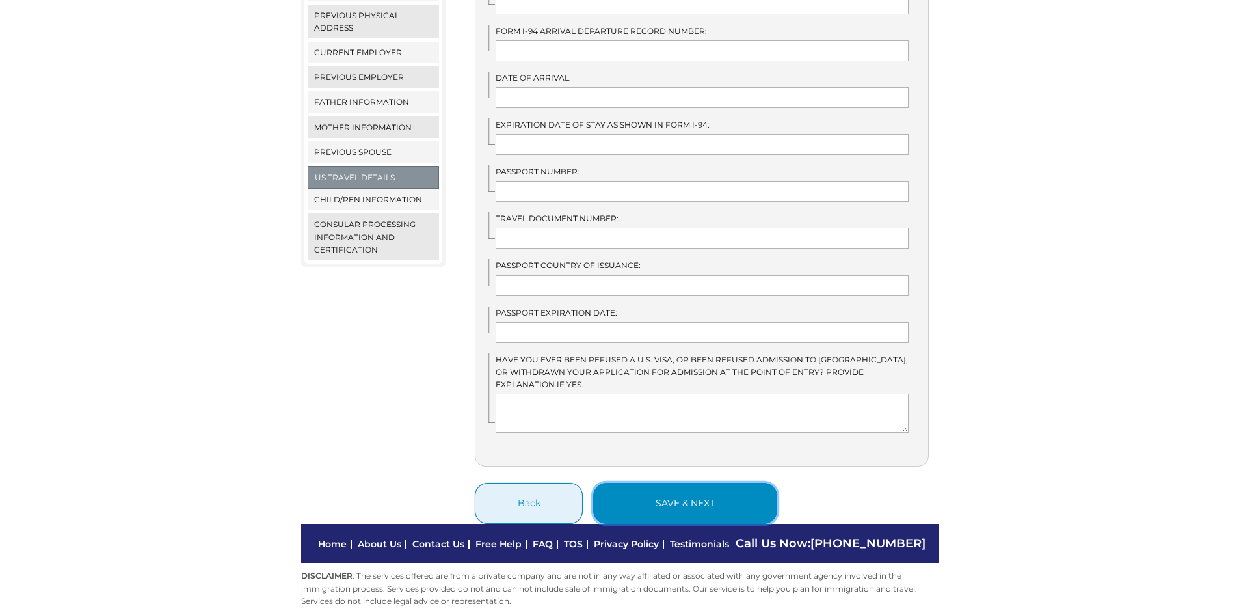
click at [684, 483] on button "save & next" at bounding box center [685, 503] width 184 height 41
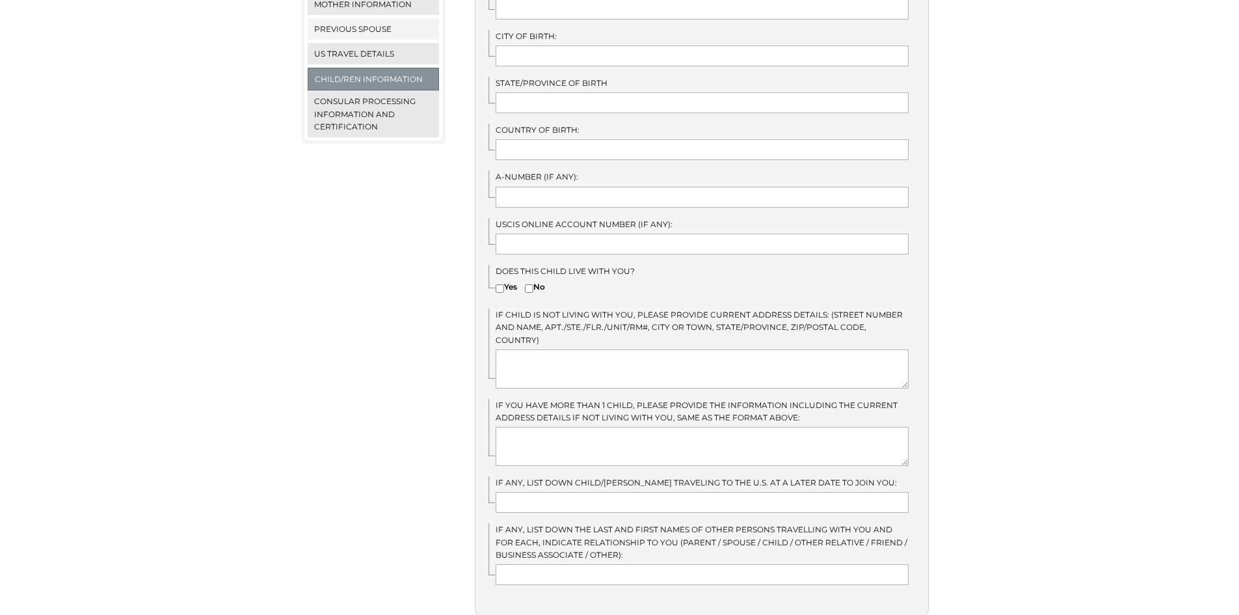
scroll to position [690, 0]
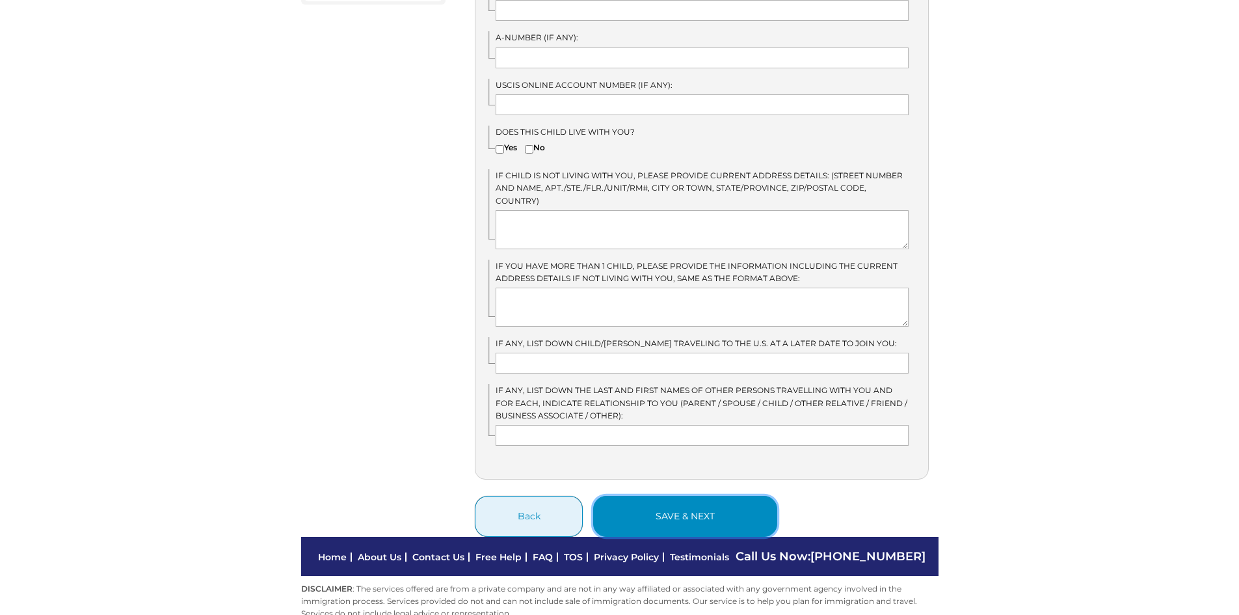
click at [677, 496] on button "save & next" at bounding box center [685, 516] width 184 height 41
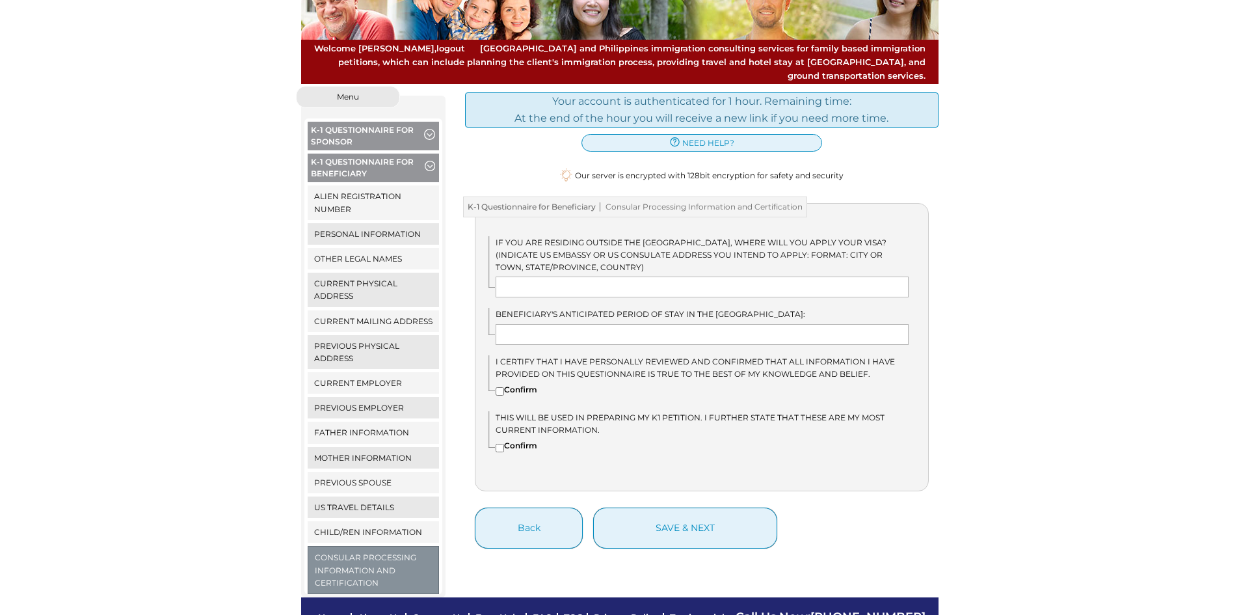
scroll to position [170, 0]
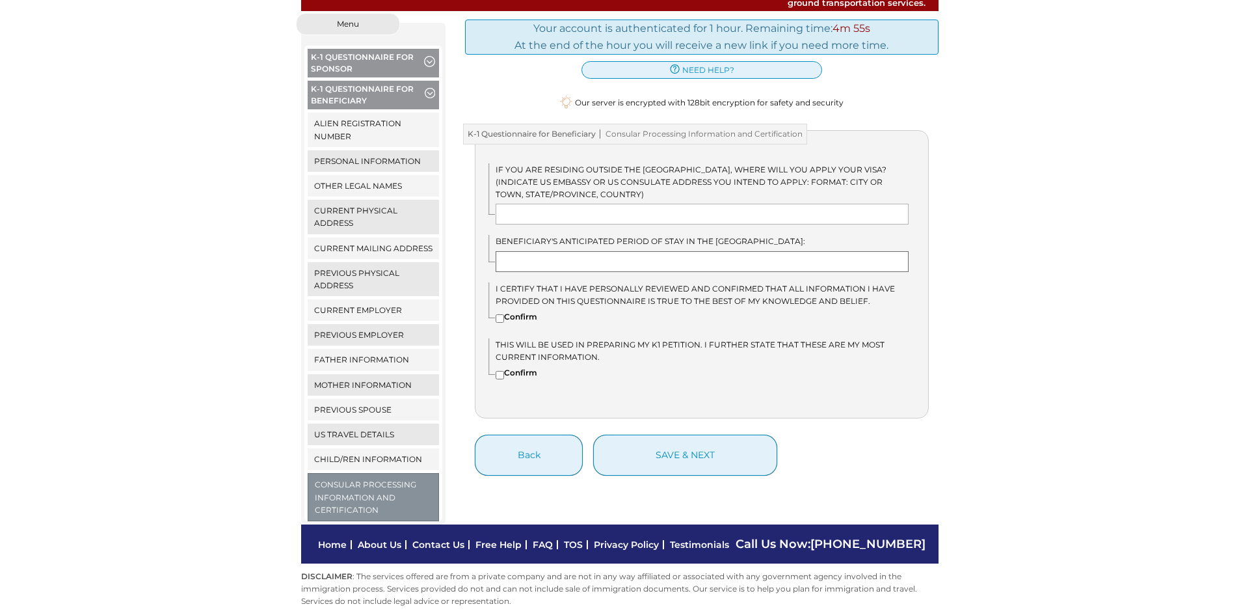
click at [697, 251] on input "text" at bounding box center [702, 261] width 413 height 21
click at [526, 310] on label "Confirm" at bounding box center [517, 316] width 42 height 12
click at [504, 314] on input"] "Confirm" at bounding box center [500, 318] width 8 height 8
checkbox input"] "true"
click at [531, 366] on label "Confirm" at bounding box center [517, 372] width 42 height 12
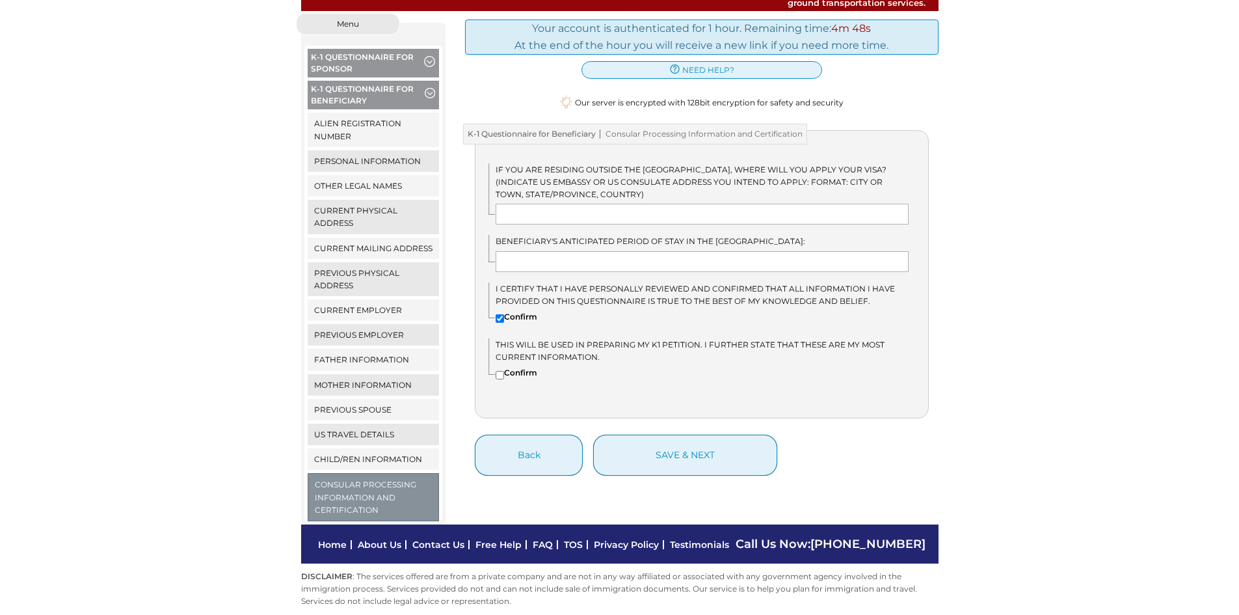
click at [504, 371] on input"] "Confirm" at bounding box center [500, 375] width 8 height 8
checkbox input"] "true"
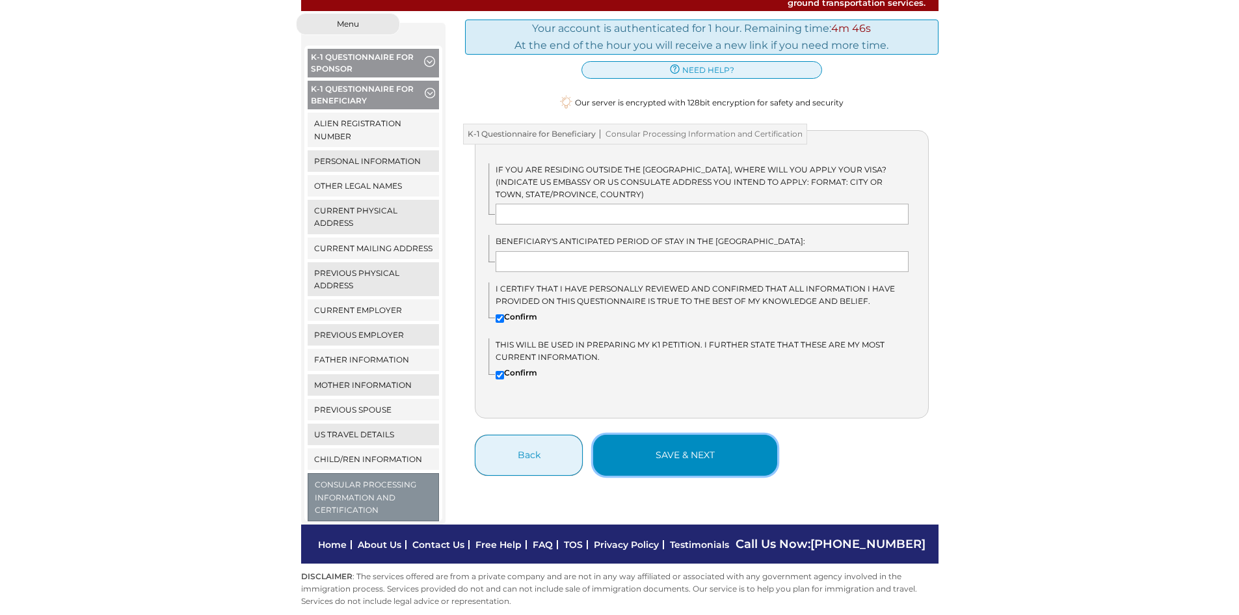
click at [699, 436] on button "save & next" at bounding box center [685, 455] width 184 height 41
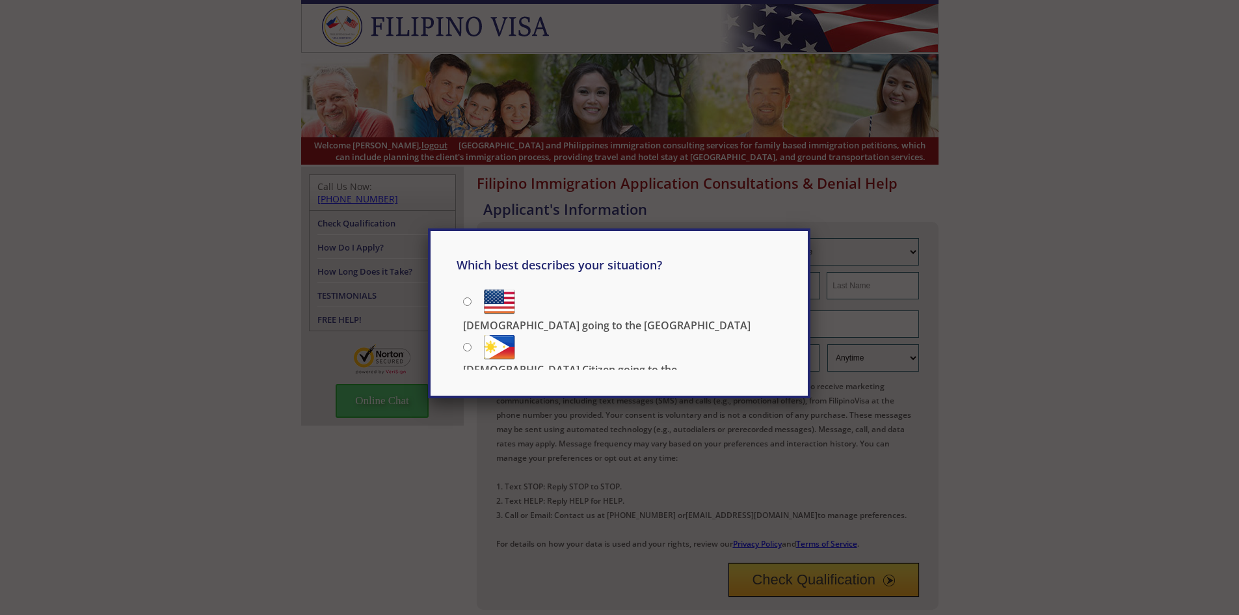
click at [602, 318] on p "[DEMOGRAPHIC_DATA] going to the [GEOGRAPHIC_DATA]" at bounding box center [607, 325] width 288 height 14
click at [472, 301] on input "[DEMOGRAPHIC_DATA] going to the [GEOGRAPHIC_DATA]" at bounding box center [467, 301] width 8 height 8
radio input "true"
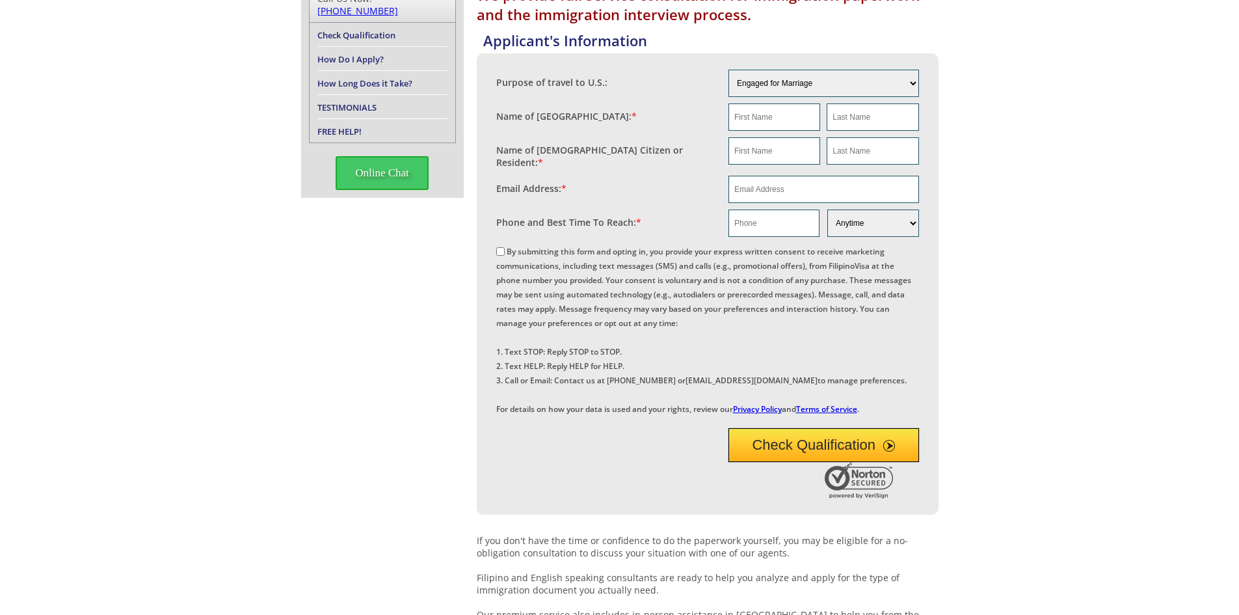
scroll to position [65, 0]
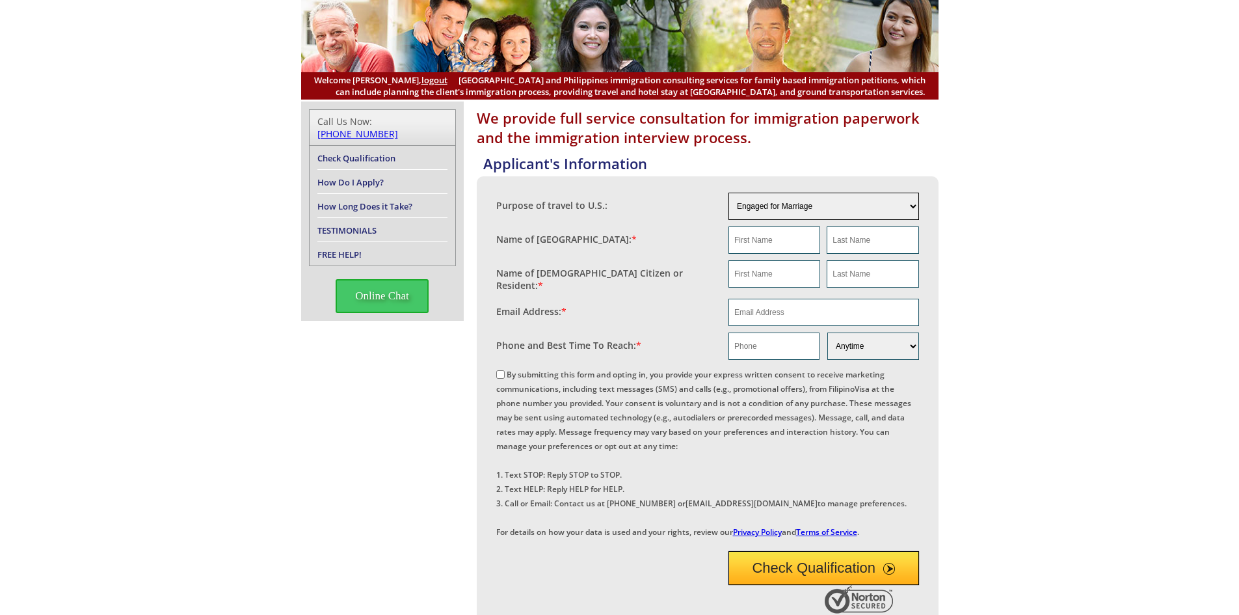
click at [781, 211] on select "Engaged for Marriage Already Married to [DEMOGRAPHIC_DATA] Citizen / Resident F…" at bounding box center [824, 206] width 191 height 27
click at [782, 205] on select "Engaged for Marriage Already Married to [DEMOGRAPHIC_DATA] Citizen / Resident F…" at bounding box center [824, 206] width 191 height 27
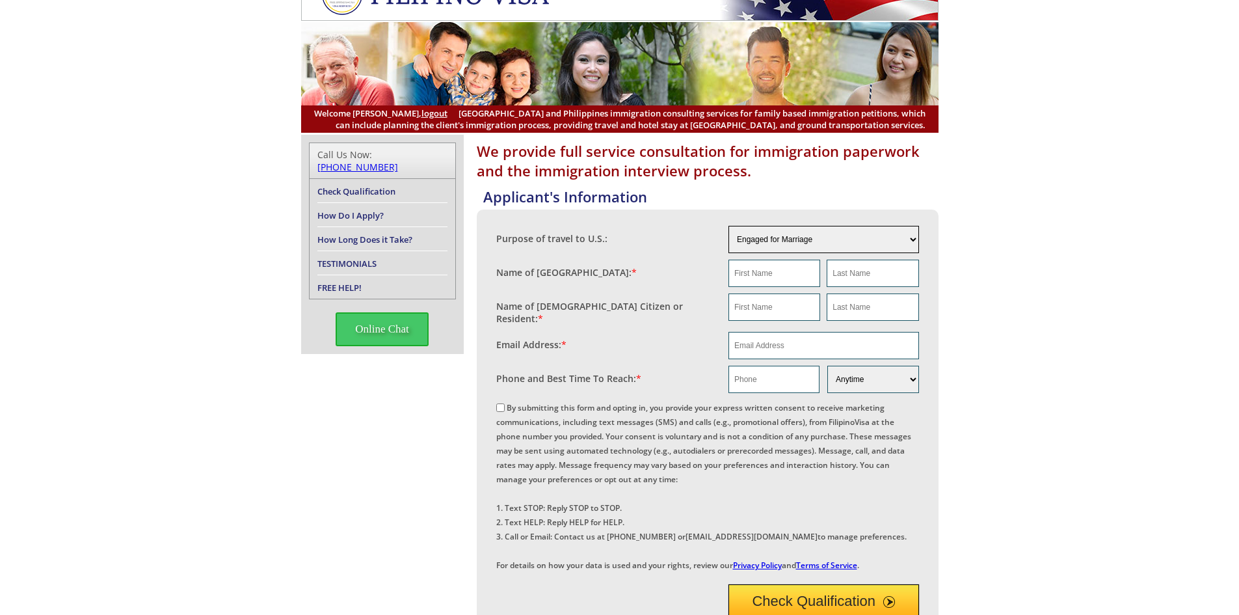
scroll to position [0, 0]
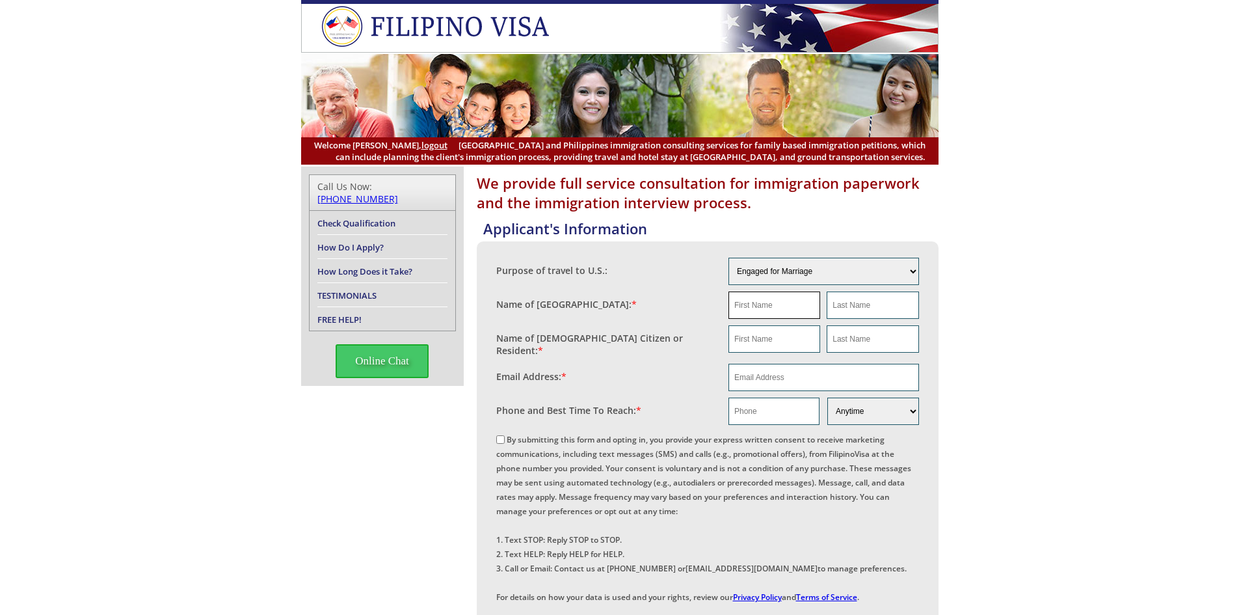
click at [743, 304] on input "text" at bounding box center [775, 304] width 92 height 27
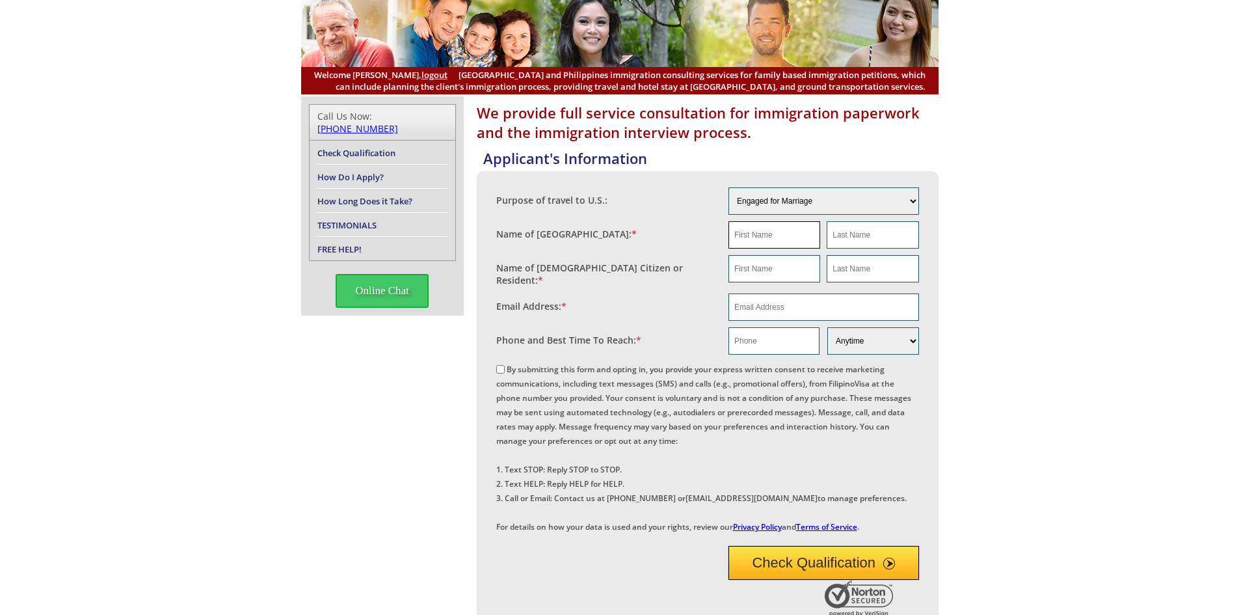
scroll to position [65, 0]
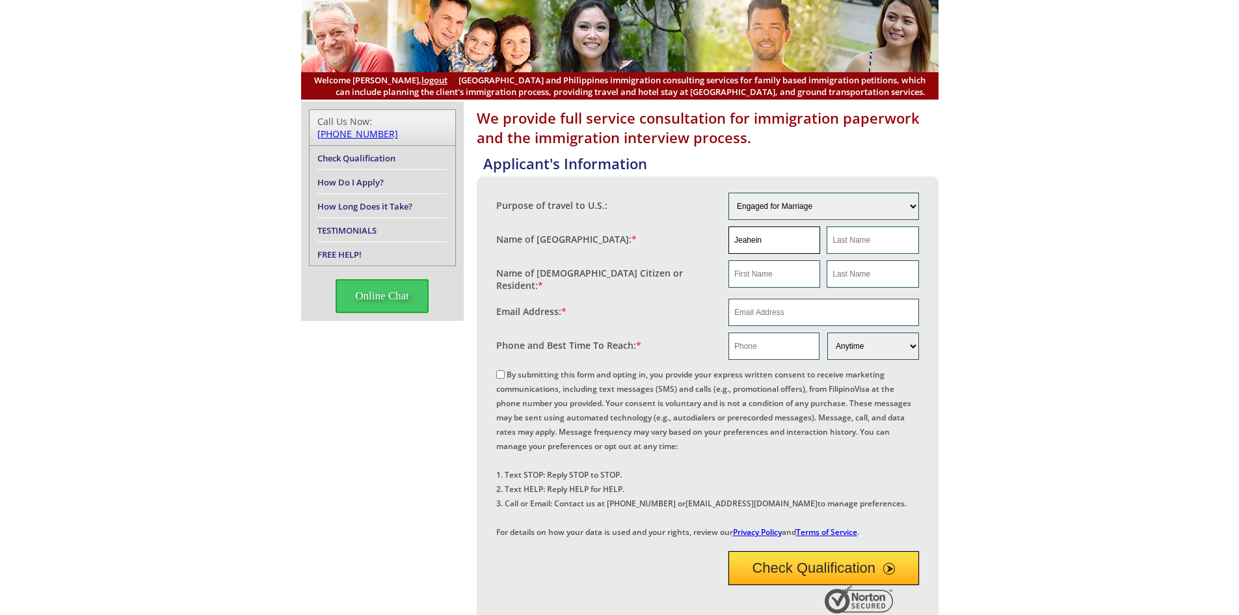
type input "Jeahein"
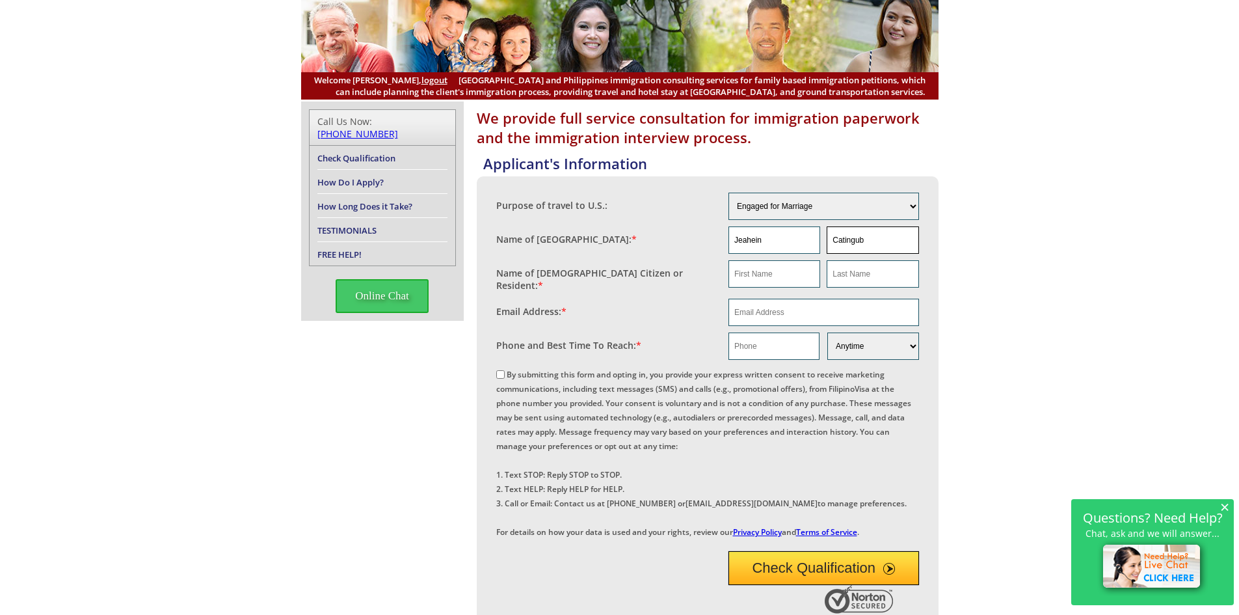
type input "Catingub"
type input "[PERSON_NAME]"
type input "ian.m.moore22@gmail.com"
type input "7047966103"
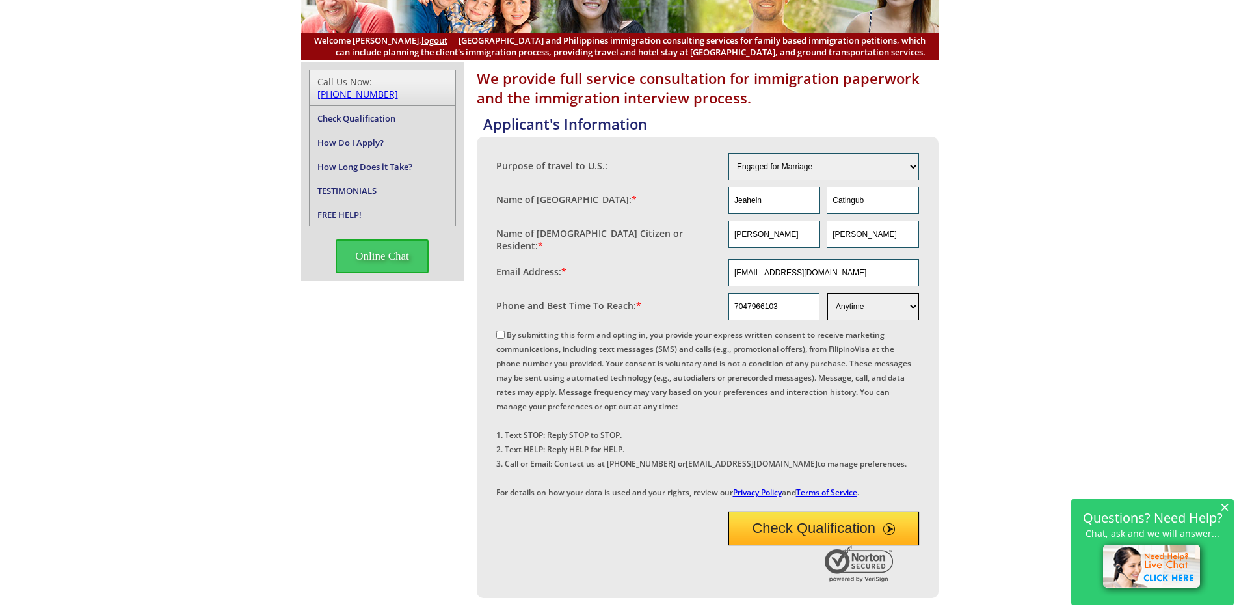
scroll to position [260, 0]
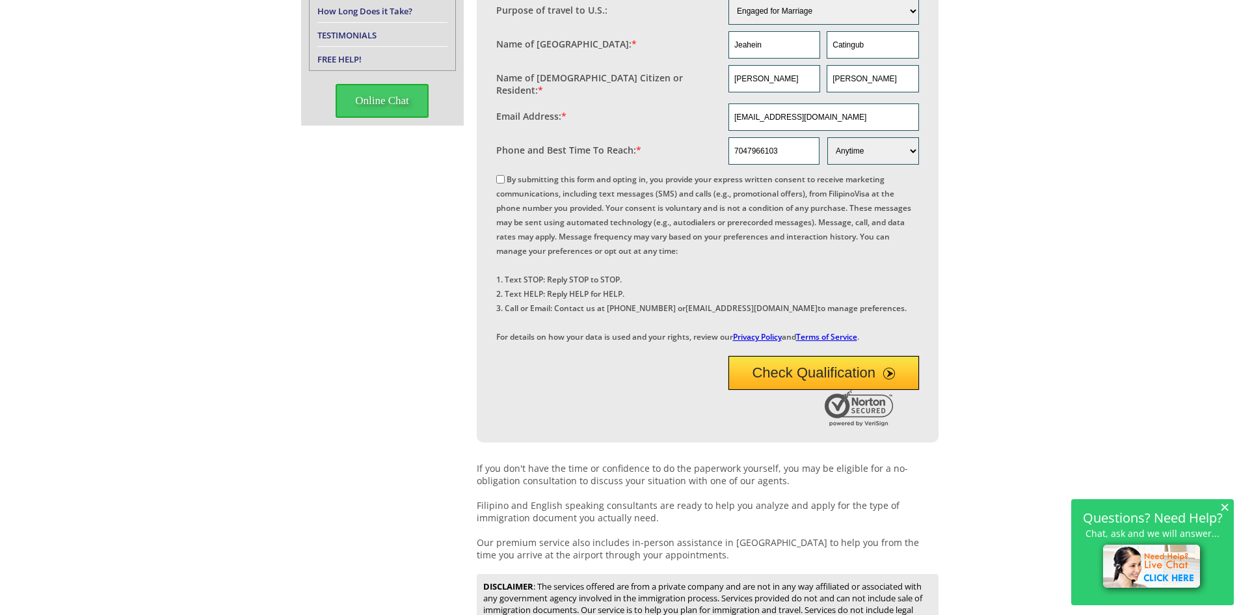
click at [567, 176] on label "By submitting this form and opting in, you provide your express written consent…" at bounding box center [703, 258] width 415 height 168
click at [505, 176] on input "By submitting this form and opting in, you provide your express written consent…" at bounding box center [500, 179] width 8 height 8
checkbox input "true"
click at [855, 390] on button "Check Qualification" at bounding box center [824, 373] width 191 height 34
